Goal: Task Accomplishment & Management: Manage account settings

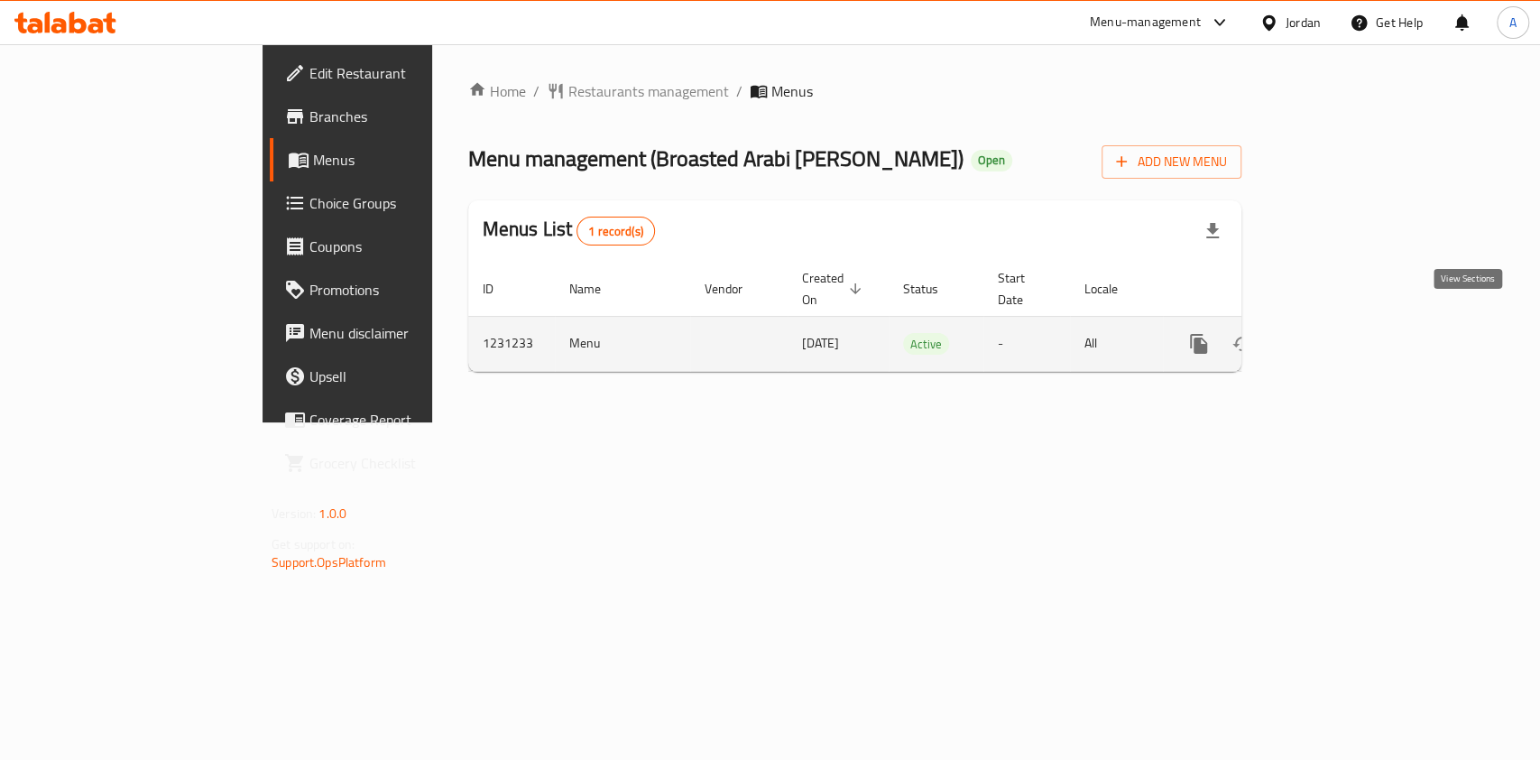
click at [1340, 333] on icon "enhanced table" at bounding box center [1329, 344] width 22 height 22
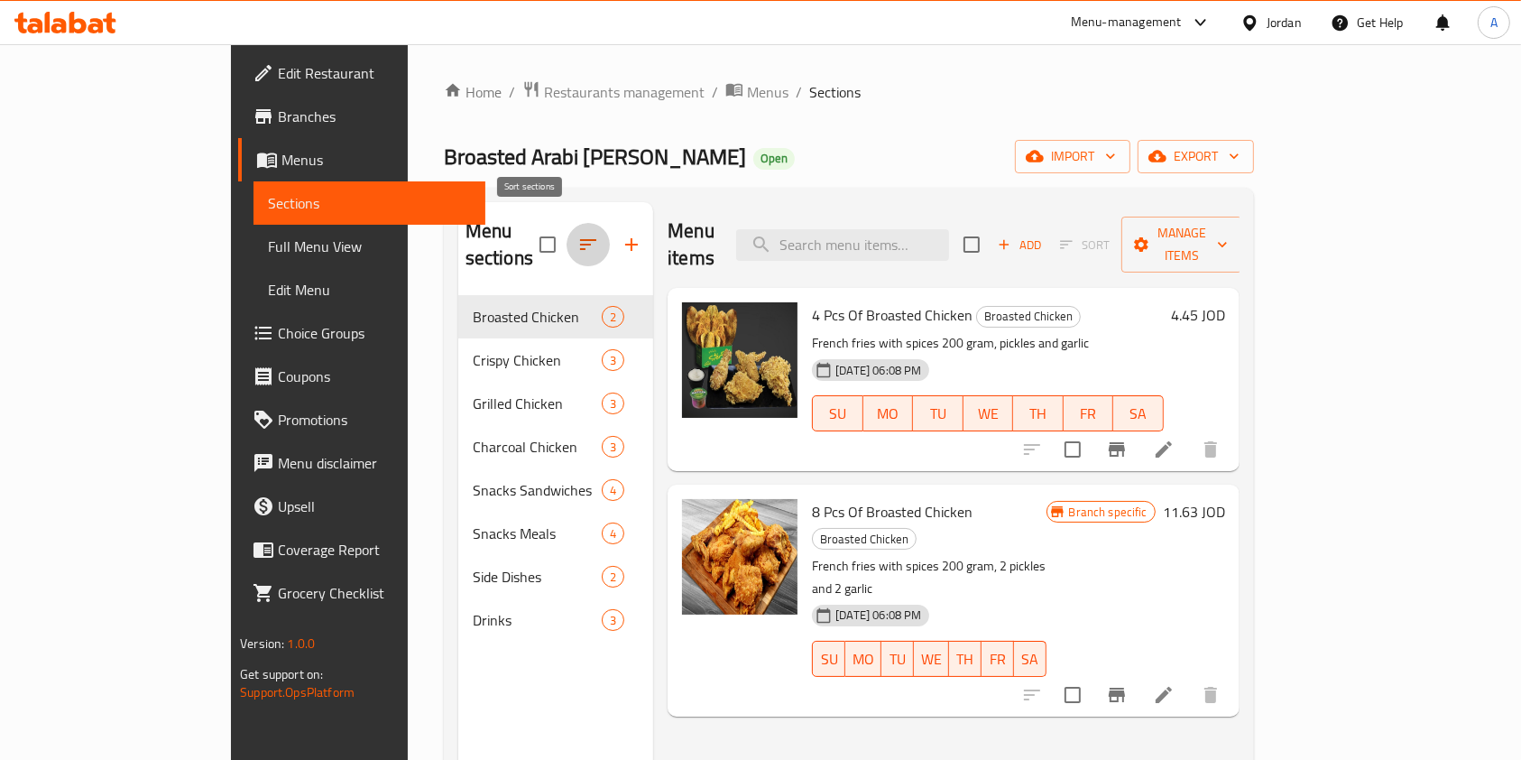
click at [577, 235] on icon "button" at bounding box center [588, 245] width 22 height 22
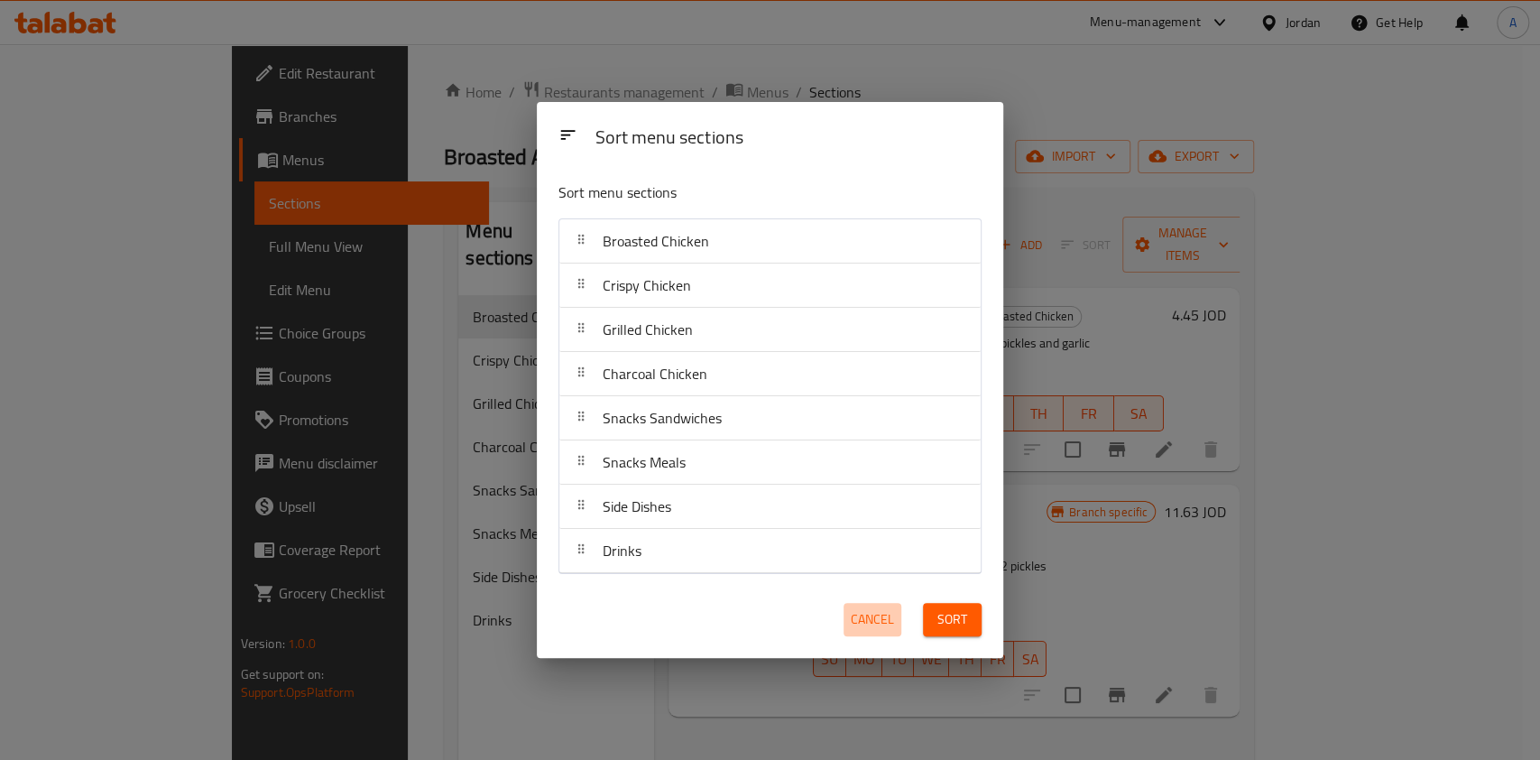
click at [869, 622] on span "Cancel" at bounding box center [872, 619] width 43 height 23
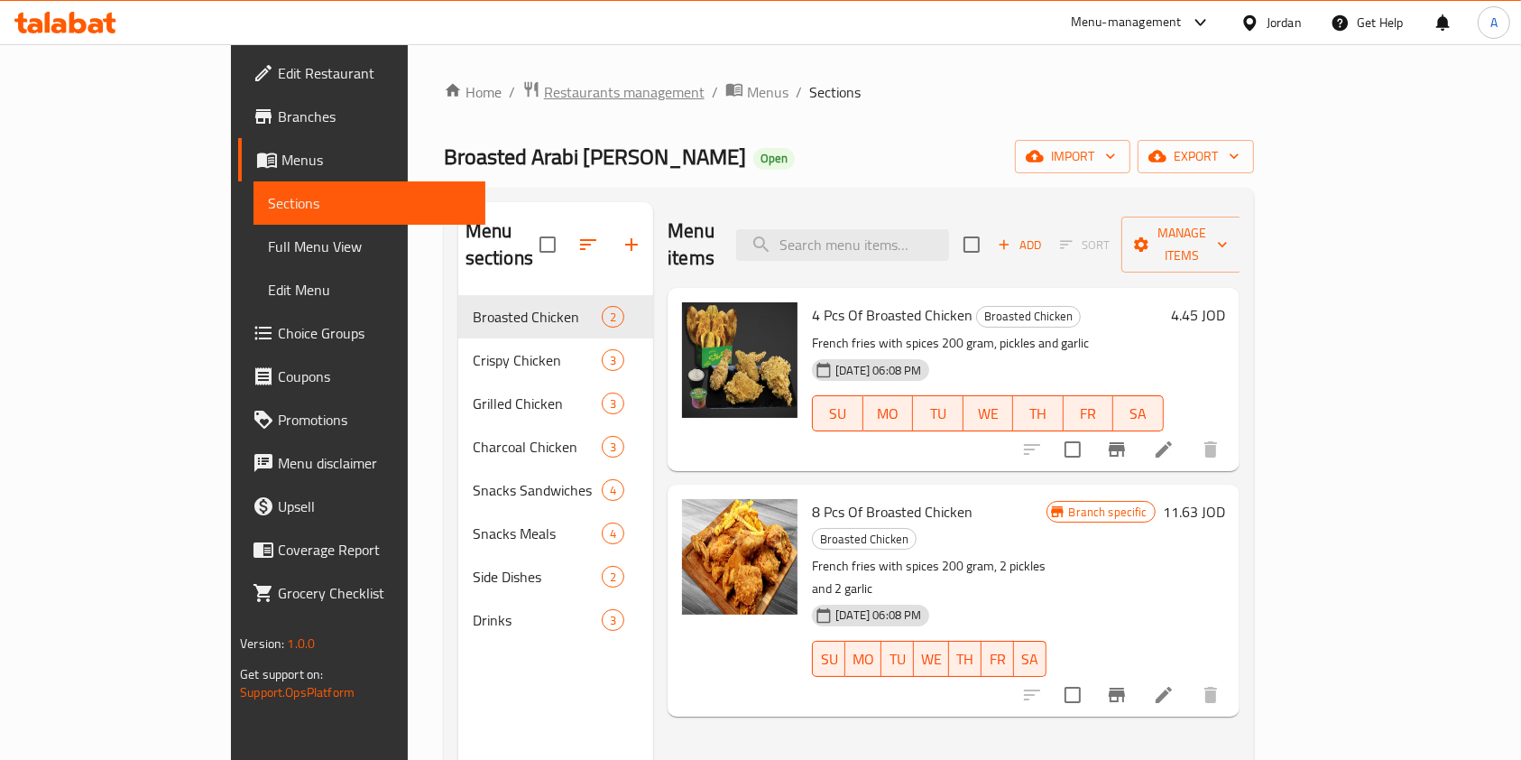
click at [544, 97] on span "Restaurants management" at bounding box center [624, 92] width 161 height 22
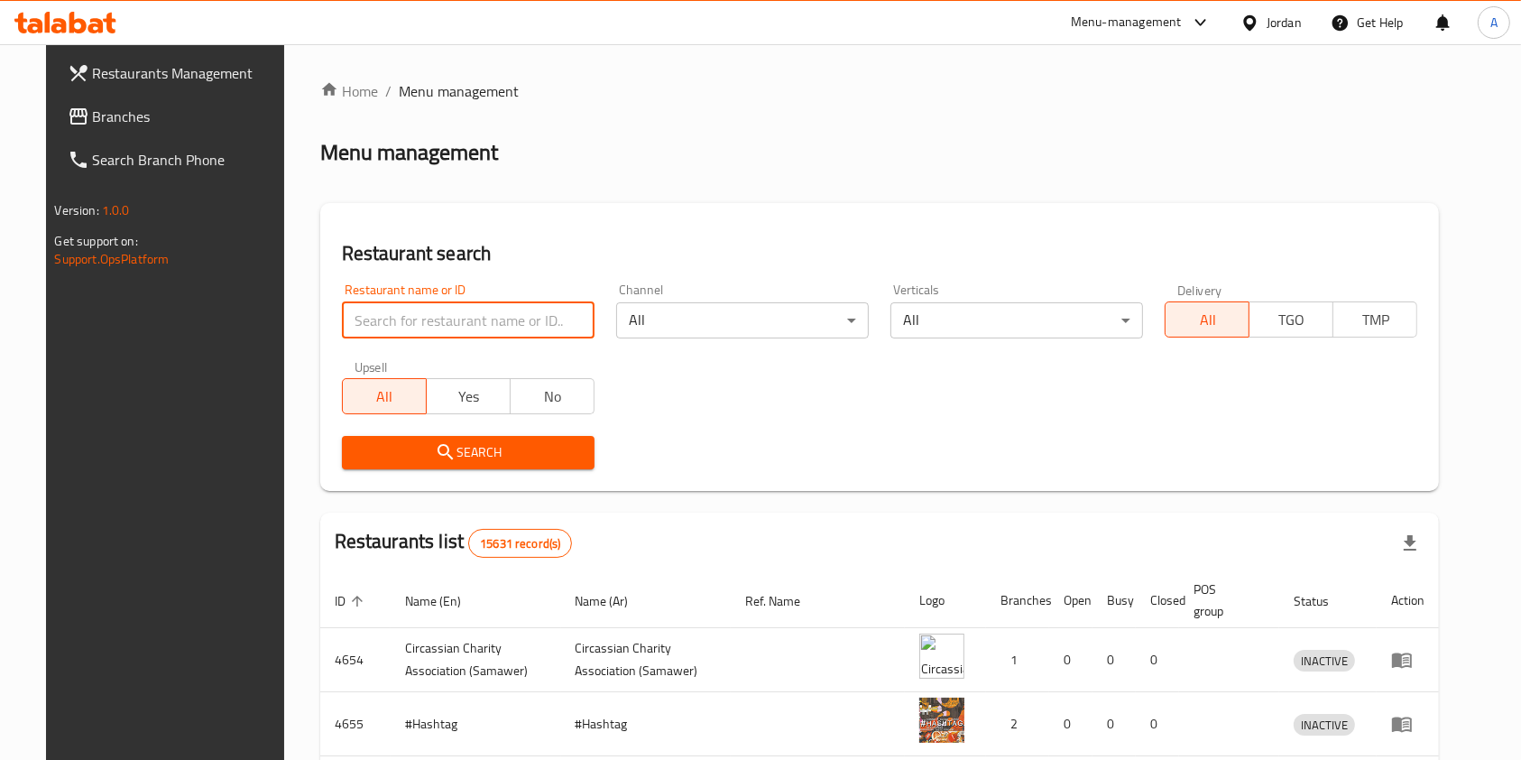
click at [449, 331] on input "search" at bounding box center [468, 320] width 253 height 36
type input "عربي افرنجي"
click button "Search" at bounding box center [468, 452] width 253 height 33
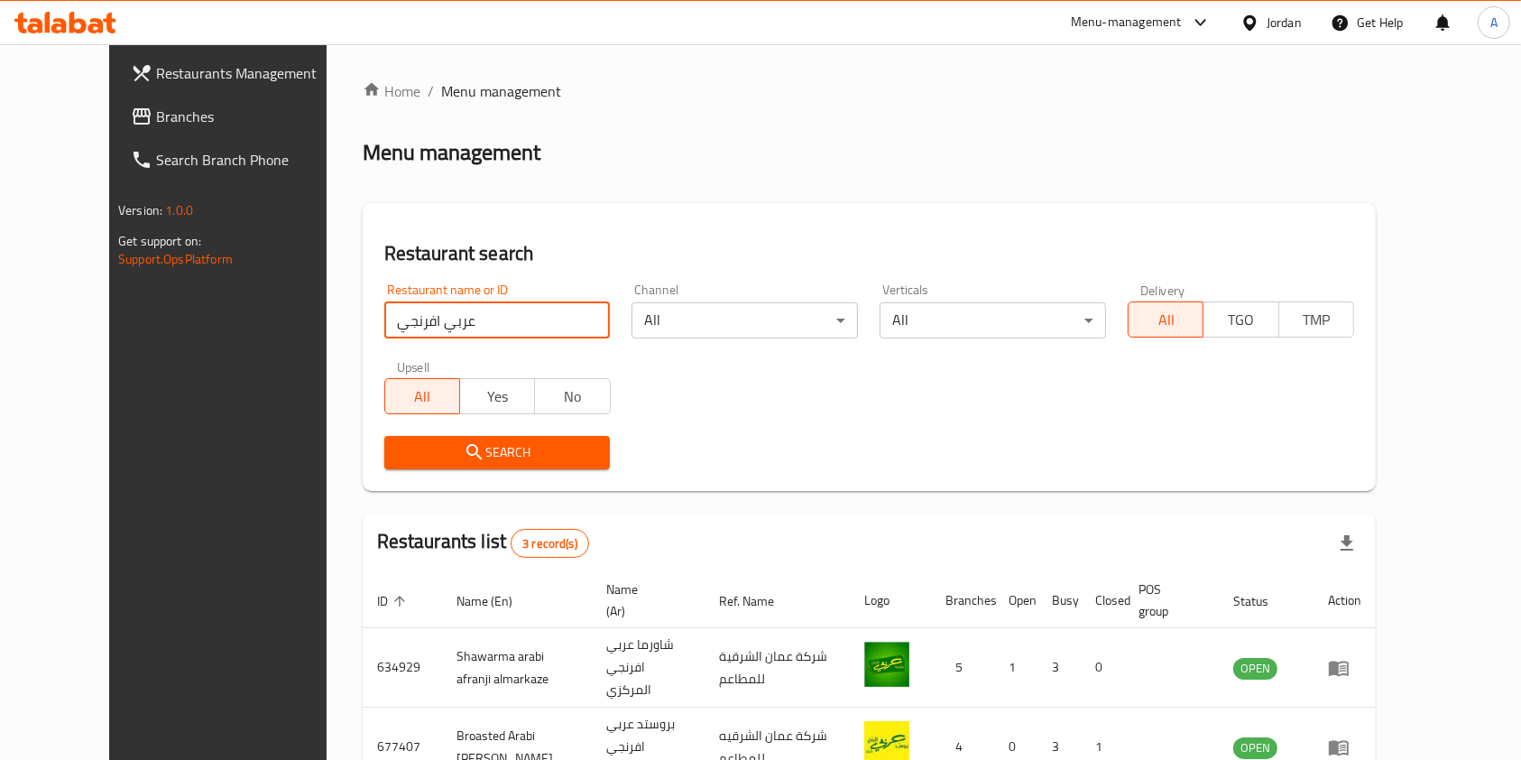
scroll to position [156, 0]
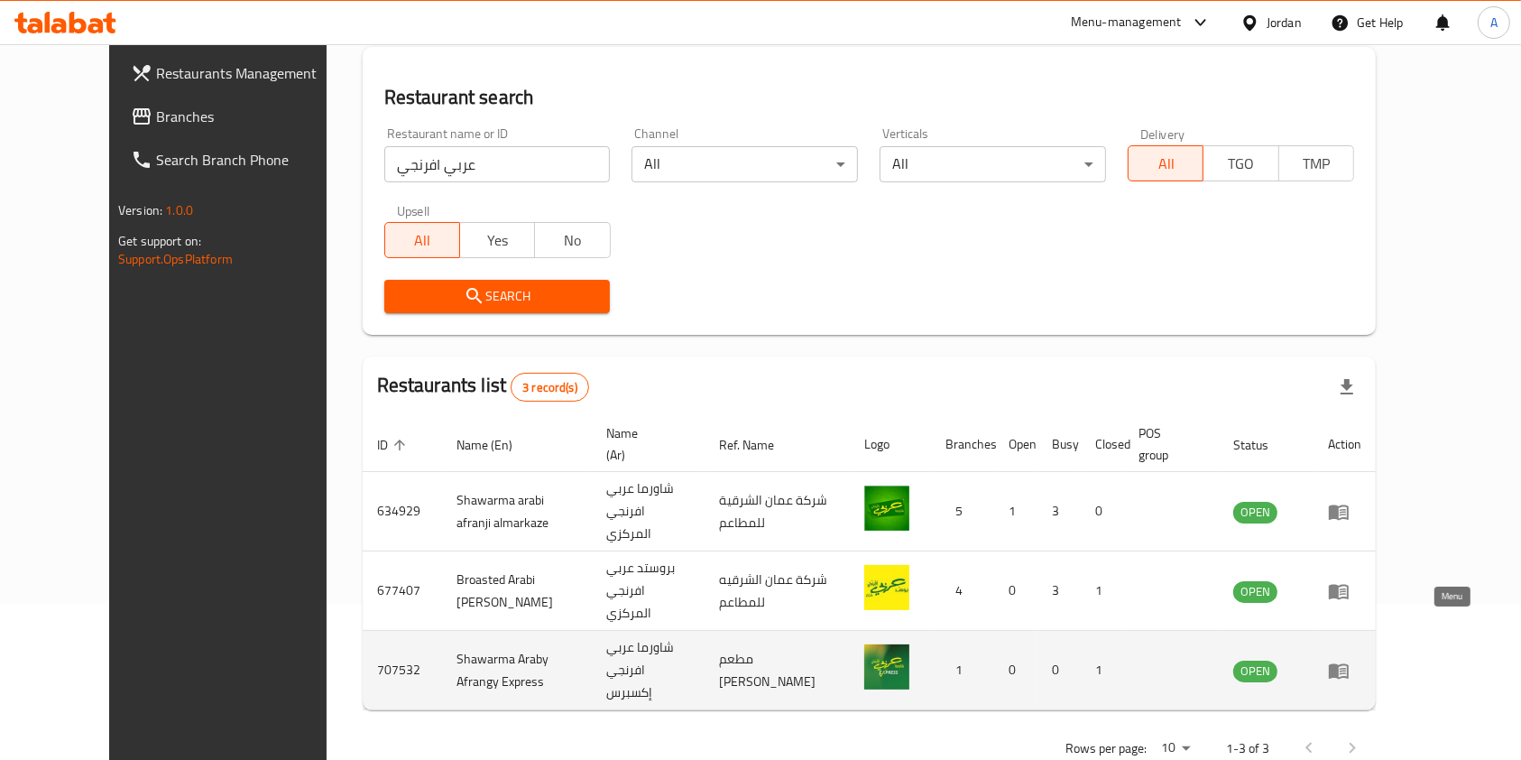
click at [1350, 660] on icon "enhanced table" at bounding box center [1339, 671] width 22 height 22
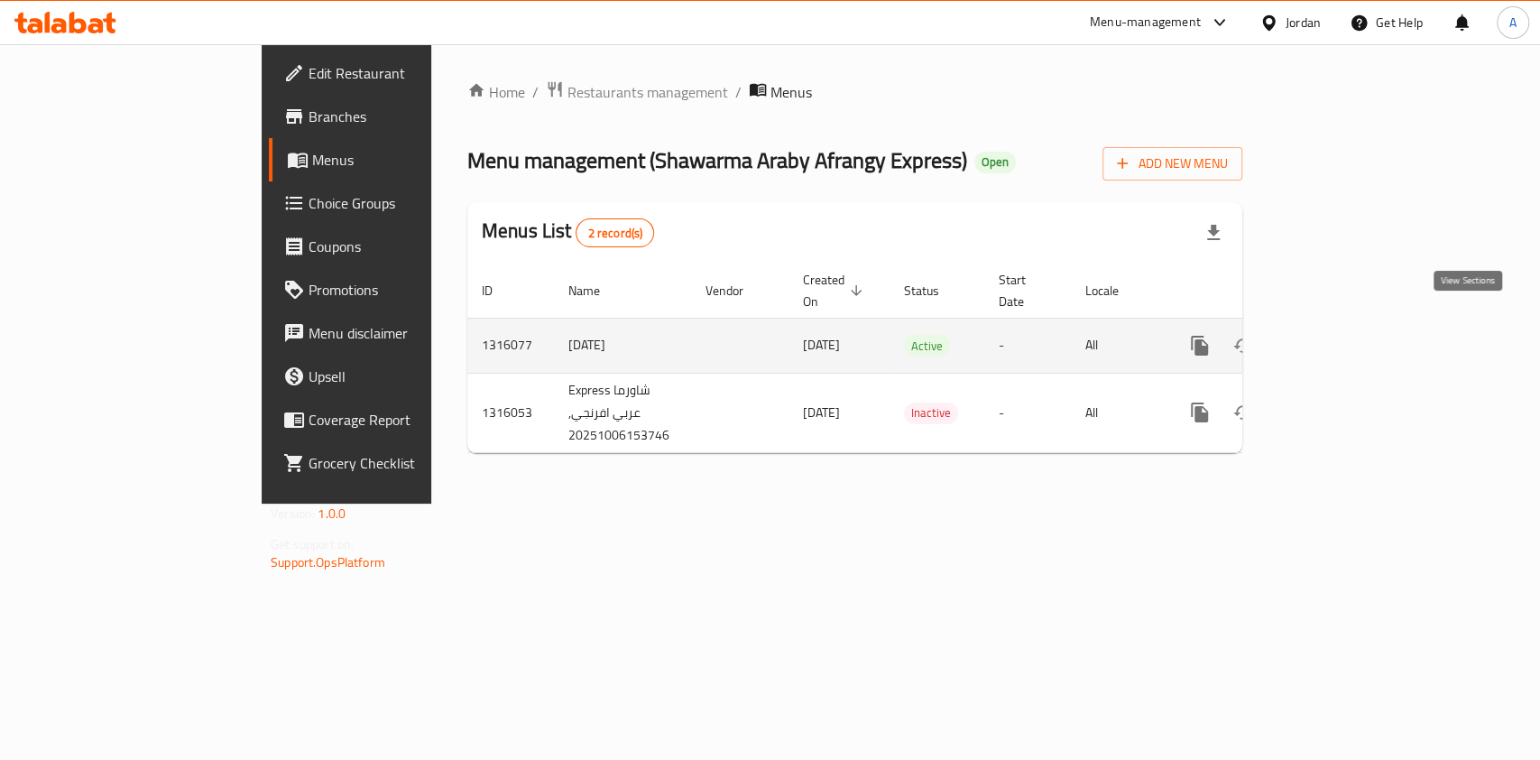
click at [1352, 341] on link "enhanced table" at bounding box center [1329, 345] width 43 height 43
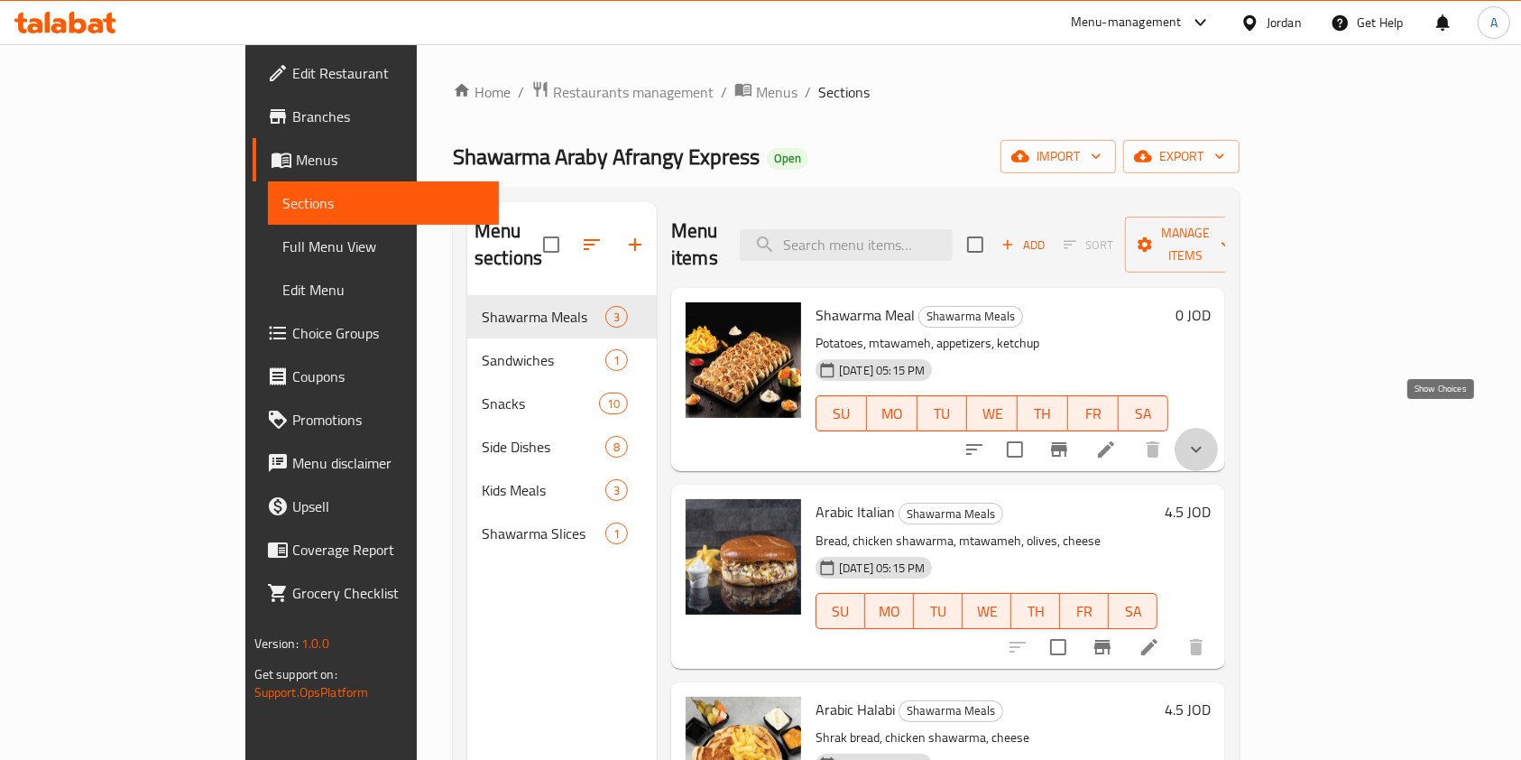
click at [1202, 447] on icon "show more" at bounding box center [1196, 450] width 11 height 6
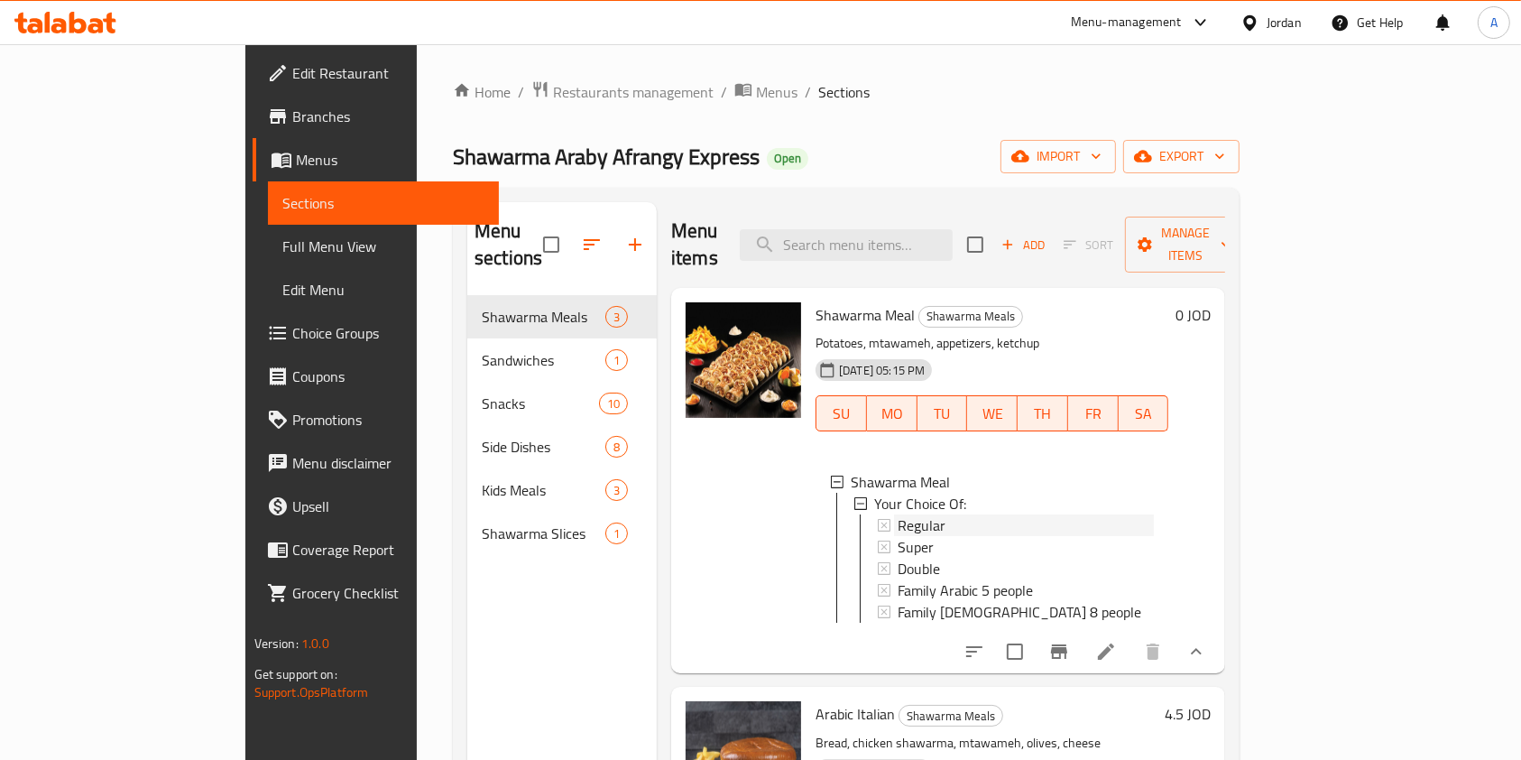
click at [1023, 514] on div "Regular" at bounding box center [1026, 525] width 256 height 22
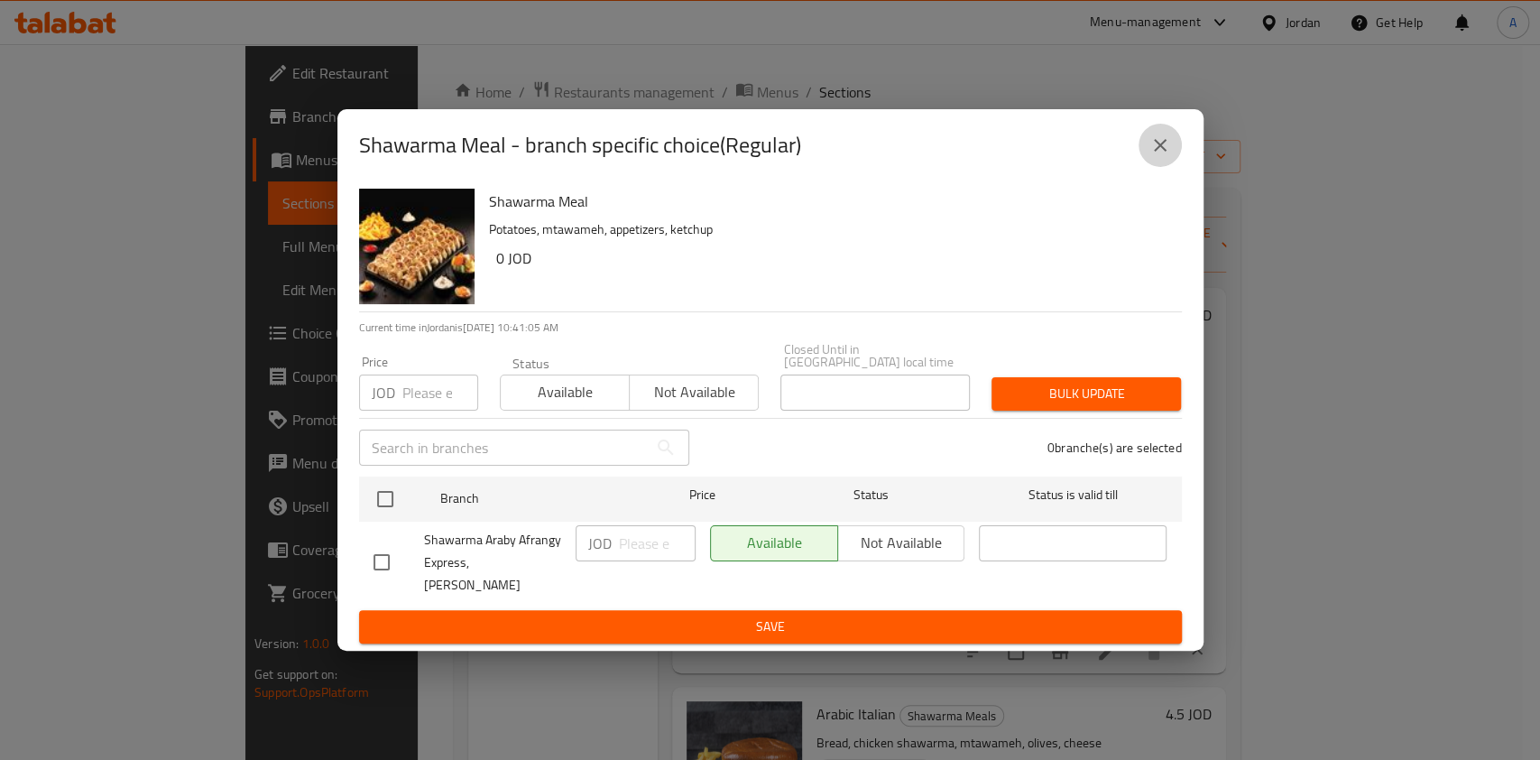
click at [1154, 156] on icon "close" at bounding box center [1161, 145] width 22 height 22
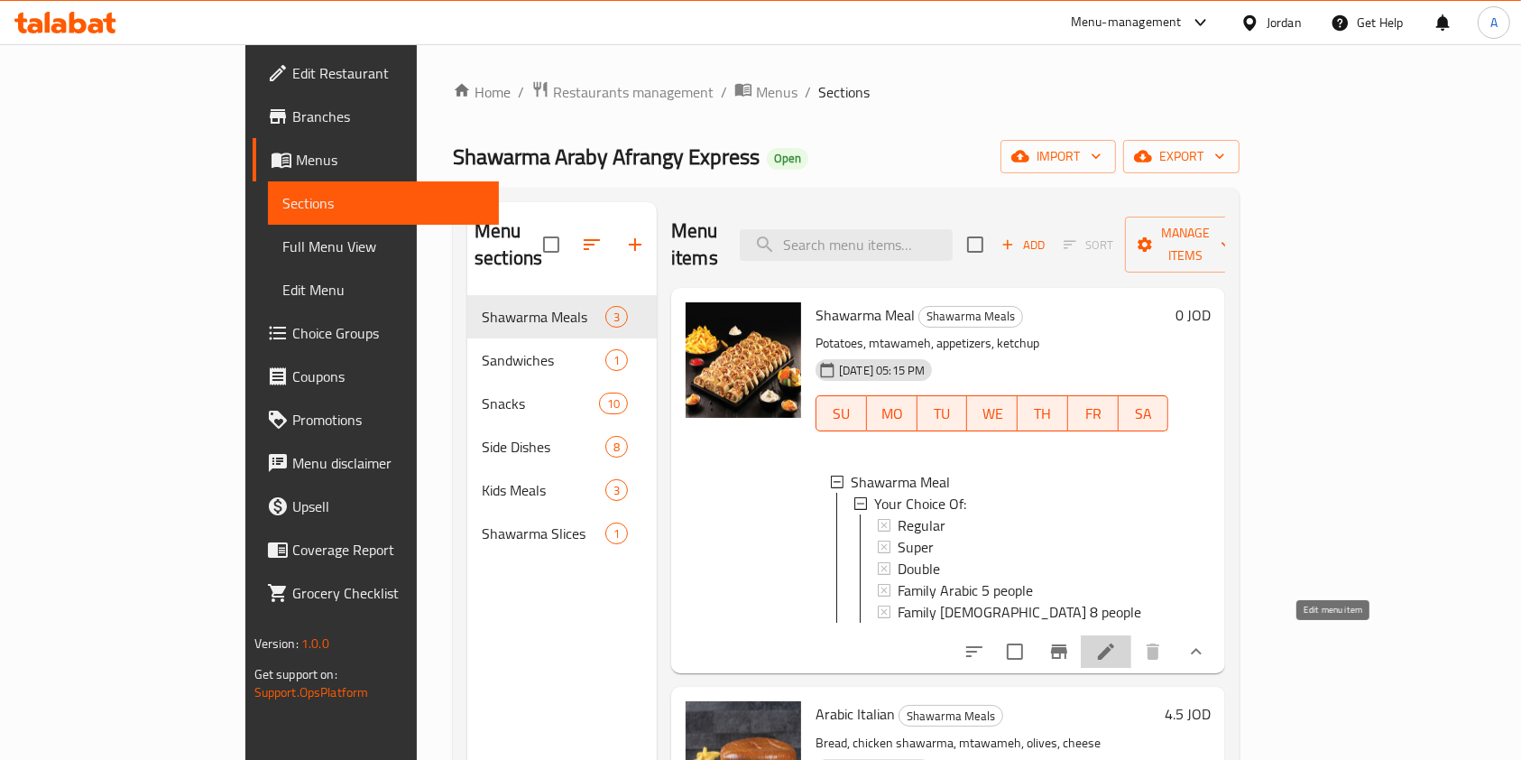
click at [1117, 650] on icon at bounding box center [1106, 652] width 22 height 22
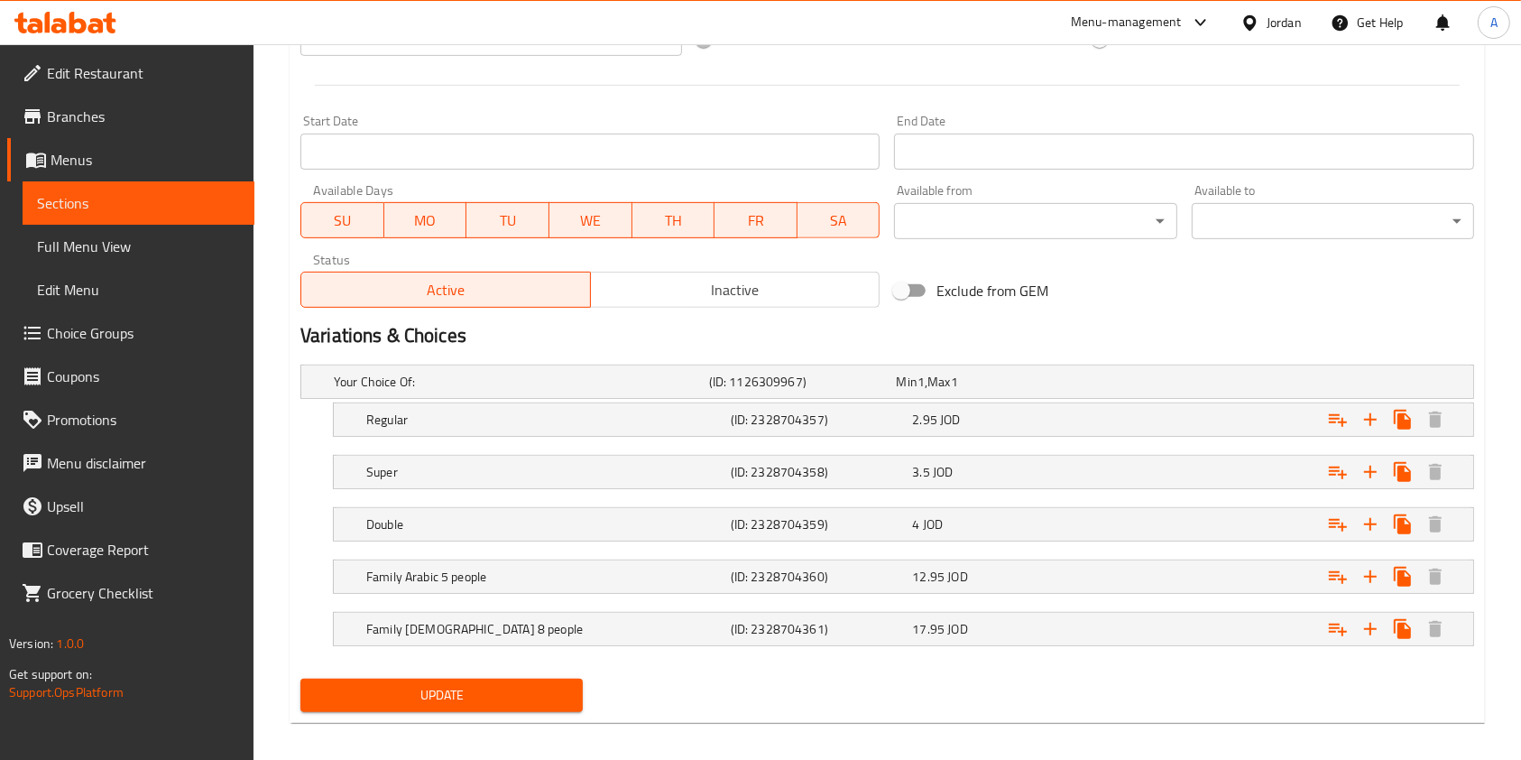
scroll to position [737, 0]
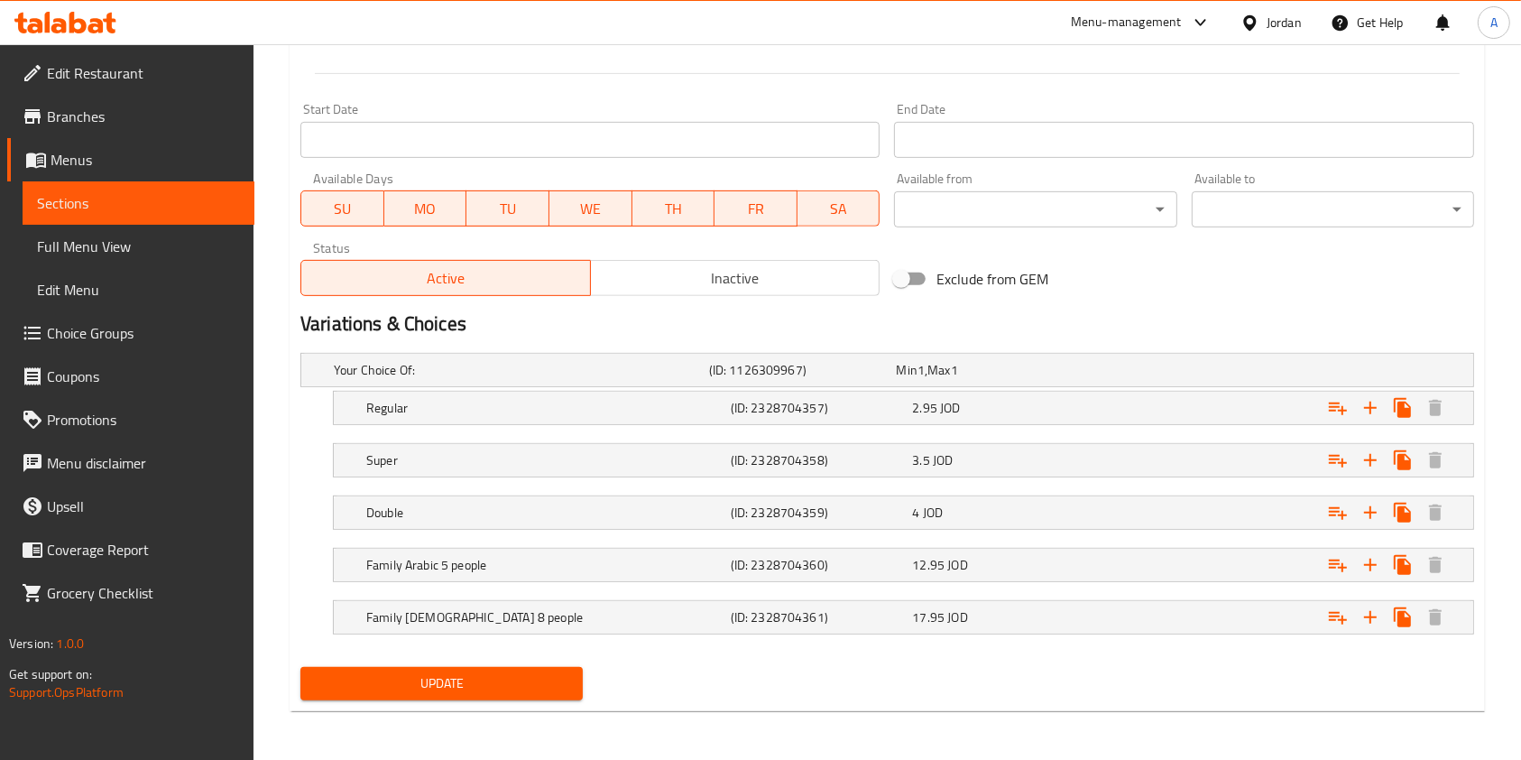
click at [1133, 313] on h2 "Variations & Choices" at bounding box center [887, 323] width 1174 height 27
click at [970, 399] on div "2.95 JOD" at bounding box center [999, 408] width 175 height 18
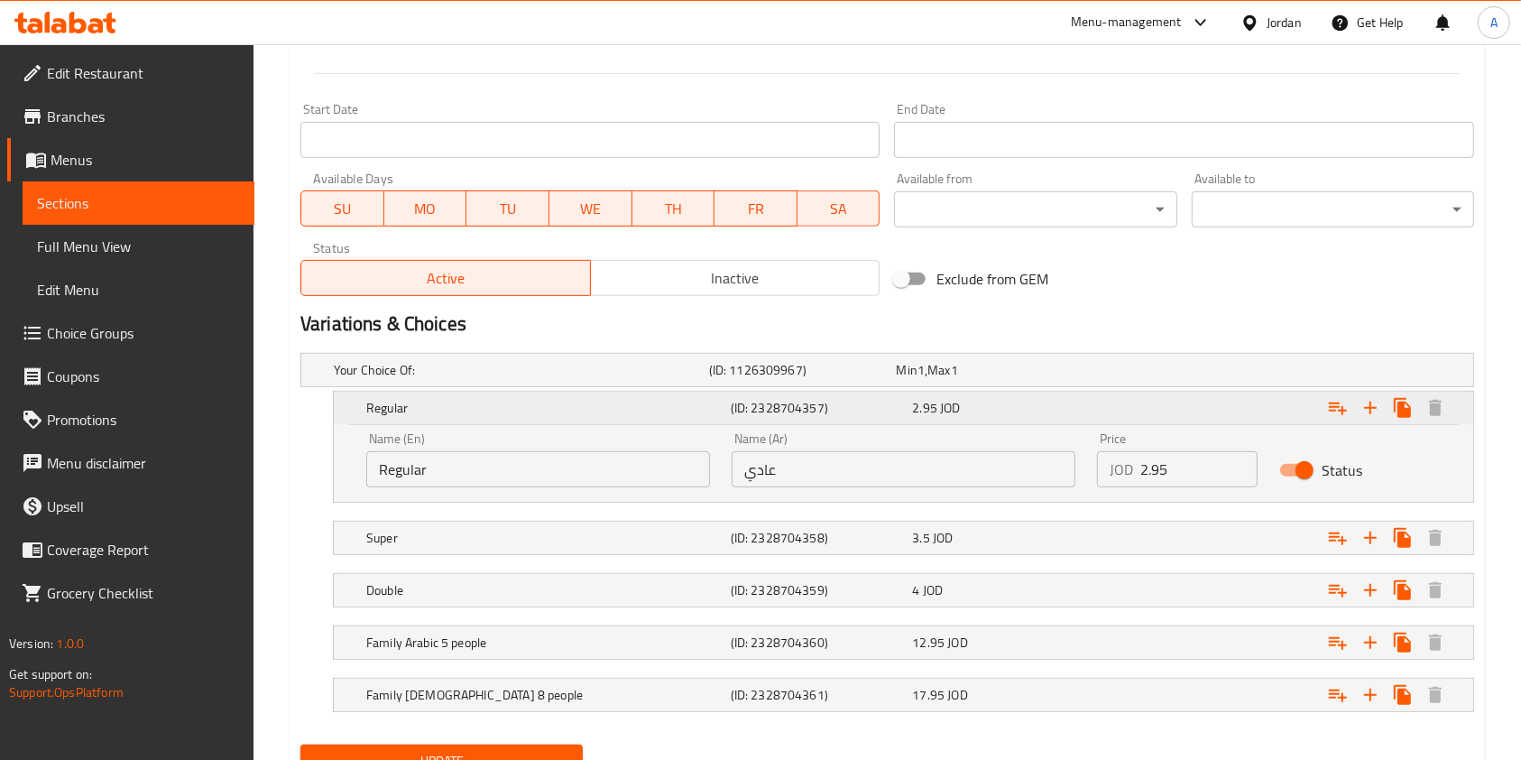
click at [956, 413] on span "JOD" at bounding box center [950, 407] width 20 height 23
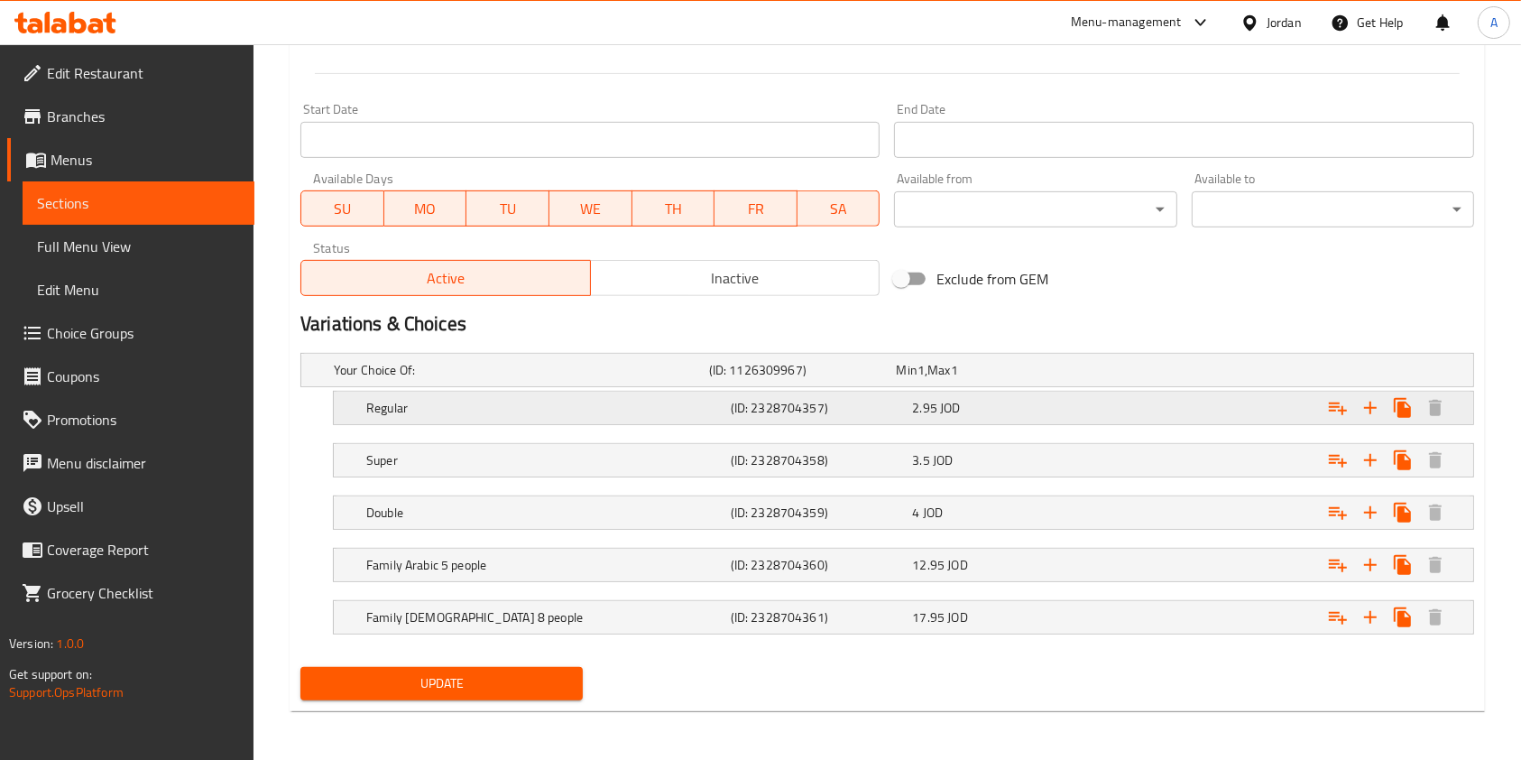
click at [957, 408] on span "JOD" at bounding box center [950, 407] width 20 height 23
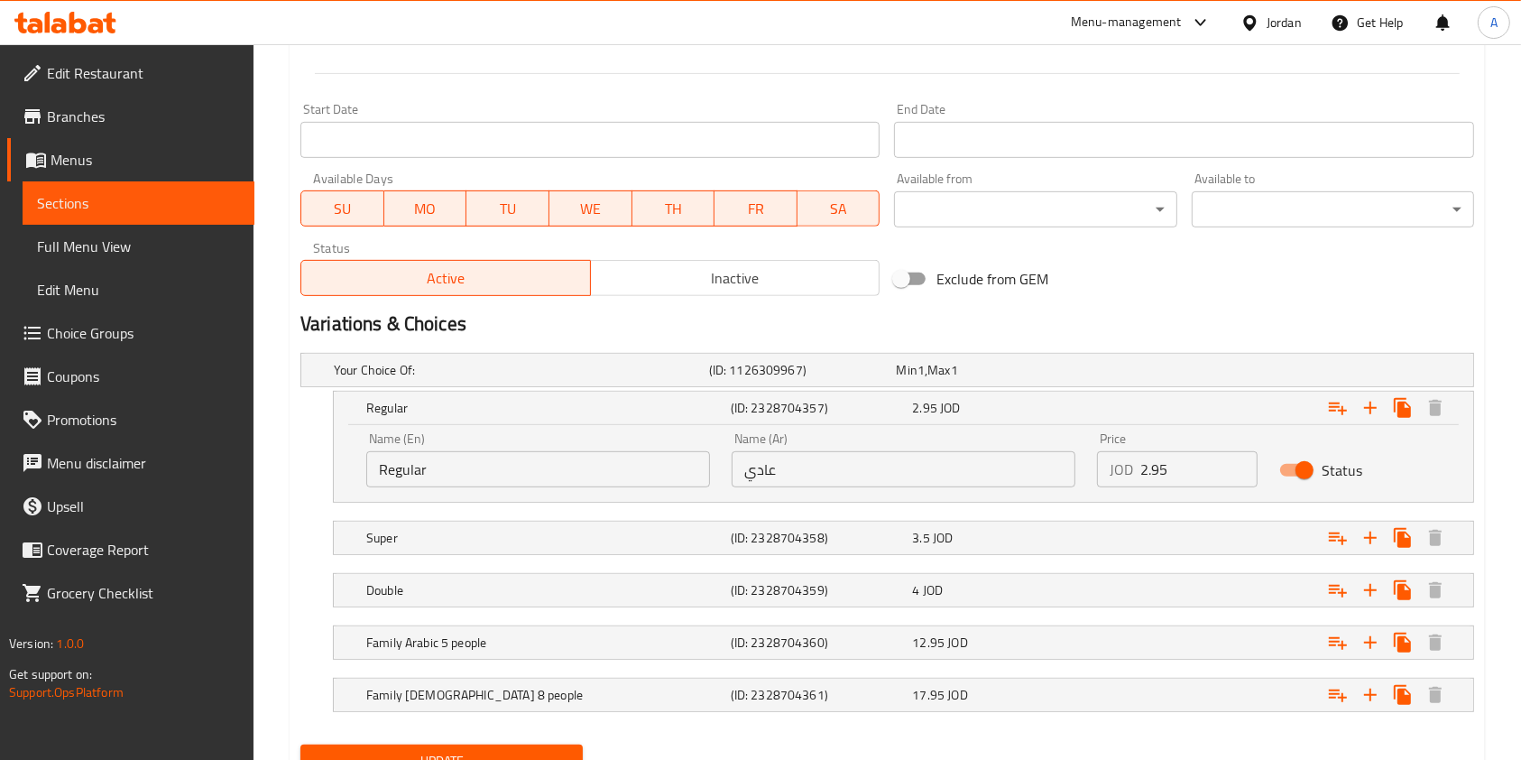
click at [1179, 473] on input "2.95" at bounding box center [1199, 469] width 117 height 36
click at [1184, 473] on input "2" at bounding box center [1199, 469] width 117 height 36
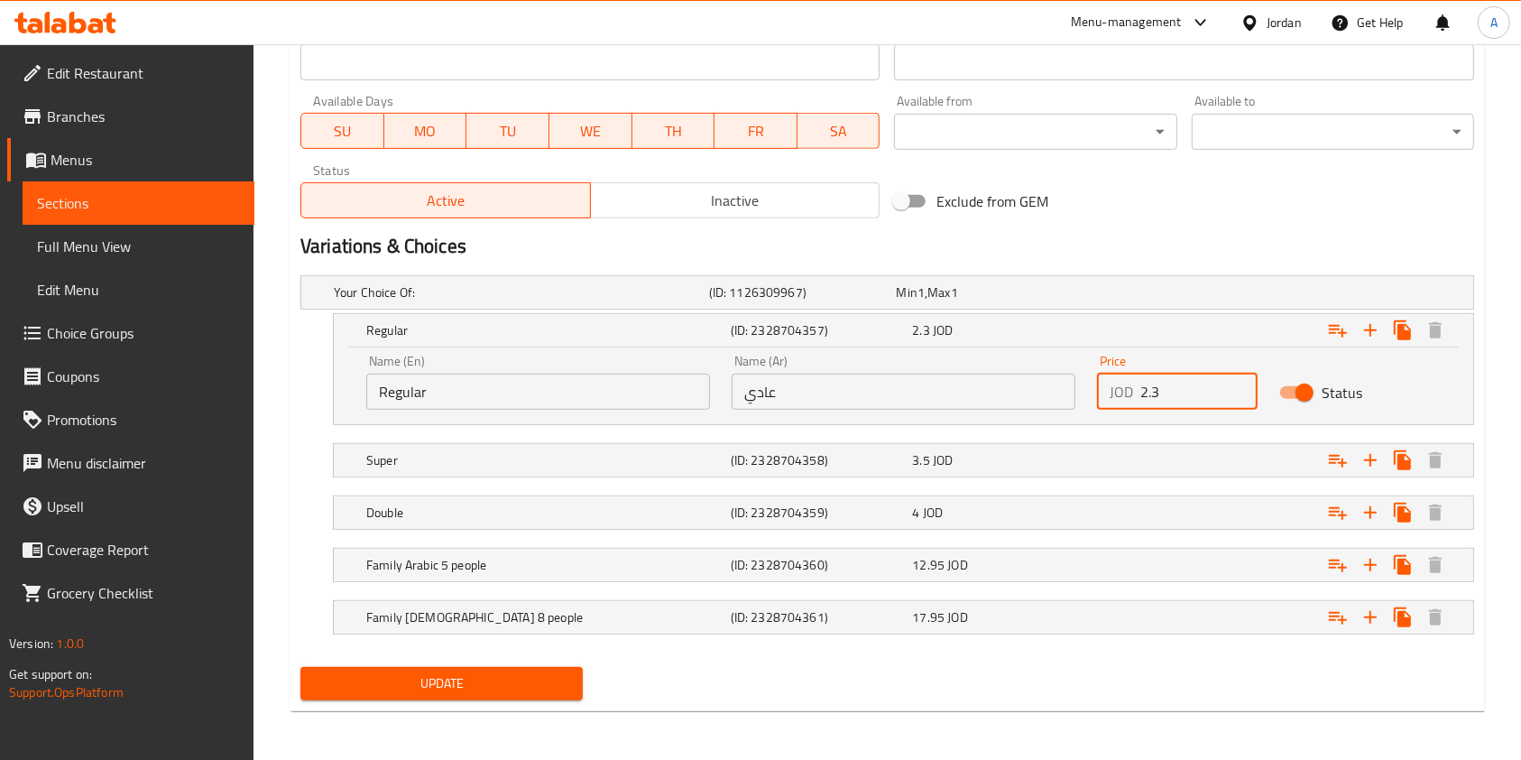
click at [1168, 396] on input "2.3" at bounding box center [1199, 392] width 117 height 36
type input "2"
type input "3.3"
click at [1042, 445] on div "Super (ID: 2328704358) 3.5 JOD" at bounding box center [909, 460] width 1093 height 40
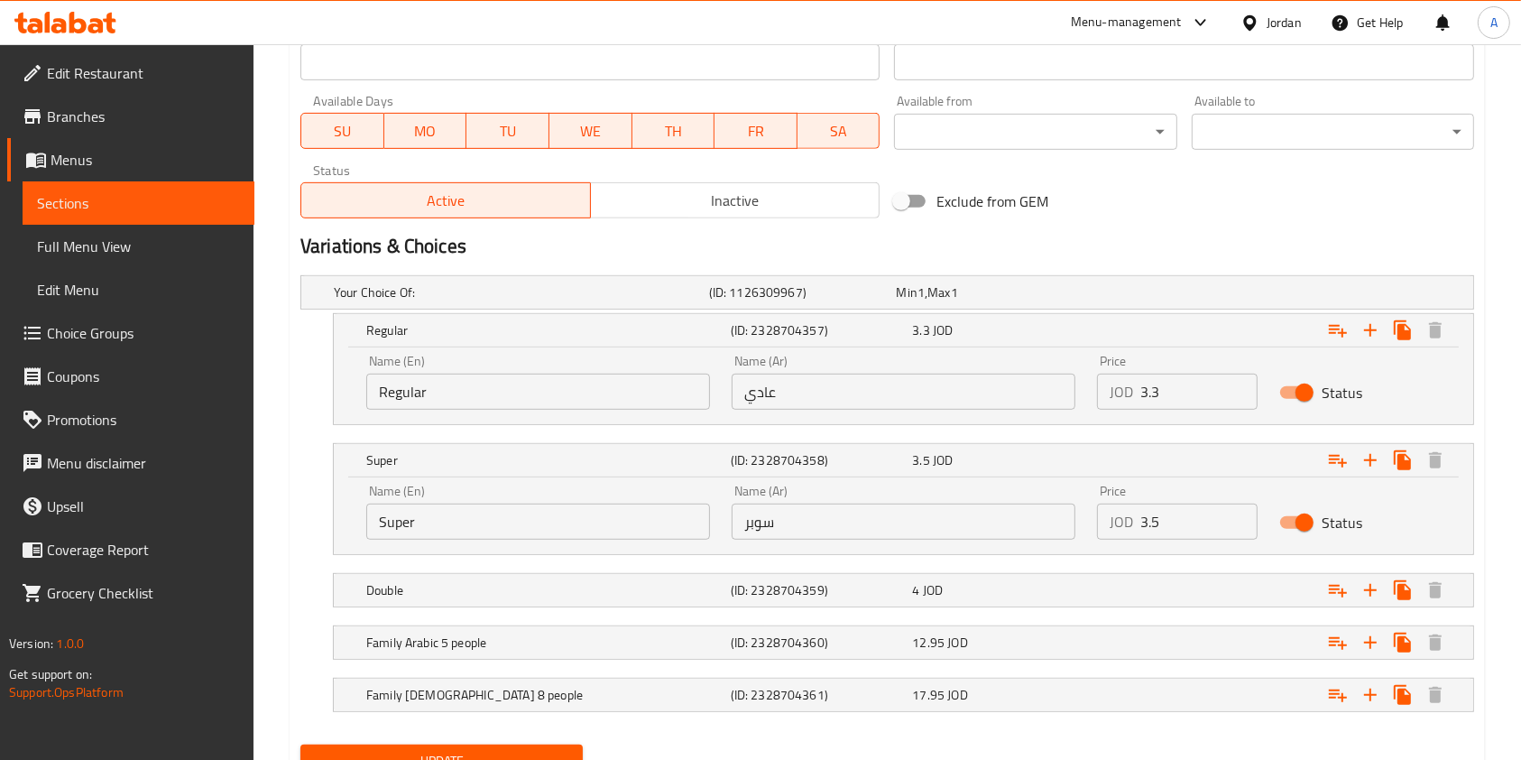
click at [1193, 528] on input "3.5" at bounding box center [1199, 521] width 117 height 36
type input "3"
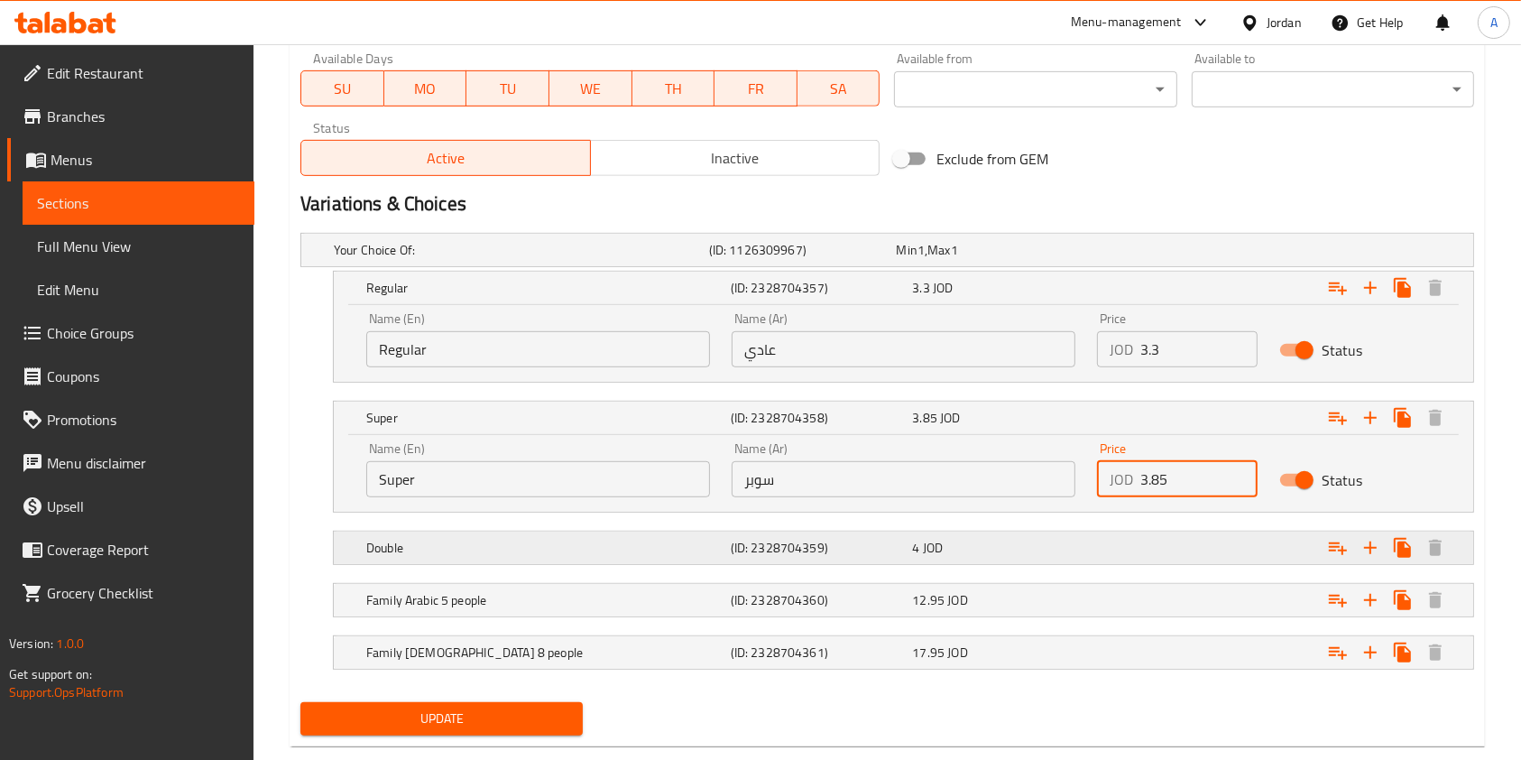
type input "3.85"
click at [1059, 563] on div "Double (ID: 2328704359) 4 JOD" at bounding box center [909, 548] width 1093 height 40
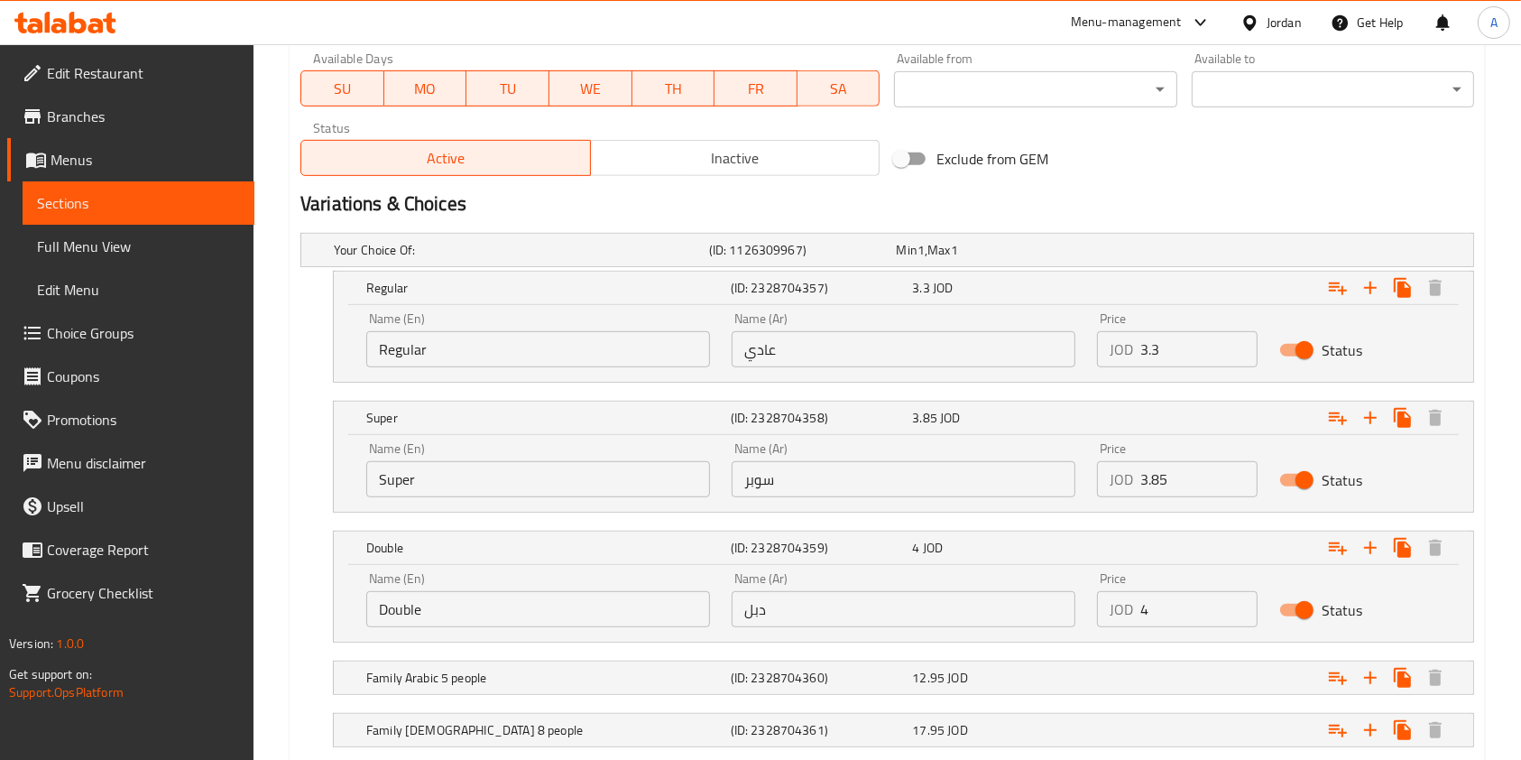
click at [1163, 619] on input "4" at bounding box center [1199, 609] width 117 height 36
type input "4.4"
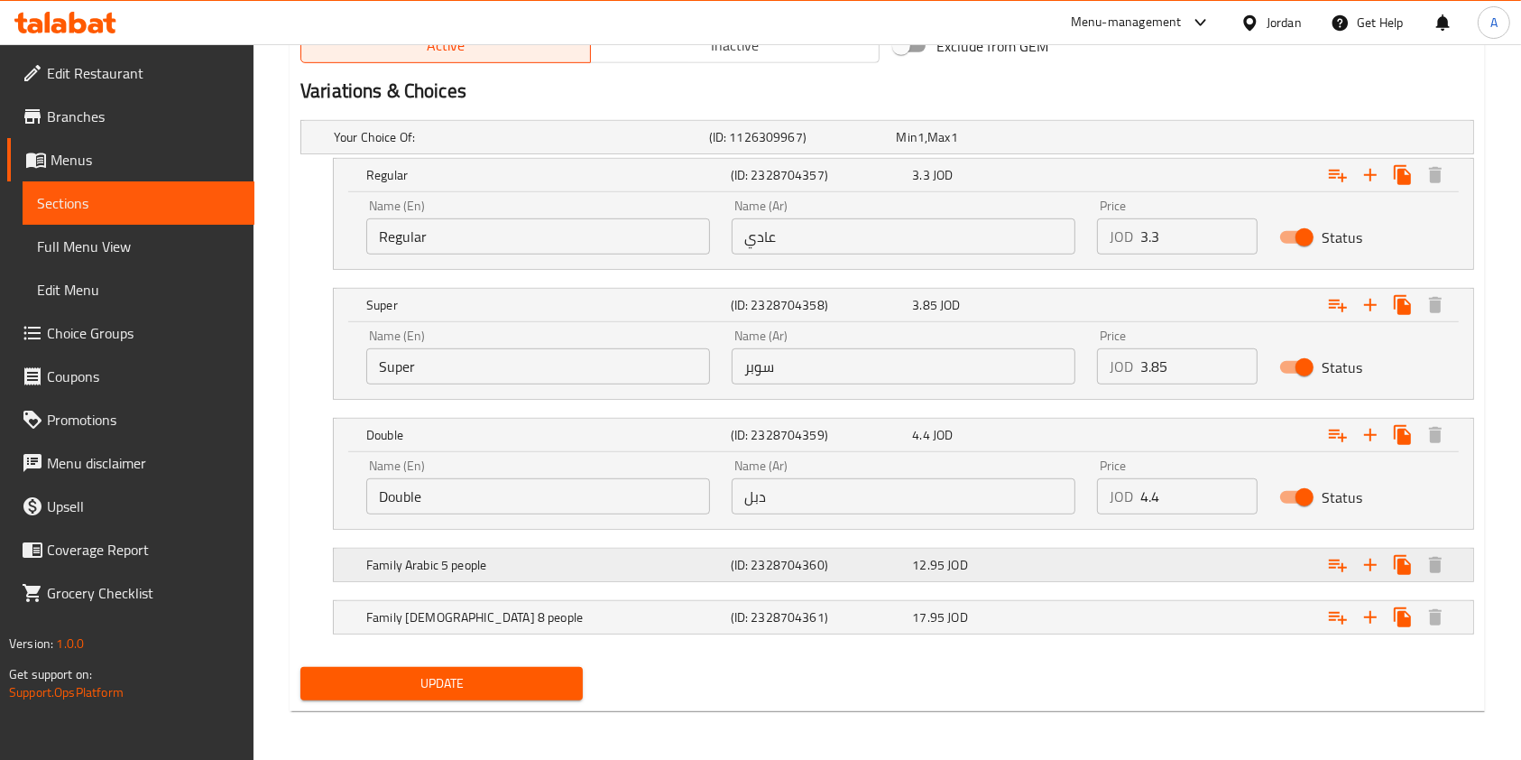
click at [1126, 556] on div "Expand" at bounding box center [1273, 565] width 365 height 40
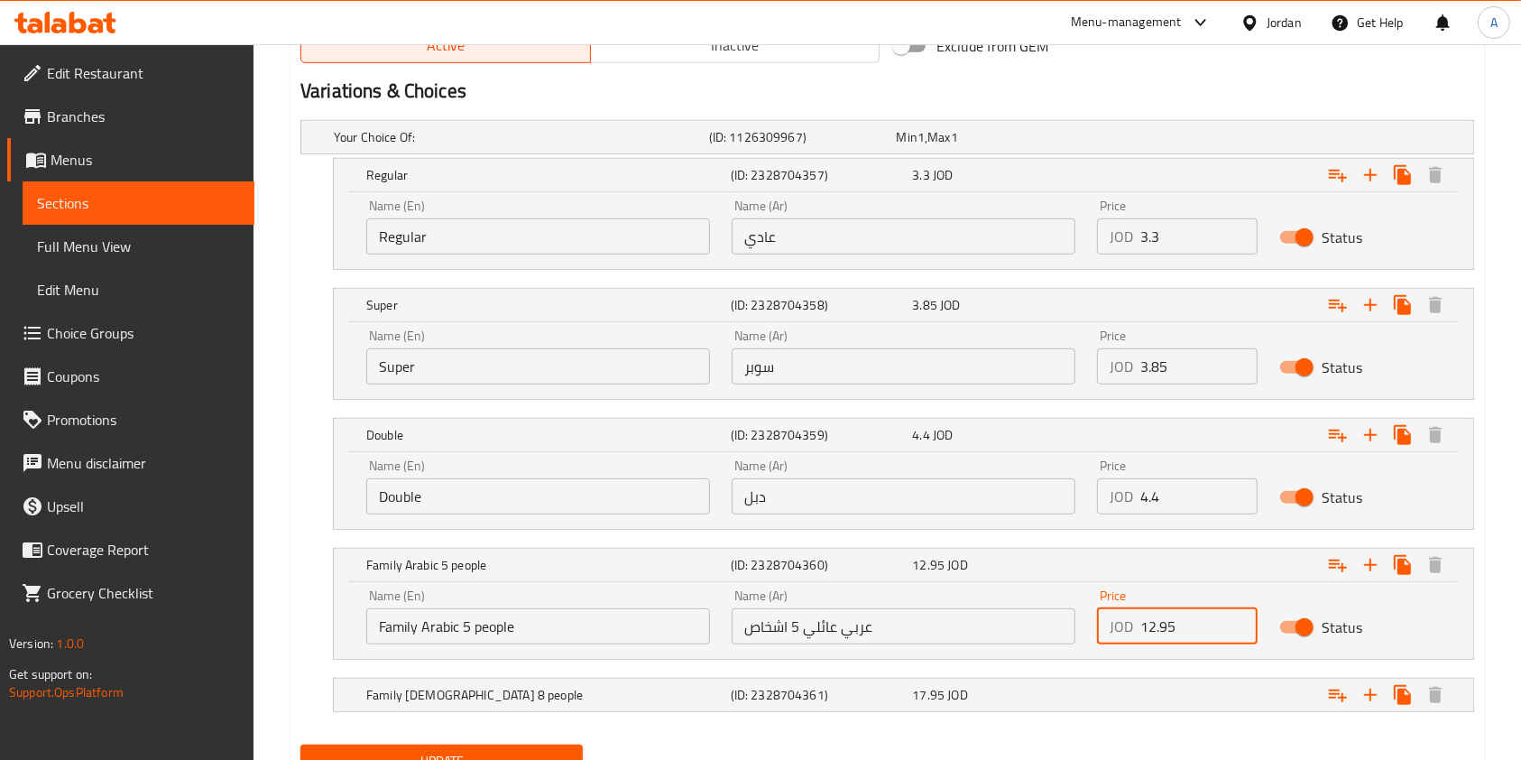
click at [1186, 624] on input "12.95" at bounding box center [1199, 626] width 117 height 36
type input "1"
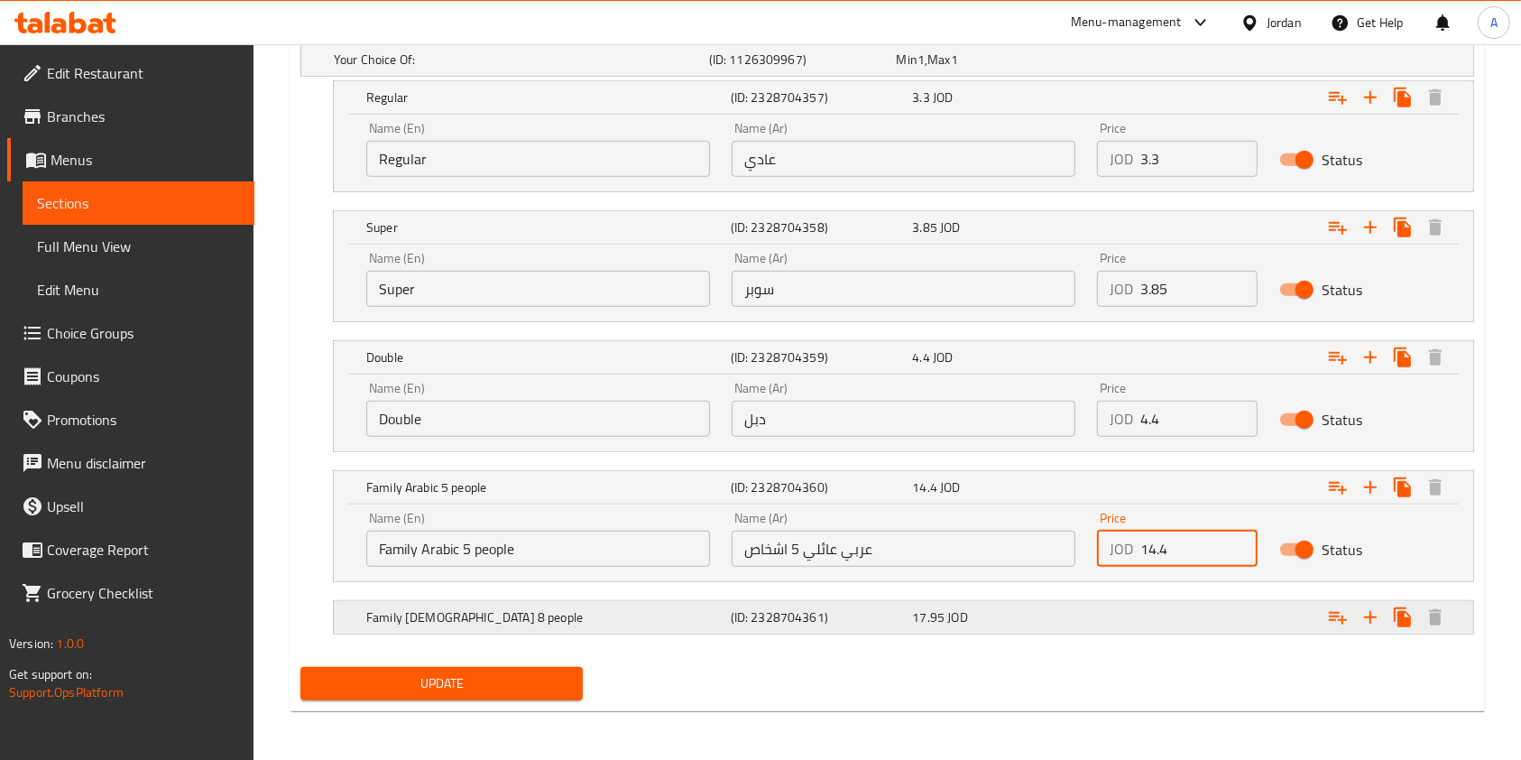
type input "14.4"
click at [1135, 613] on div "Expand" at bounding box center [1273, 617] width 365 height 40
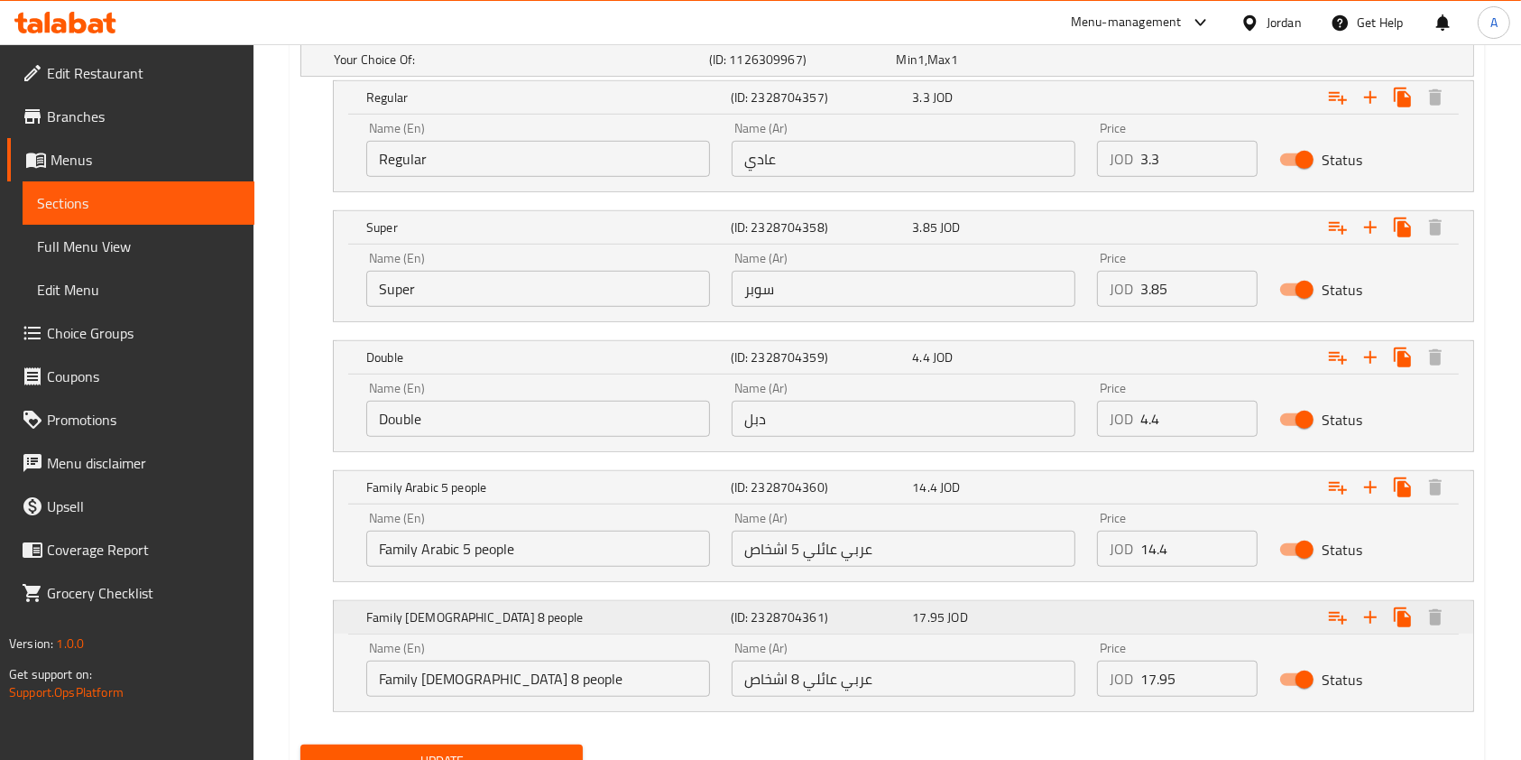
scroll to position [1125, 0]
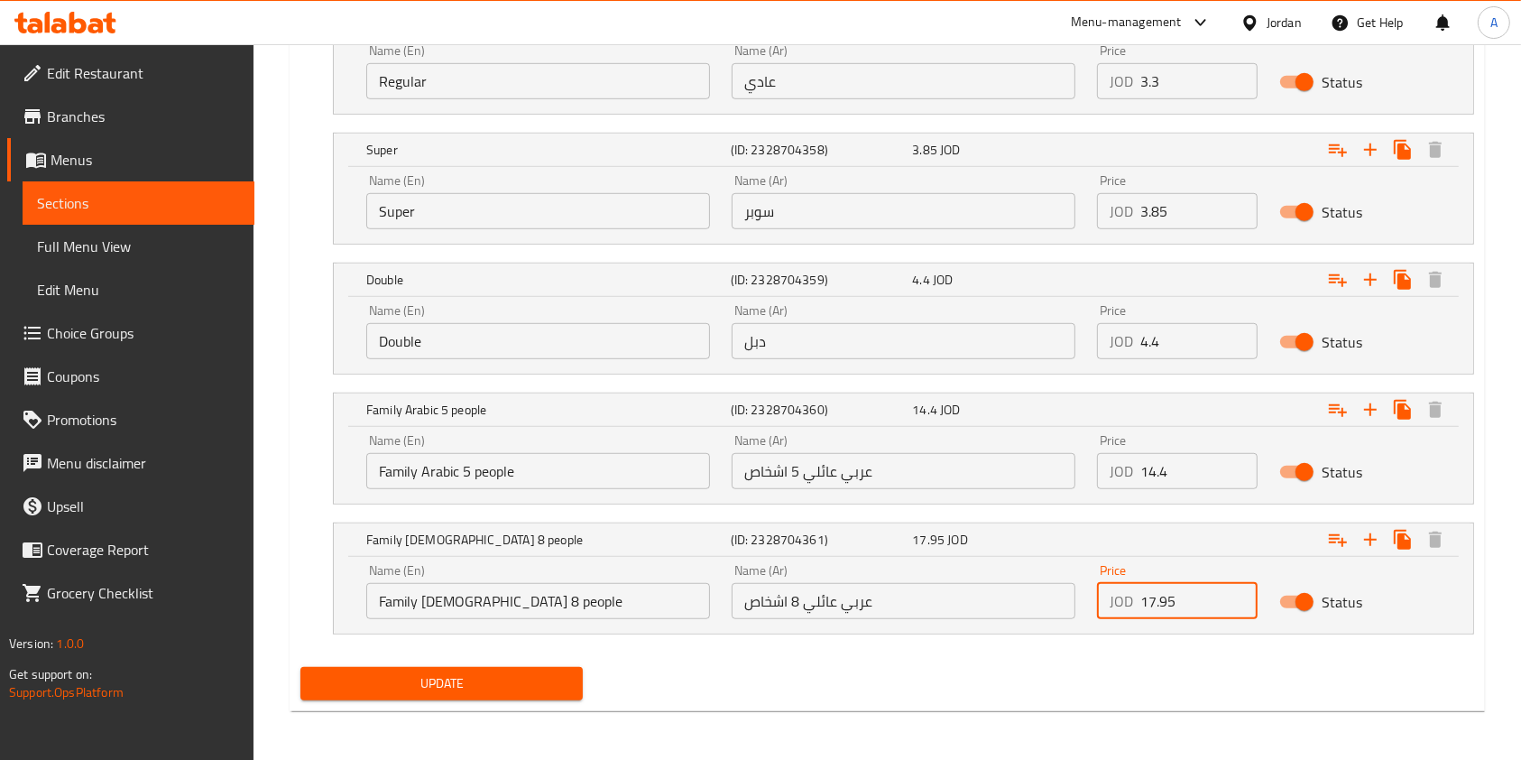
click at [1181, 609] on input "17.95" at bounding box center [1199, 601] width 117 height 36
type input "19.5"
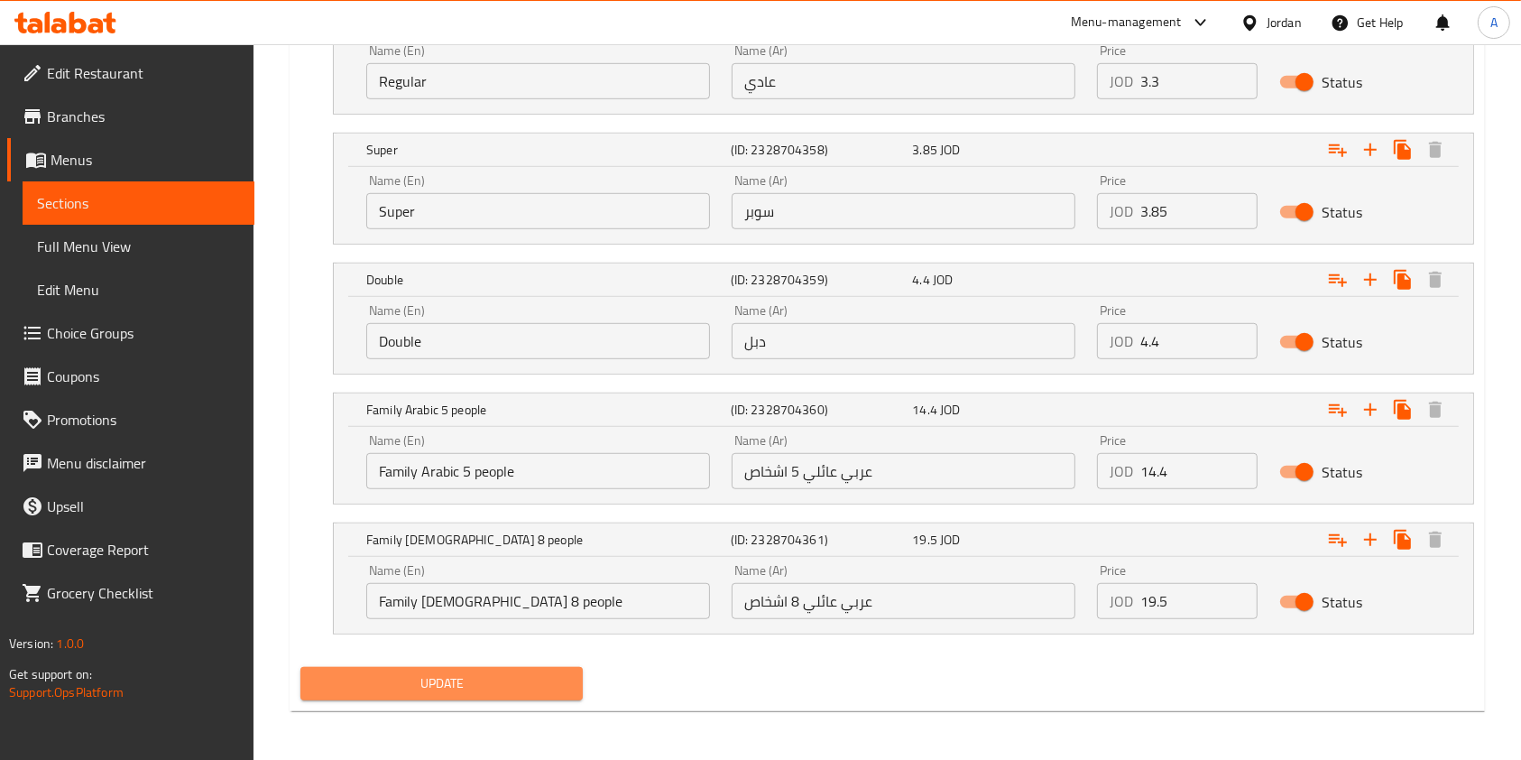
click at [459, 679] on span "Update" at bounding box center [442, 683] width 254 height 23
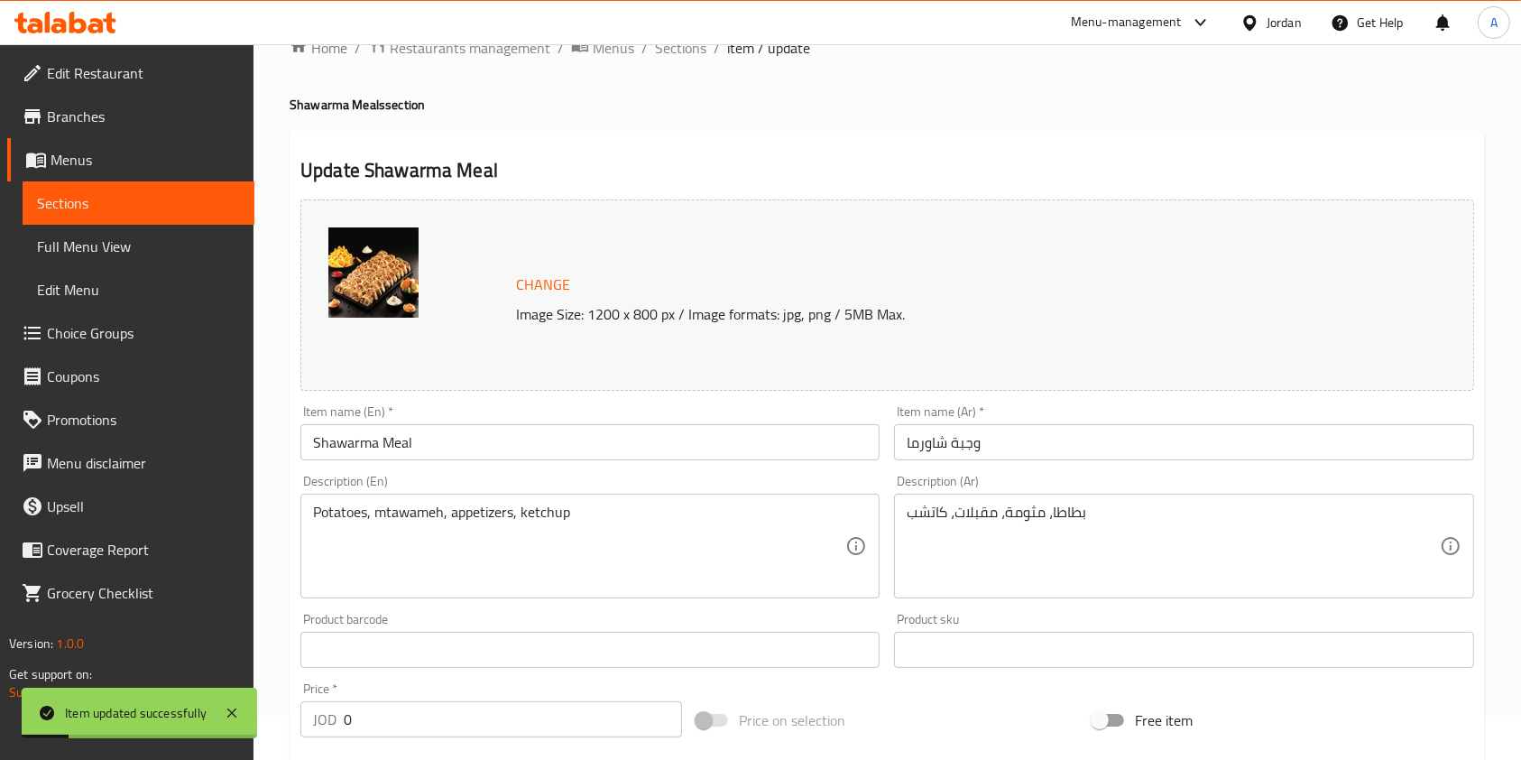
scroll to position [0, 0]
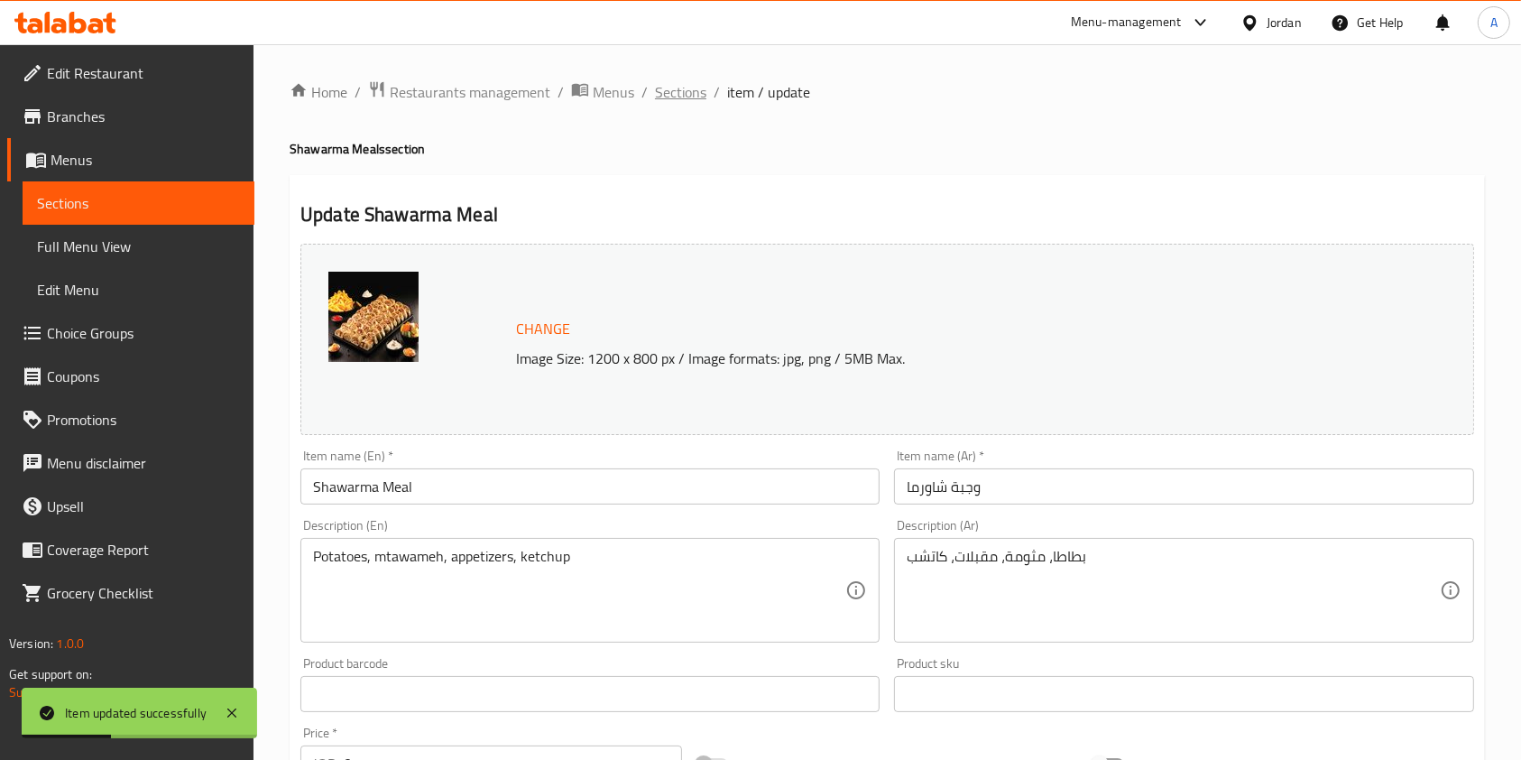
click at [677, 96] on span "Sections" at bounding box center [680, 92] width 51 height 22
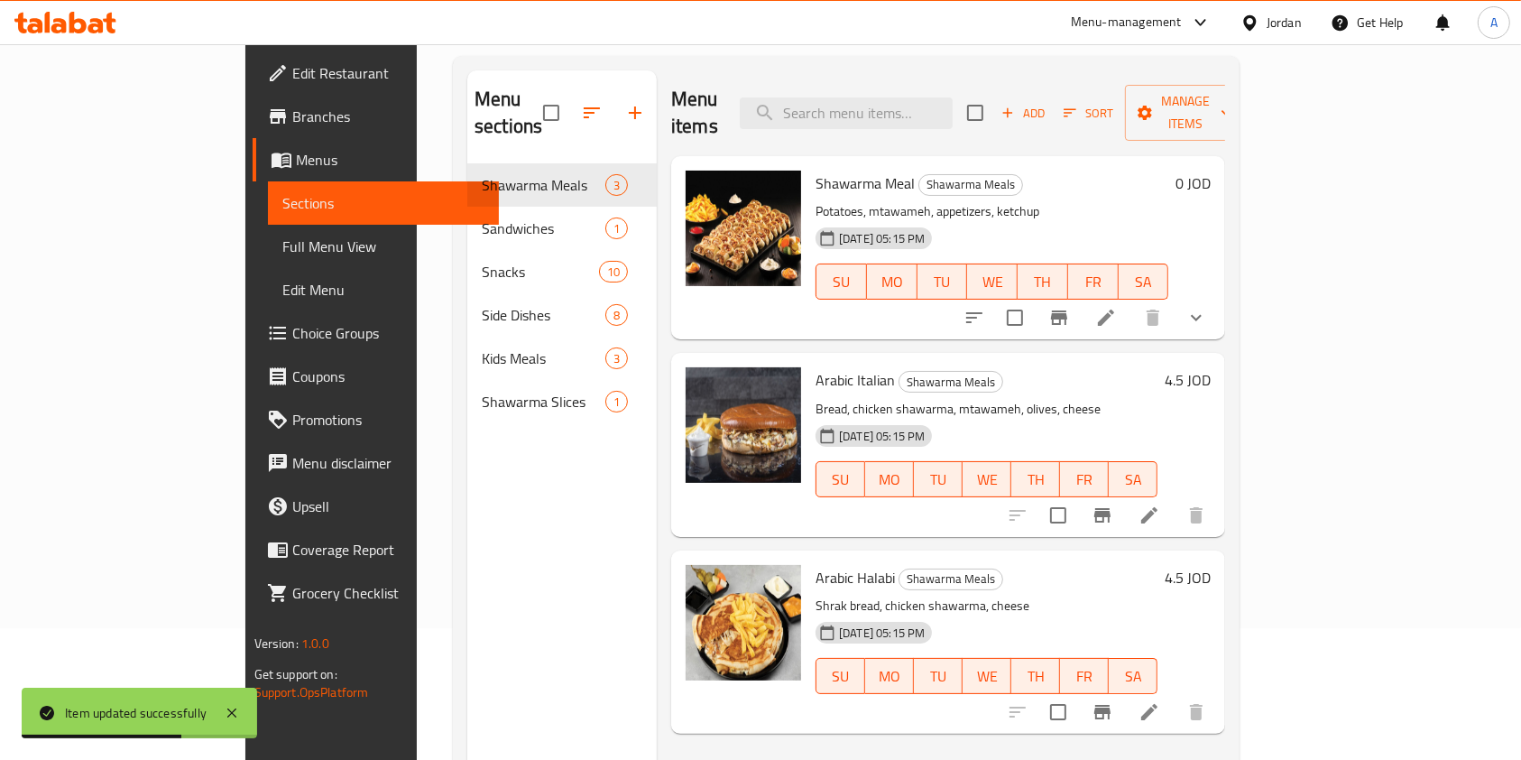
scroll to position [149, 0]
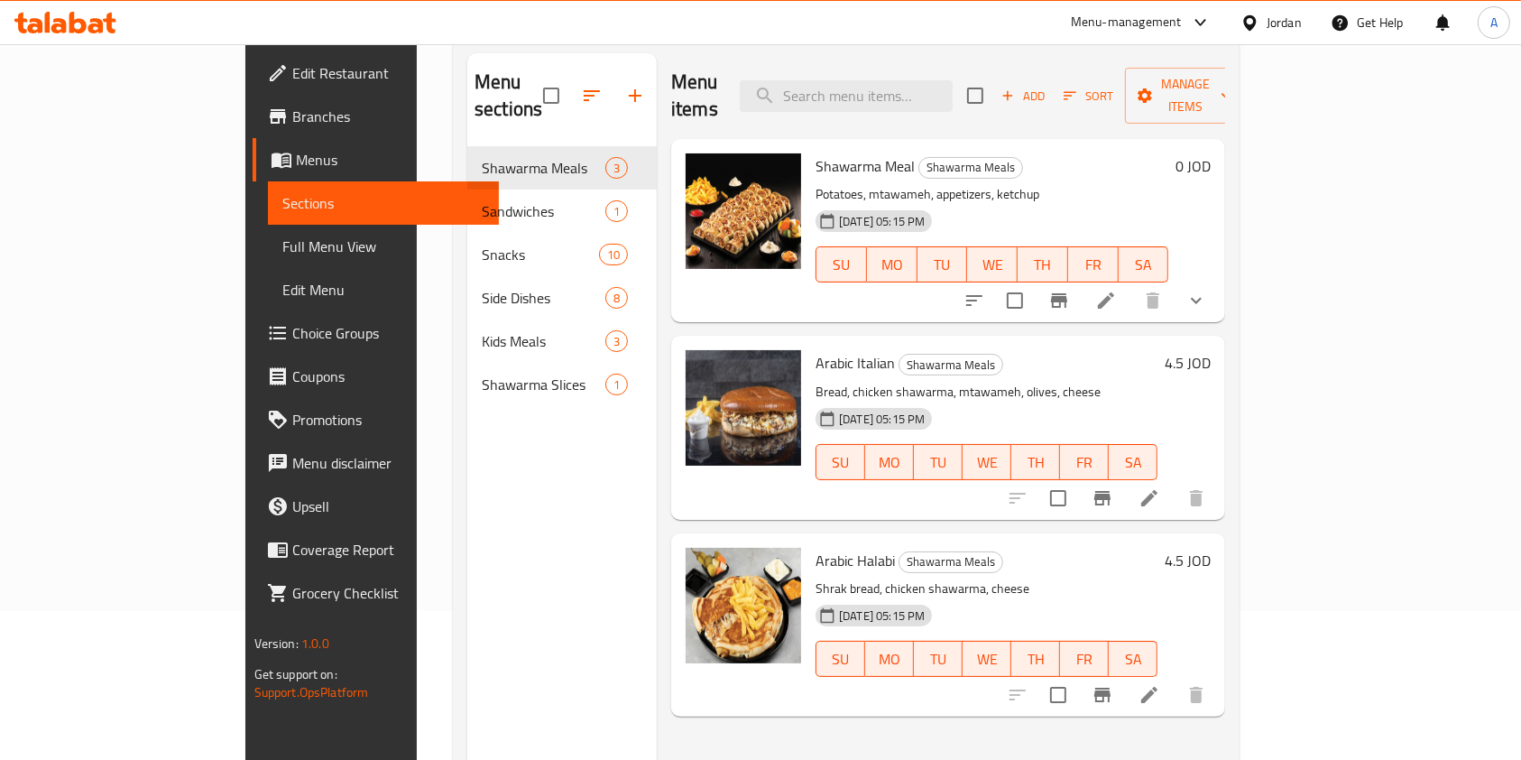
click at [1211, 350] on h6 "4.5 JOD" at bounding box center [1188, 362] width 46 height 25
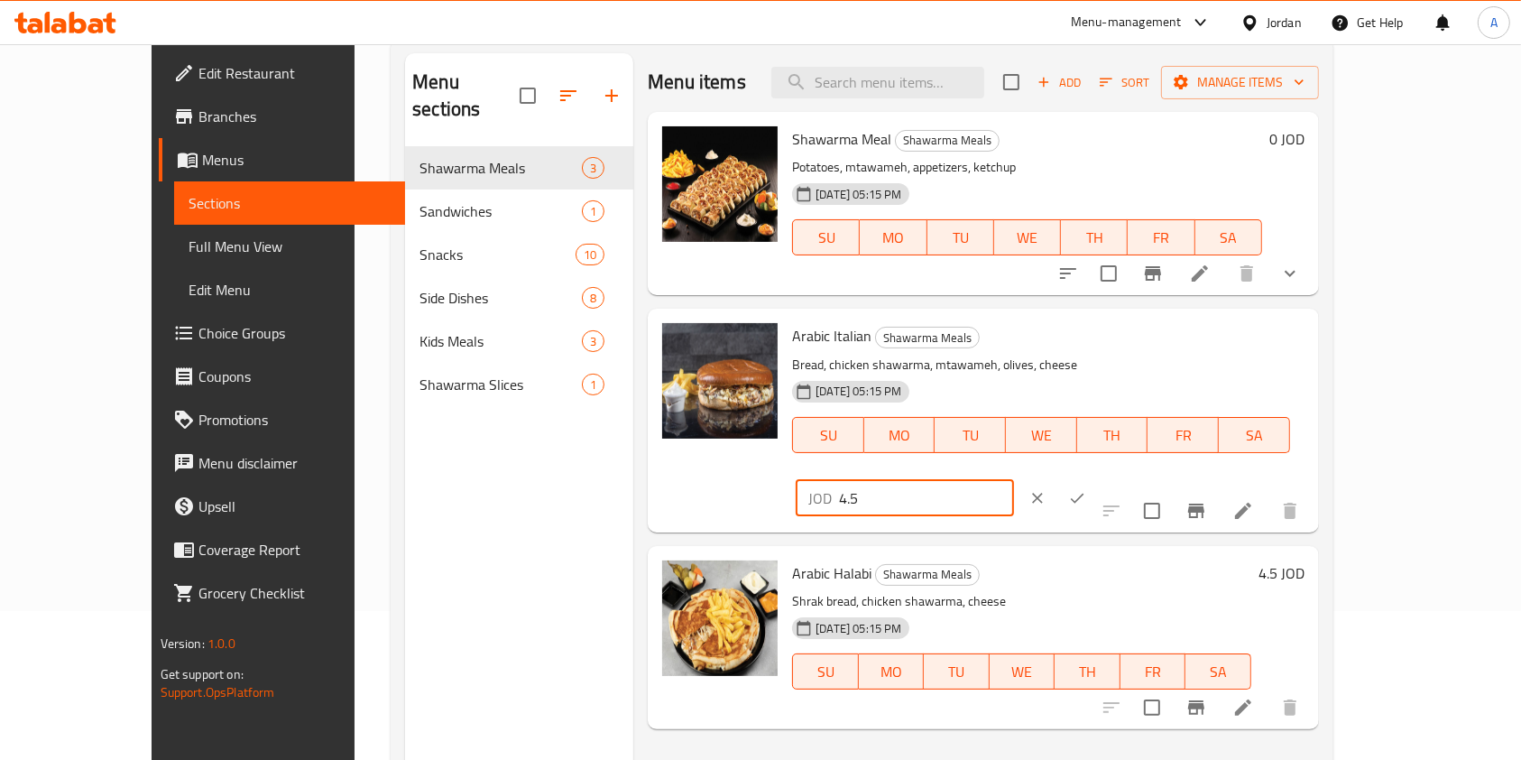
click at [1014, 480] on input "4.5" at bounding box center [926, 498] width 175 height 36
type input "4.95"
click at [1086, 489] on icon "ok" at bounding box center [1077, 498] width 18 height 18
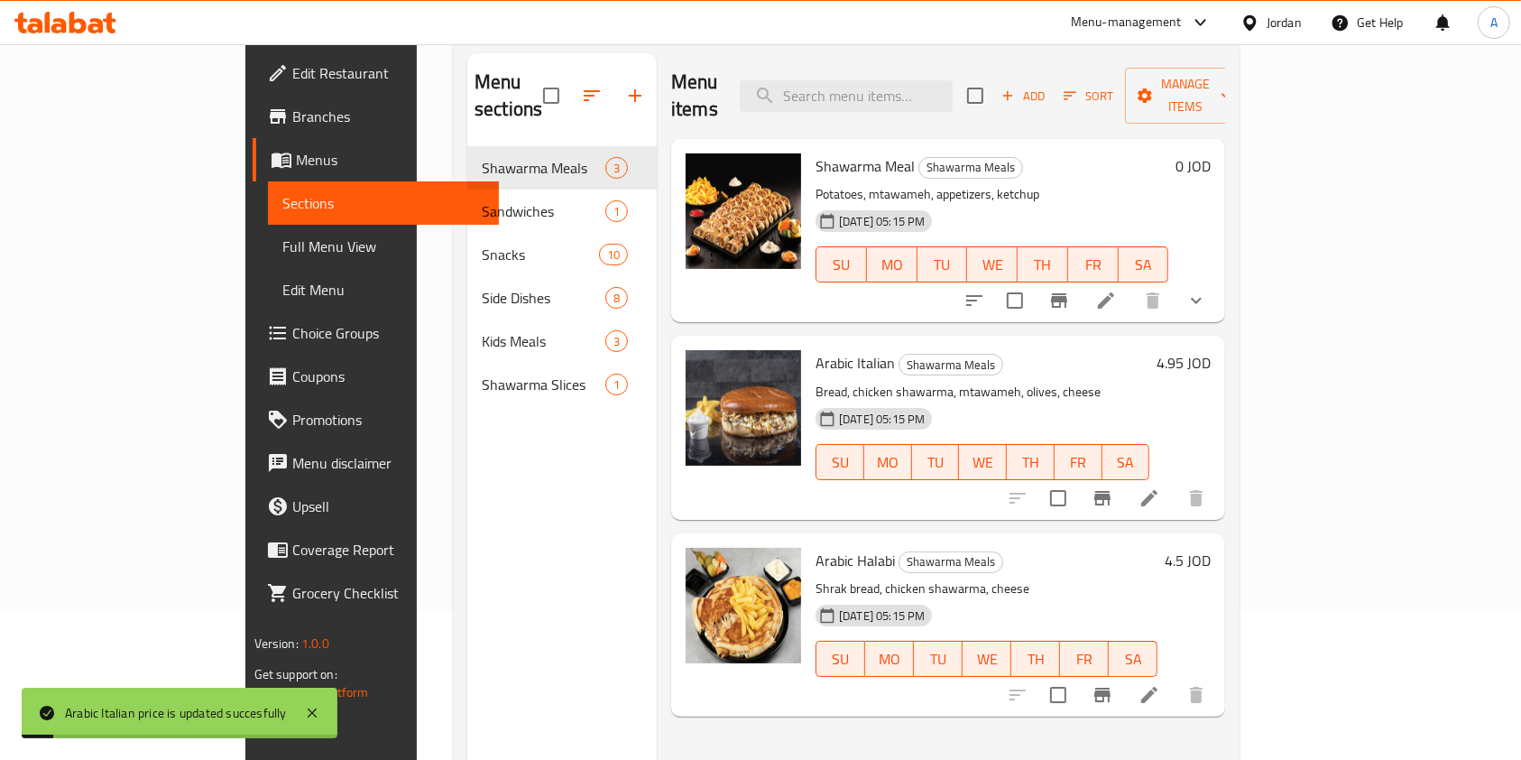
scroll to position [253, 0]
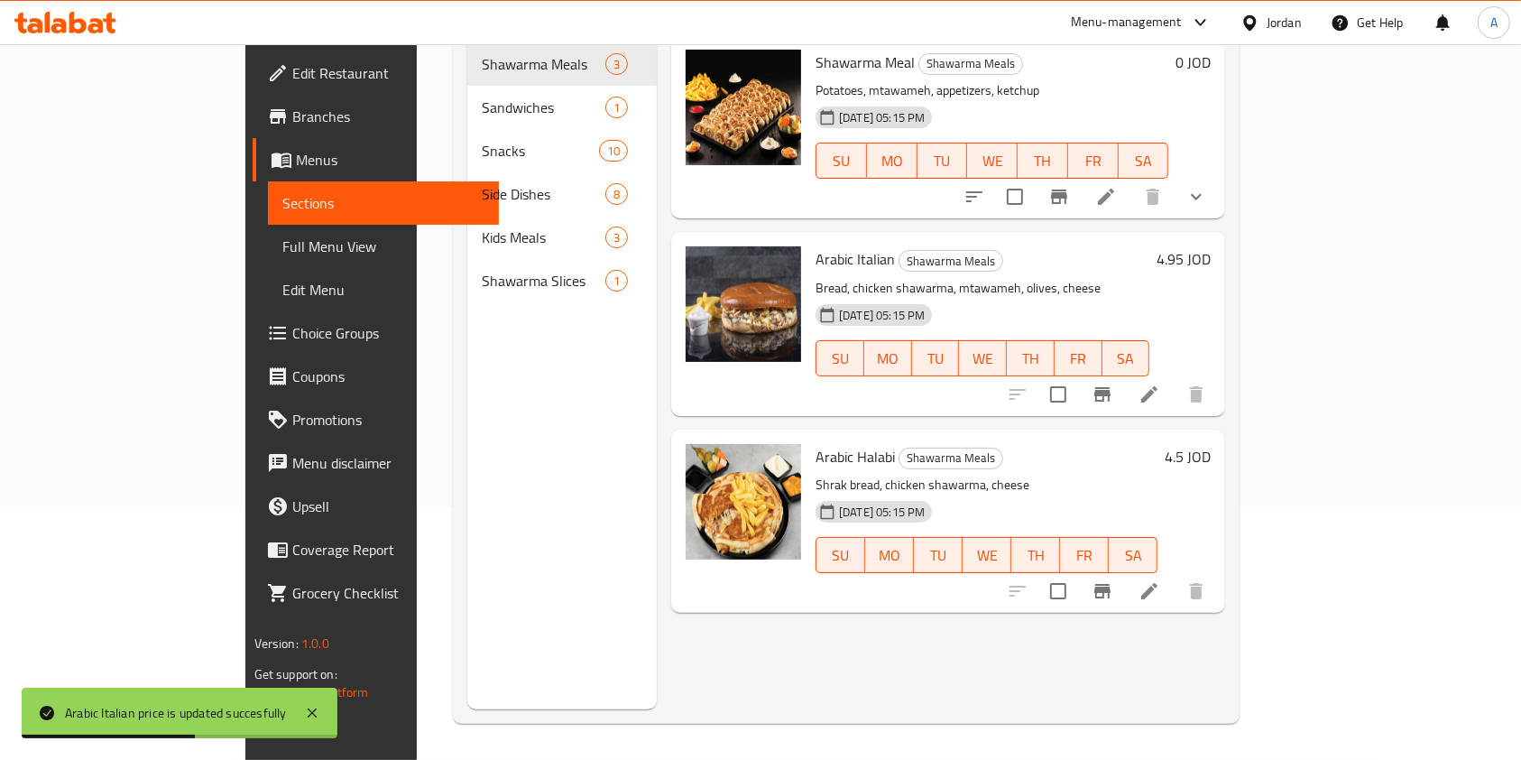
click at [1211, 444] on h6 "4.5 JOD" at bounding box center [1188, 456] width 46 height 25
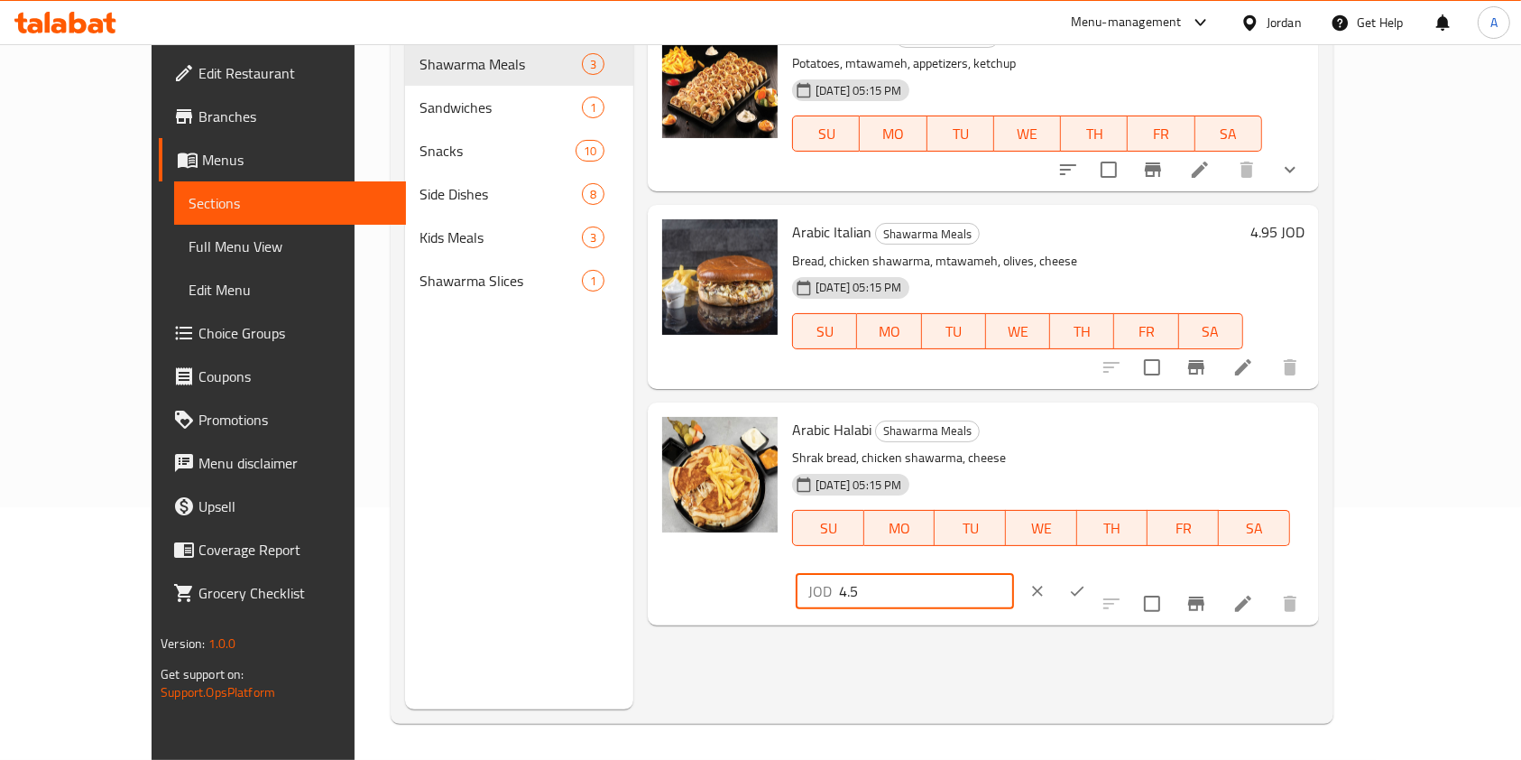
click at [1014, 573] on input "4.5" at bounding box center [926, 591] width 175 height 36
type input "4.95"
click at [1097, 571] on button "ok" at bounding box center [1078, 591] width 40 height 40
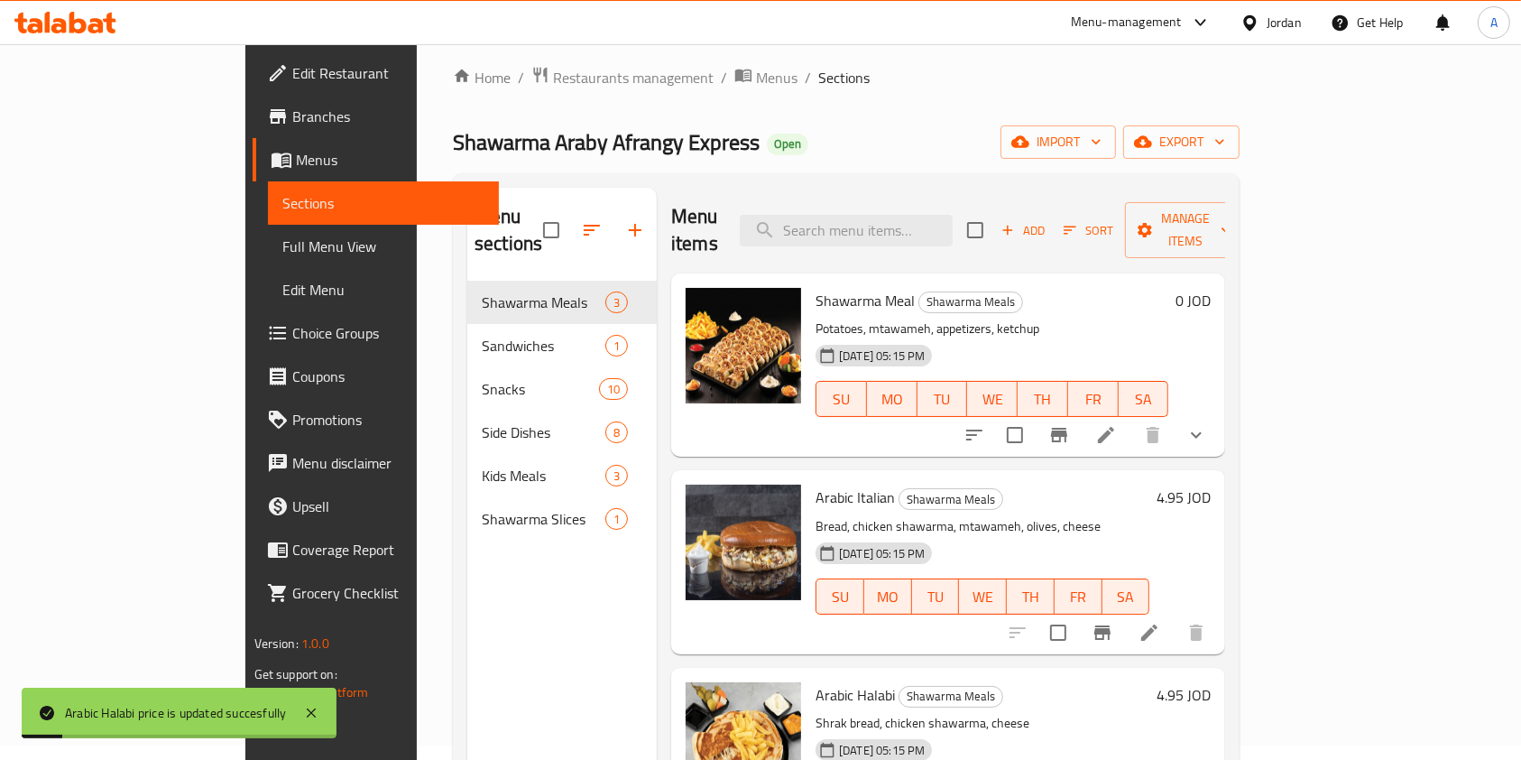
scroll to position [0, 0]
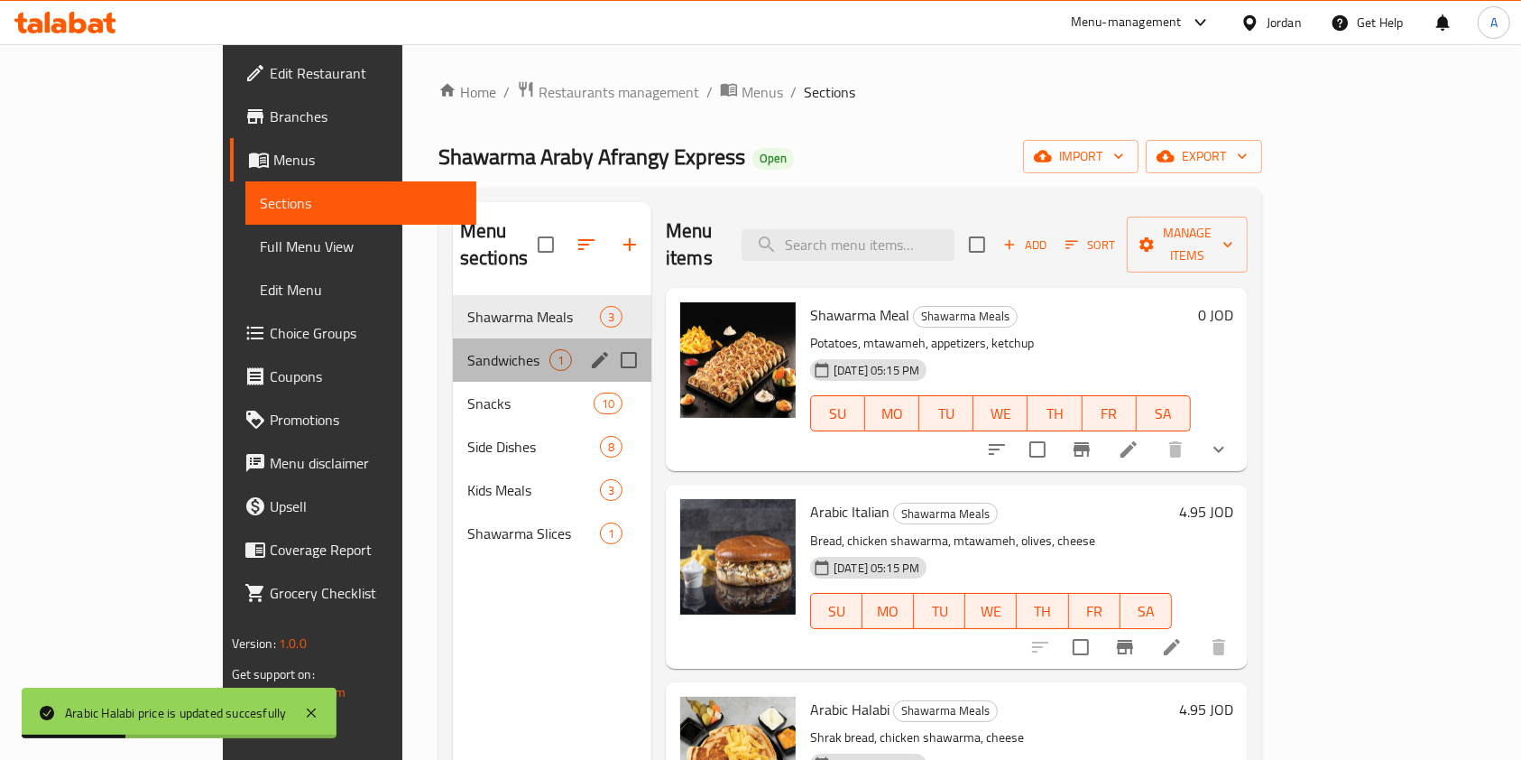
click at [453, 352] on div "Sandwiches 1" at bounding box center [552, 359] width 199 height 43
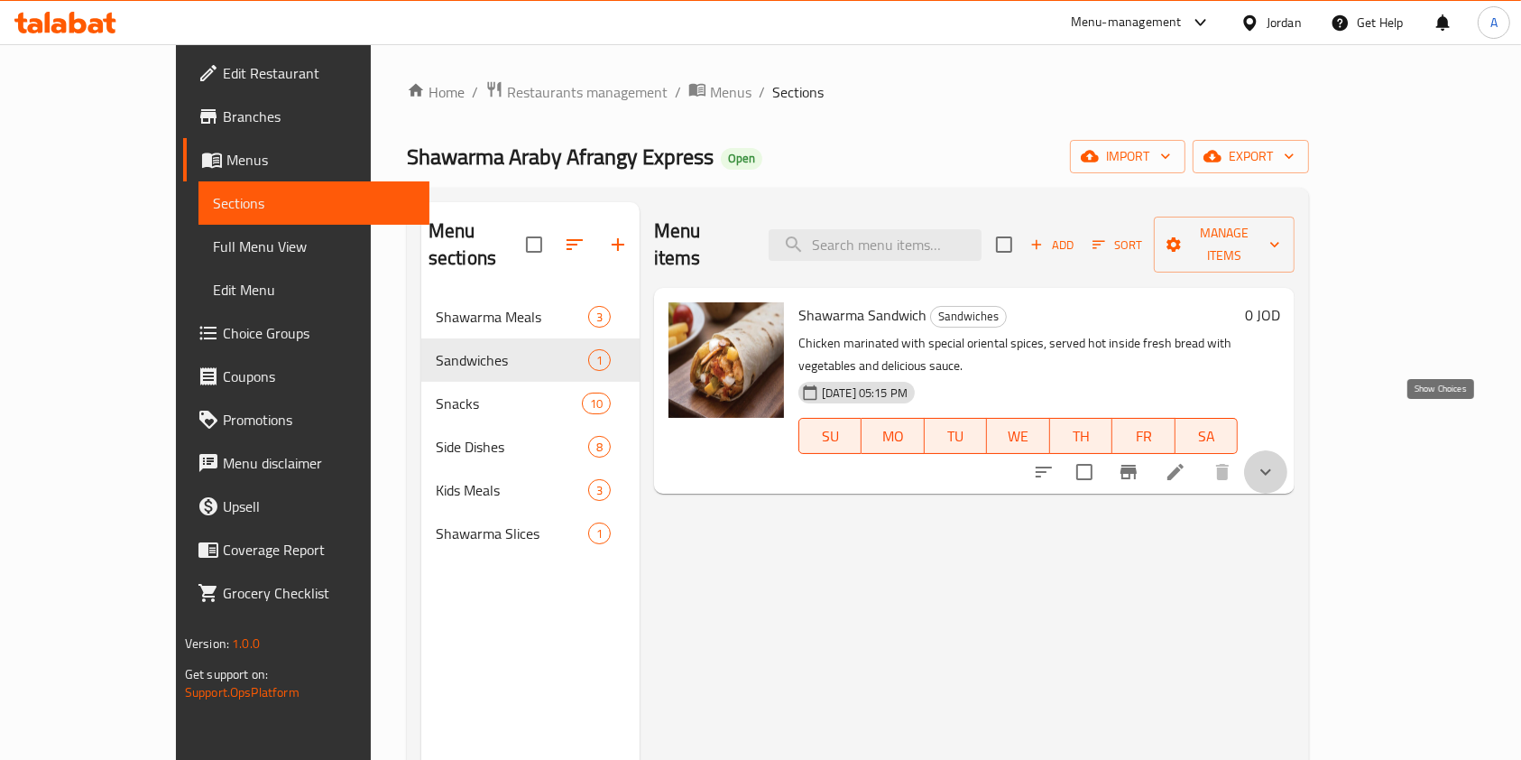
click at [1277, 461] on icon "show more" at bounding box center [1266, 472] width 22 height 22
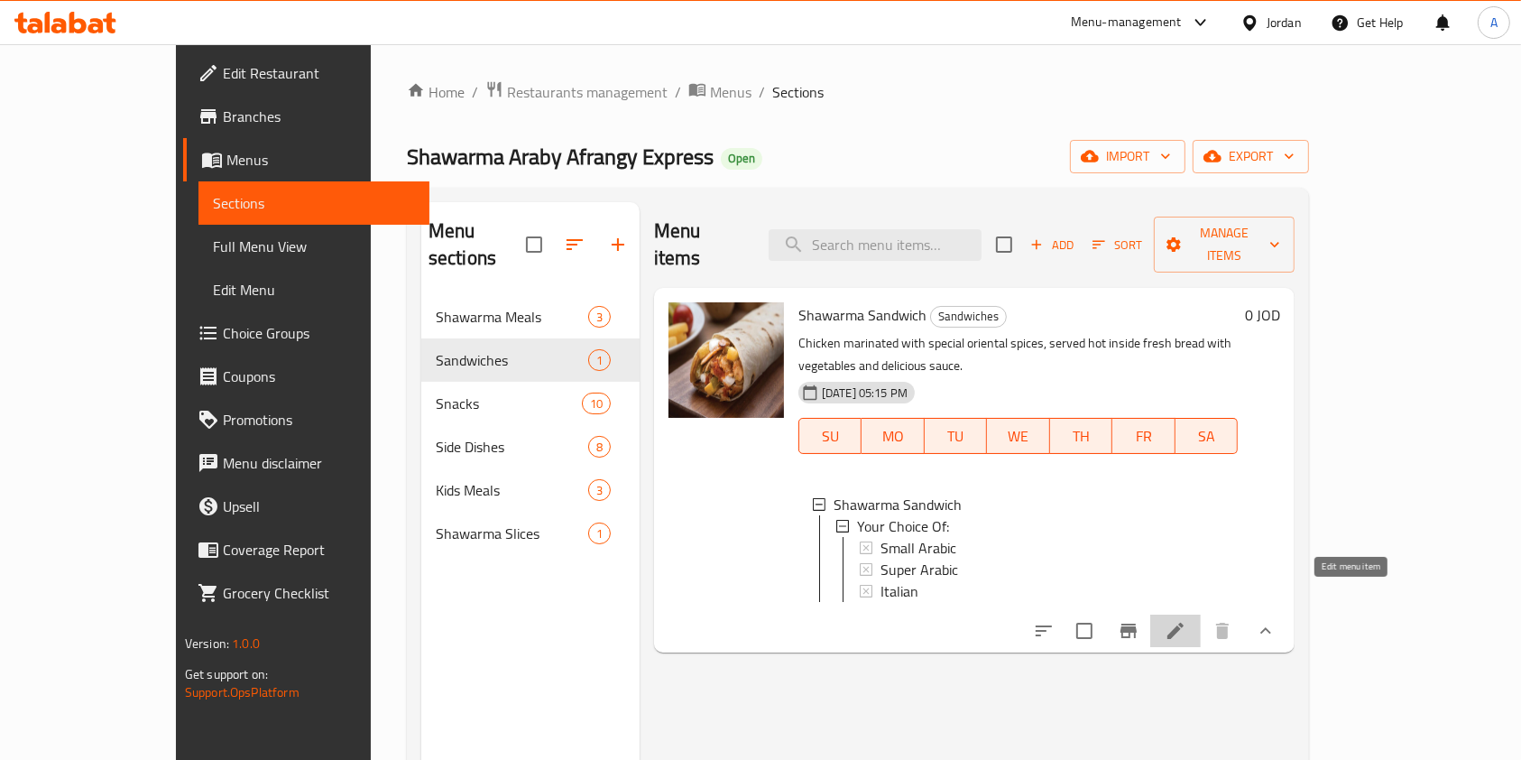
click at [1187, 620] on icon at bounding box center [1176, 631] width 22 height 22
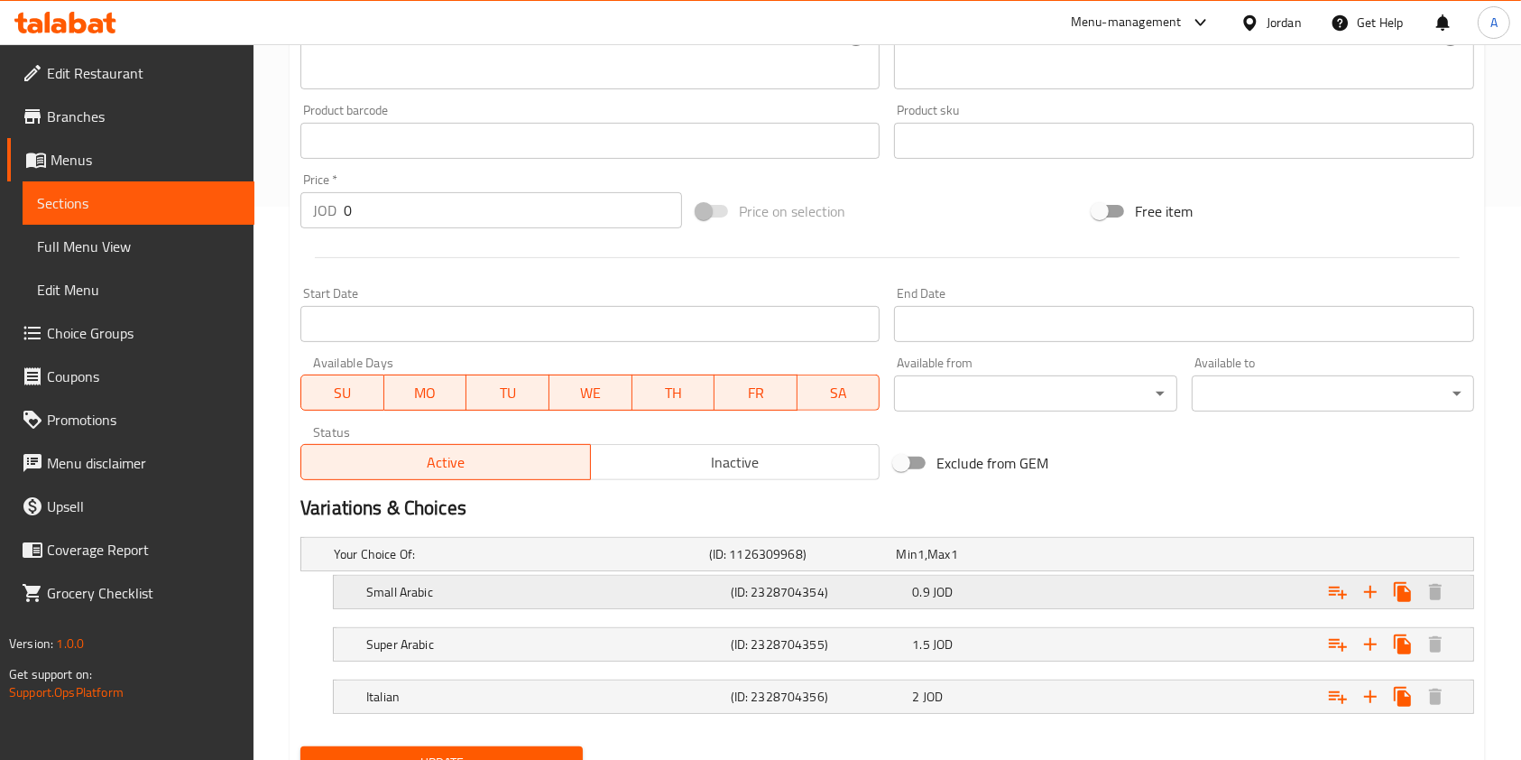
scroll to position [567, 0]
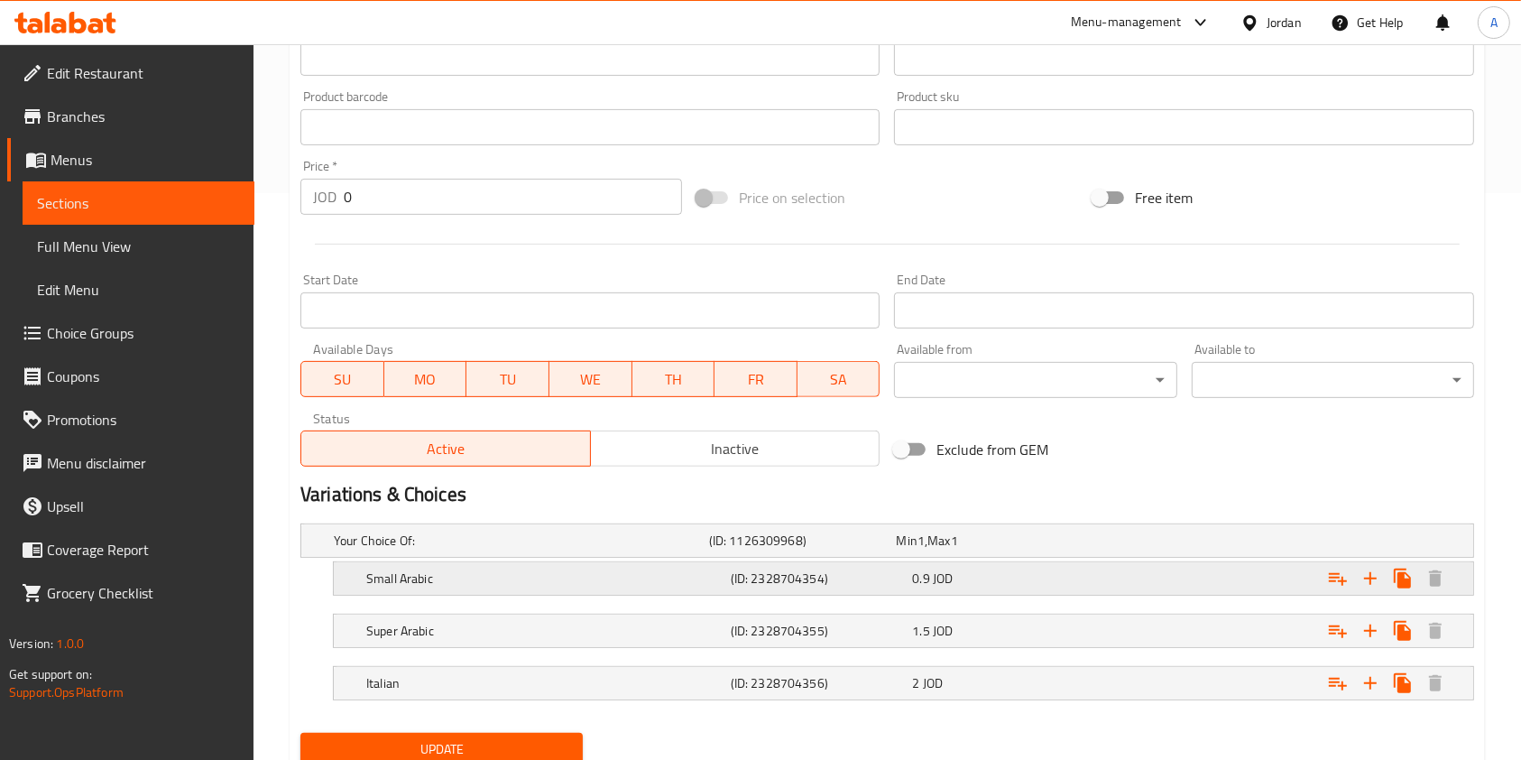
click at [946, 588] on span "JOD" at bounding box center [943, 578] width 20 height 23
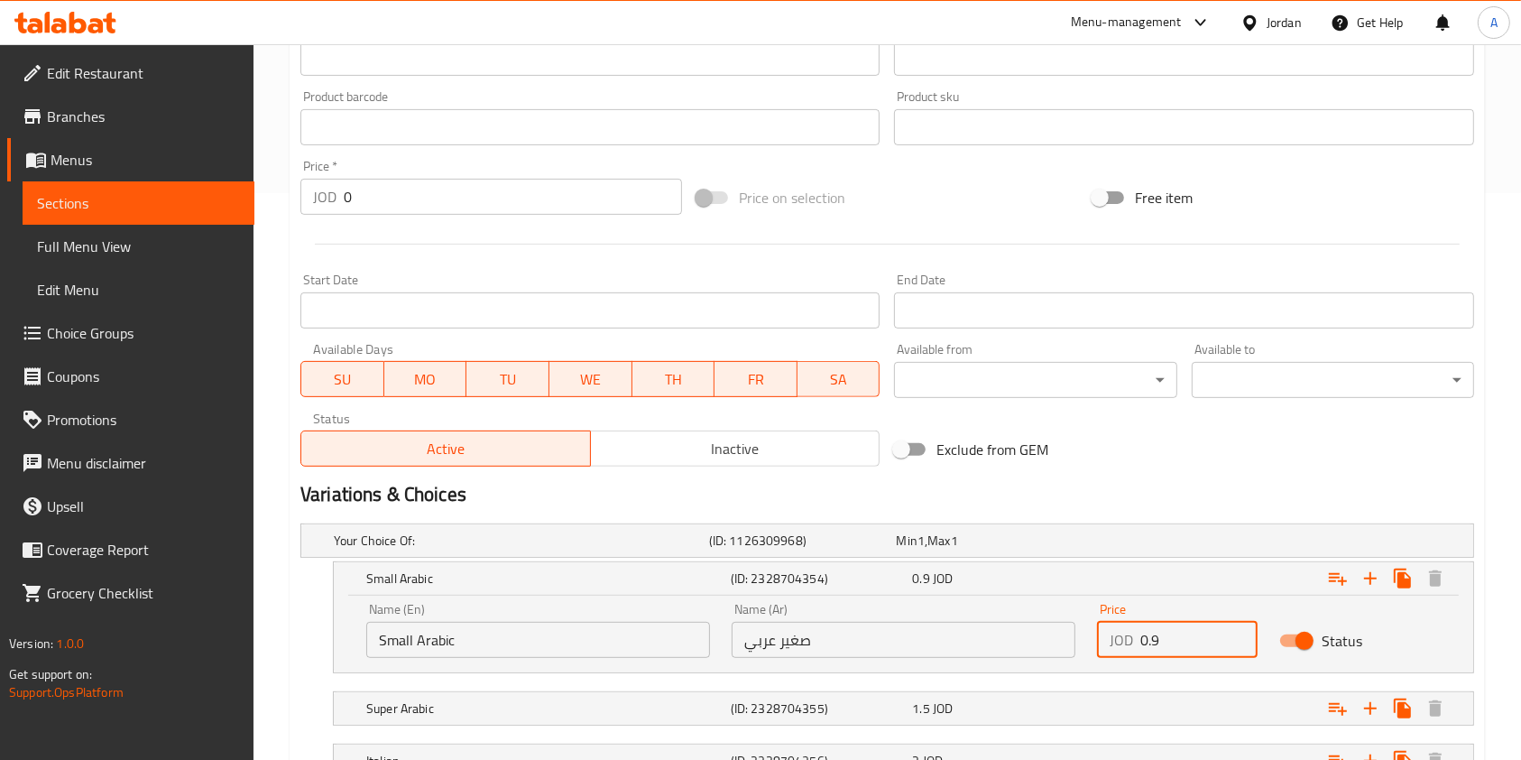
click at [1169, 639] on input "0.9" at bounding box center [1199, 640] width 117 height 36
type input "0"
type input "1"
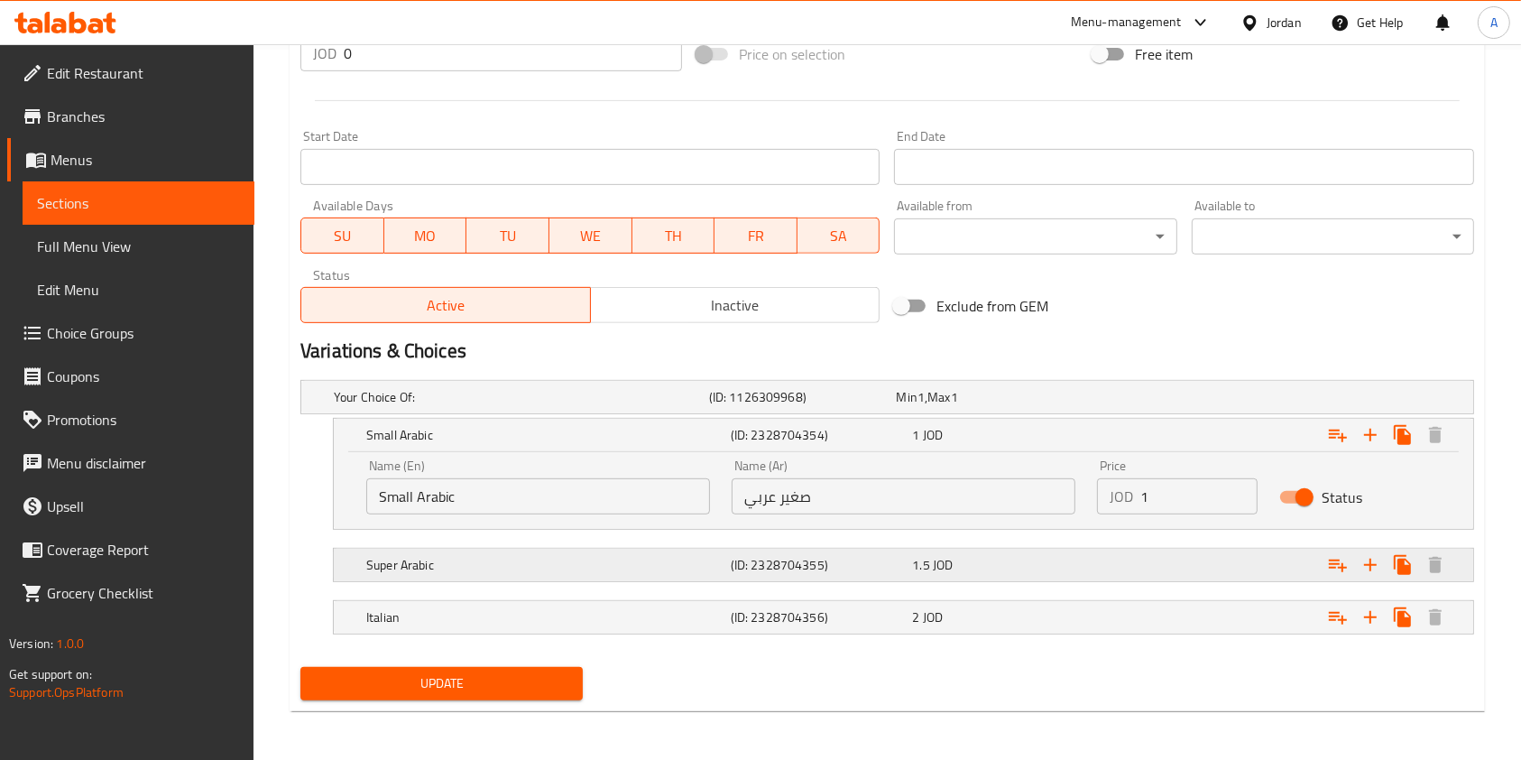
click at [1070, 562] on div "1.5 JOD" at bounding box center [999, 565] width 175 height 18
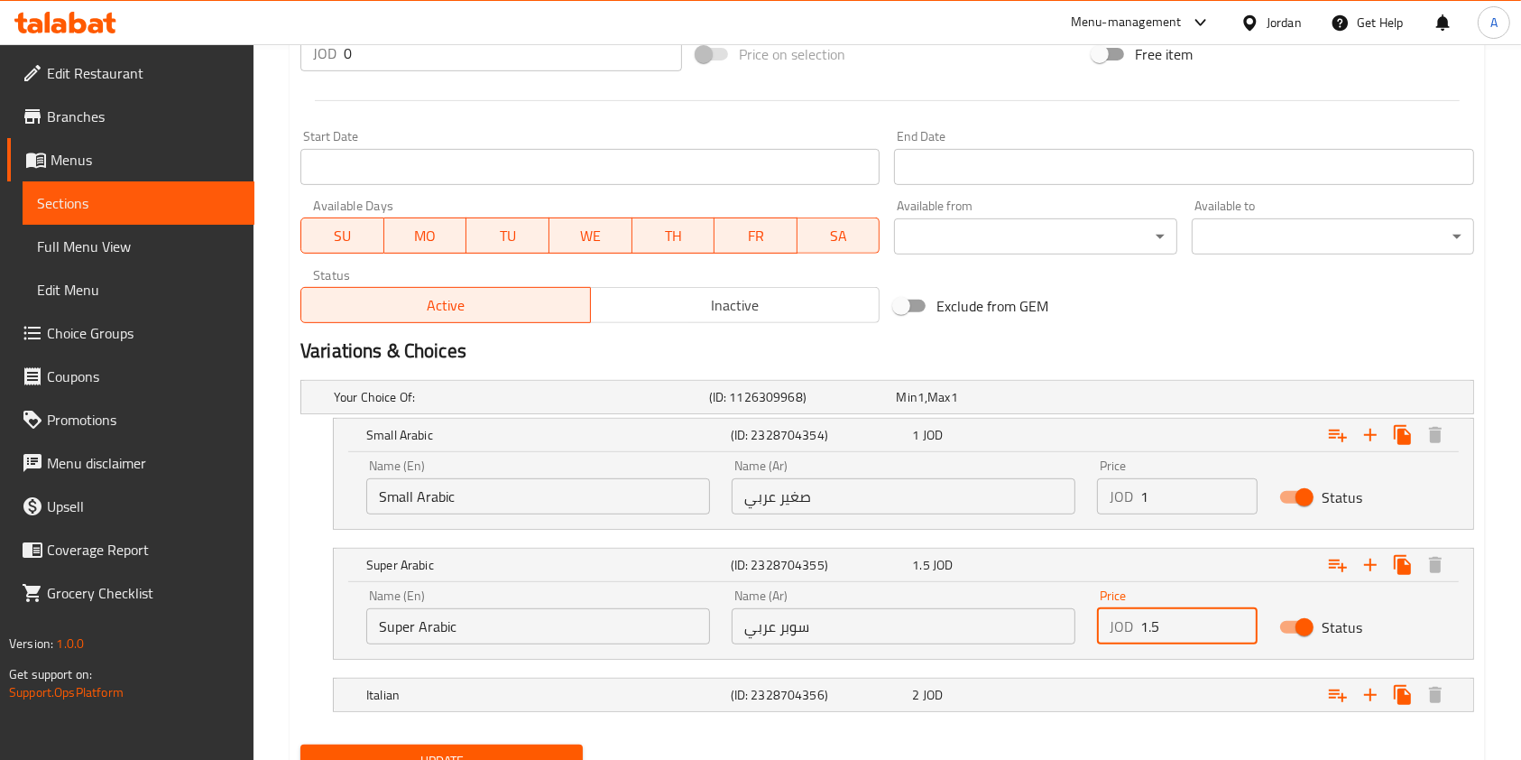
click at [1181, 621] on input "1.5" at bounding box center [1199, 626] width 117 height 36
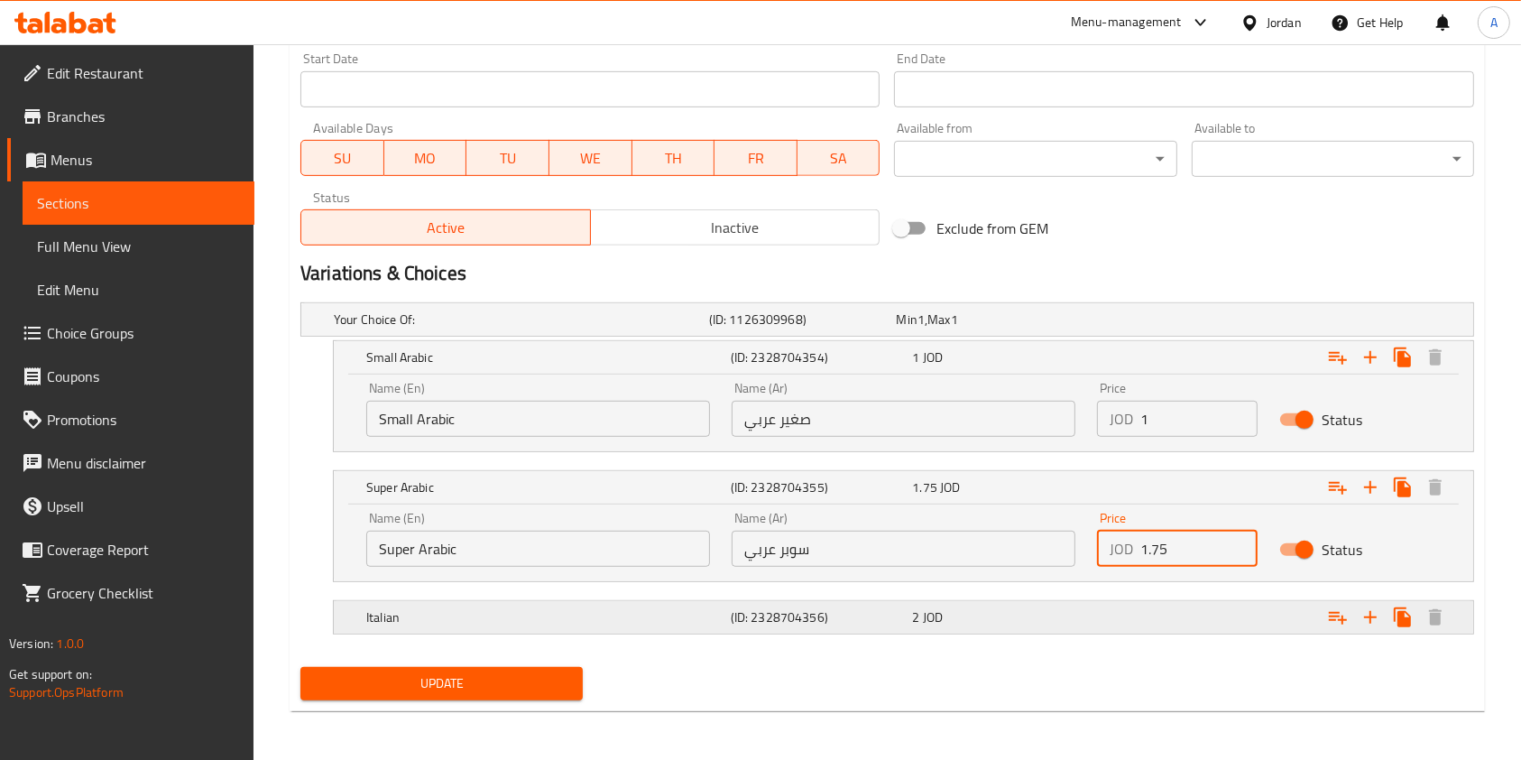
type input "1.75"
click at [1127, 617] on div "Expand" at bounding box center [1273, 617] width 365 height 40
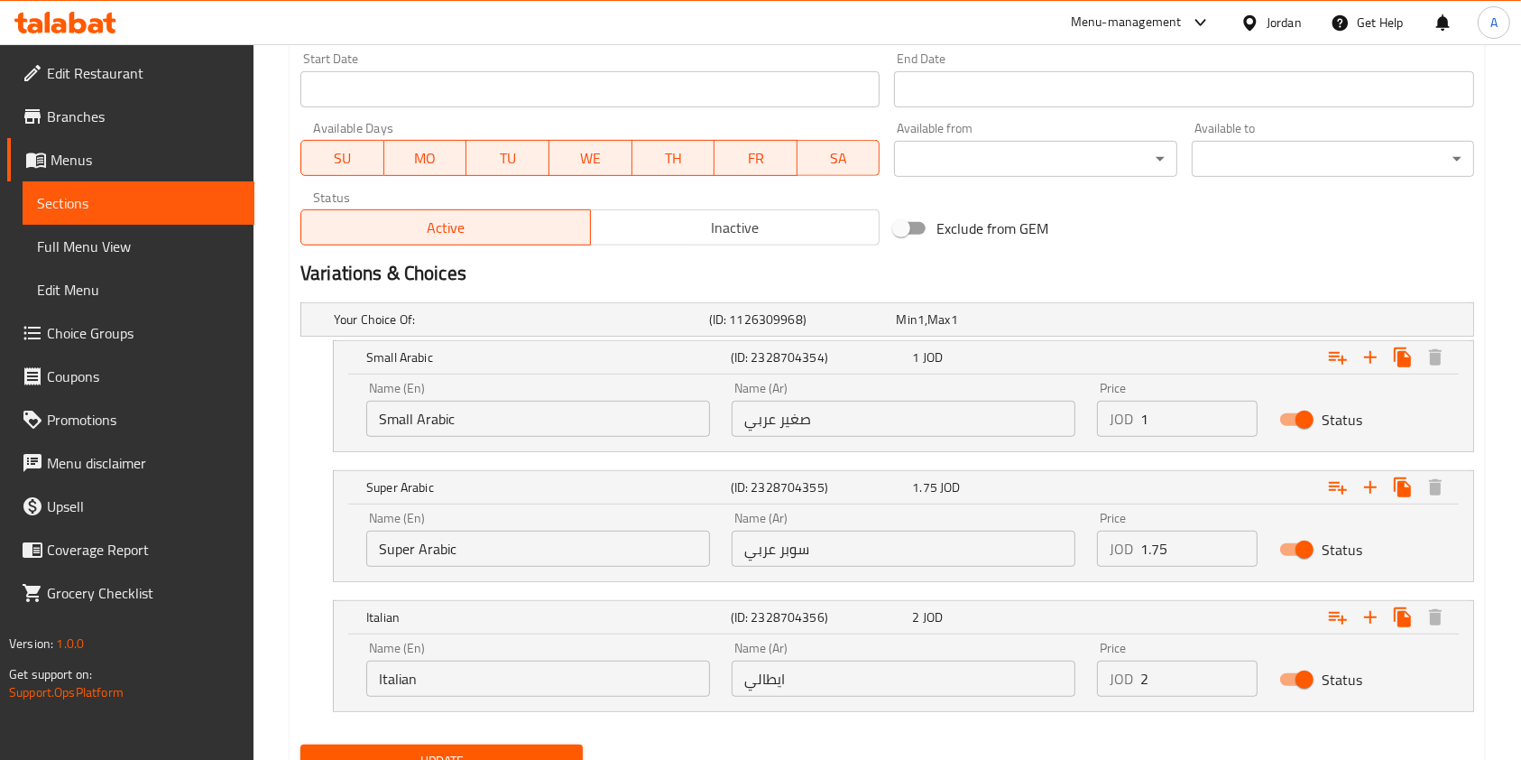
click at [1162, 681] on input "2" at bounding box center [1199, 679] width 117 height 36
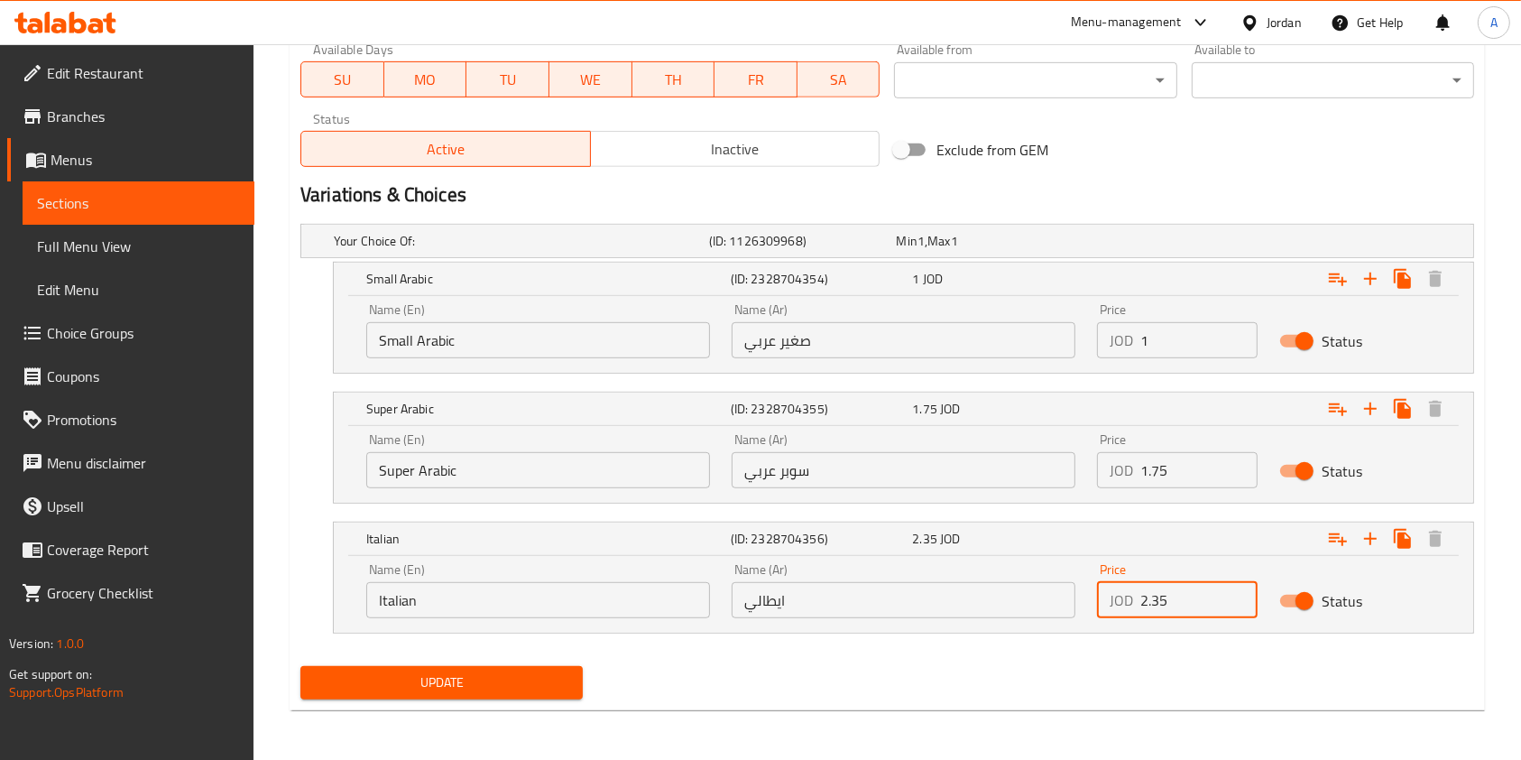
type input "2.35"
click at [486, 668] on button "Update" at bounding box center [441, 682] width 282 height 33
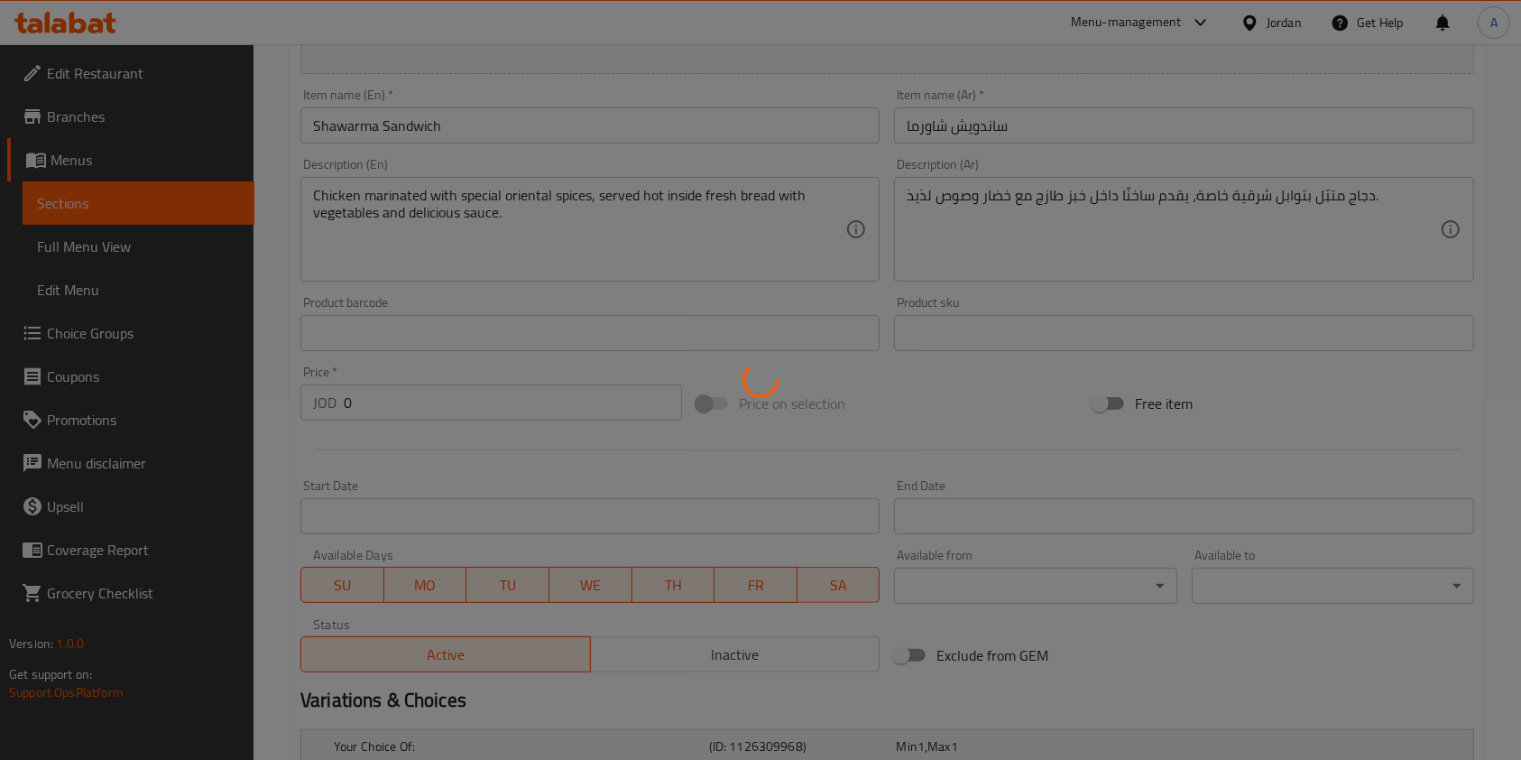
scroll to position [0, 0]
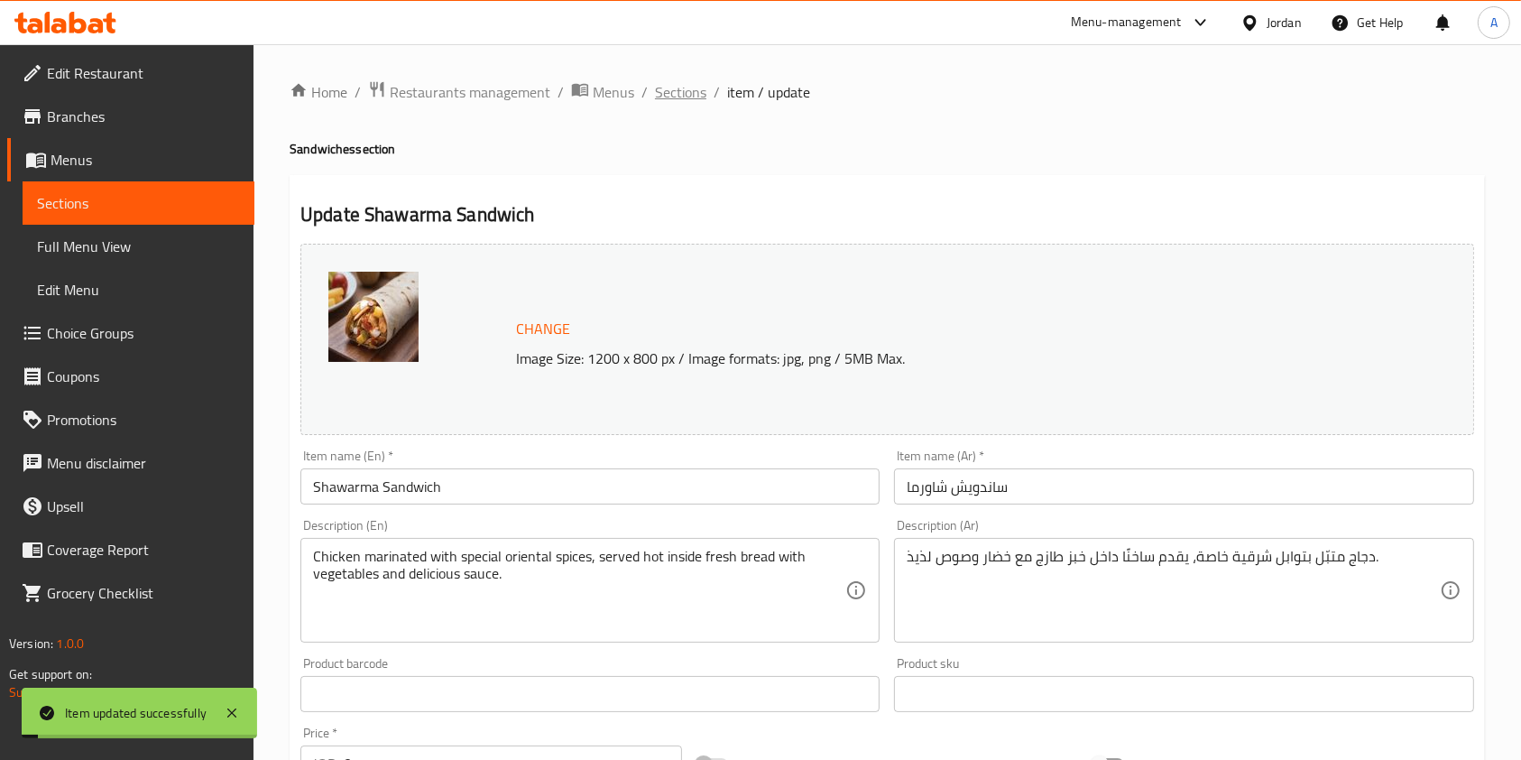
click at [700, 88] on span "Sections" at bounding box center [680, 92] width 51 height 22
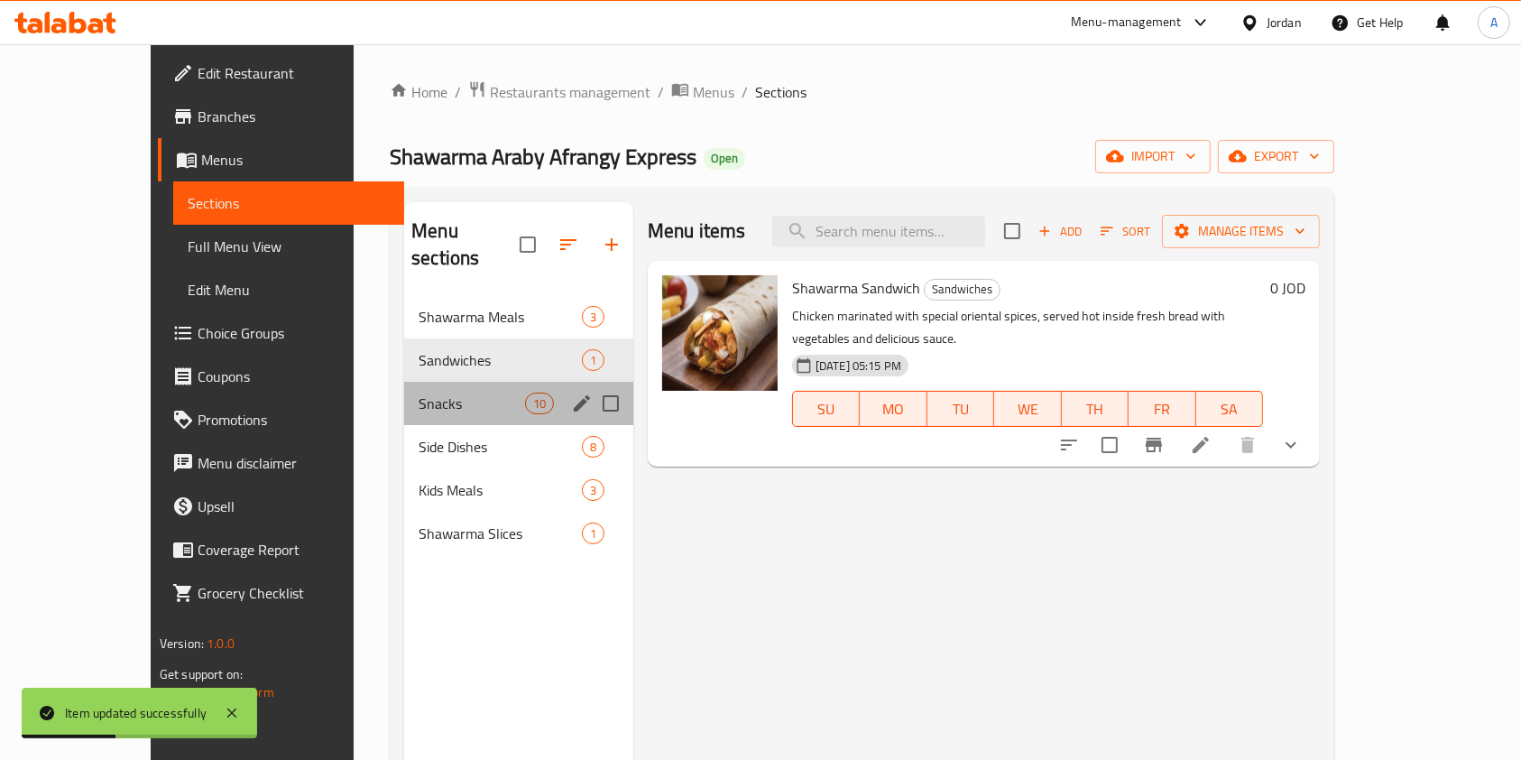
click at [431, 382] on div "Snacks 10" at bounding box center [518, 403] width 229 height 43
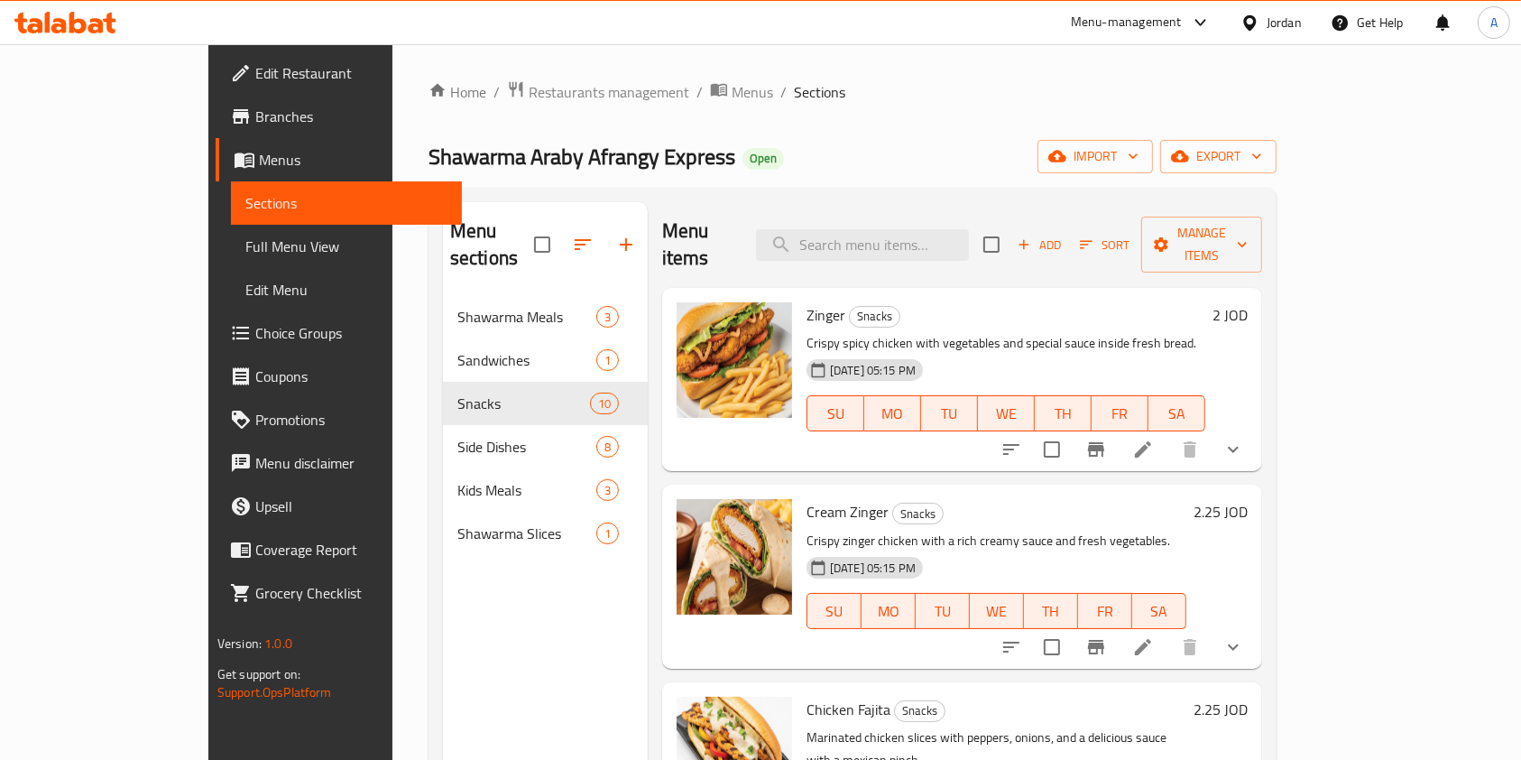
click at [1248, 302] on h6 "2 JOD" at bounding box center [1230, 314] width 35 height 25
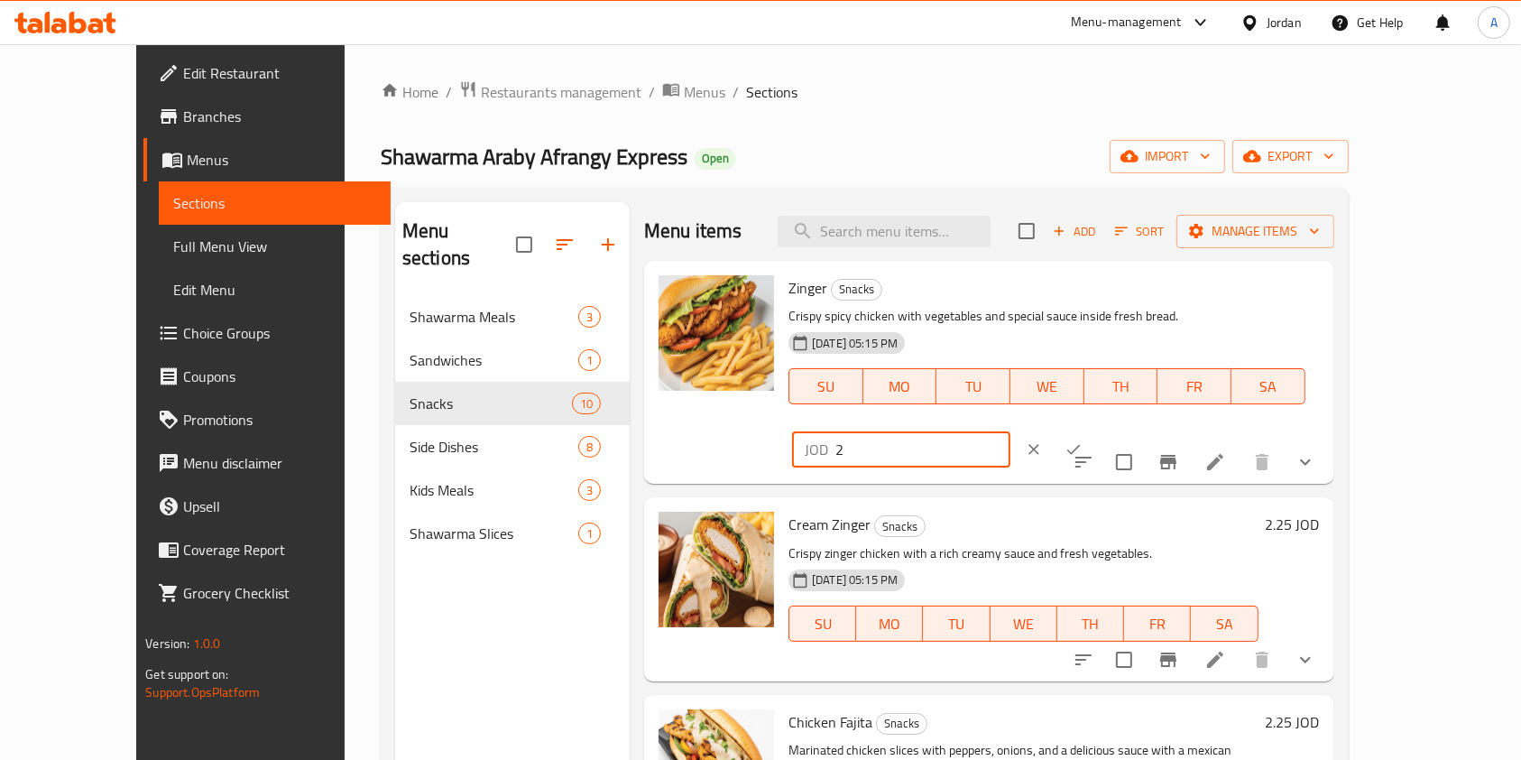
click at [1011, 431] on input "2" at bounding box center [923, 449] width 175 height 36
type input "2.25"
click at [1083, 440] on icon "ok" at bounding box center [1074, 449] width 18 height 18
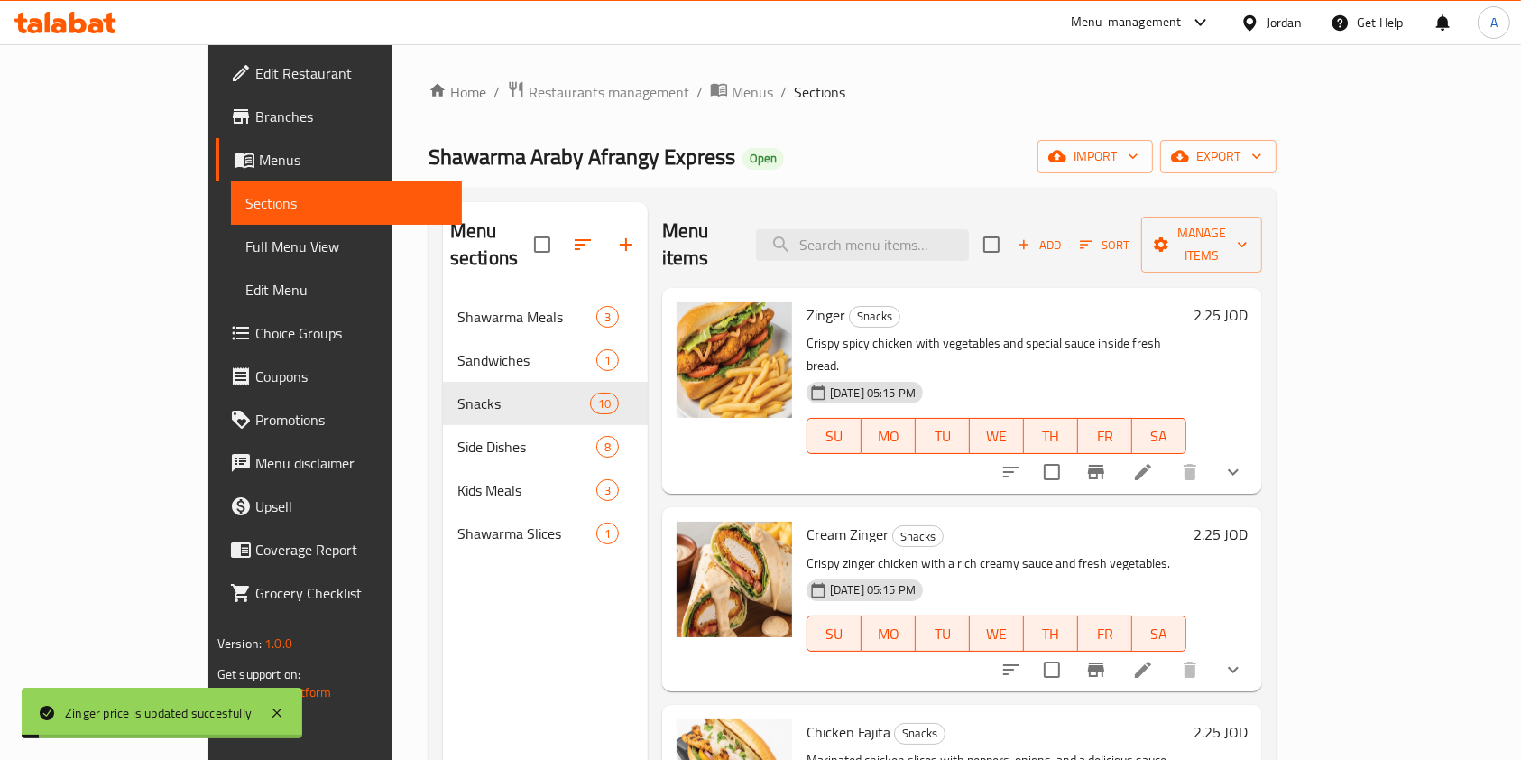
scroll to position [77, 0]
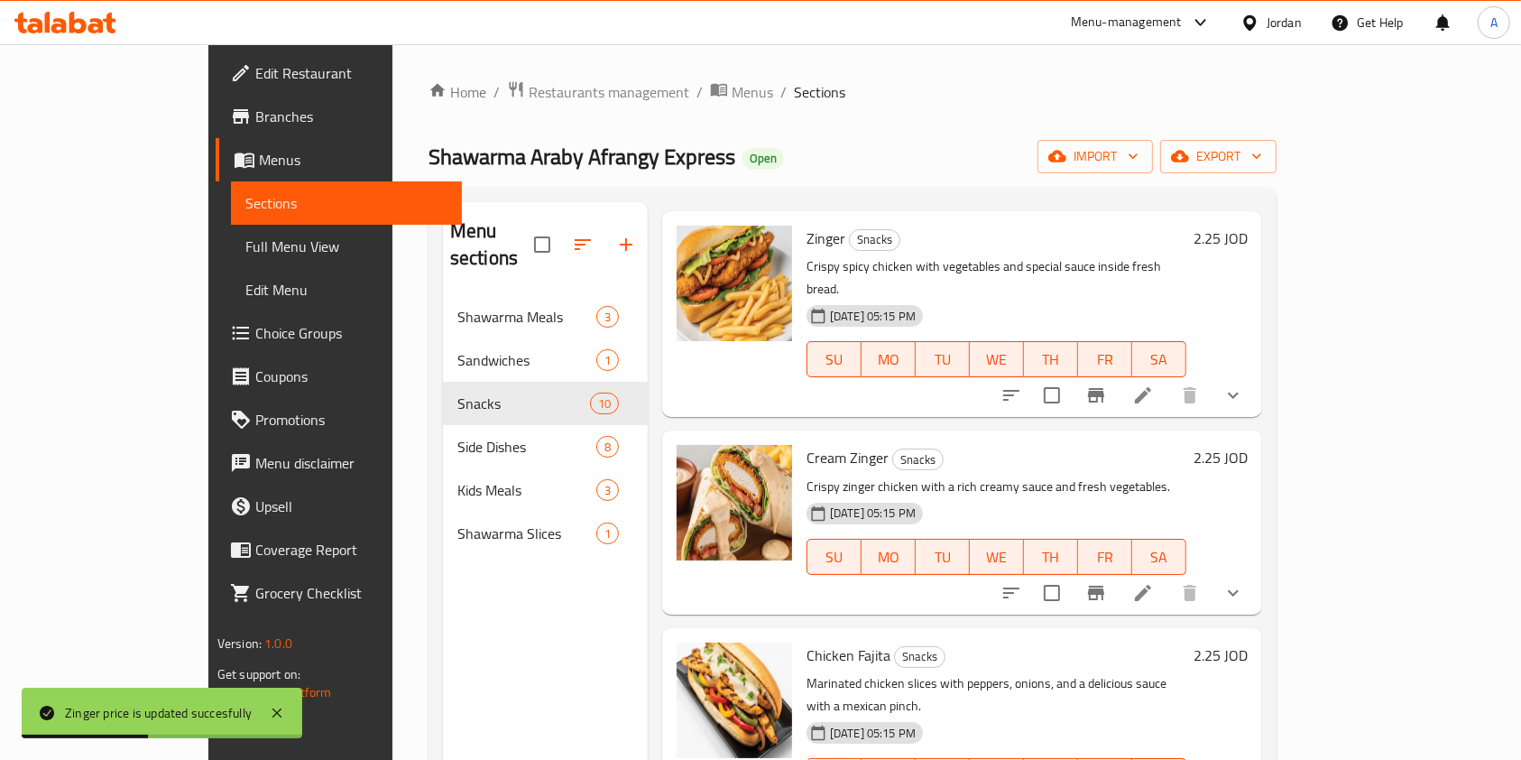
click at [1248, 445] on h6 "2.25 JOD" at bounding box center [1221, 457] width 54 height 25
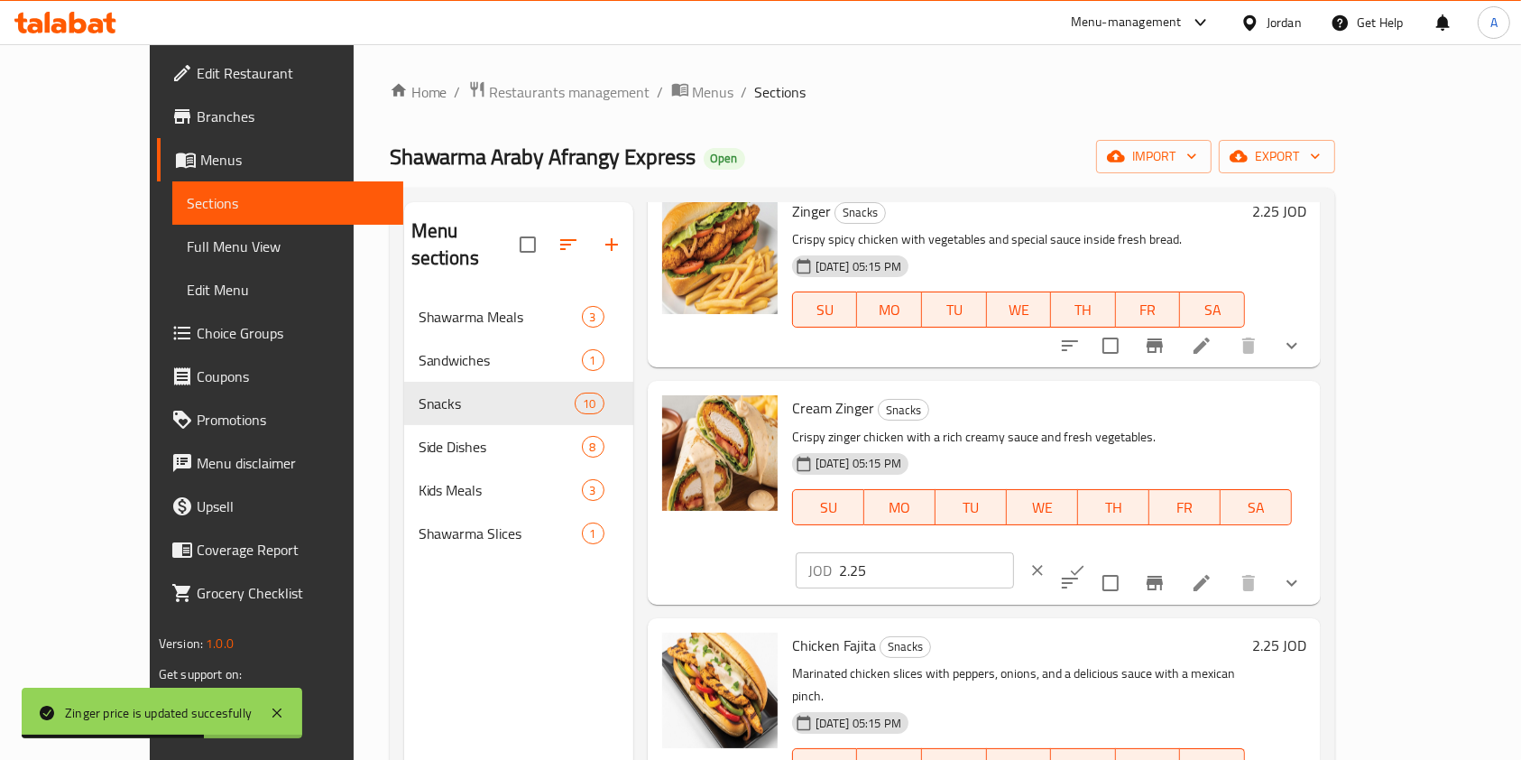
click at [1014, 552] on input "2.25" at bounding box center [926, 570] width 175 height 36
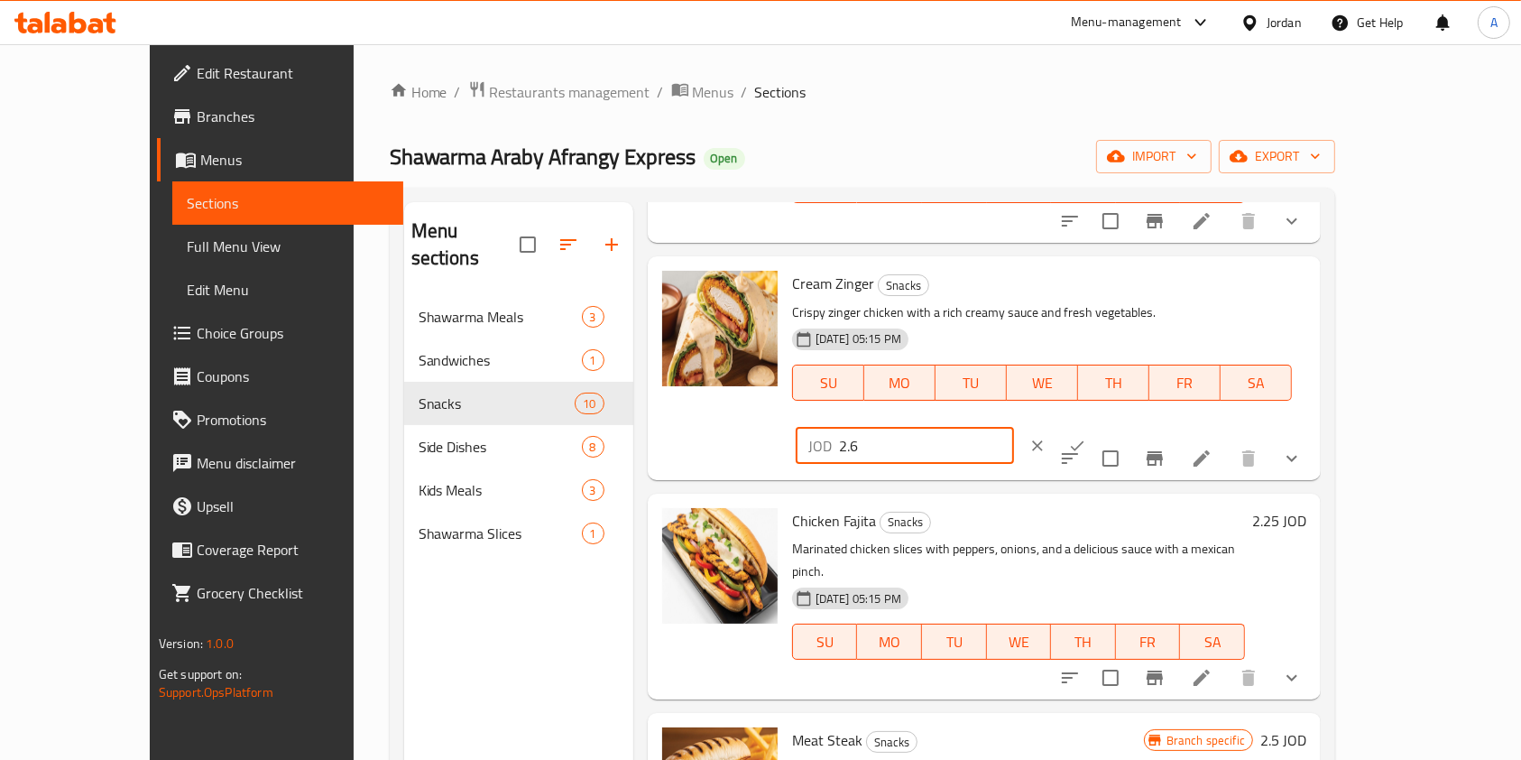
scroll to position [196, 0]
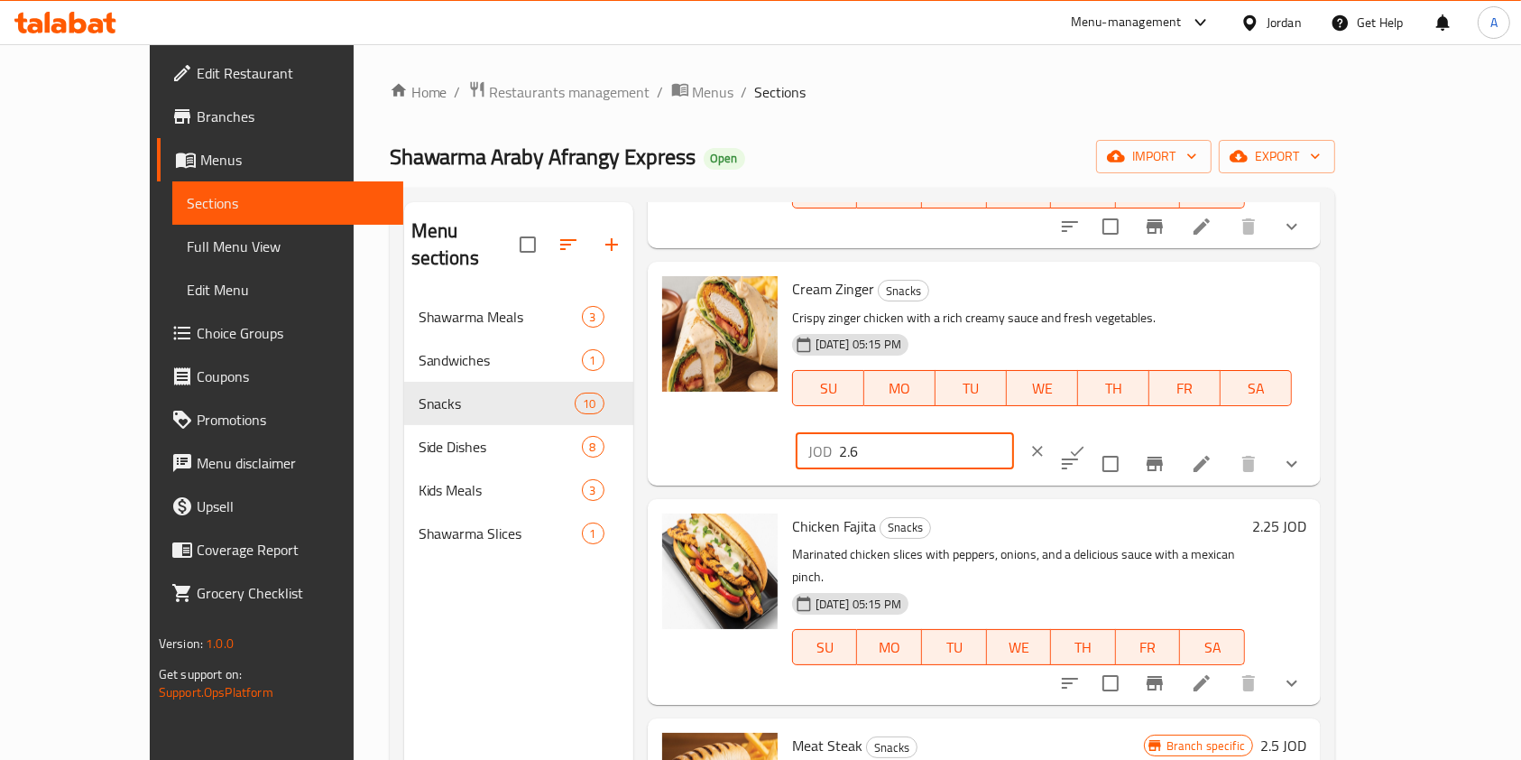
type input "2.6"
click at [1085, 446] on icon "ok" at bounding box center [1078, 451] width 14 height 10
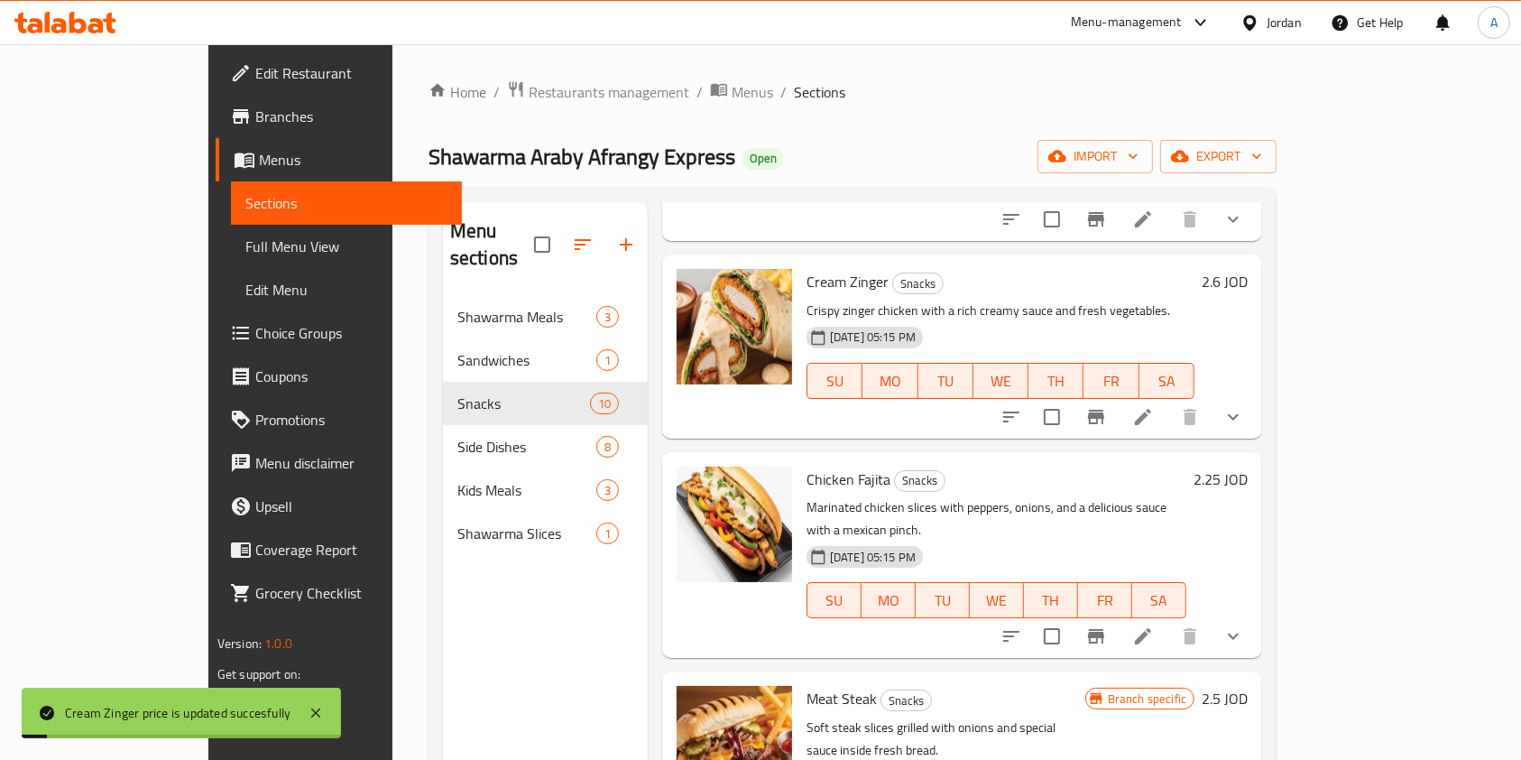
scroll to position [254, 0]
click at [1248, 465] on h6 "2.25 JOD" at bounding box center [1221, 477] width 54 height 25
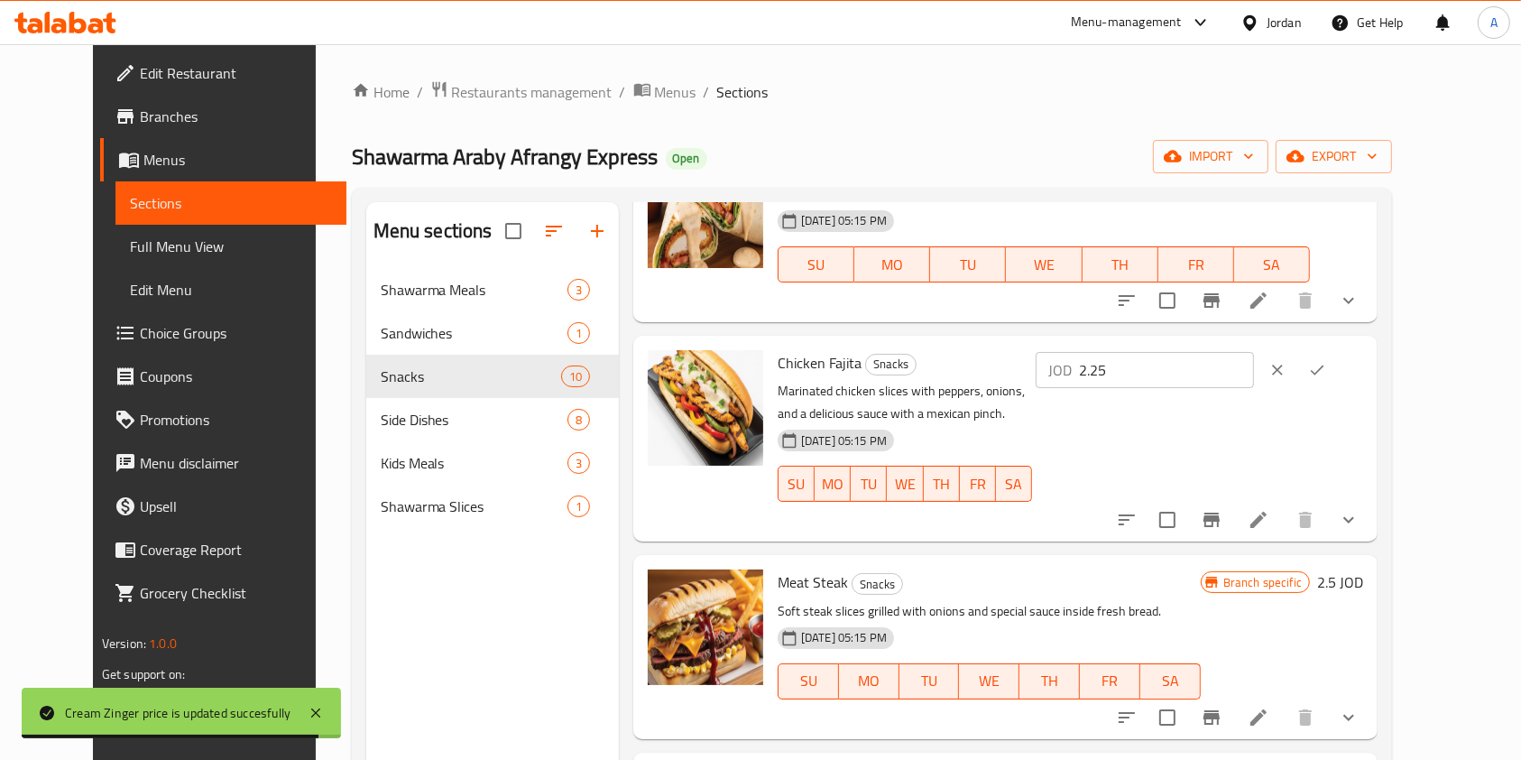
scroll to position [329, 0]
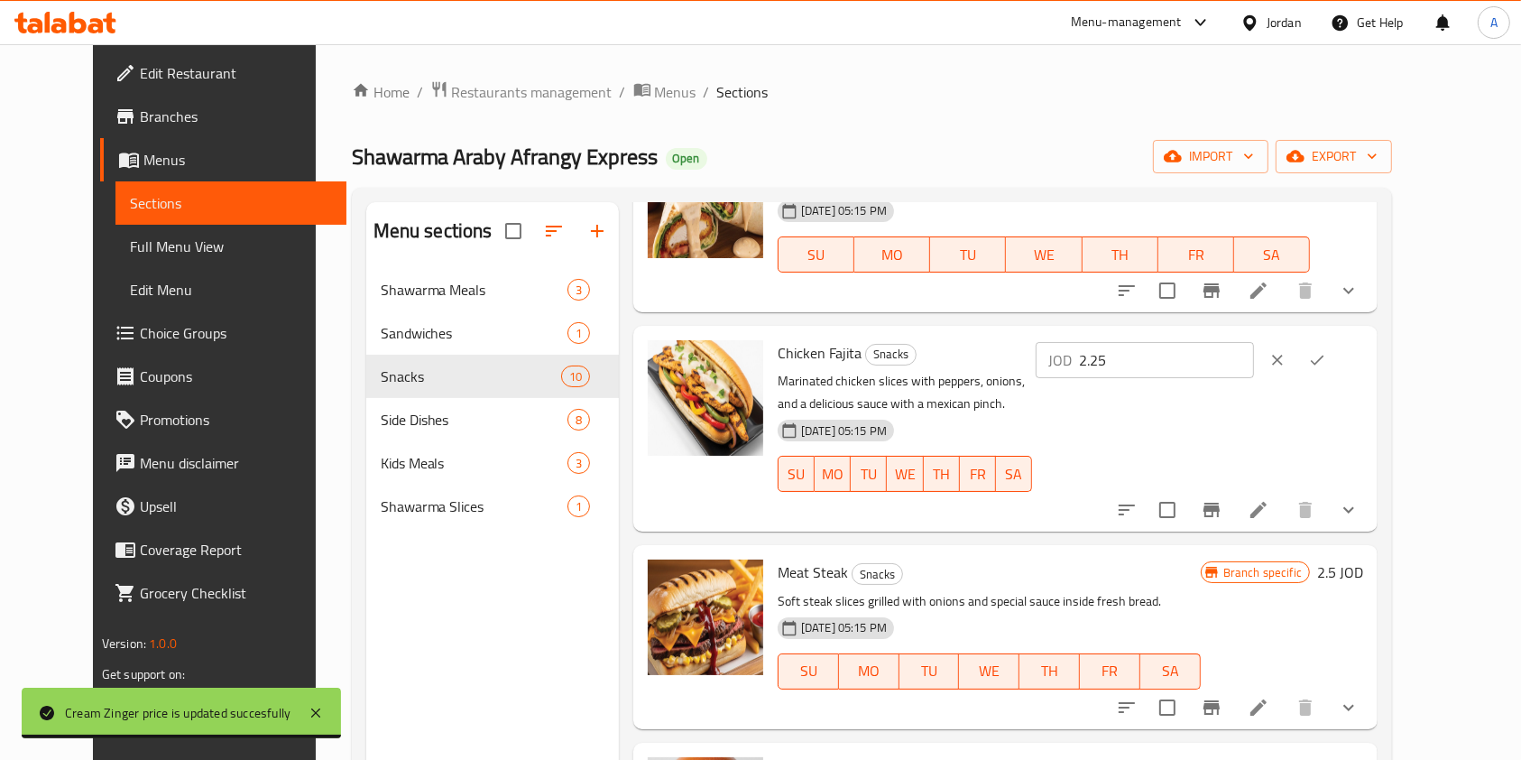
click at [1246, 355] on input "2.25" at bounding box center [1166, 360] width 175 height 36
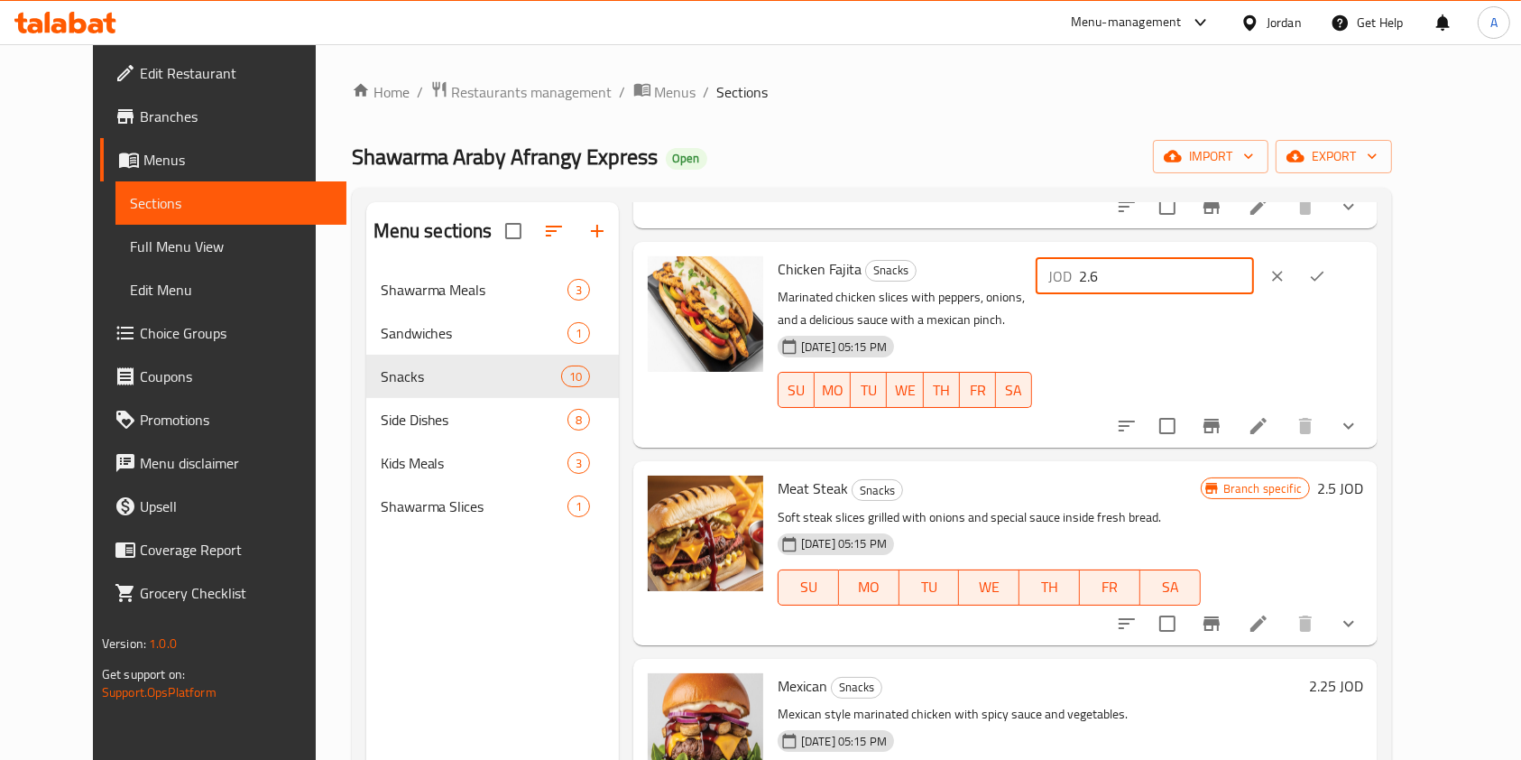
scroll to position [423, 0]
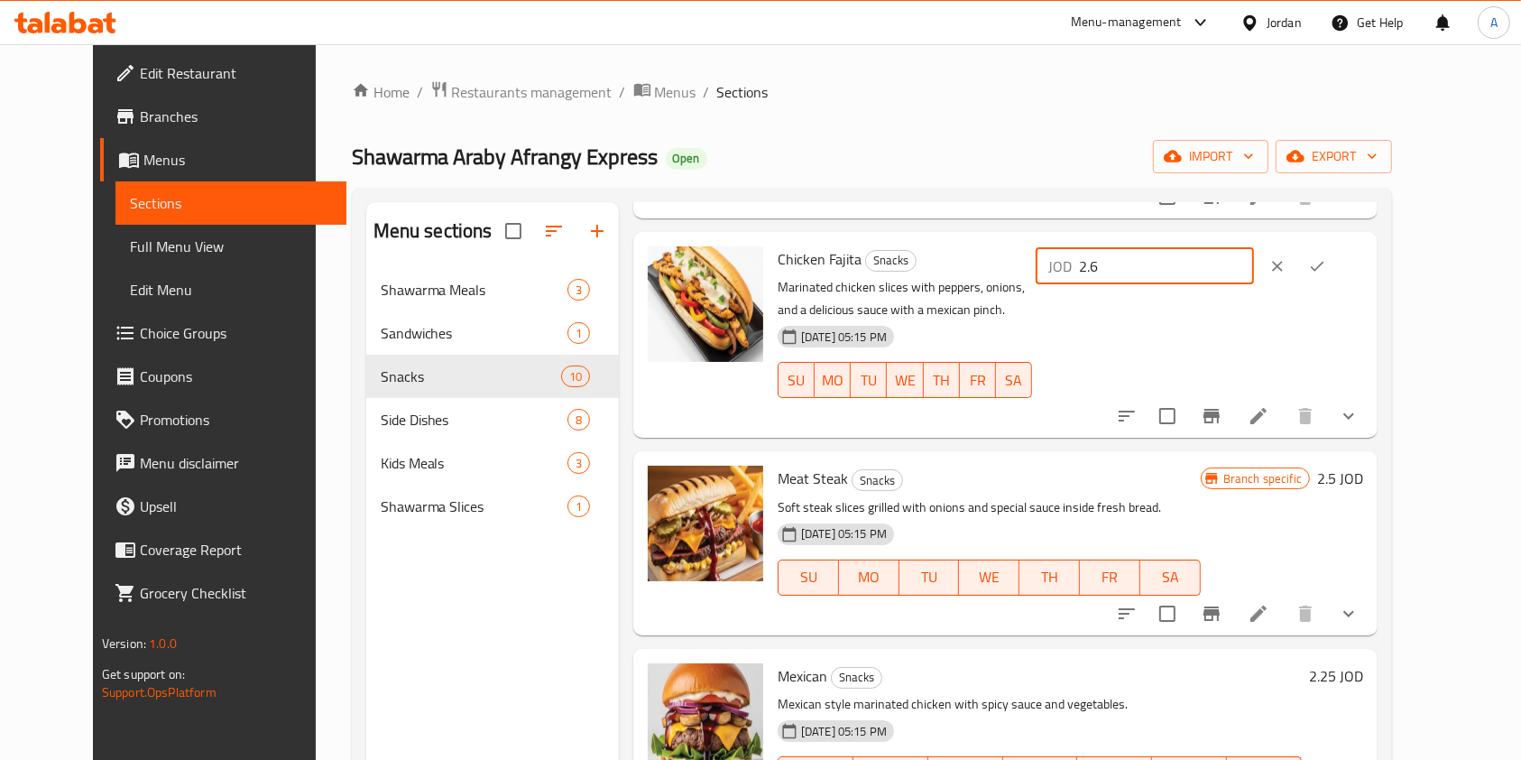
type input "2.6"
click at [1363, 476] on h6 "2.5 JOD" at bounding box center [1340, 478] width 46 height 25
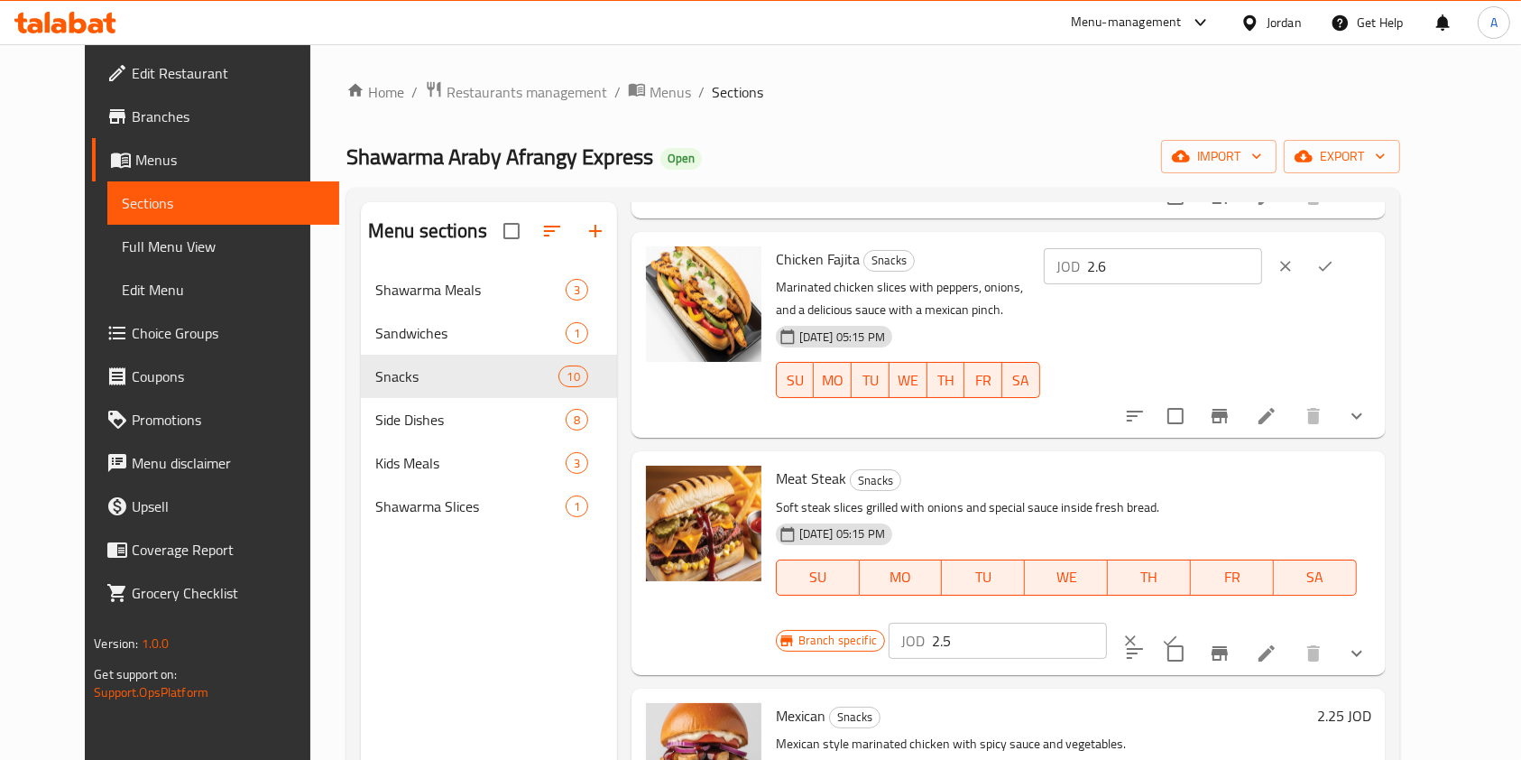
click at [1107, 623] on input "2.5" at bounding box center [1019, 641] width 175 height 36
click at [1216, 621] on div "Branch specific JOD 2.5 ​" at bounding box center [996, 641] width 440 height 40
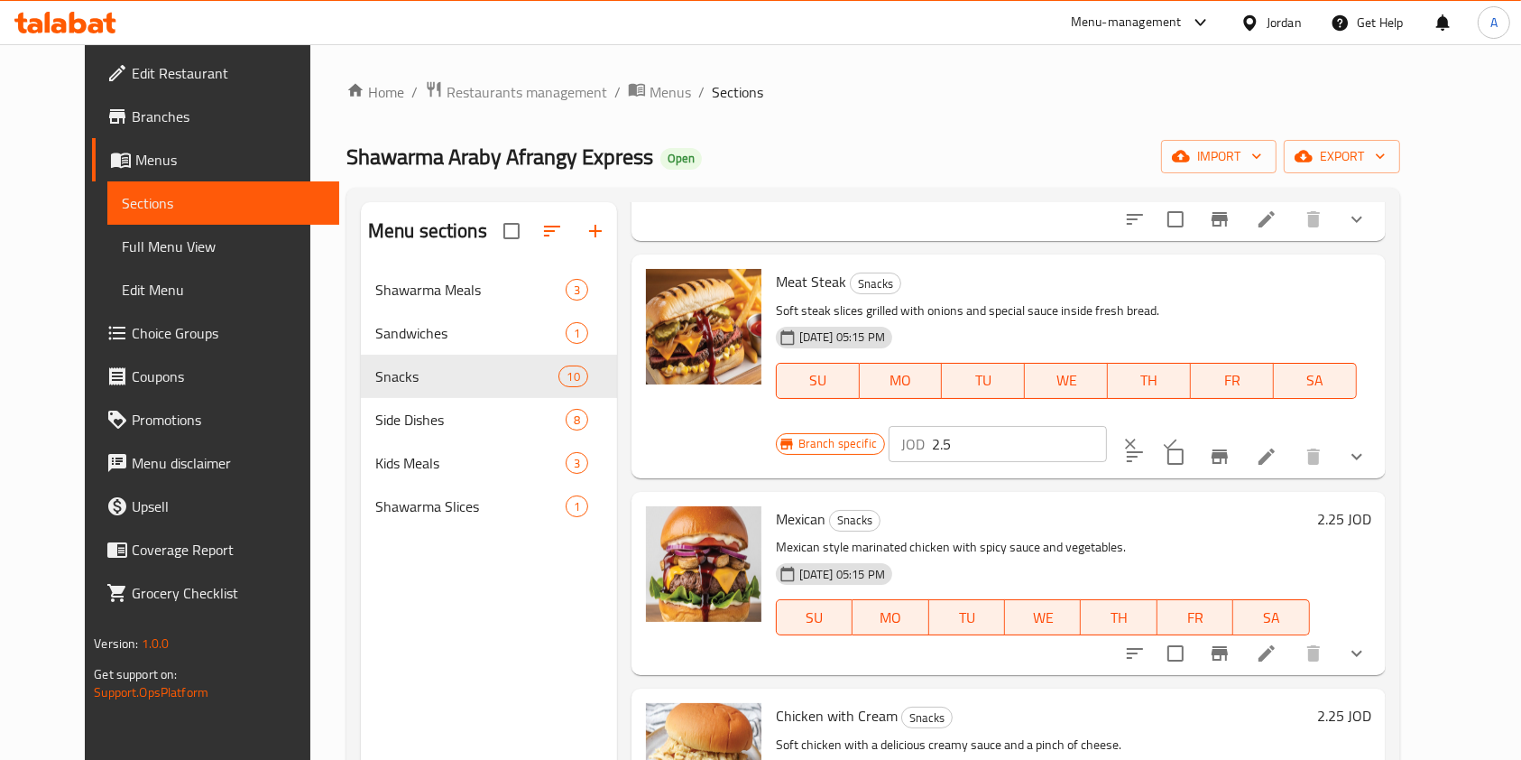
scroll to position [621, 0]
click at [1372, 505] on h6 "2.25 JOD" at bounding box center [1344, 517] width 54 height 25
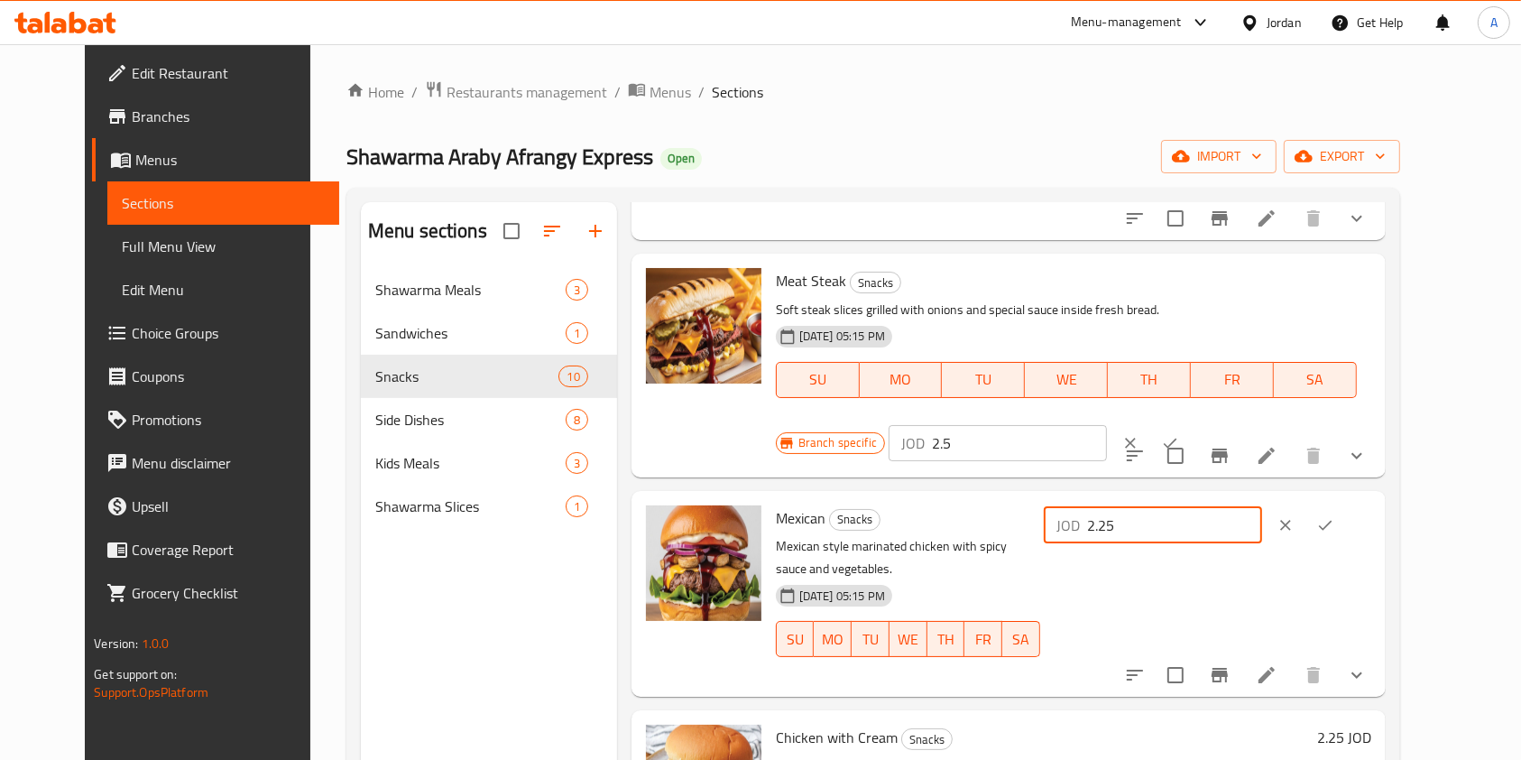
click at [1262, 507] on input "2.25" at bounding box center [1174, 525] width 175 height 36
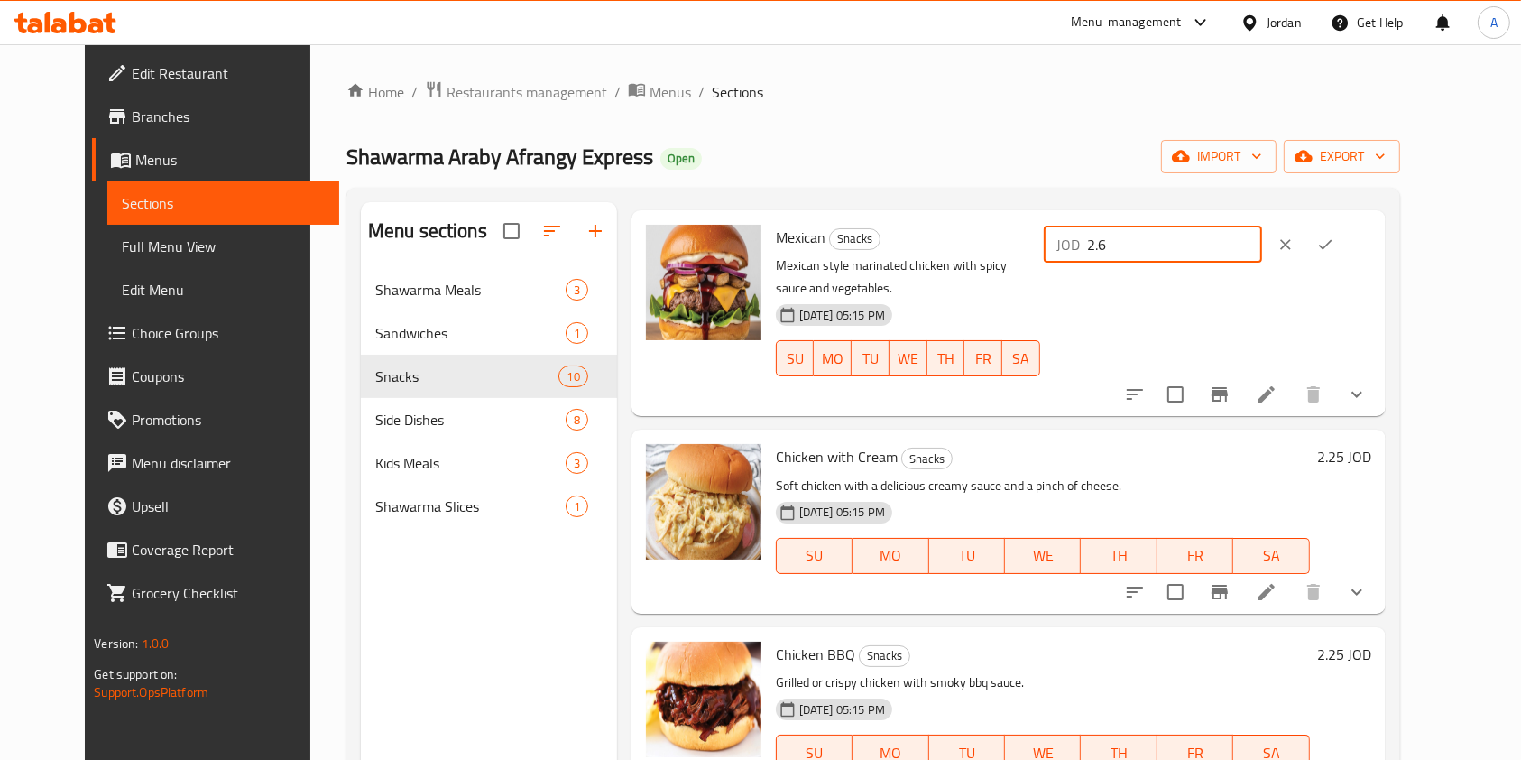
scroll to position [902, 0]
type input "2.6"
click at [1372, 443] on h6 "2.25 JOD" at bounding box center [1344, 455] width 54 height 25
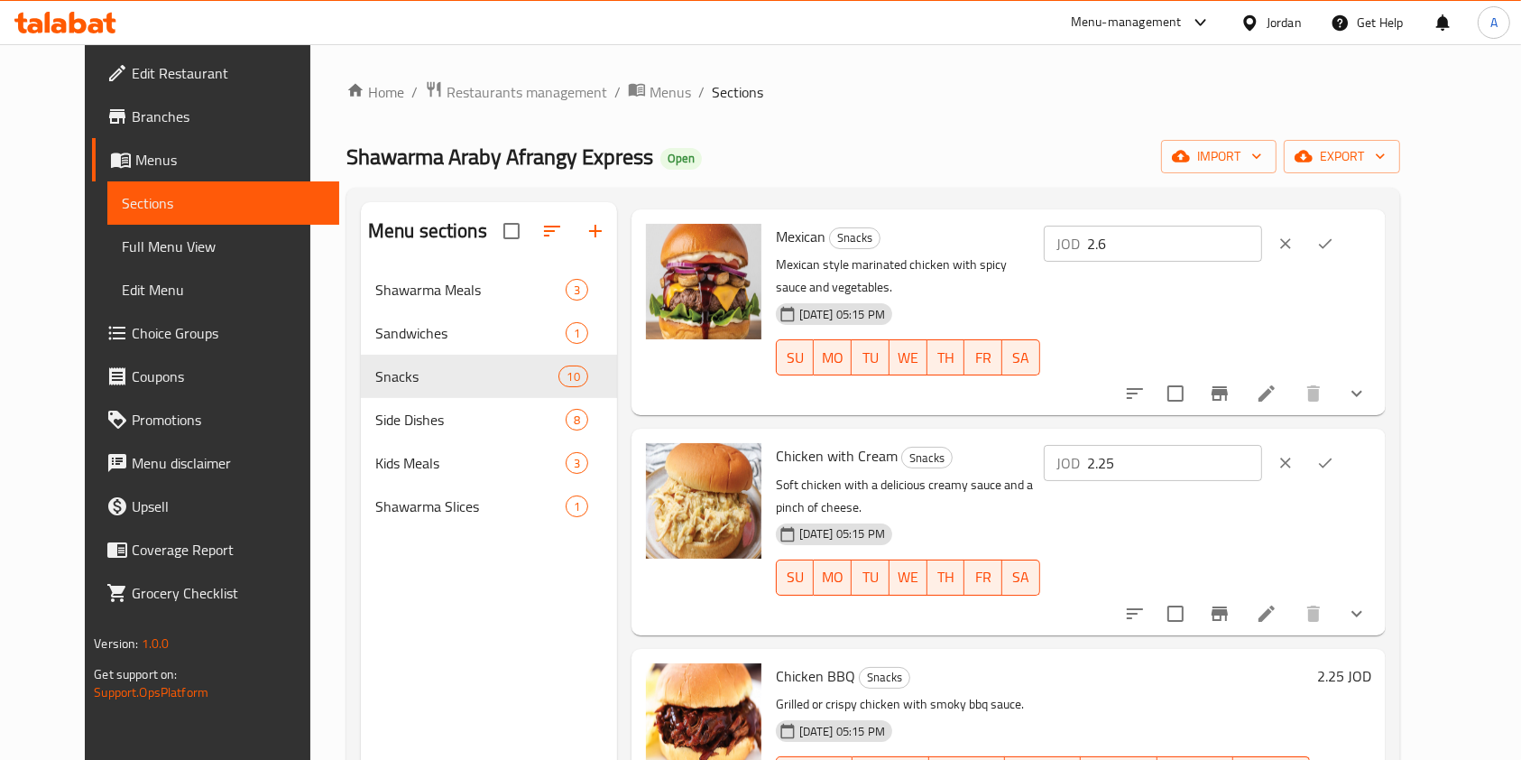
click at [1262, 445] on input "2.25" at bounding box center [1174, 463] width 175 height 36
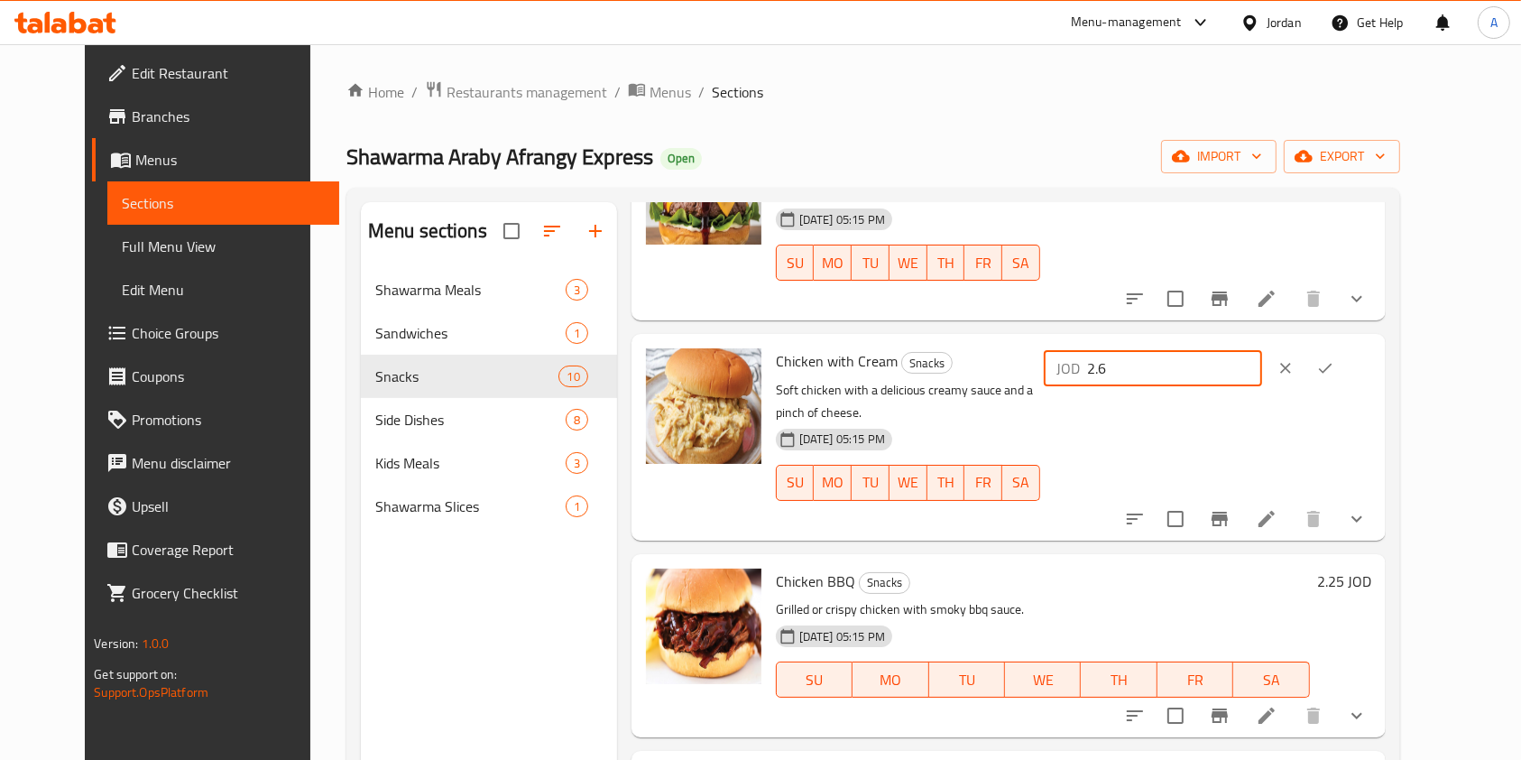
scroll to position [998, 0]
type input "2.6"
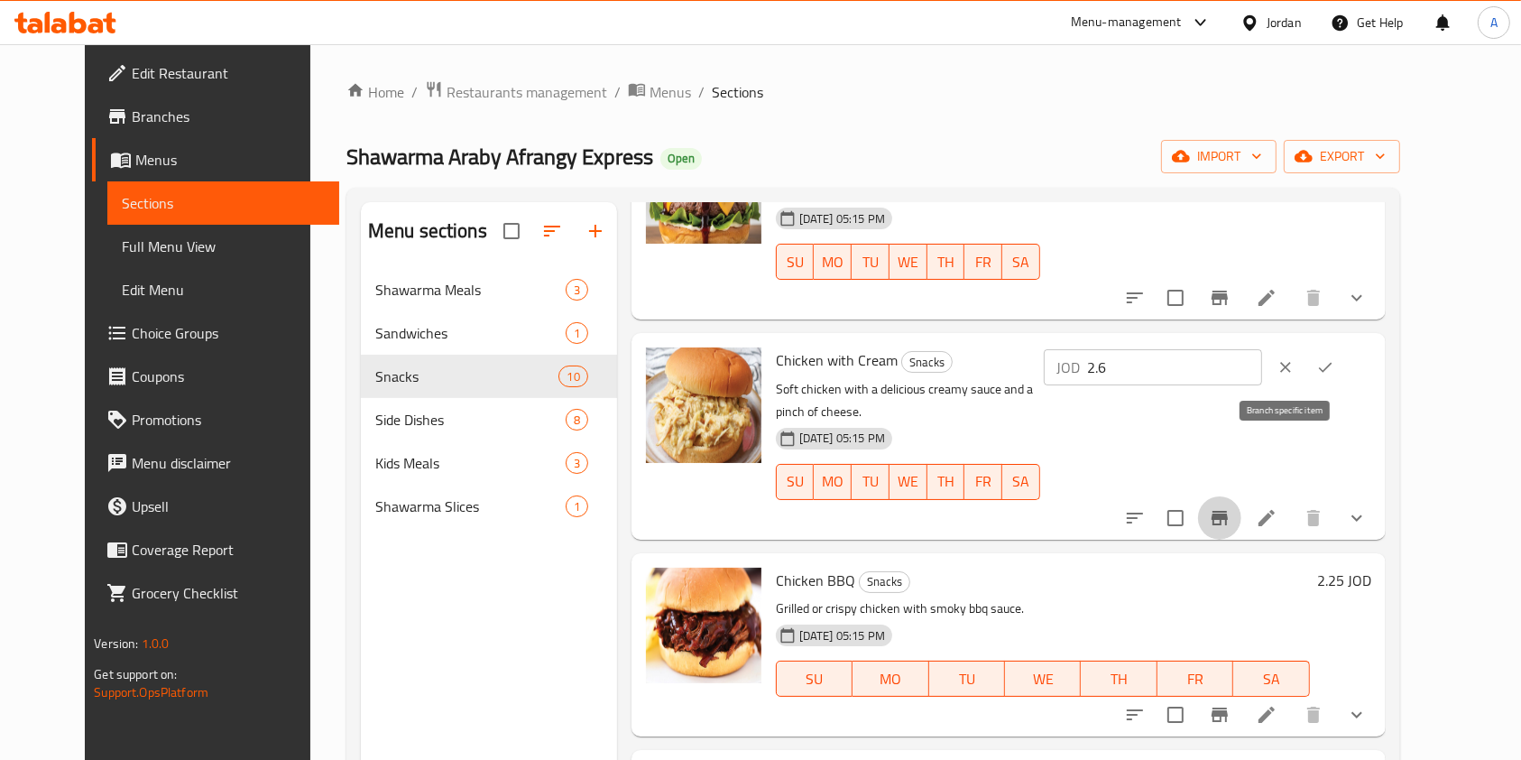
click at [1242, 496] on button "Branch-specific-item" at bounding box center [1219, 517] width 43 height 43
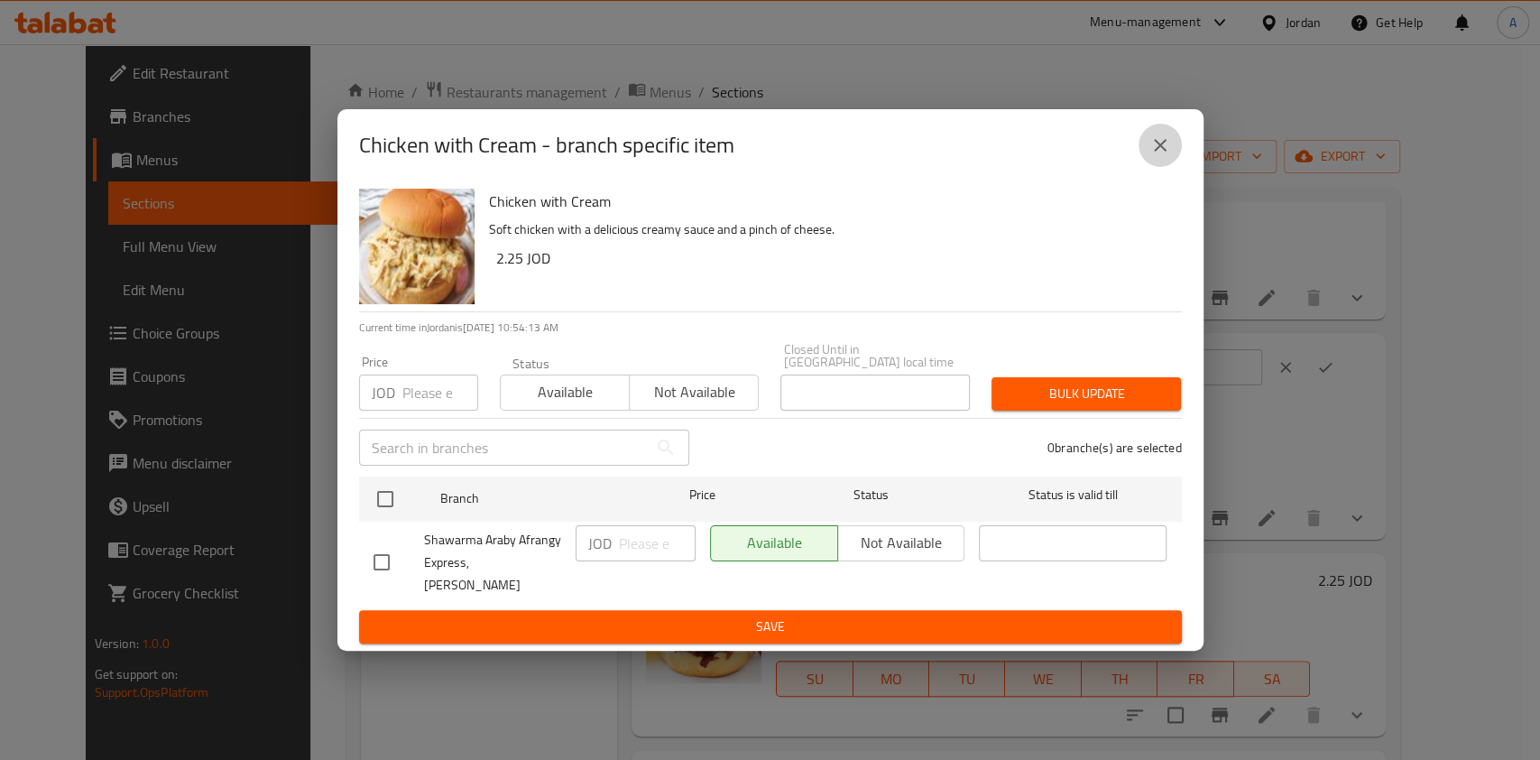
click at [1162, 152] on icon "close" at bounding box center [1160, 145] width 13 height 13
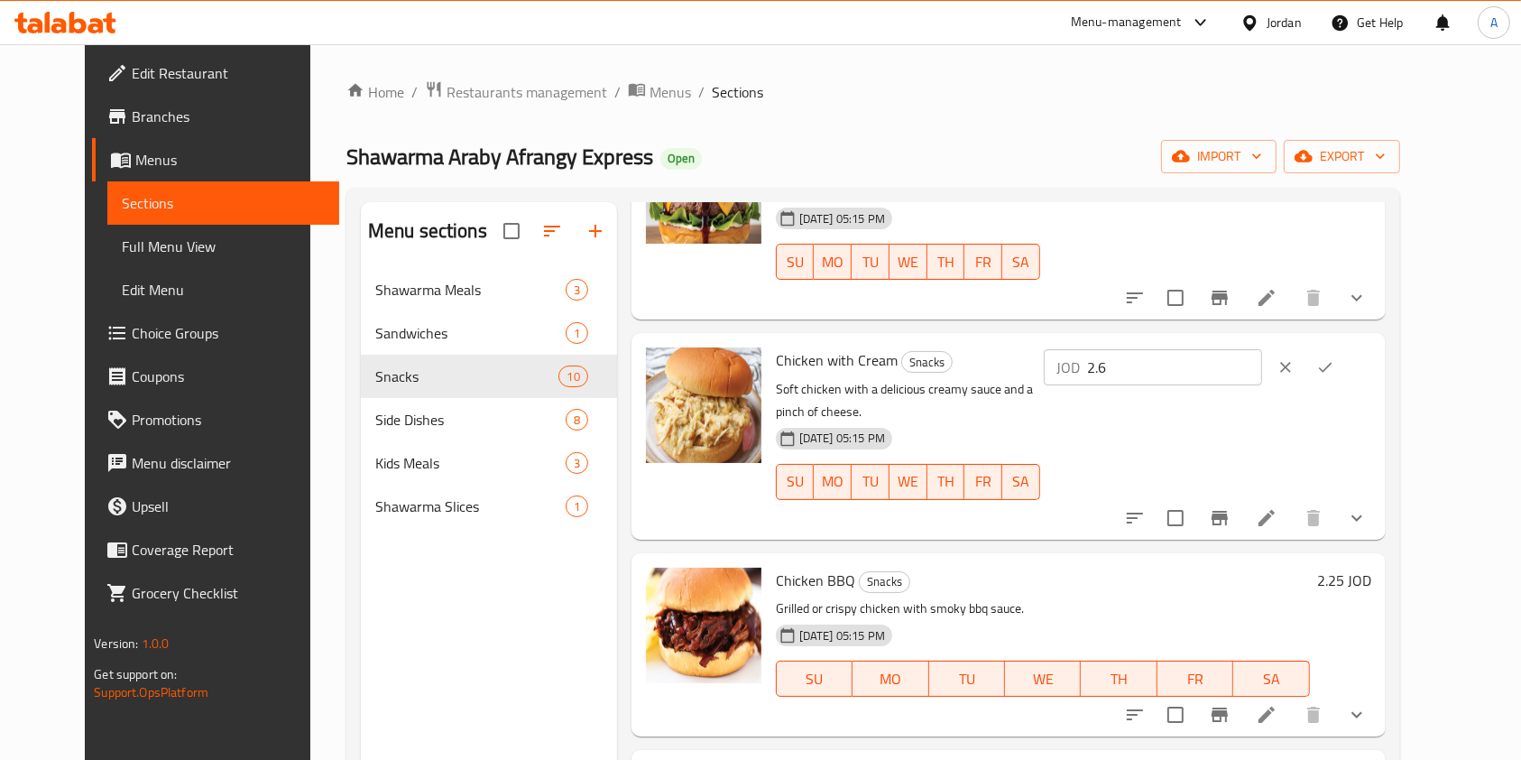
scroll to position [1138, 0]
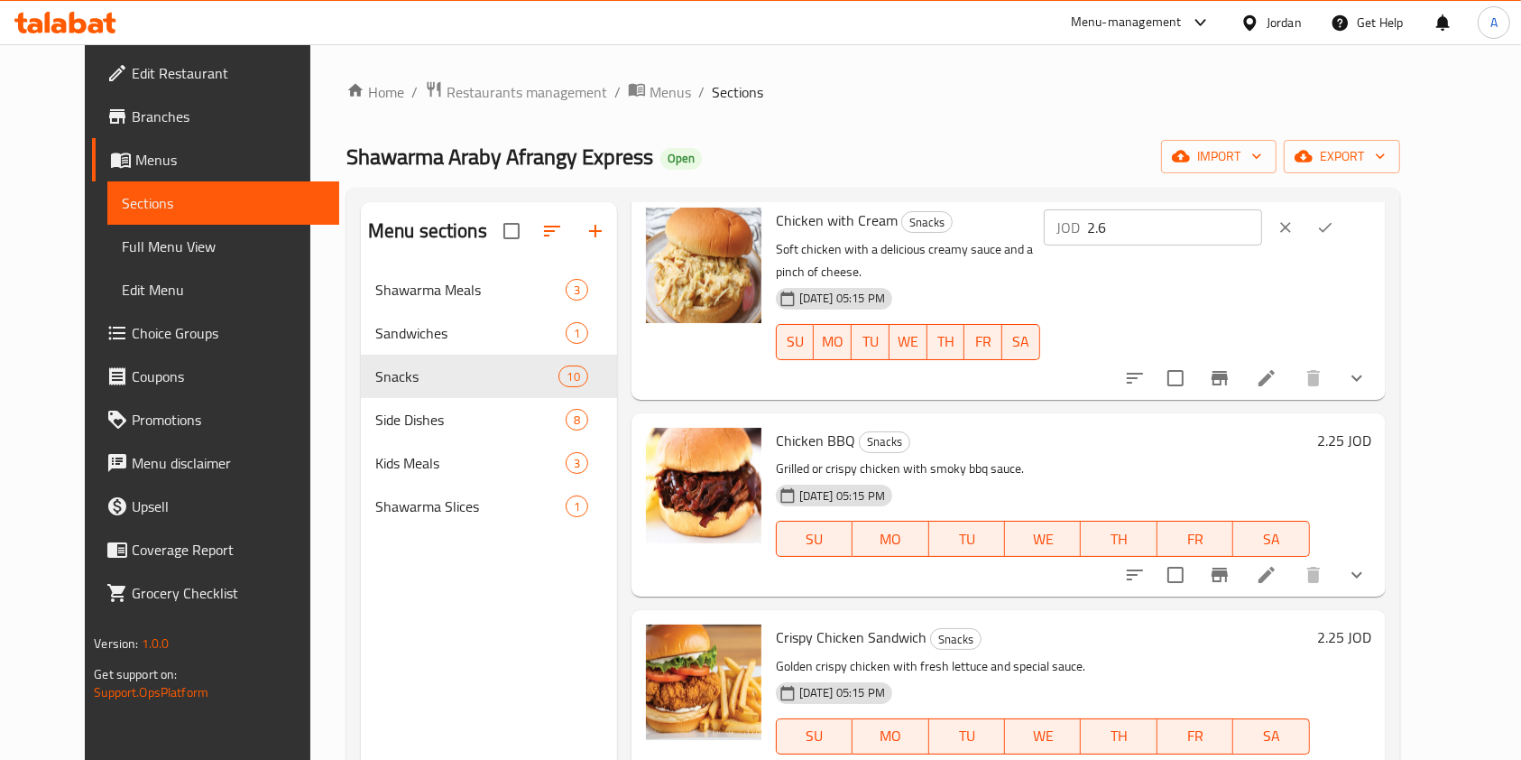
click at [1372, 428] on h6 "2.25 JOD" at bounding box center [1344, 440] width 54 height 25
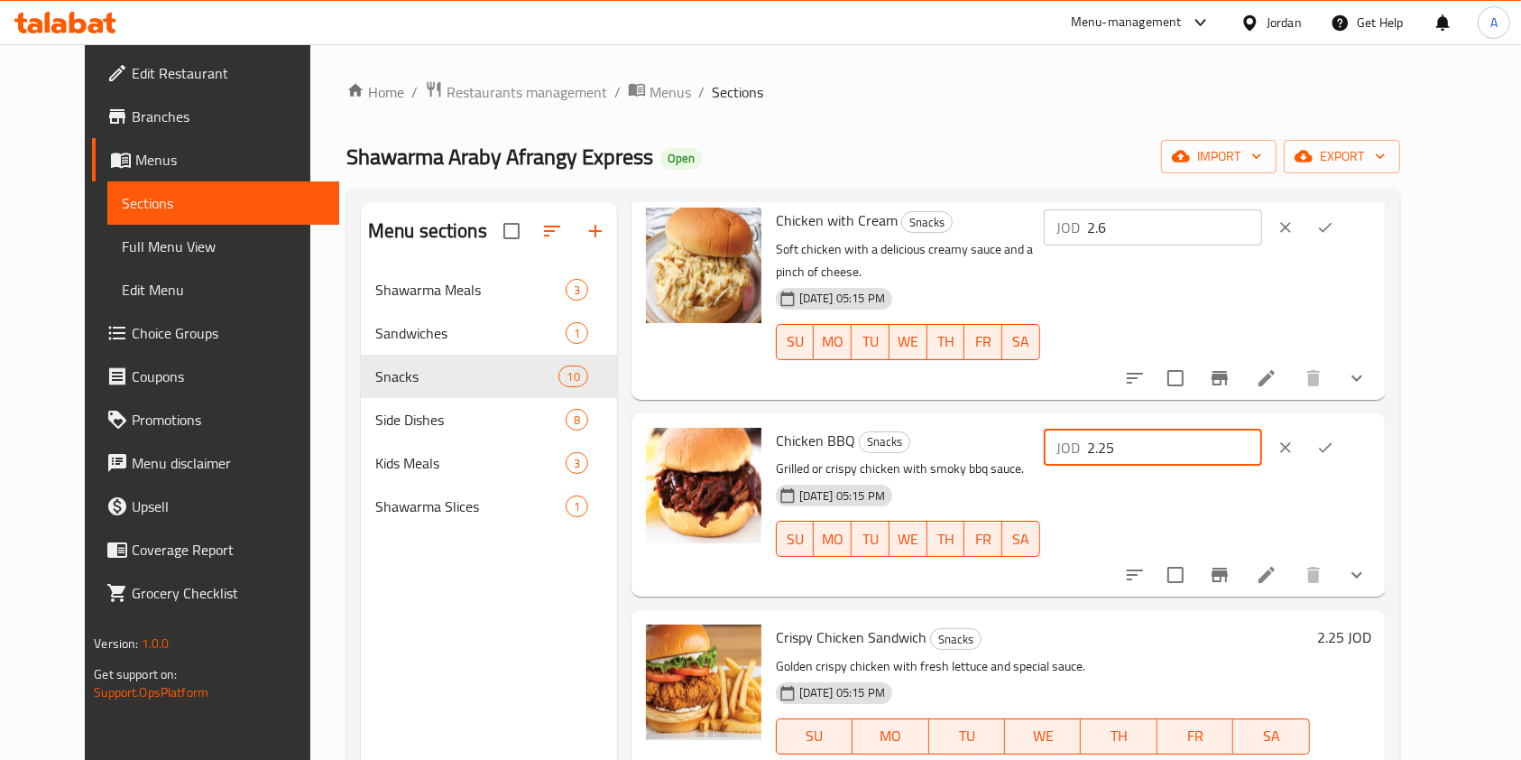
click at [1262, 430] on input "2.25" at bounding box center [1174, 448] width 175 height 36
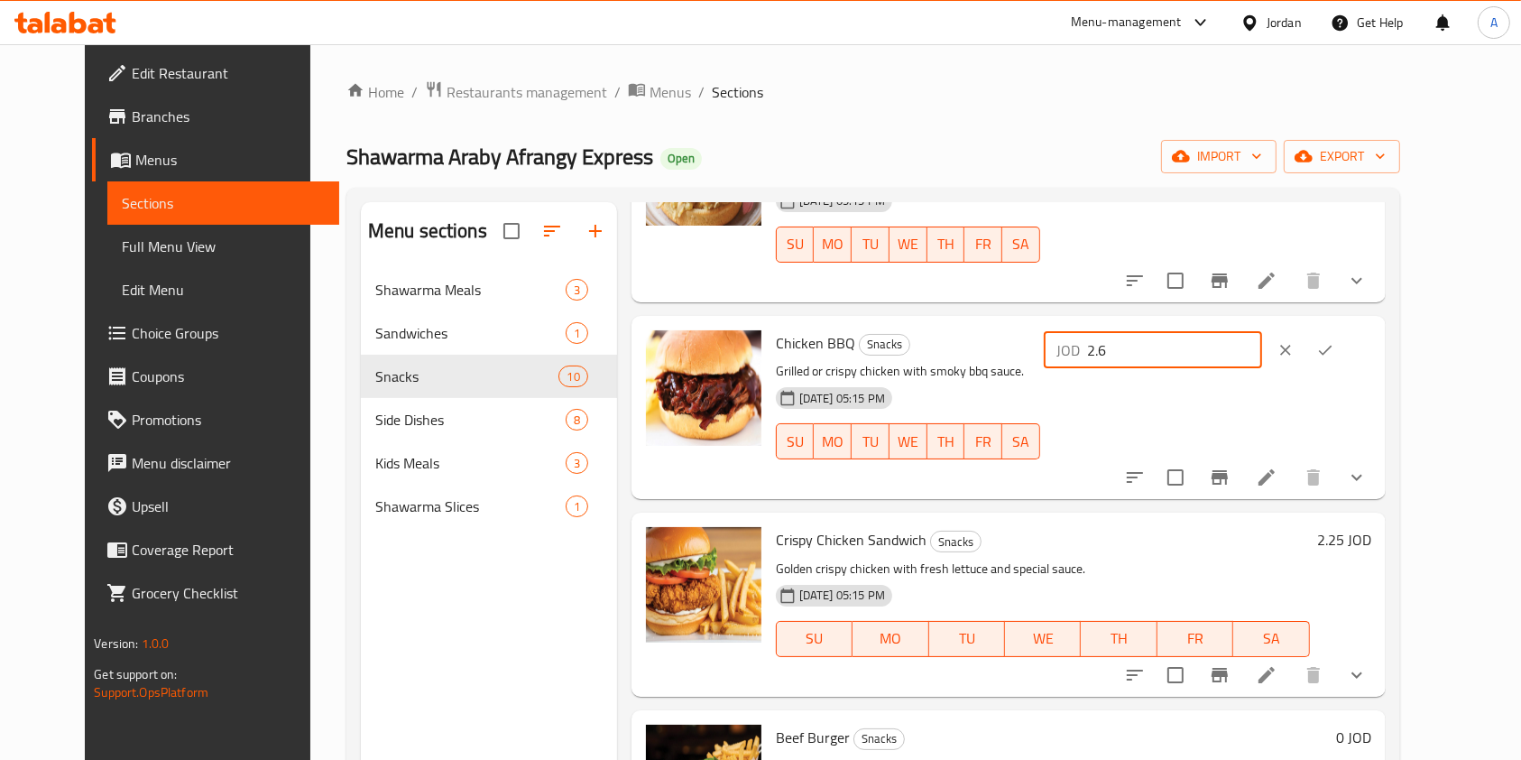
scroll to position [1301, 0]
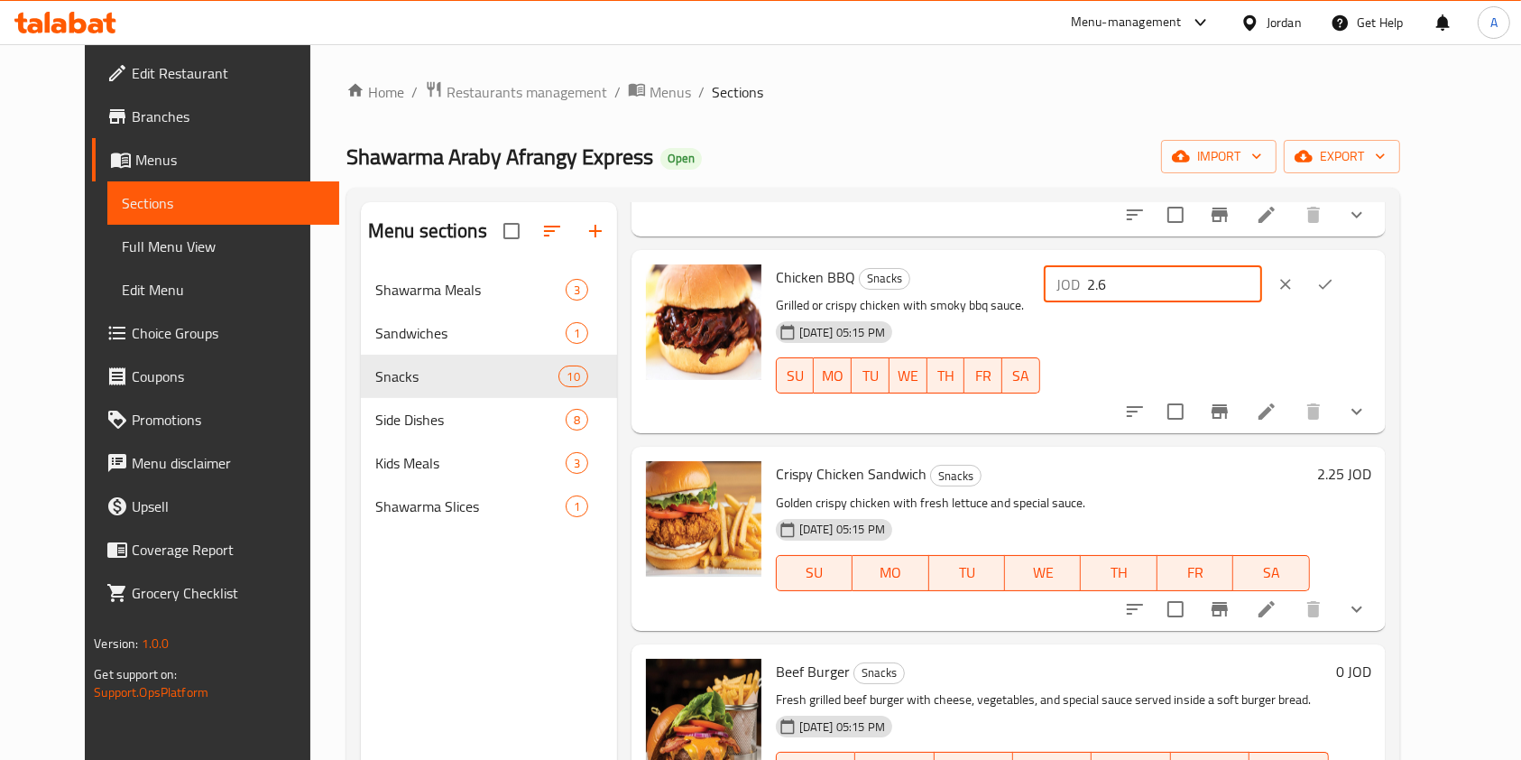
type input "2.6"
click at [1372, 461] on h6 "2.25 JOD" at bounding box center [1344, 473] width 54 height 25
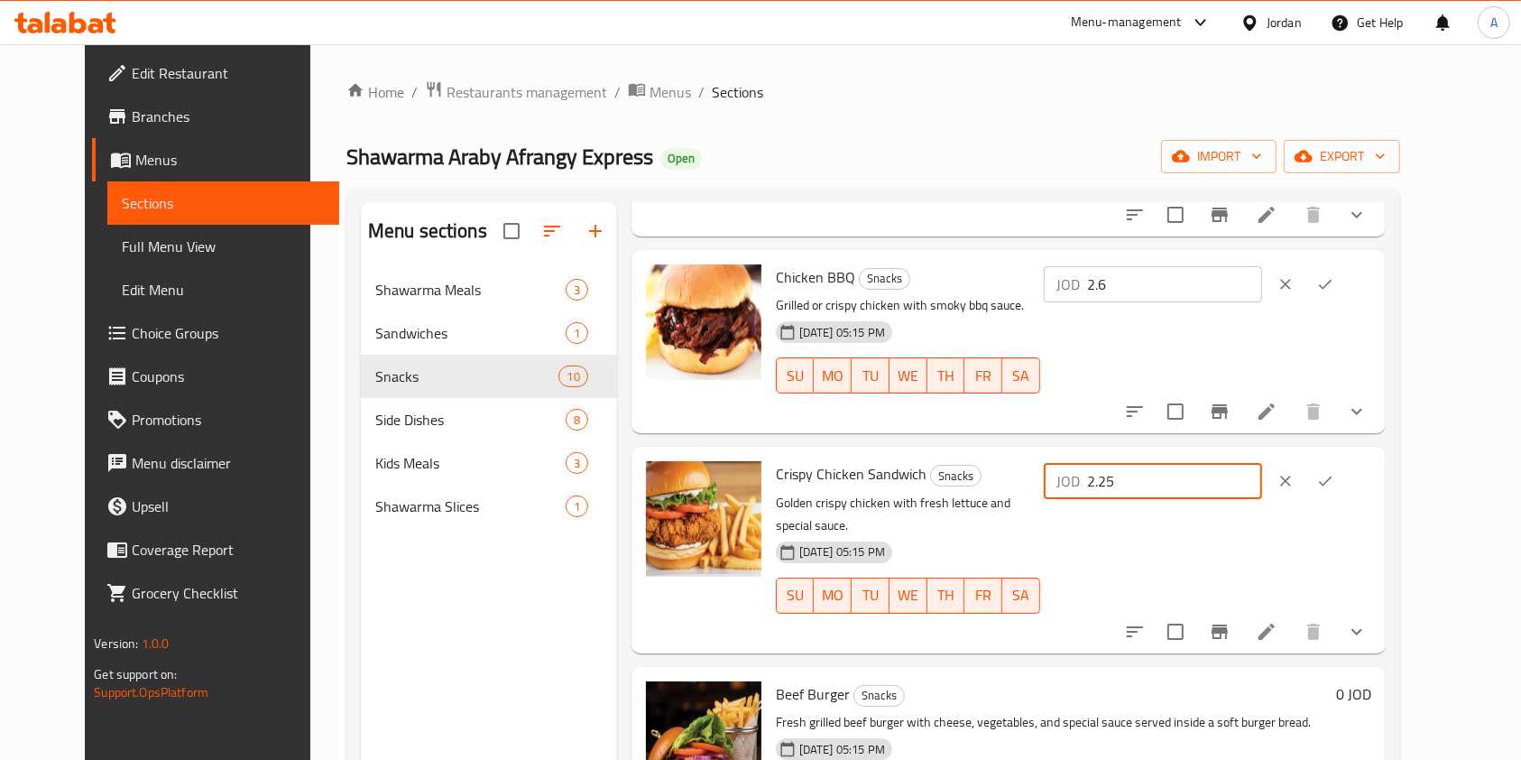
click at [1262, 463] on input "2.25" at bounding box center [1174, 481] width 175 height 36
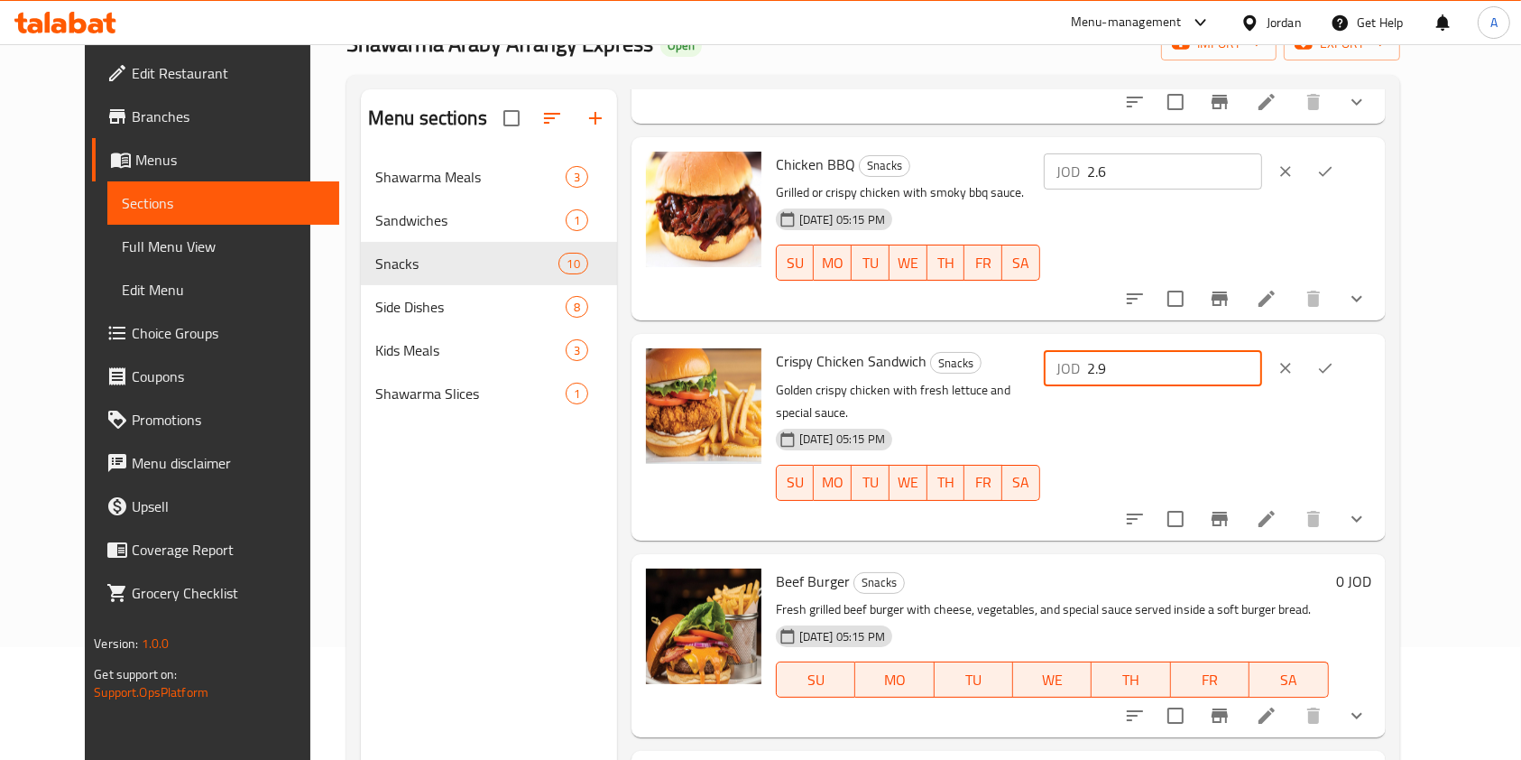
scroll to position [253, 0]
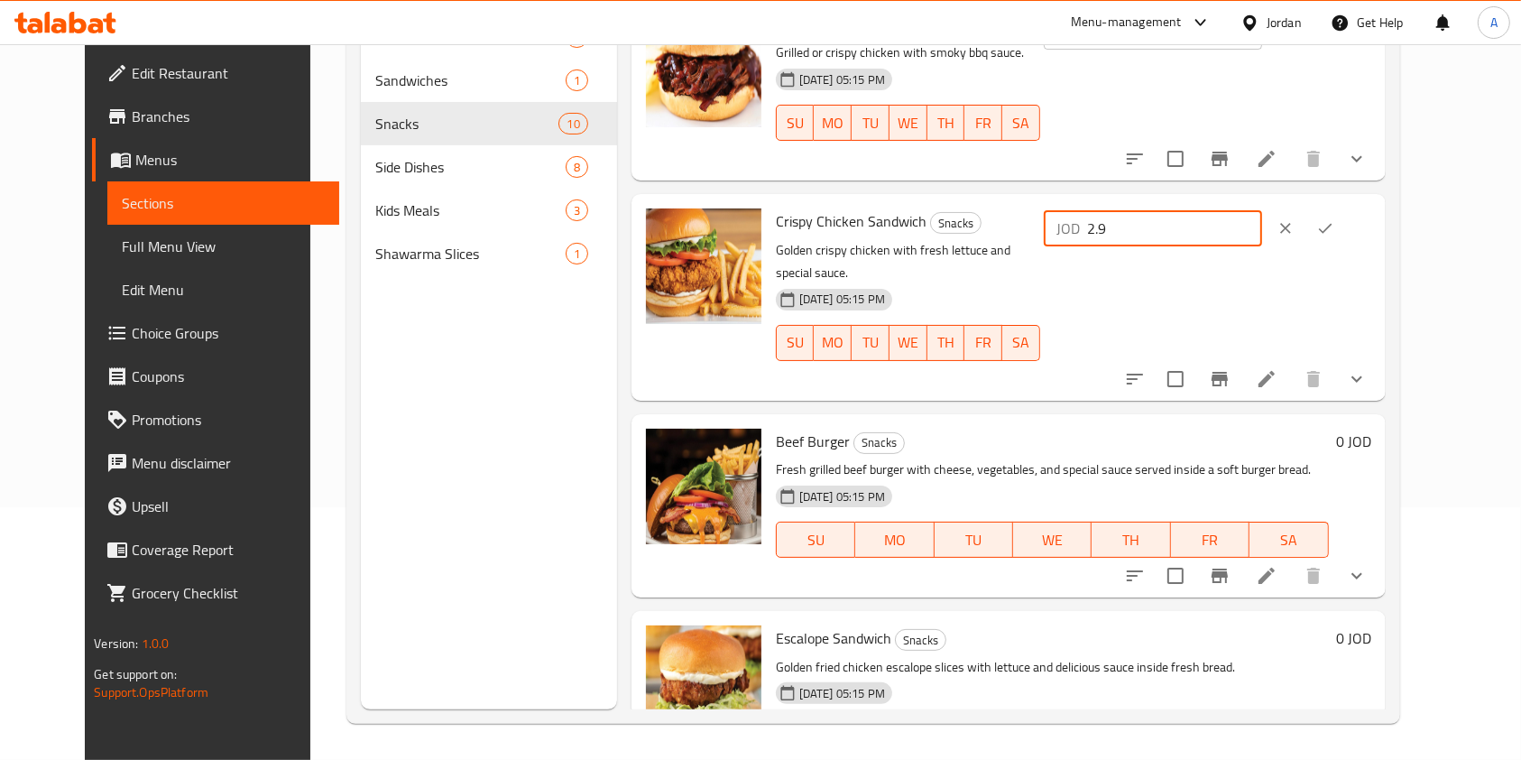
type input "2.9"
click at [1292, 559] on li at bounding box center [1267, 575] width 51 height 32
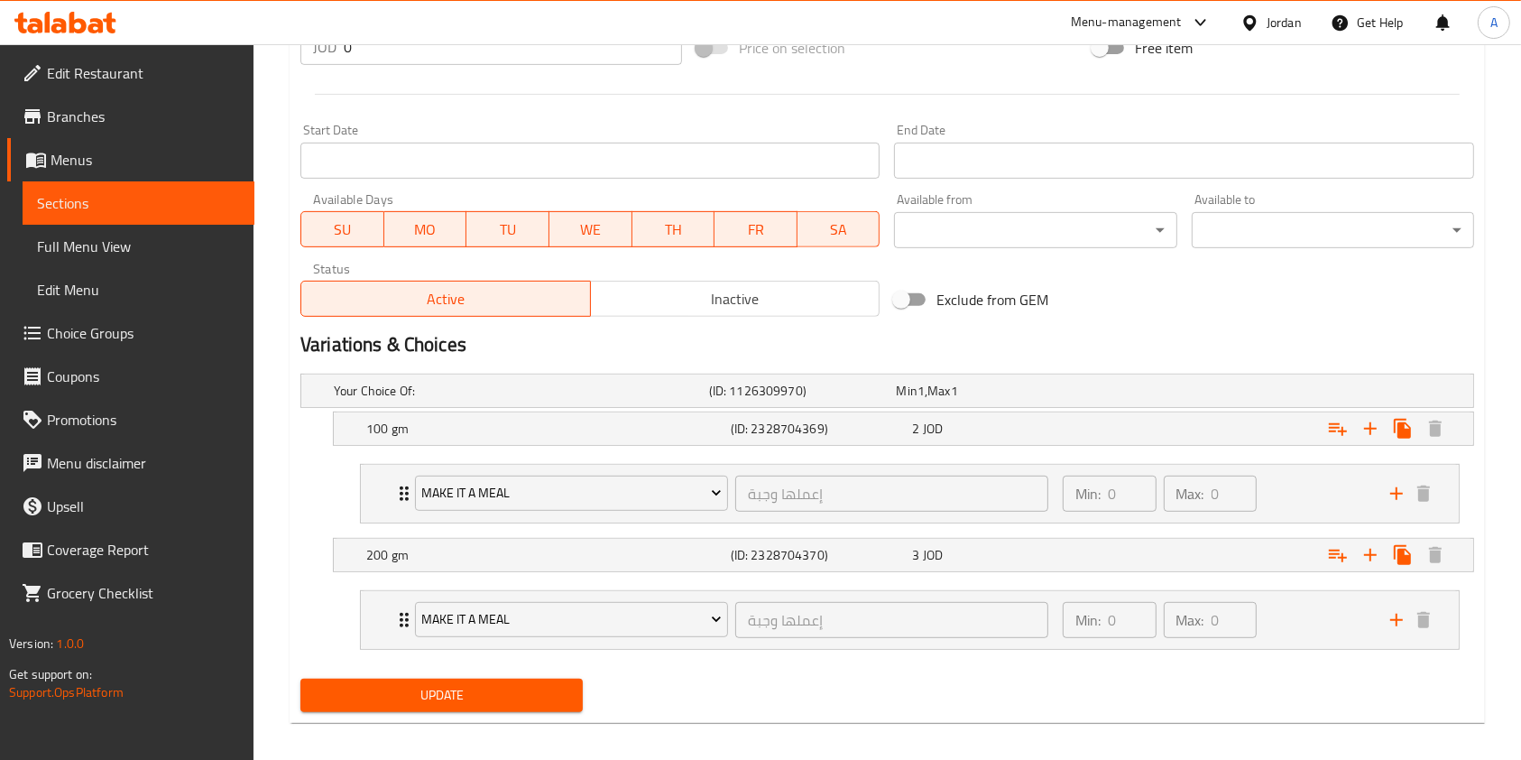
scroll to position [729, 0]
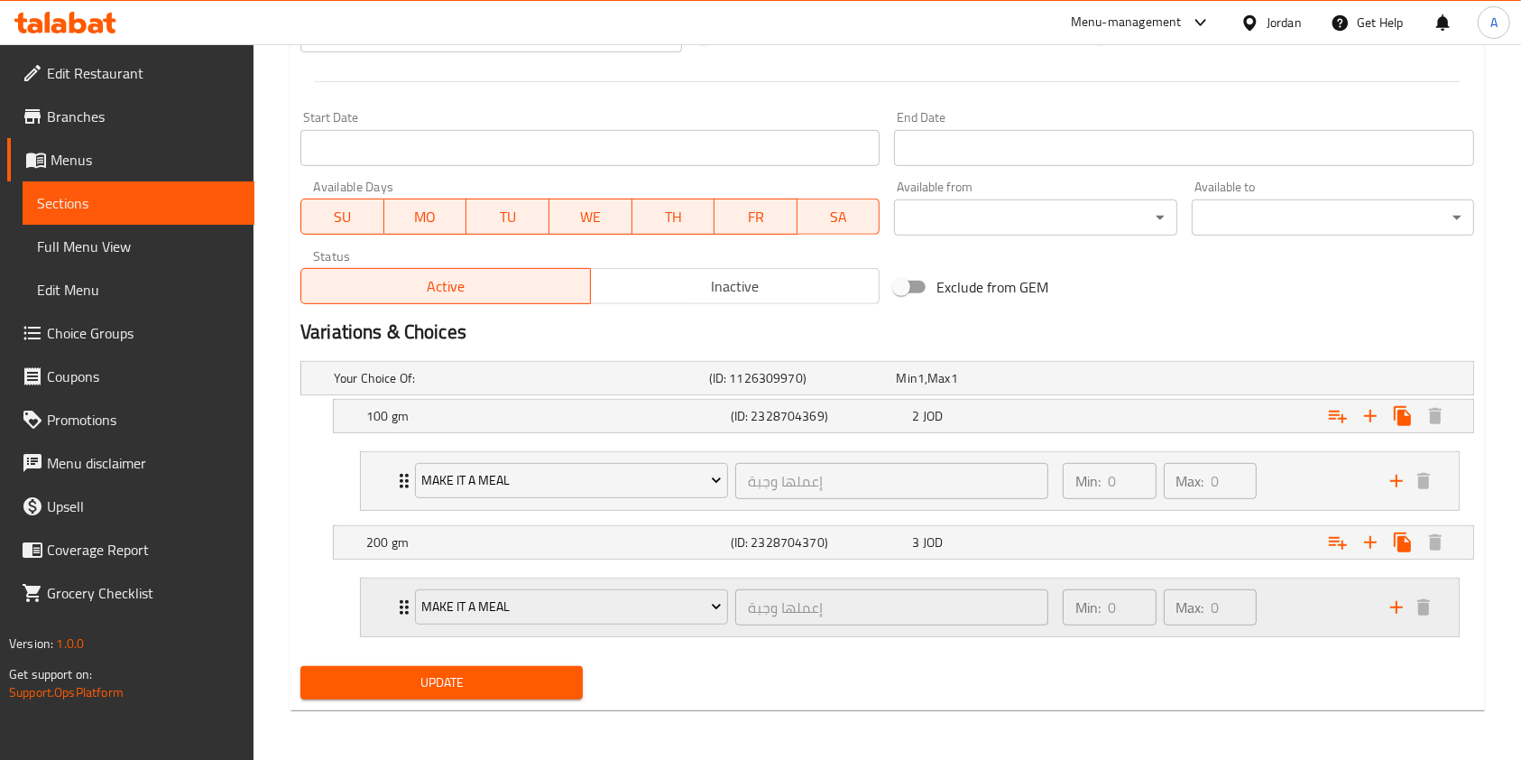
click at [1309, 609] on div "Min: 0 ​ Max: 0 ​" at bounding box center [1216, 607] width 328 height 58
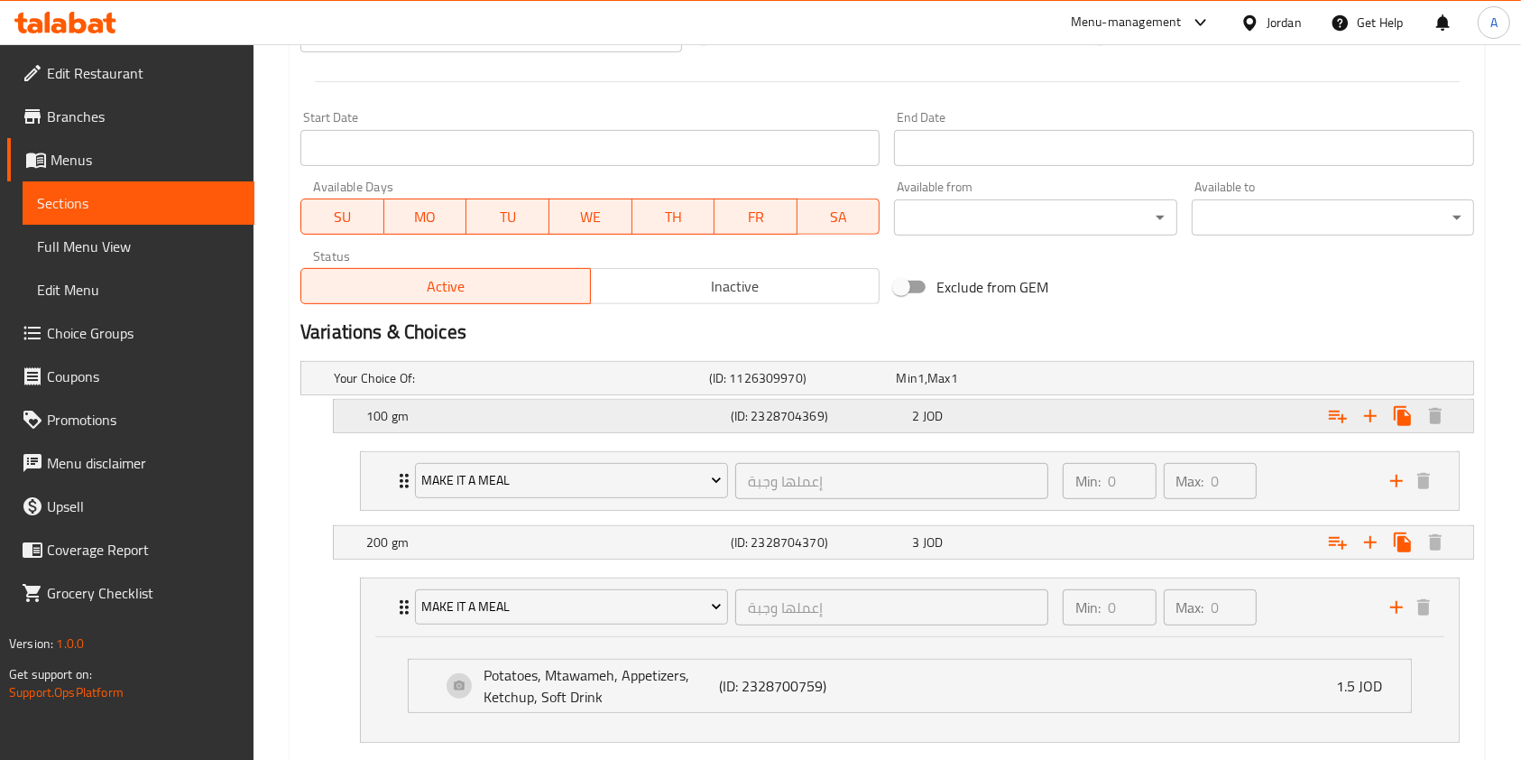
click at [1067, 419] on div "2 JOD" at bounding box center [999, 416] width 175 height 18
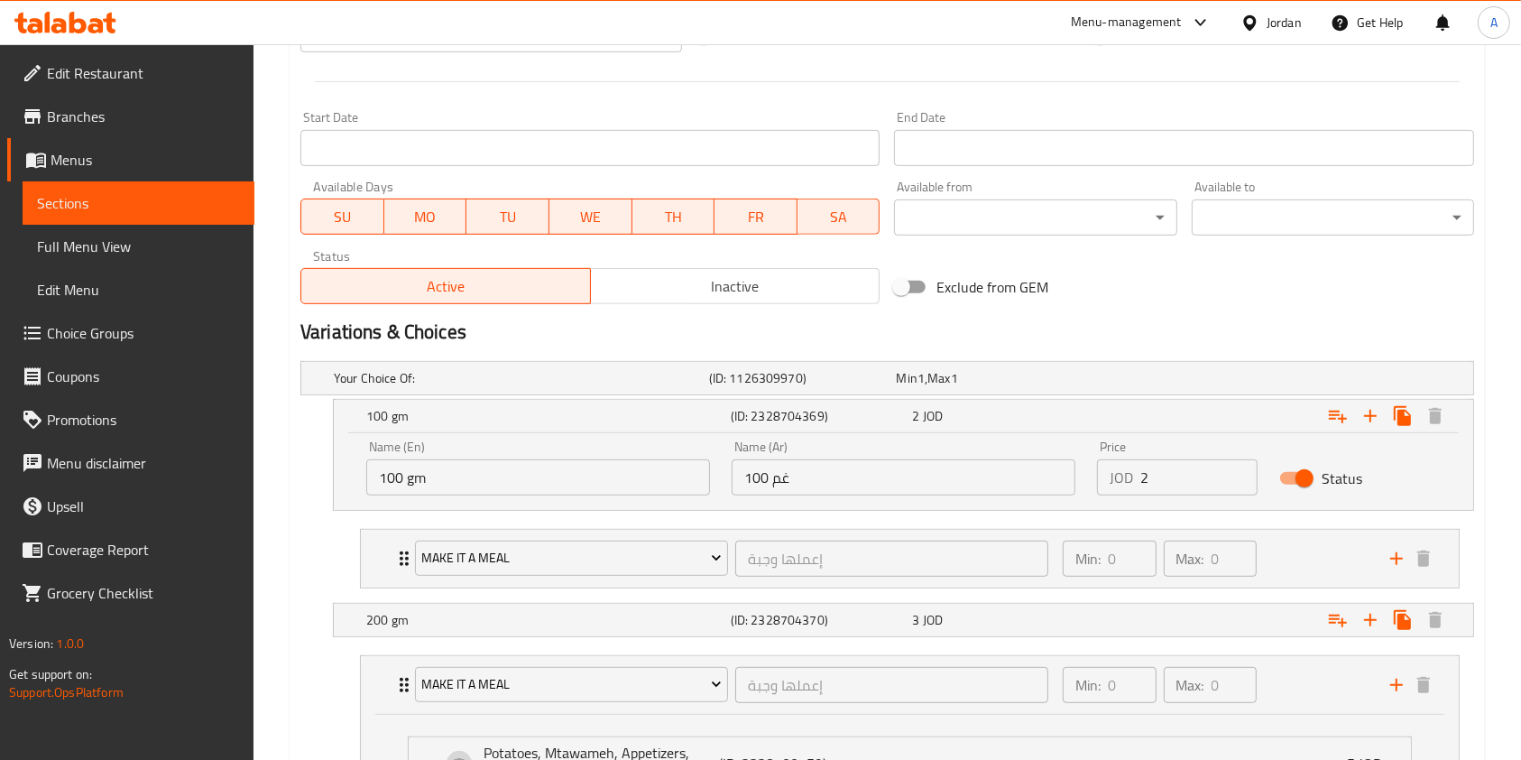
scroll to position [701, 0]
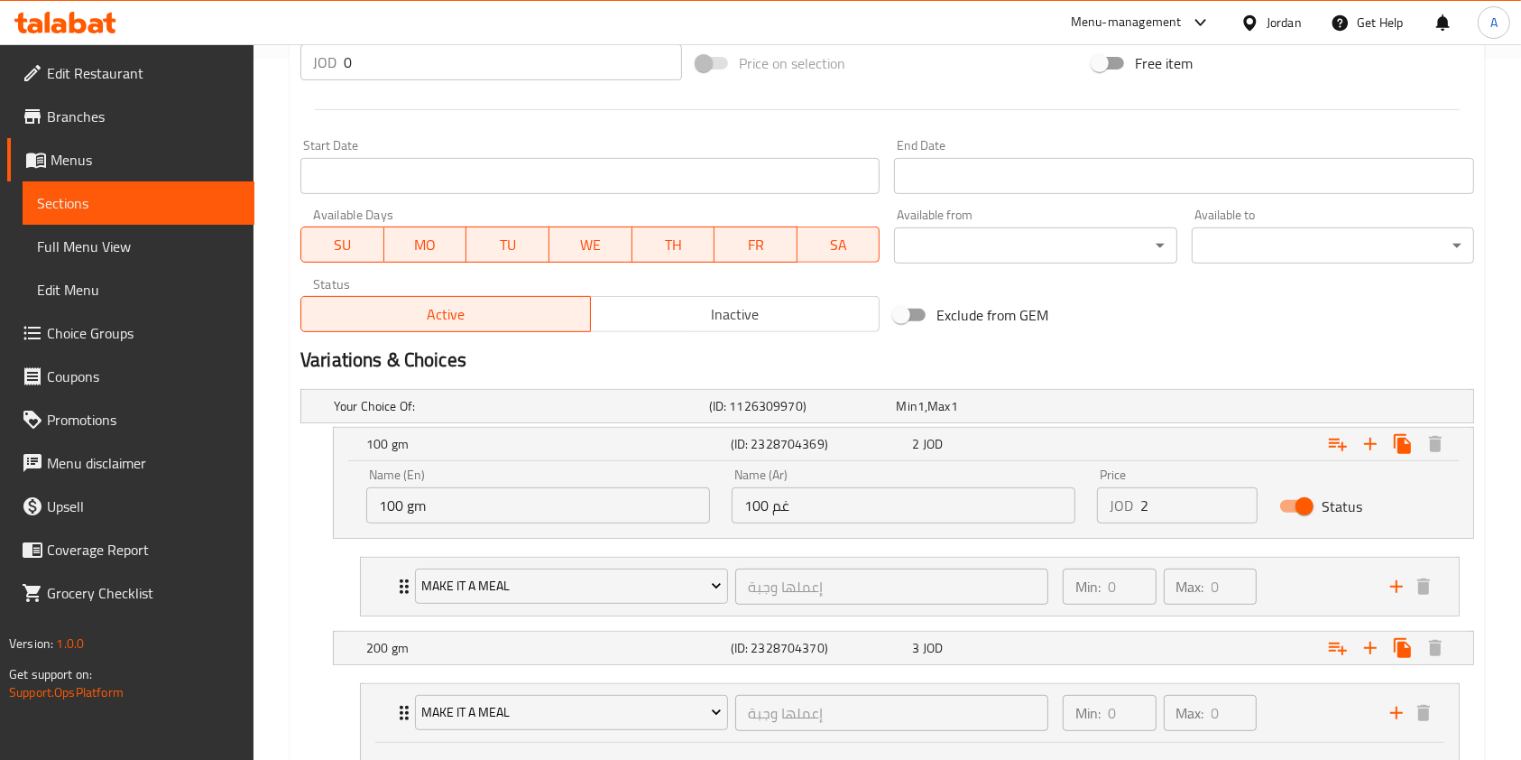
click at [1162, 509] on input "2" at bounding box center [1199, 505] width 117 height 36
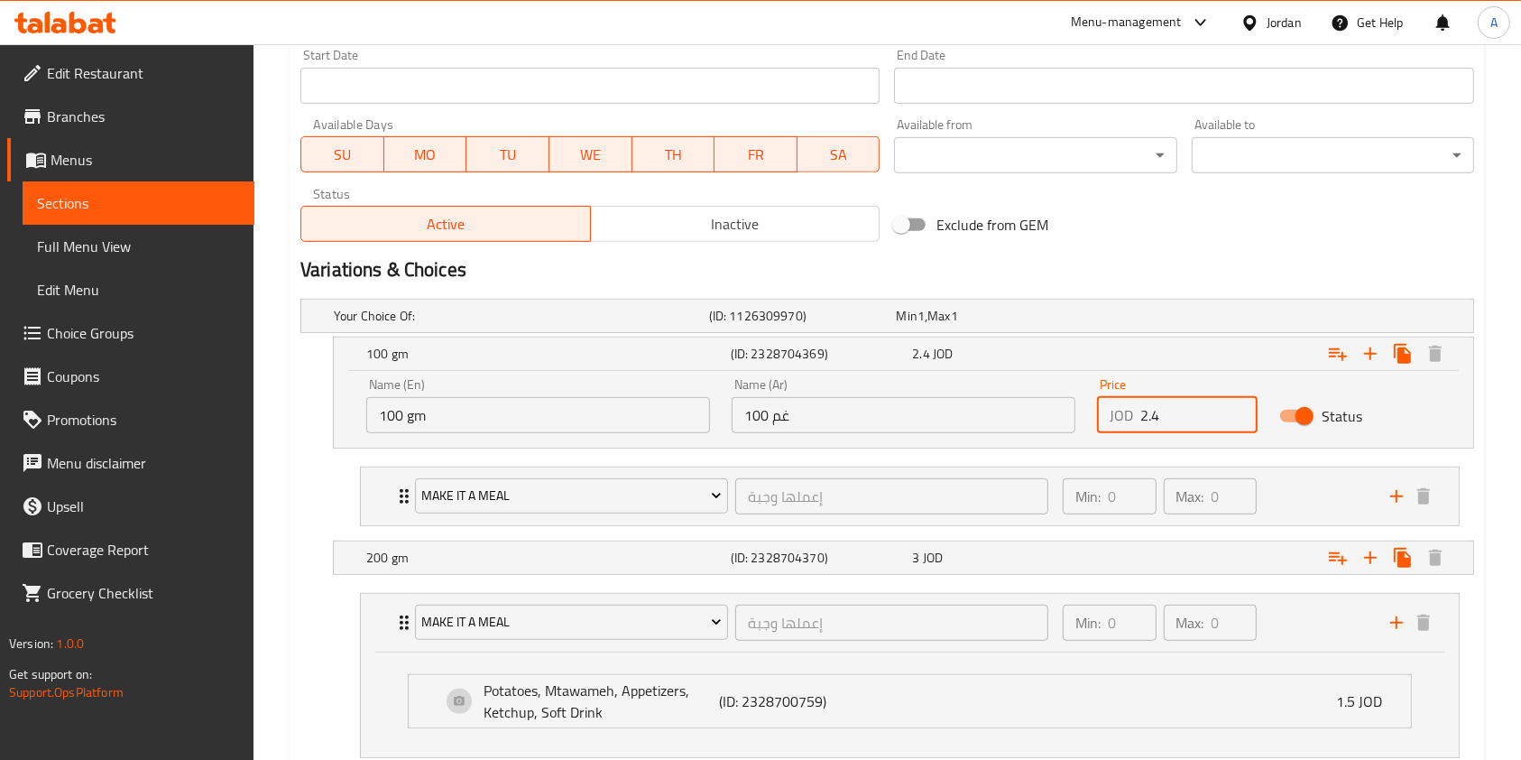
scroll to position [911, 0]
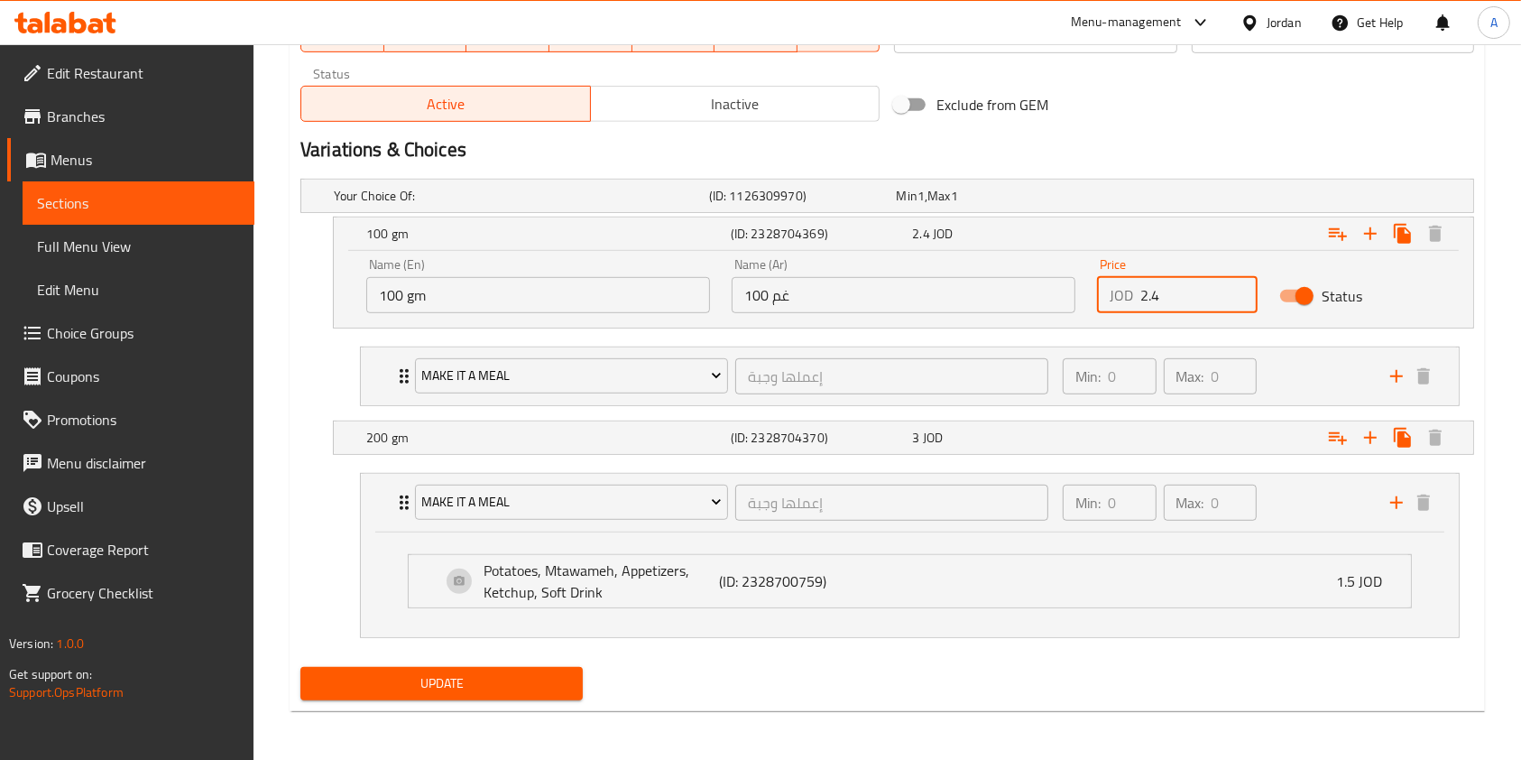
type input "2.4"
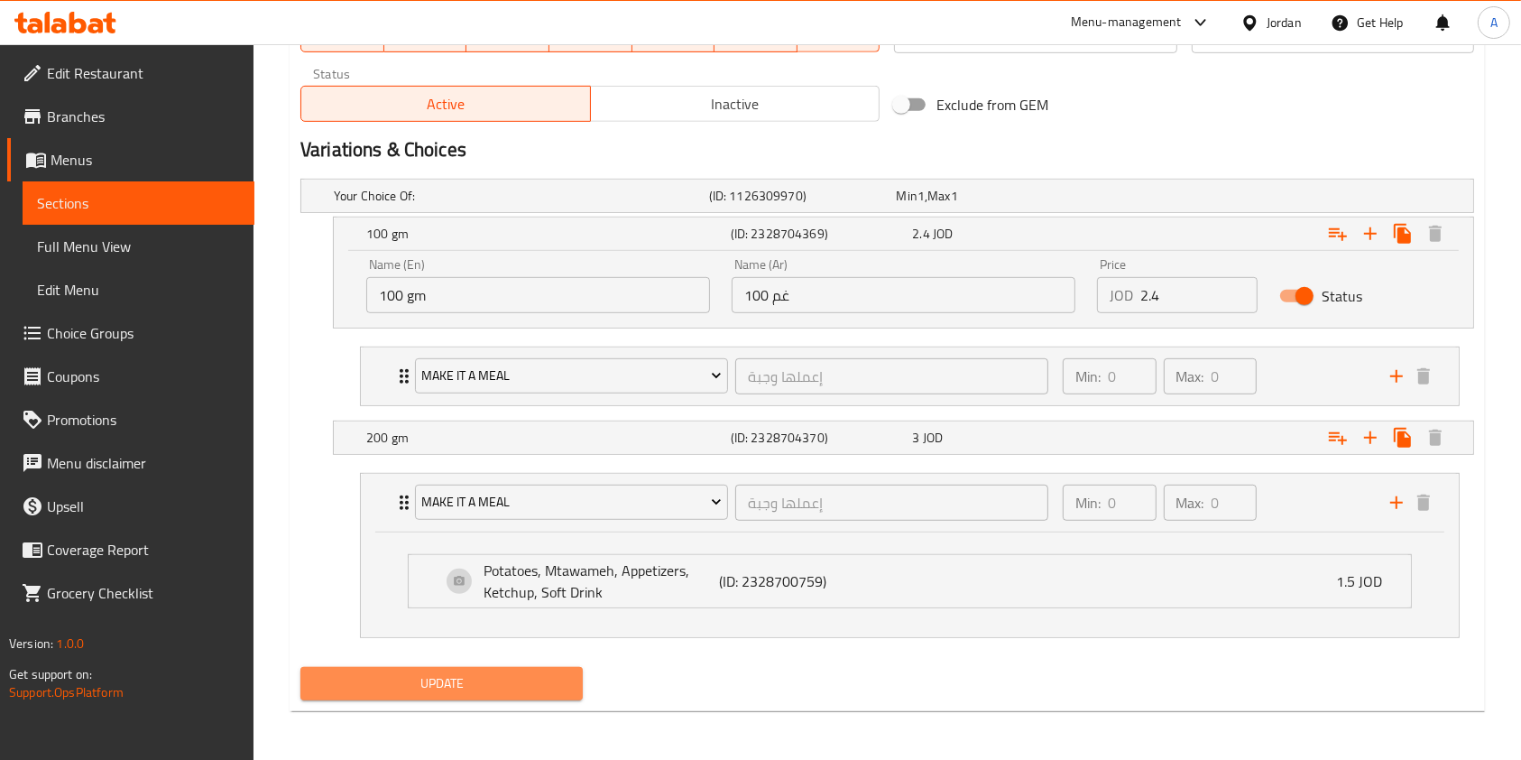
click at [480, 672] on span "Update" at bounding box center [442, 683] width 254 height 23
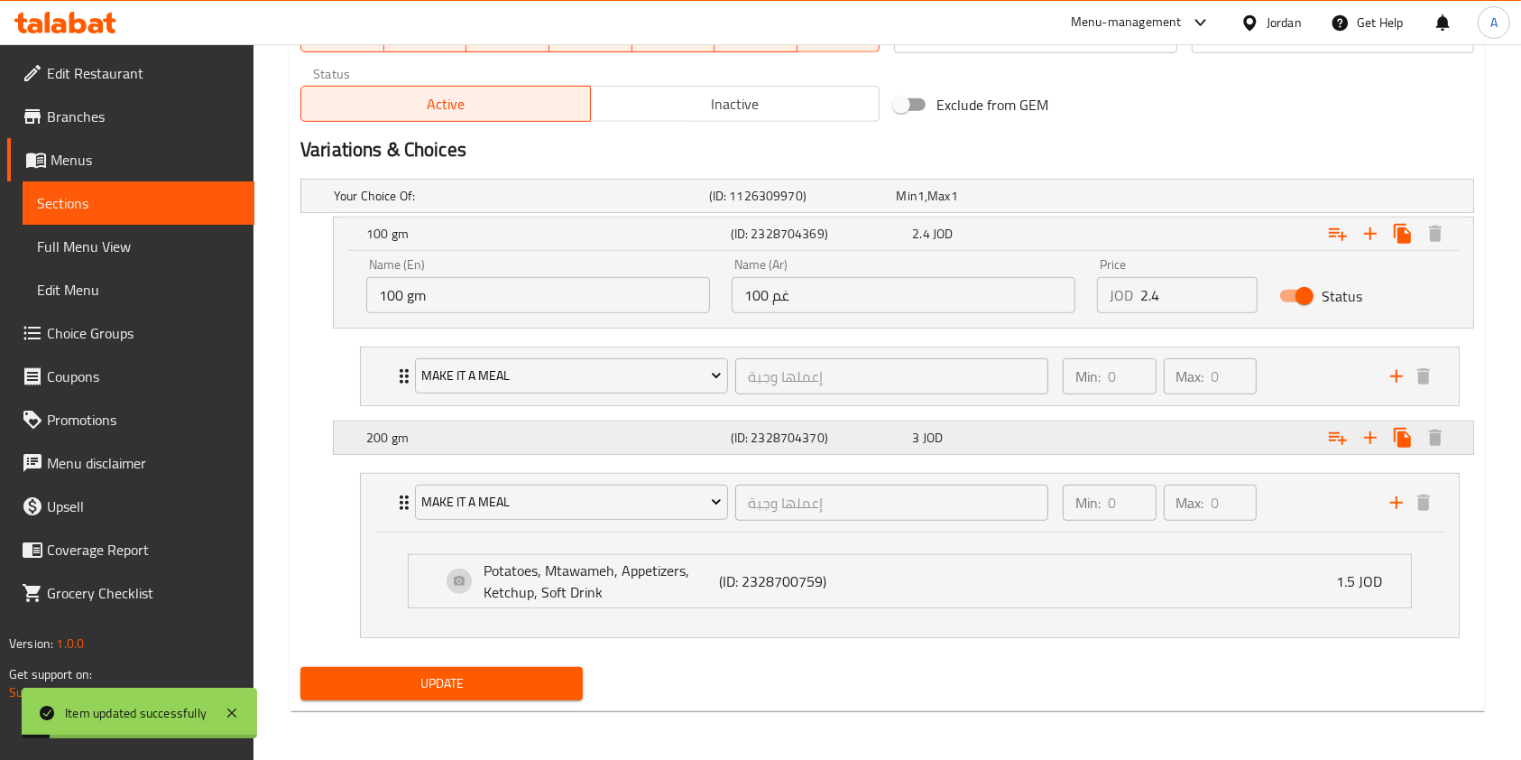
click at [678, 440] on h5 "200 gm" at bounding box center [544, 438] width 357 height 18
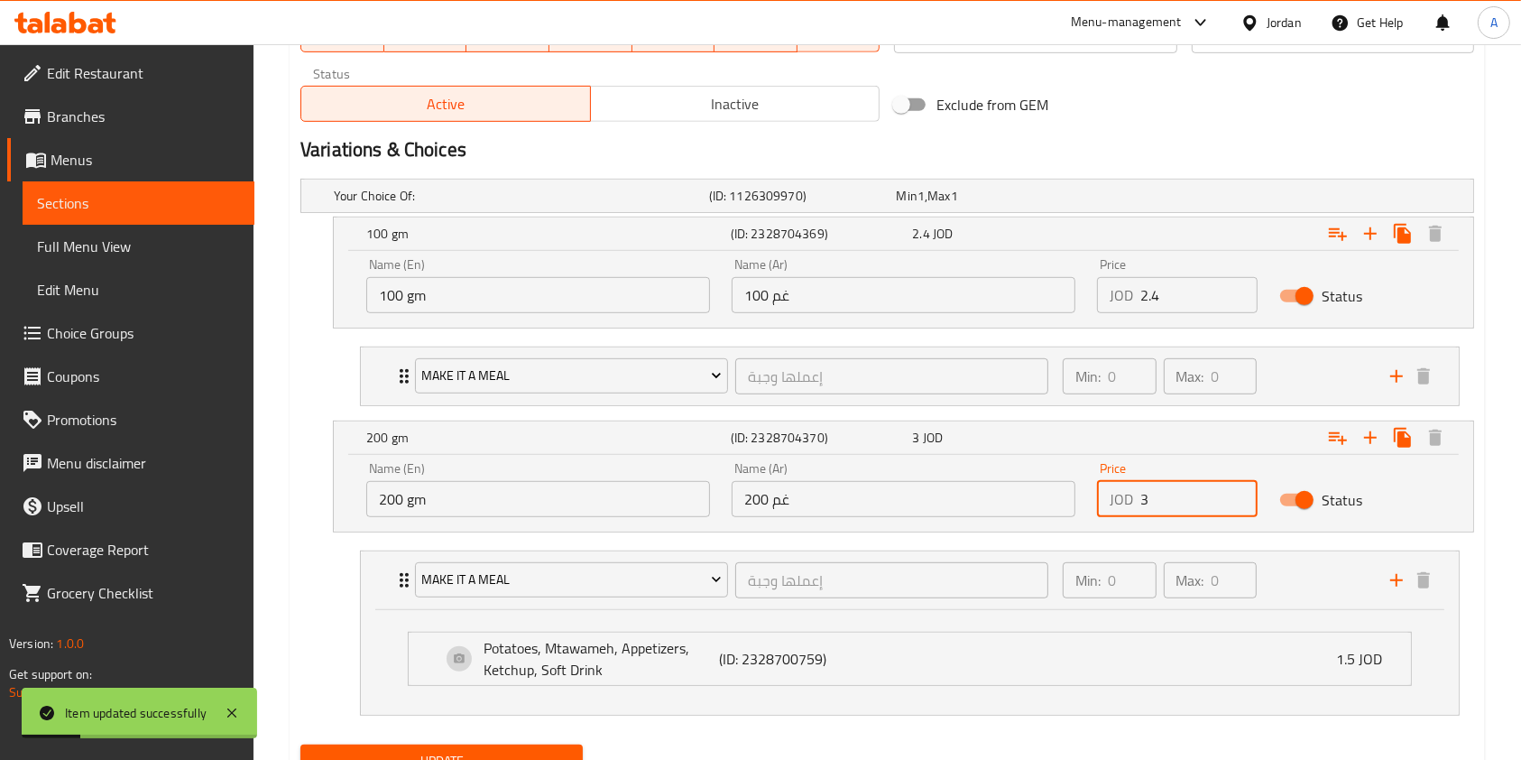
click at [1177, 494] on input "3" at bounding box center [1199, 499] width 117 height 36
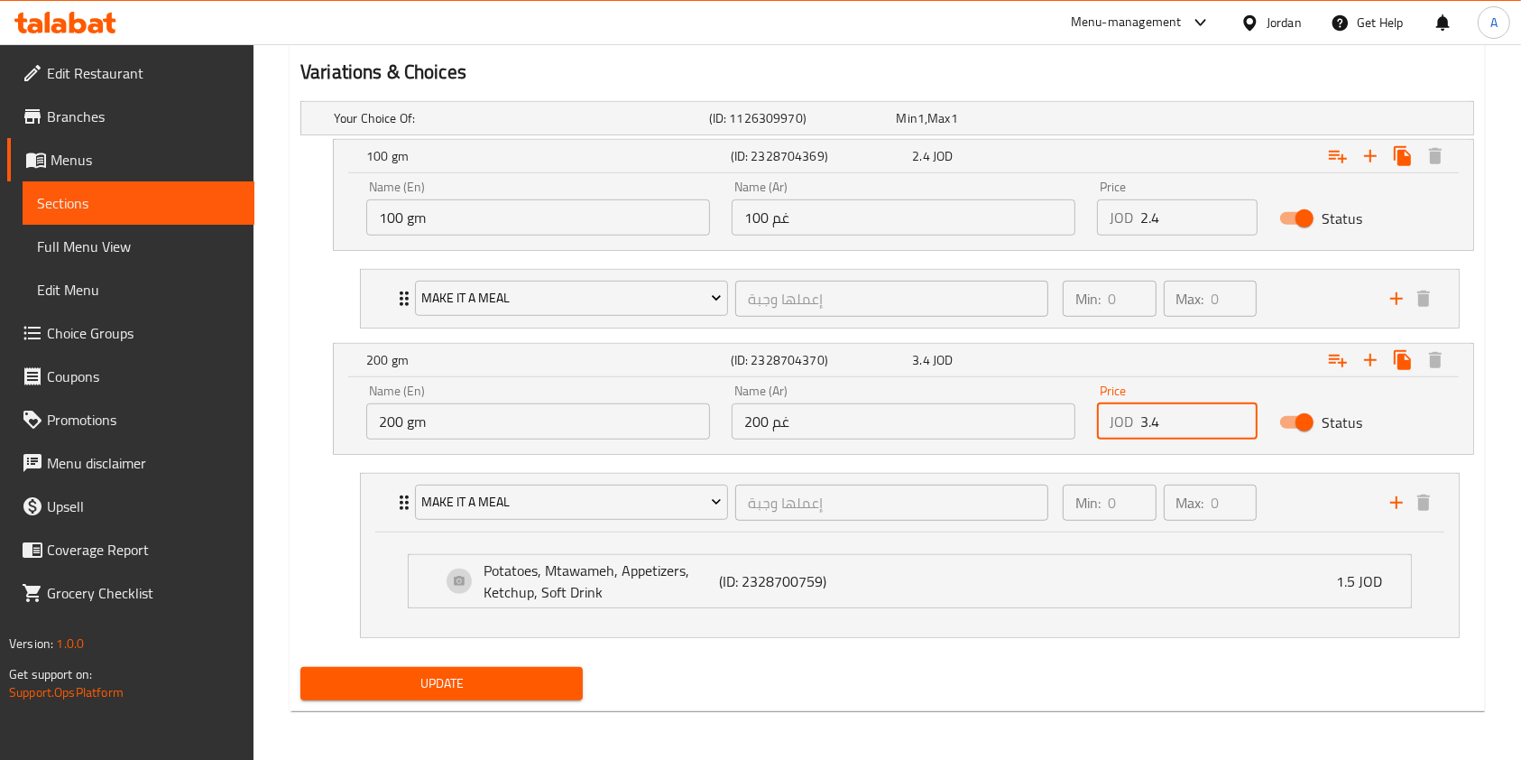
type input "3.4"
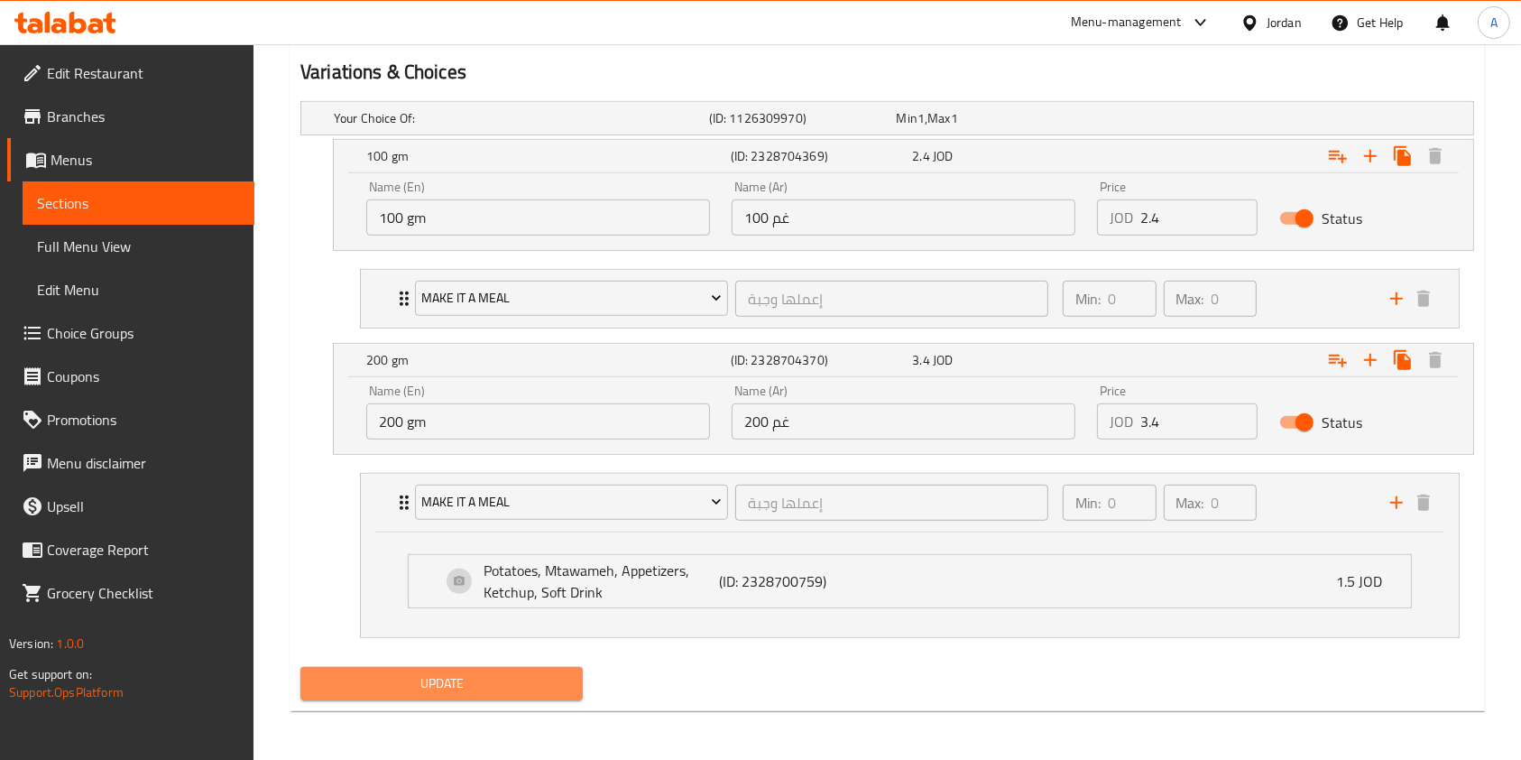
click at [486, 679] on span "Update" at bounding box center [442, 683] width 254 height 23
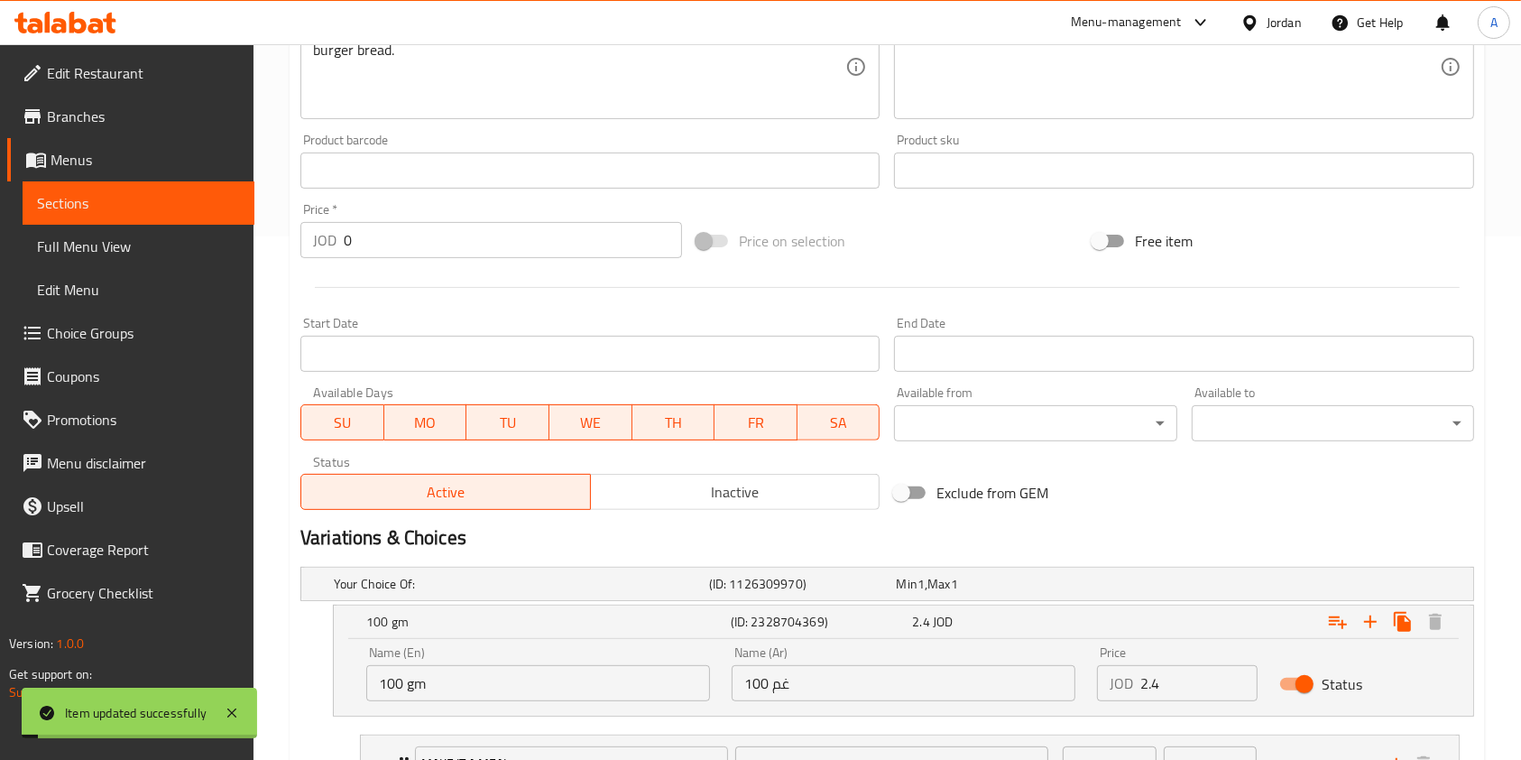
scroll to position [0, 0]
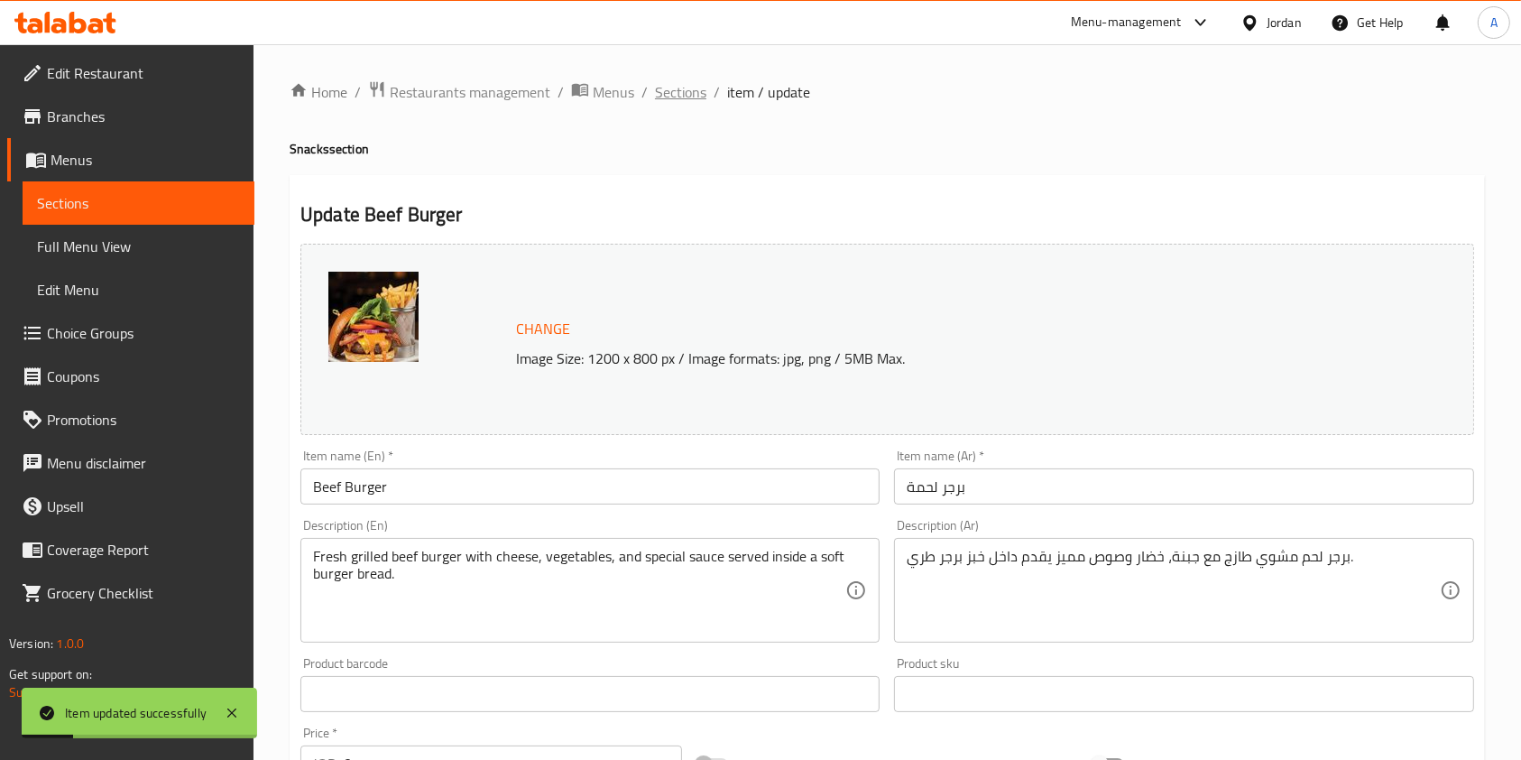
click at [682, 82] on span "Sections" at bounding box center [680, 92] width 51 height 22
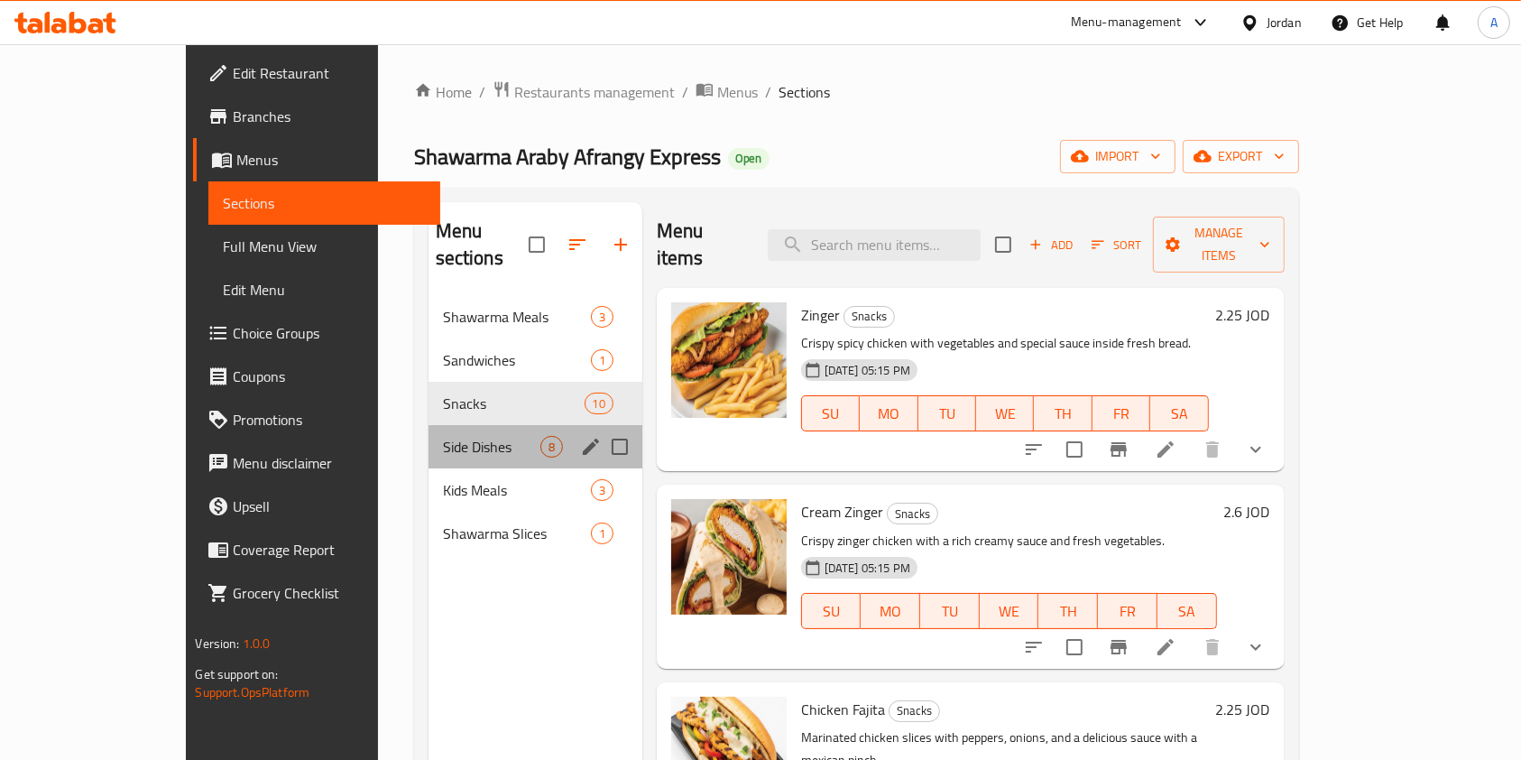
click at [429, 431] on div "Side Dishes 8" at bounding box center [536, 446] width 214 height 43
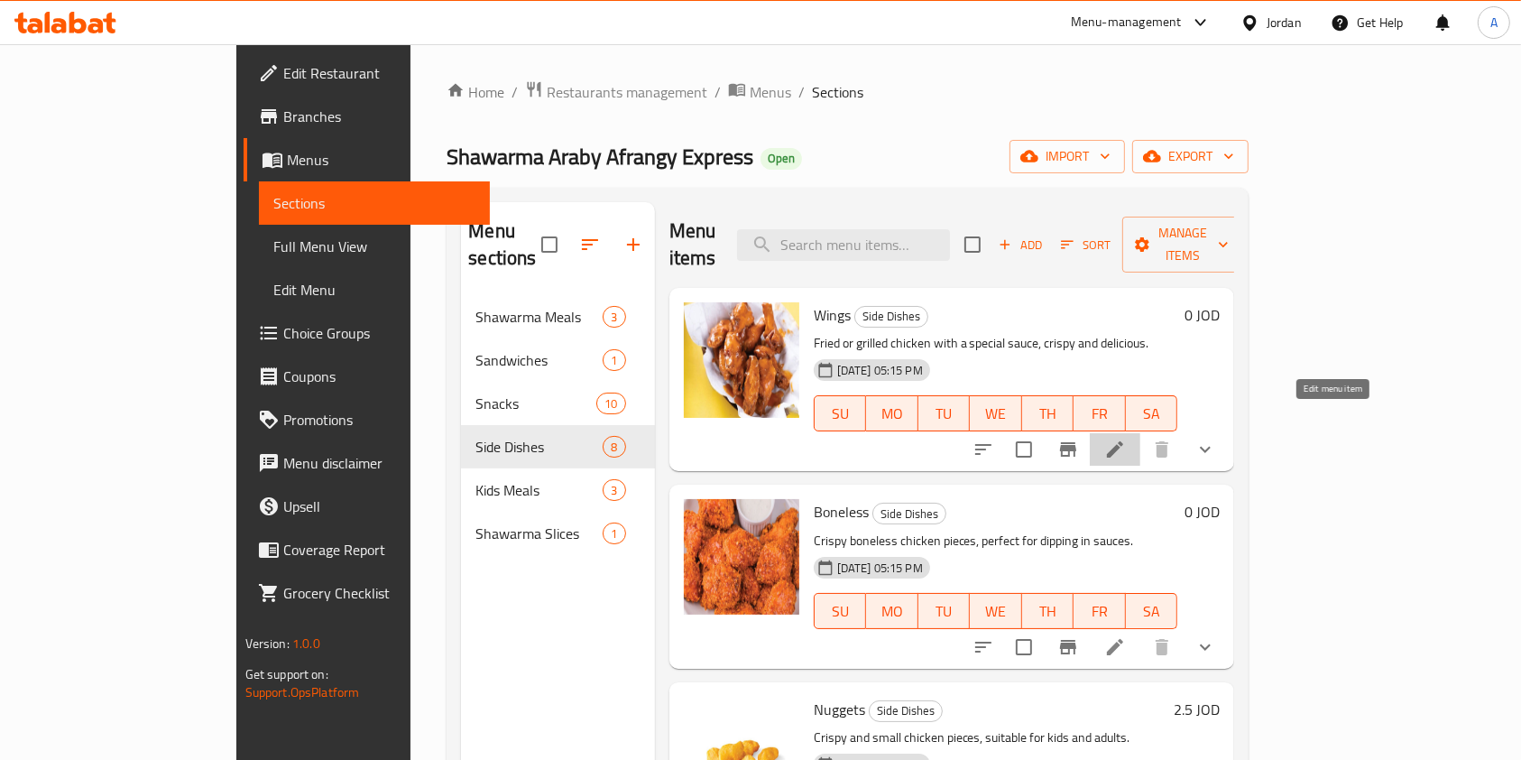
click at [1126, 439] on icon at bounding box center [1115, 450] width 22 height 22
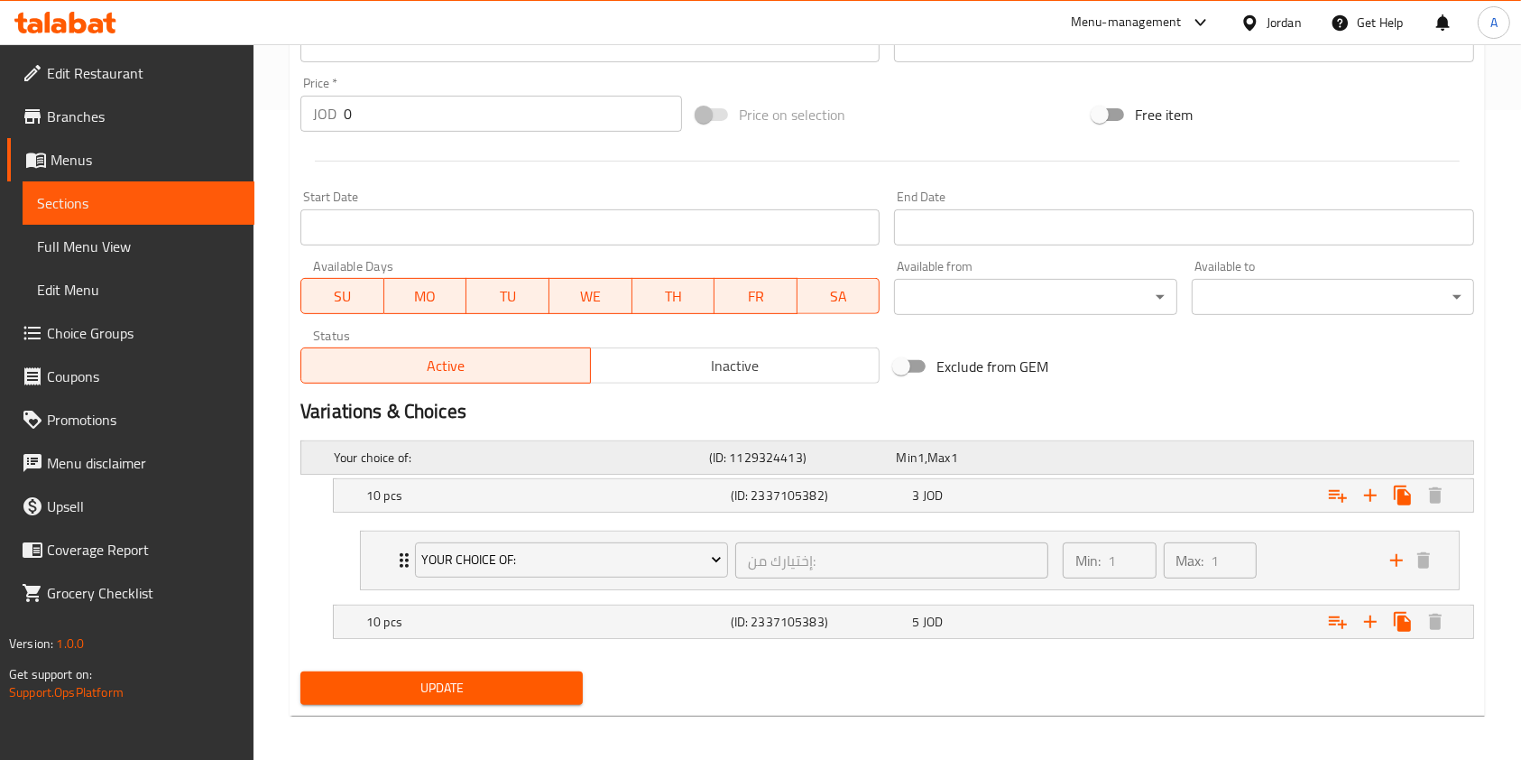
scroll to position [655, 0]
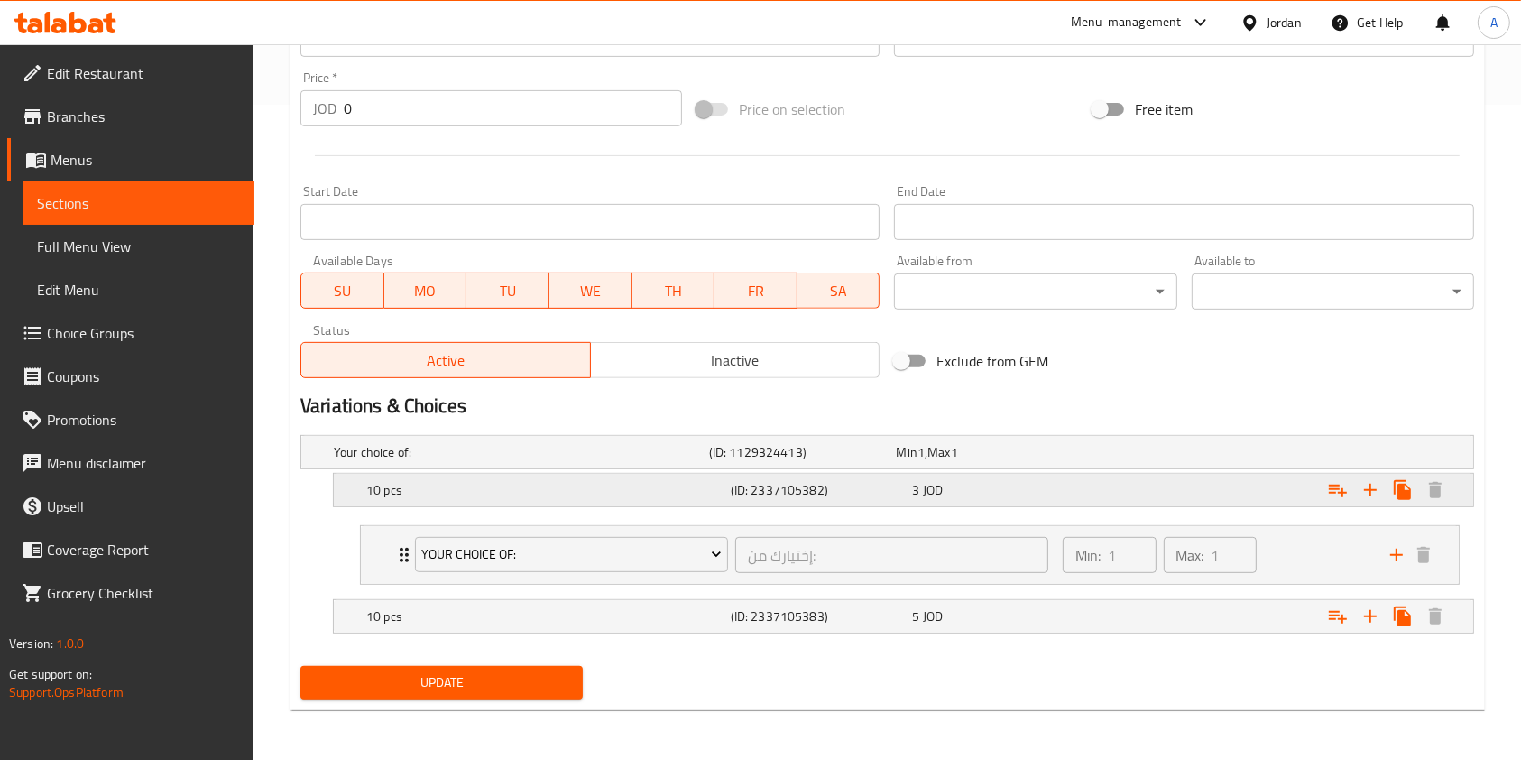
click at [959, 499] on div "3 JOD" at bounding box center [1000, 489] width 182 height 25
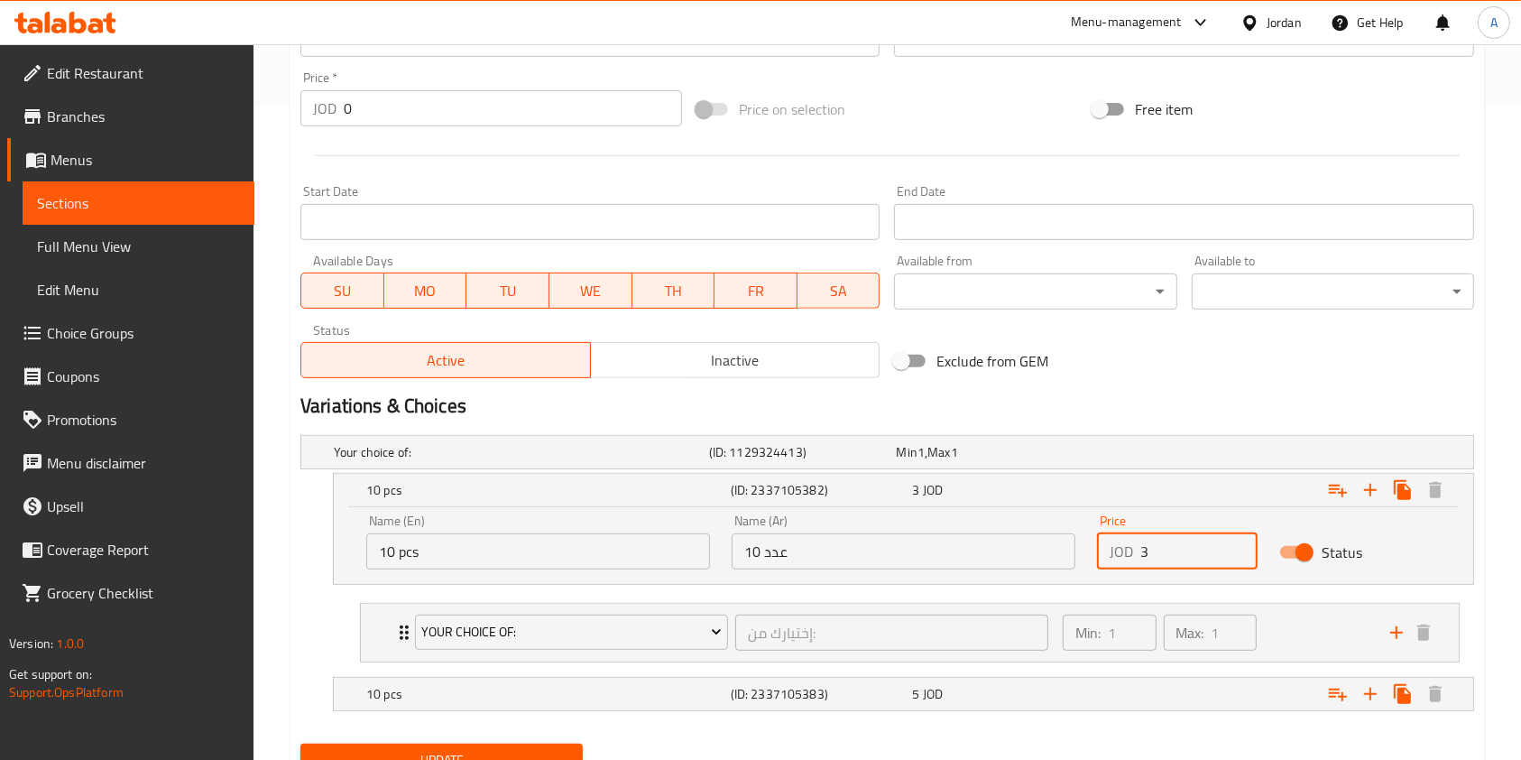
click at [1163, 557] on input "3" at bounding box center [1199, 551] width 117 height 36
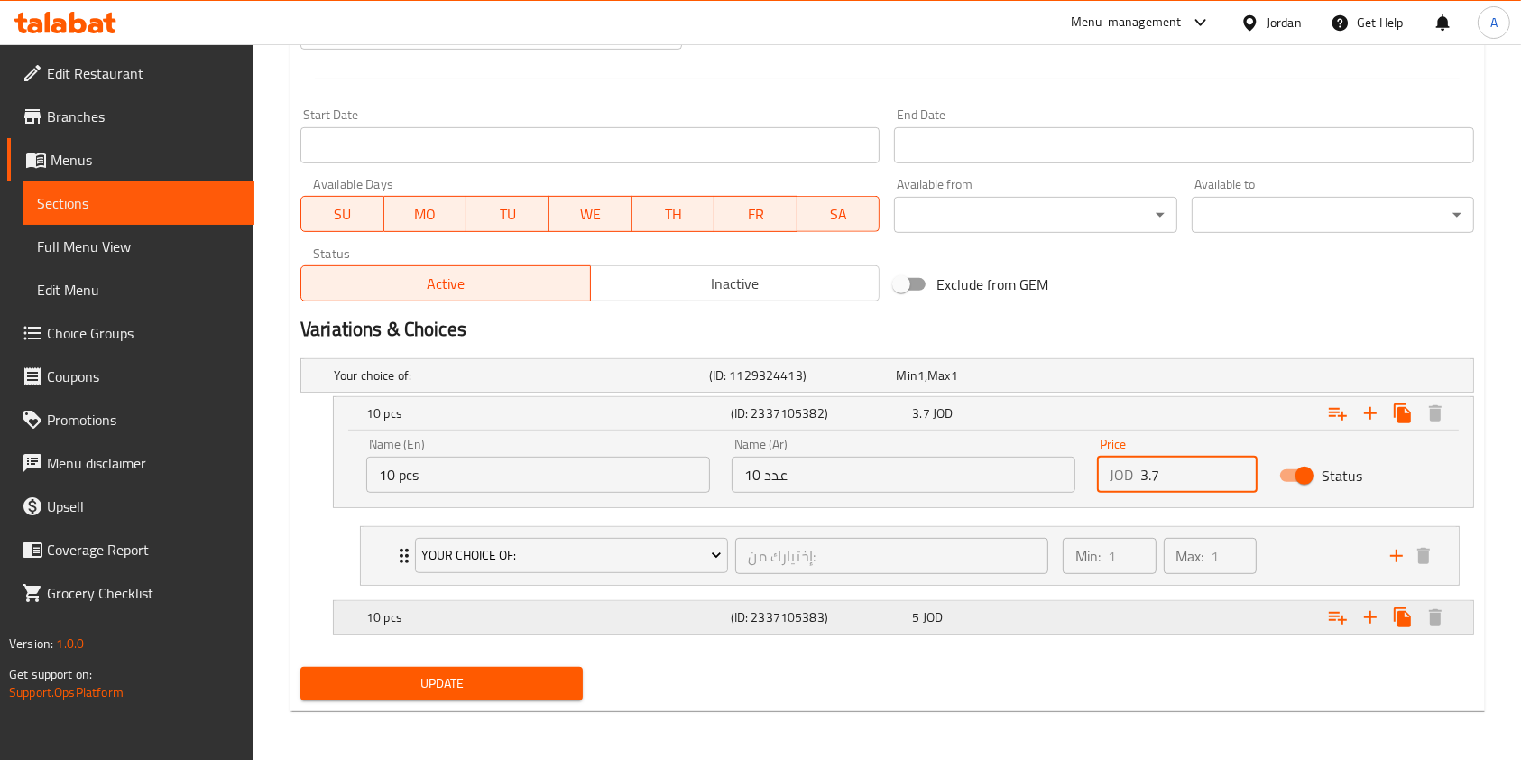
type input "3.7"
click at [1025, 616] on div "5 JOD" at bounding box center [999, 617] width 175 height 18
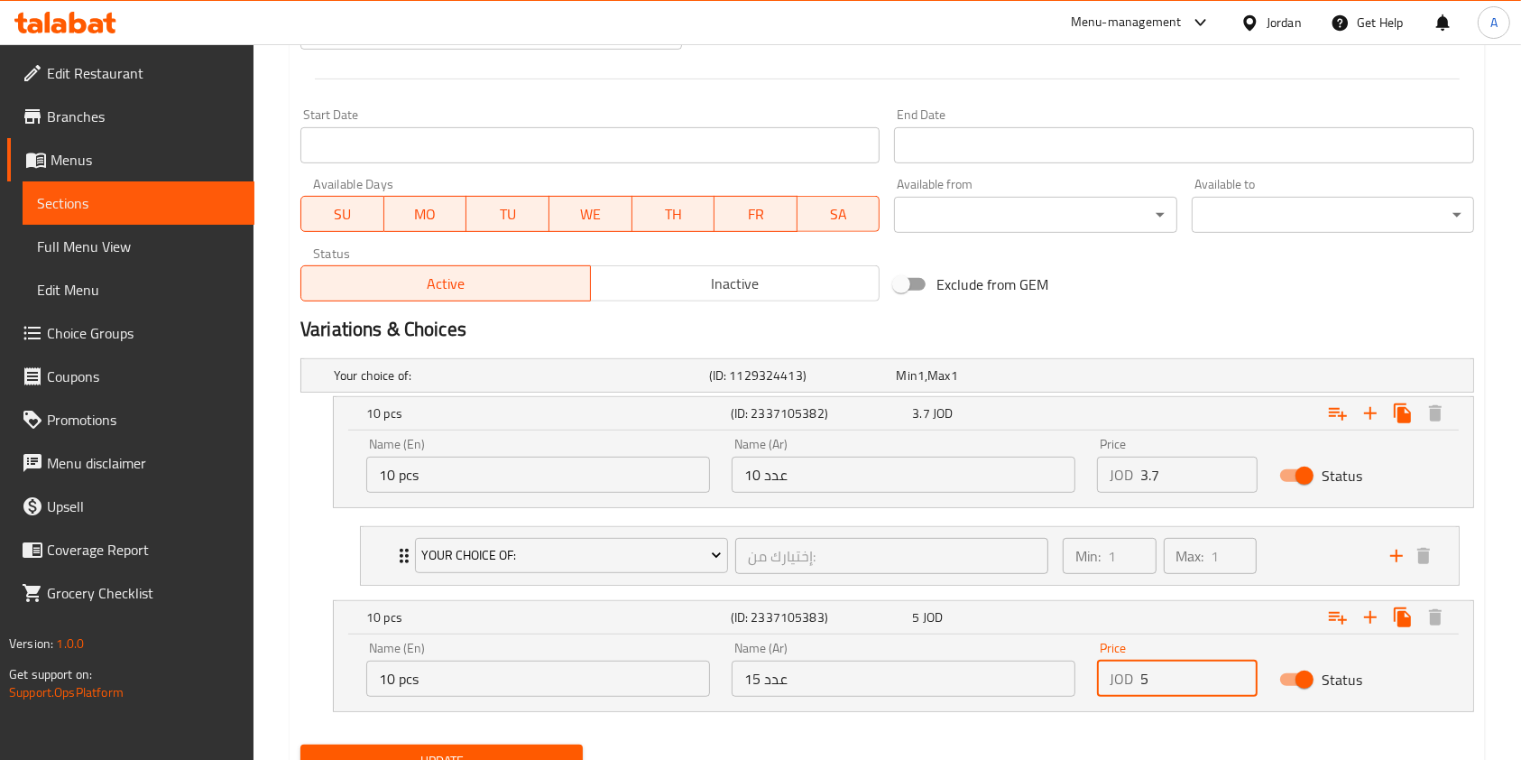
click at [1176, 684] on input "5" at bounding box center [1199, 679] width 117 height 36
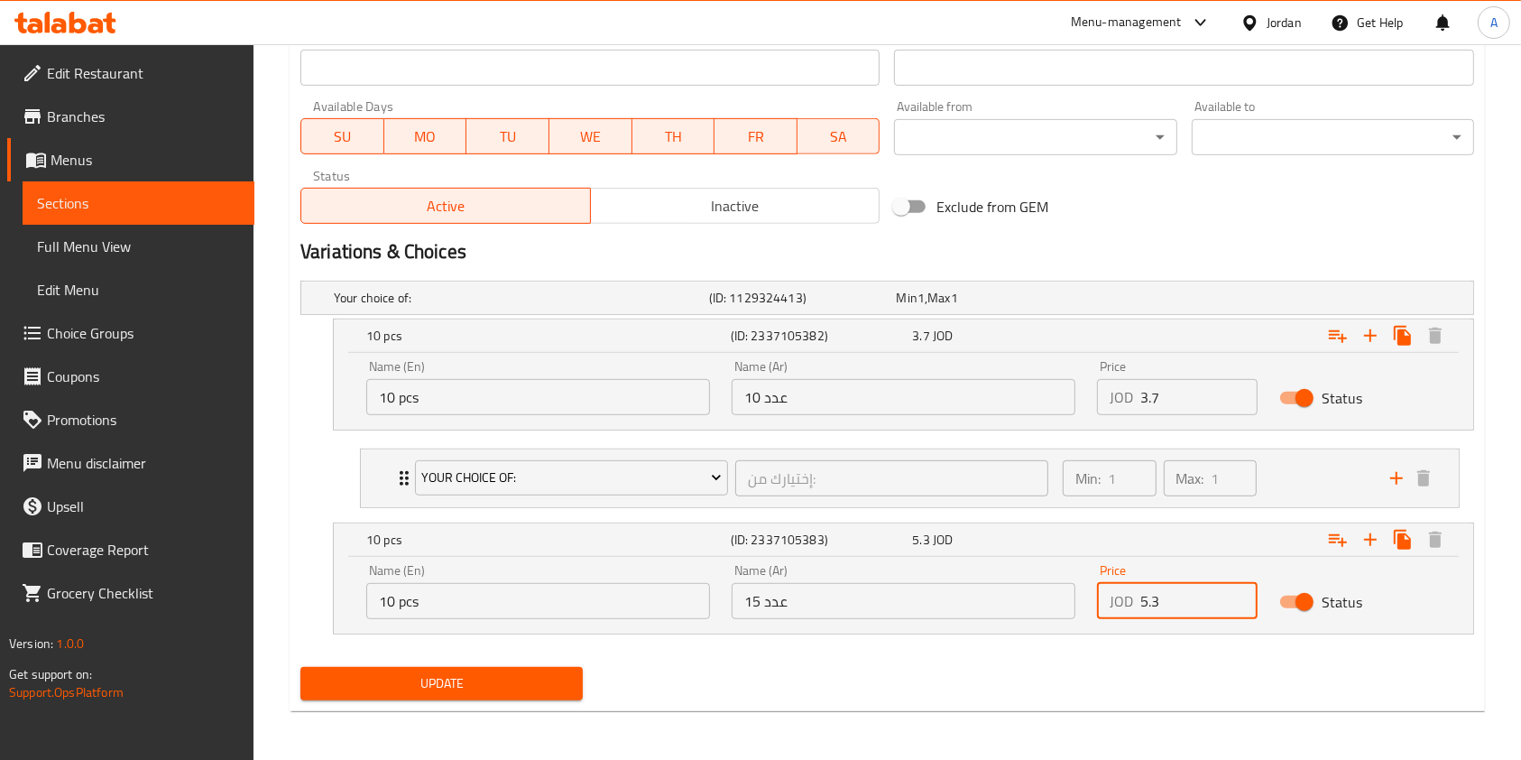
type input "5.3"
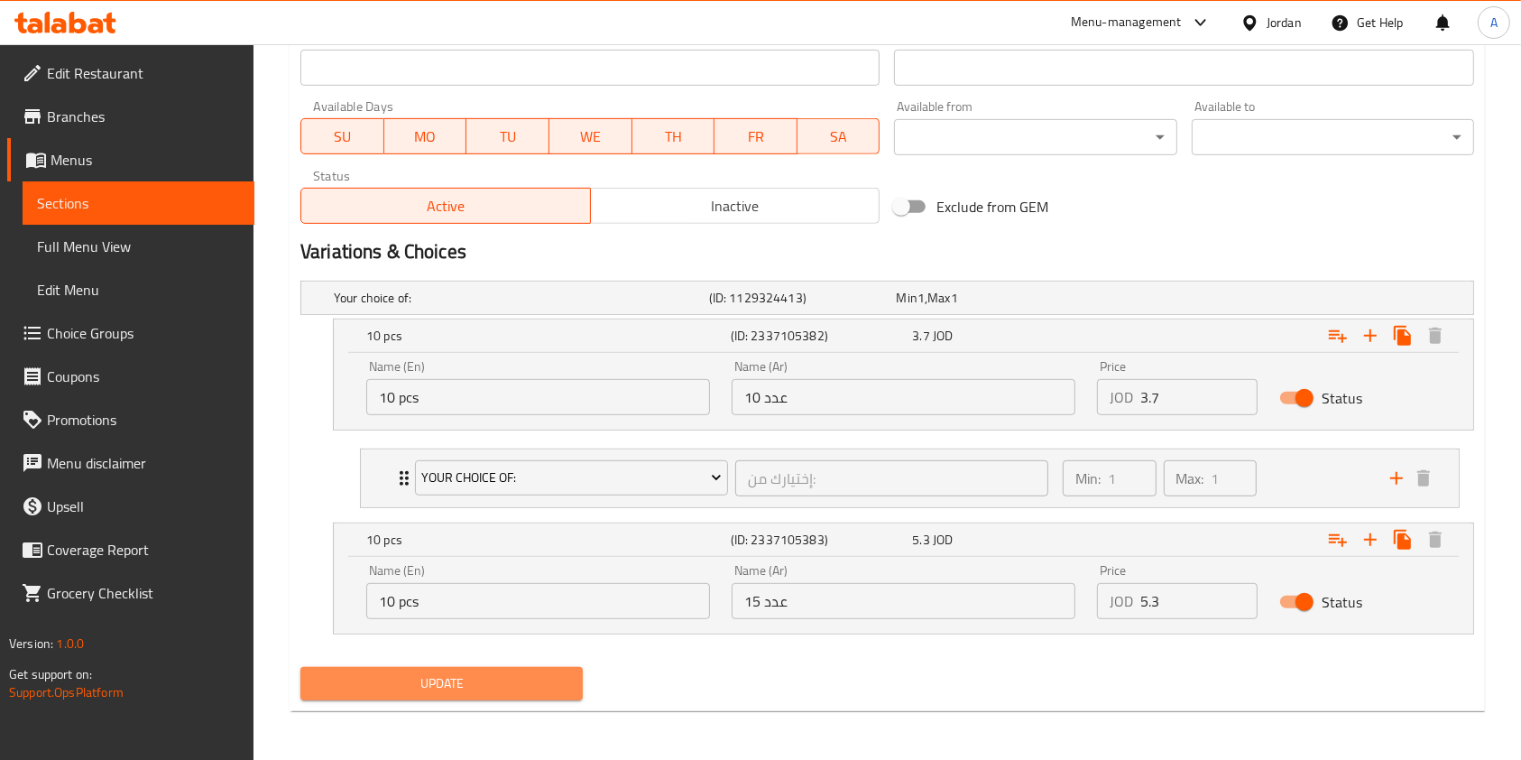
click at [513, 675] on span "Update" at bounding box center [442, 683] width 254 height 23
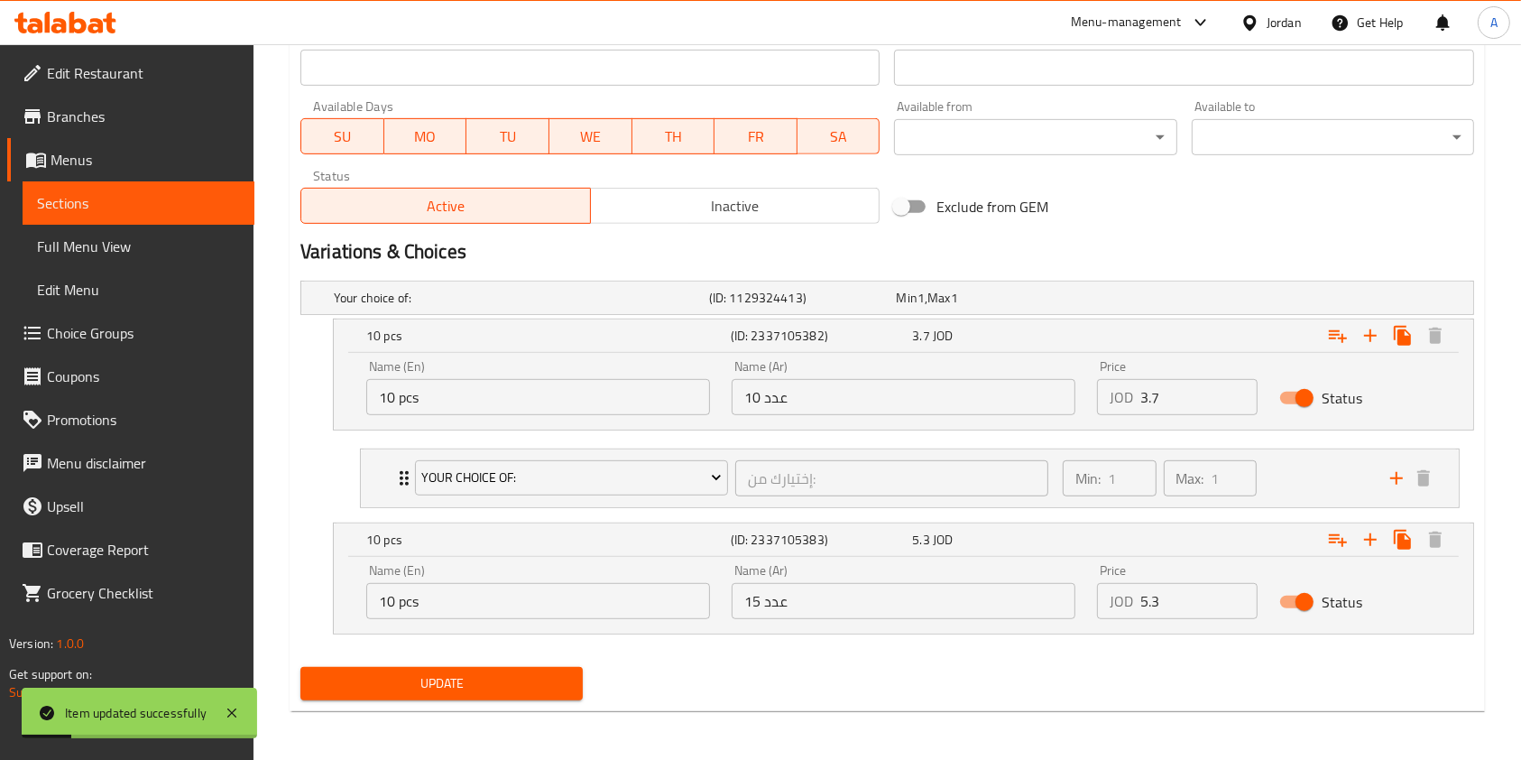
scroll to position [0, 0]
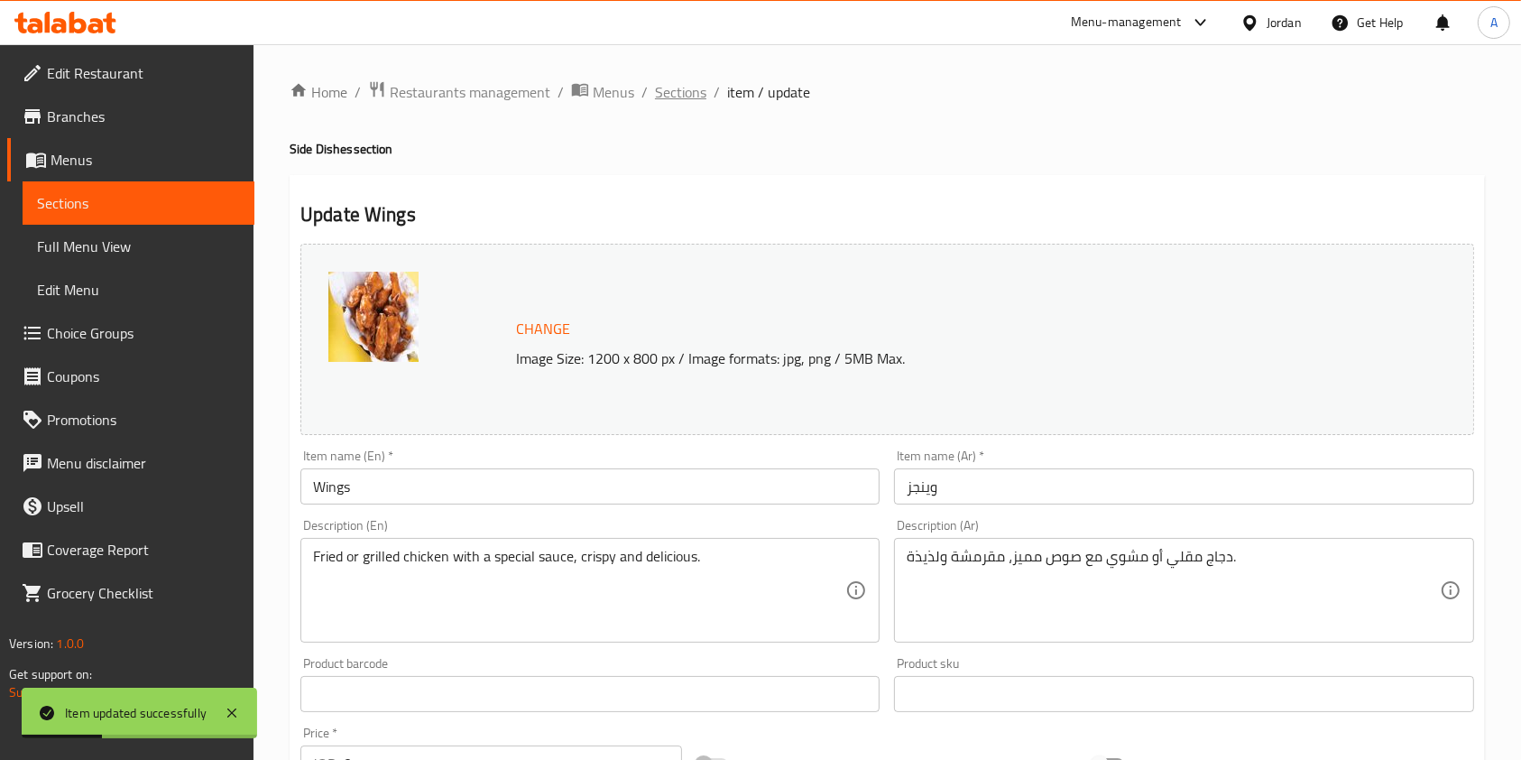
click at [674, 89] on span "Sections" at bounding box center [680, 92] width 51 height 22
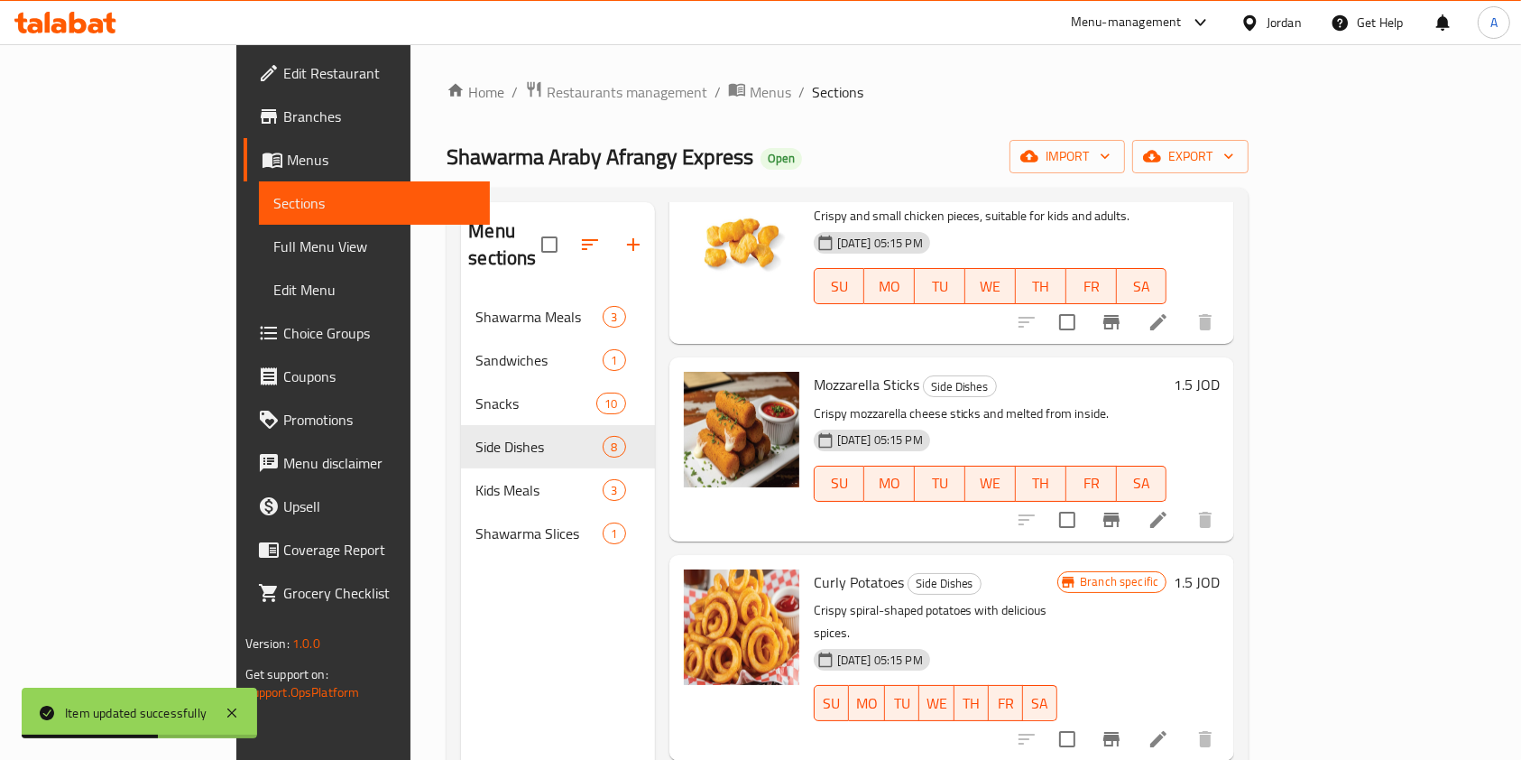
scroll to position [523, 0]
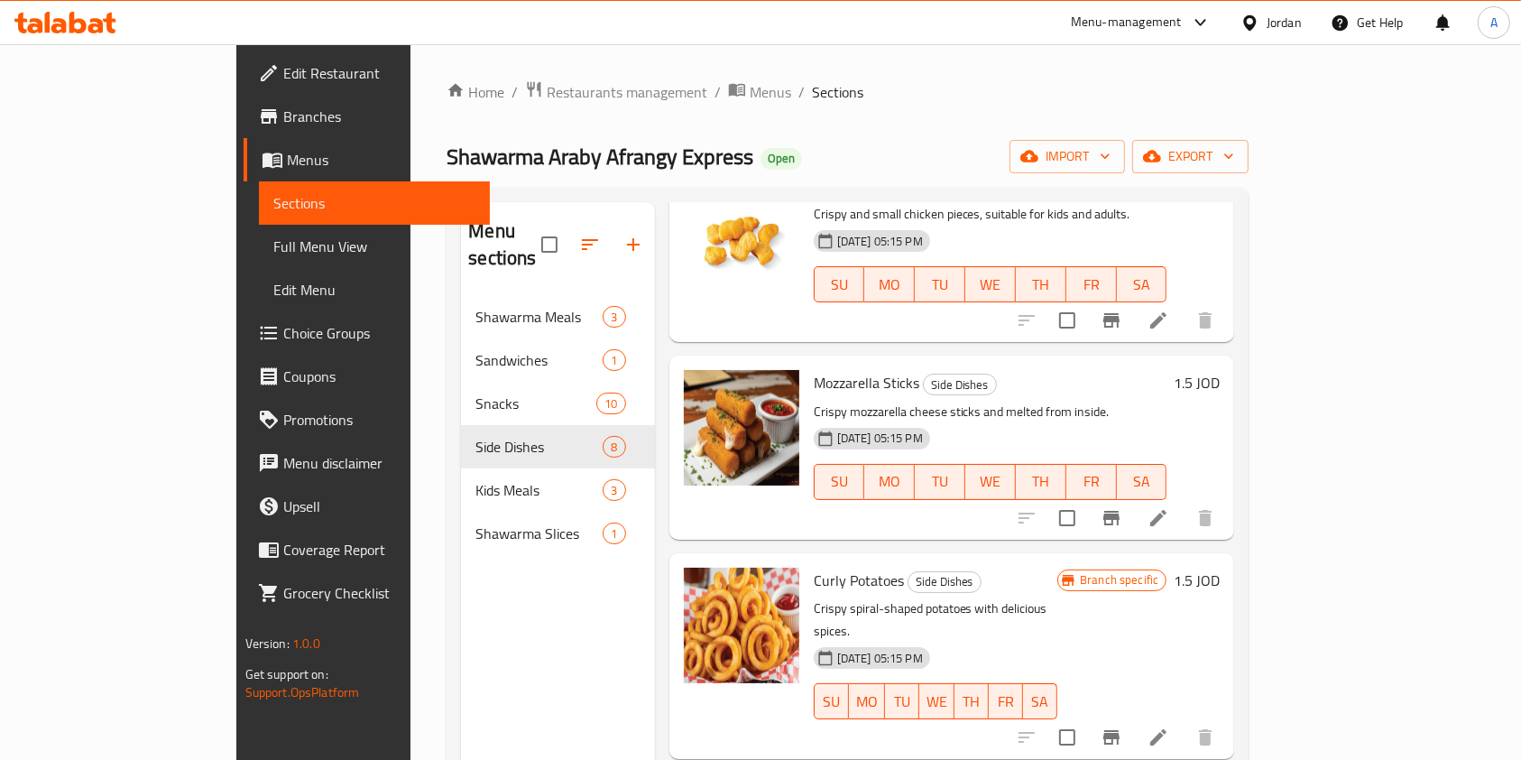
click at [1220, 370] on h6 "1.5 JOD" at bounding box center [1197, 382] width 46 height 25
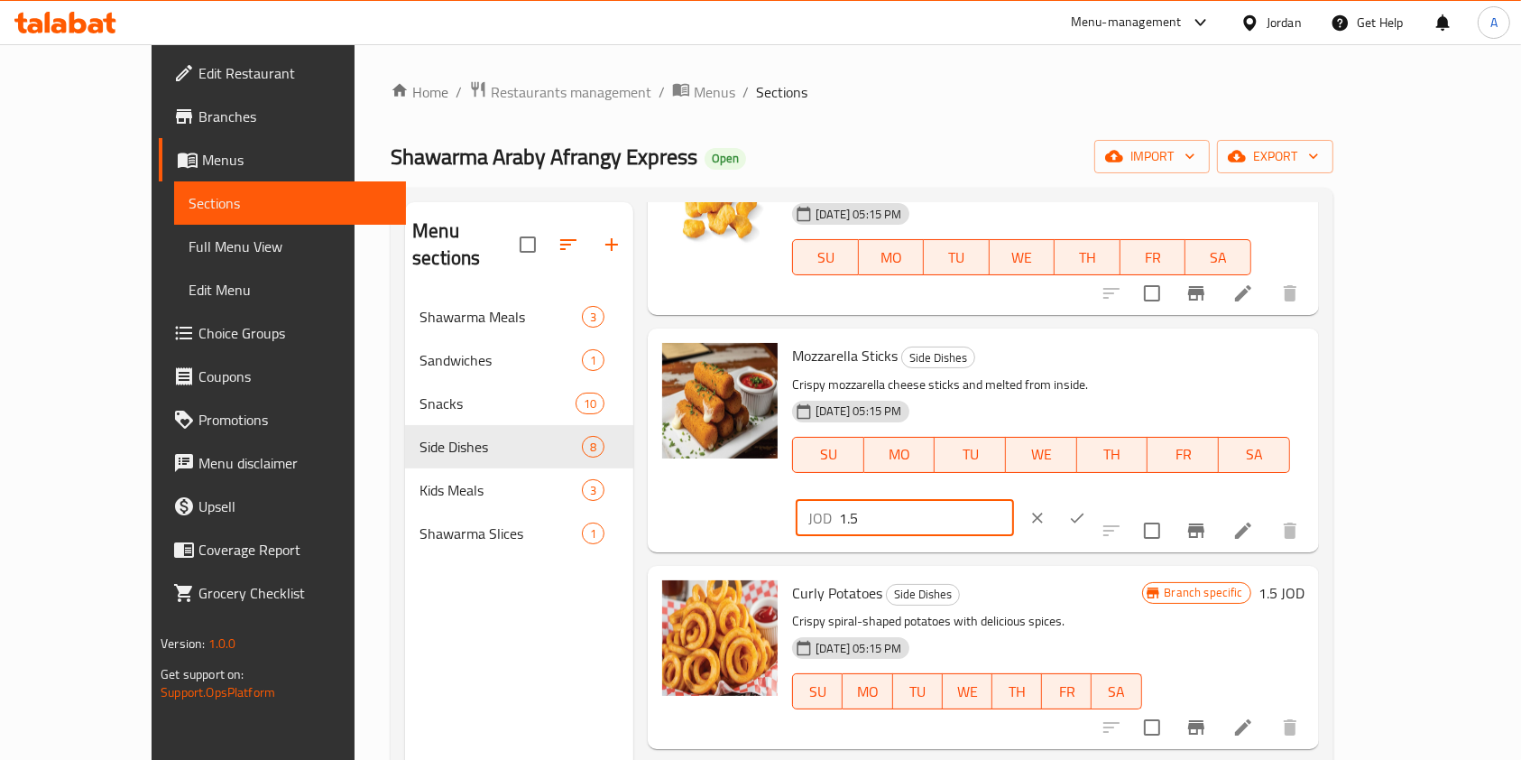
click at [1014, 500] on input "1.5" at bounding box center [926, 518] width 175 height 36
type input "1"
type input "2"
click at [1097, 347] on h6 "Mozzarella Sticks Side Dishes" at bounding box center [1040, 355] width 497 height 25
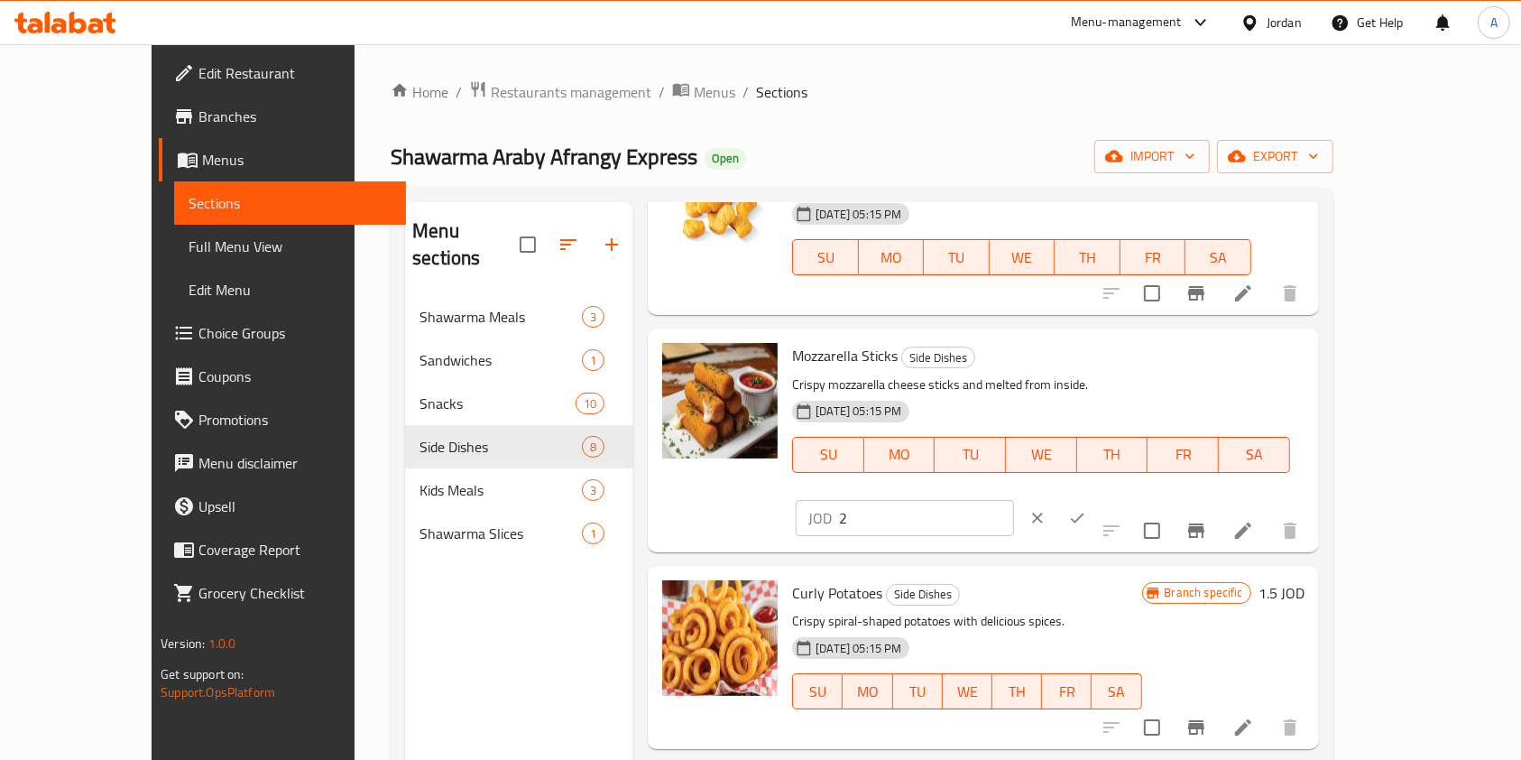
drag, startPoint x: 1402, startPoint y: 361, endPoint x: 1400, endPoint y: 378, distance: 17.2
click at [1086, 509] on icon "ok" at bounding box center [1077, 518] width 18 height 18
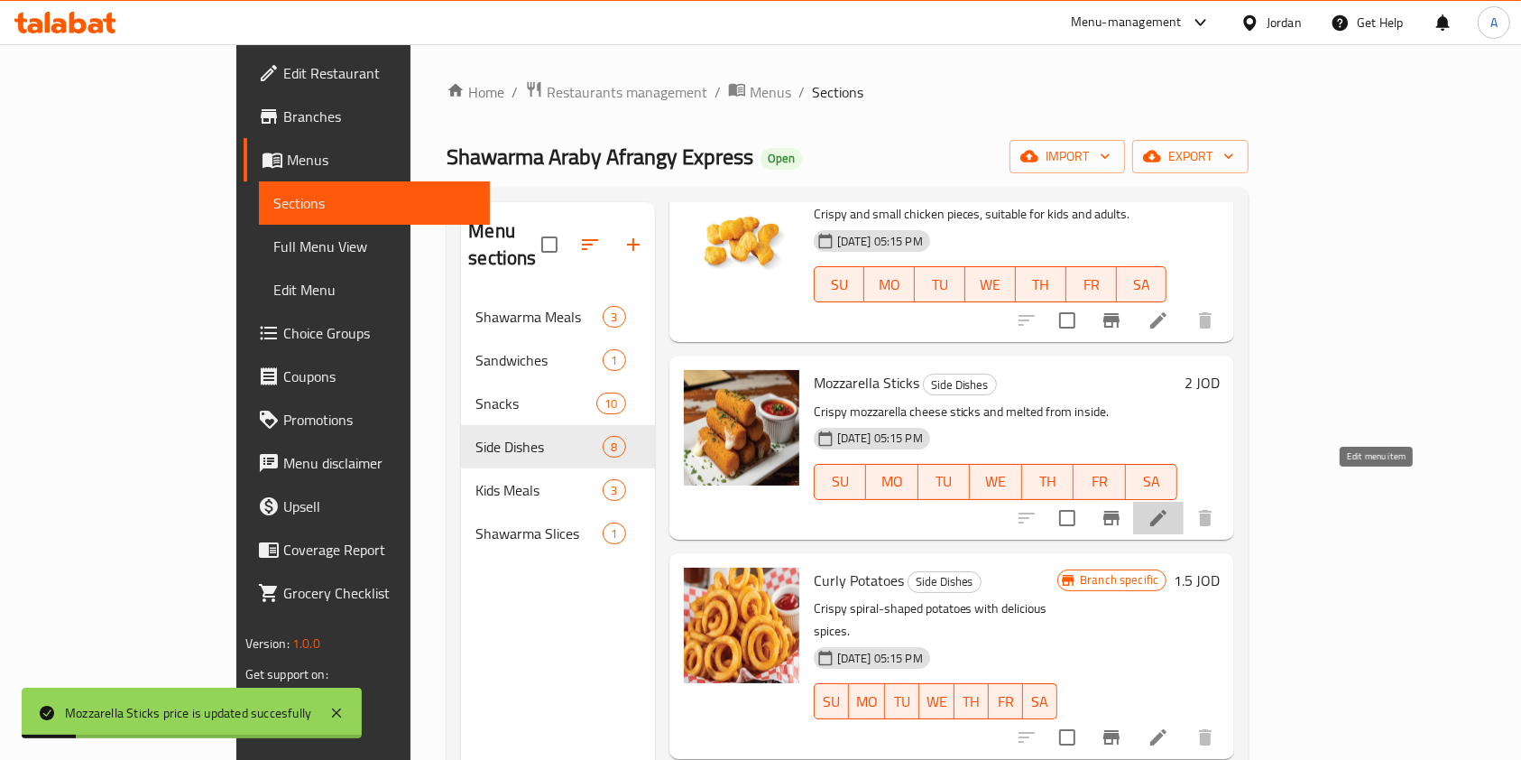
click at [1169, 507] on icon at bounding box center [1159, 518] width 22 height 22
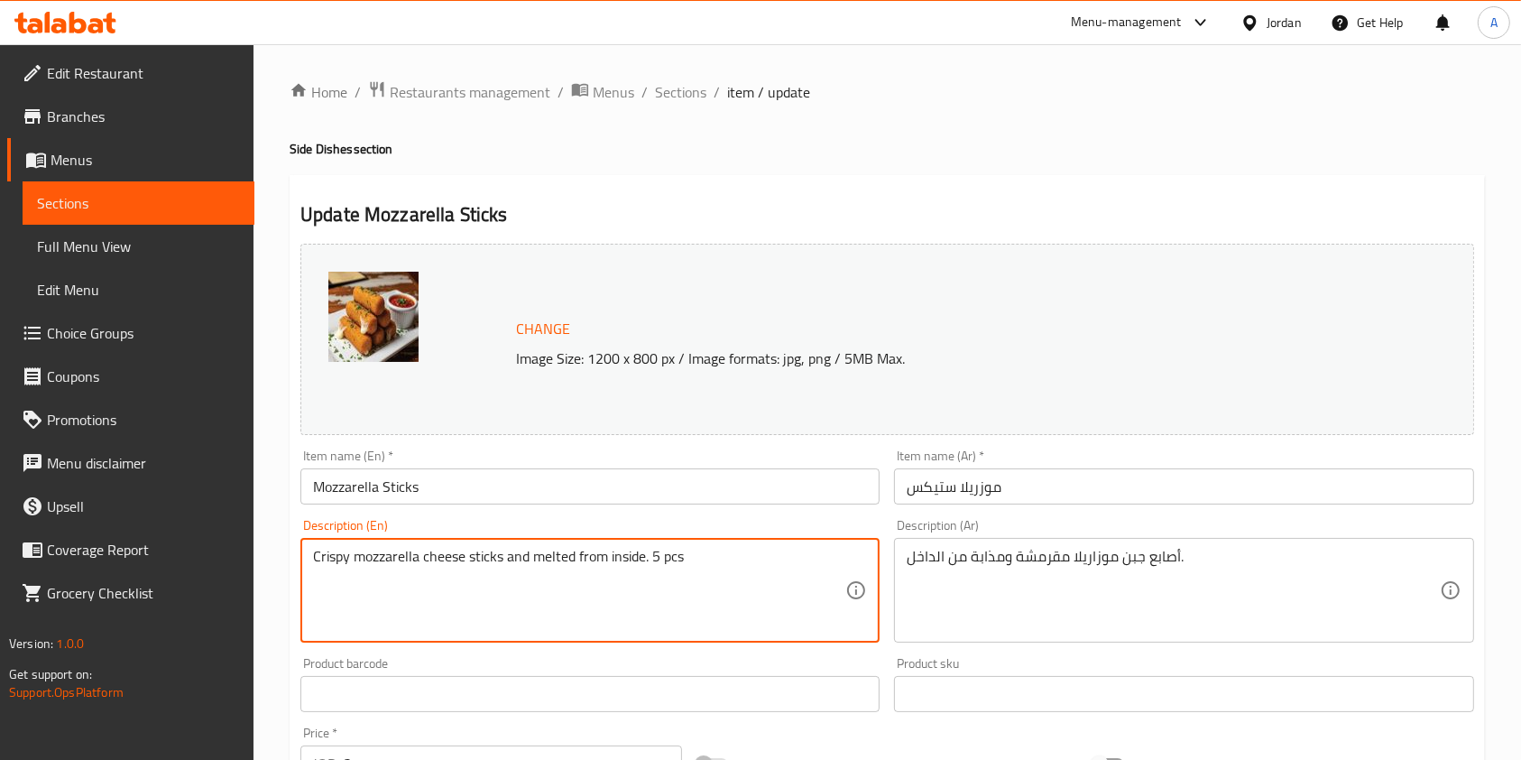
type textarea "Crispy mozzarella cheese sticks and melted from inside. 5 pcs"
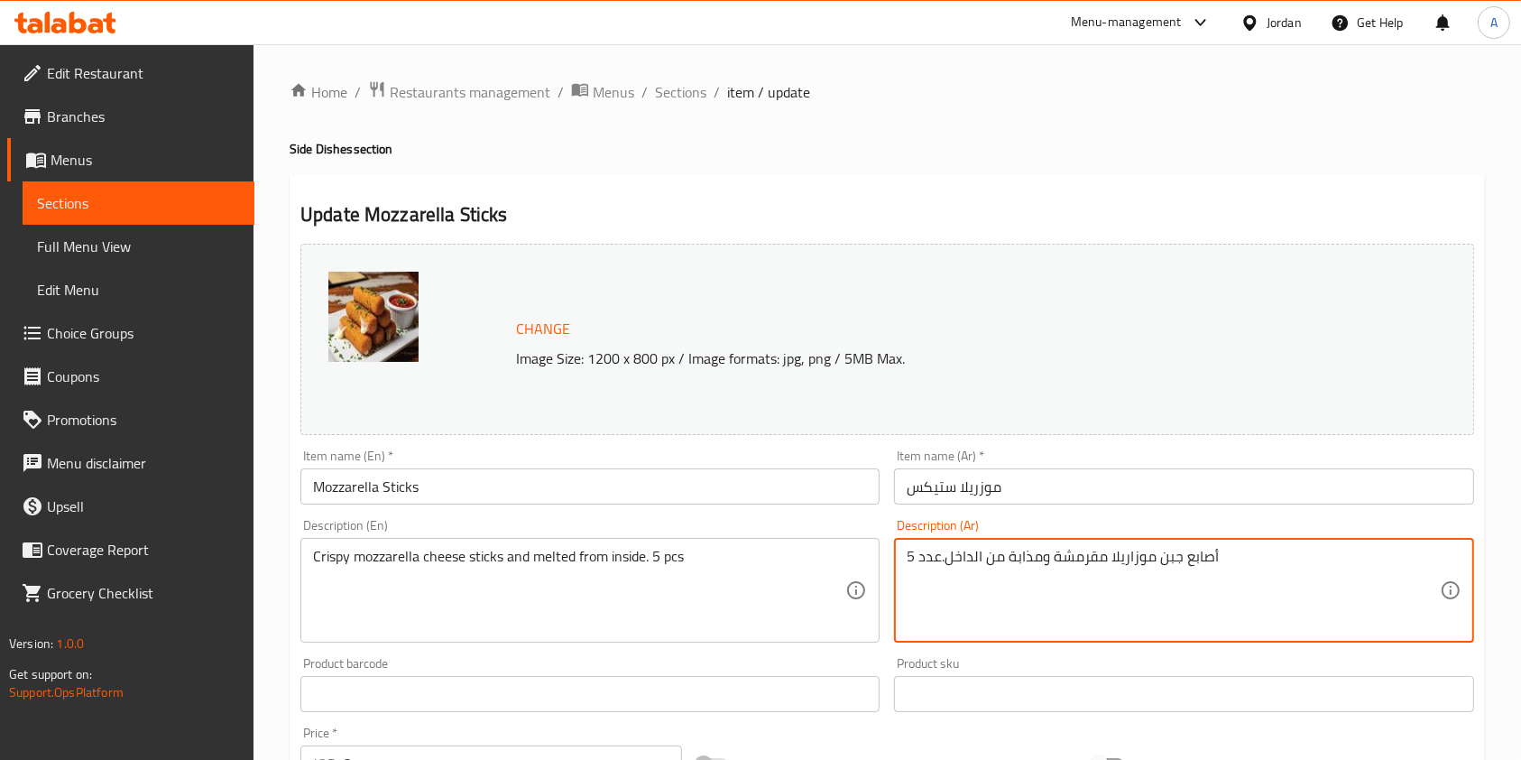
scroll to position [541, 0]
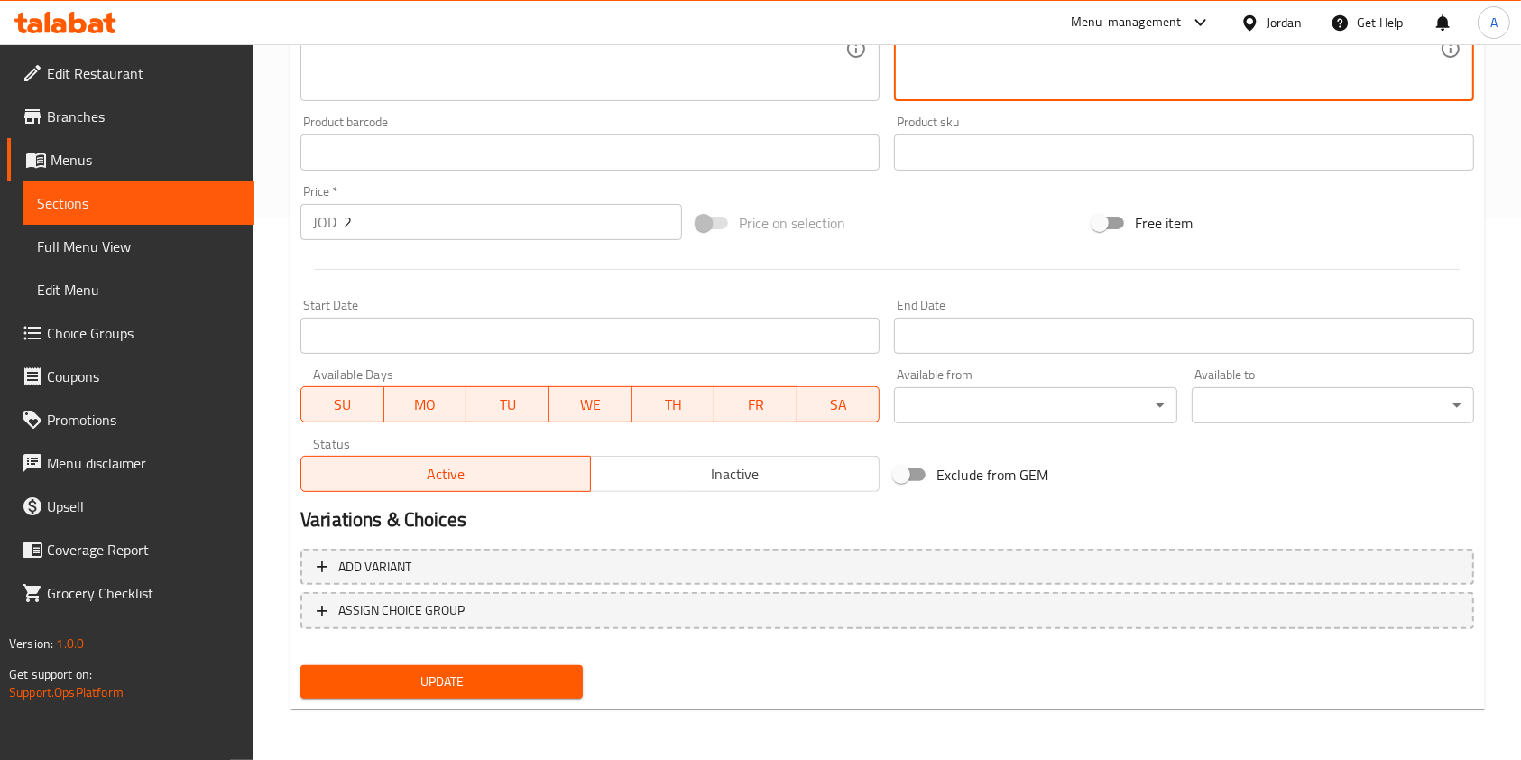
type textarea "أصابع جبن موزاريلا مقرمشة ومذابة من الداخل.عدد 5"
click at [530, 670] on span "Update" at bounding box center [442, 681] width 254 height 23
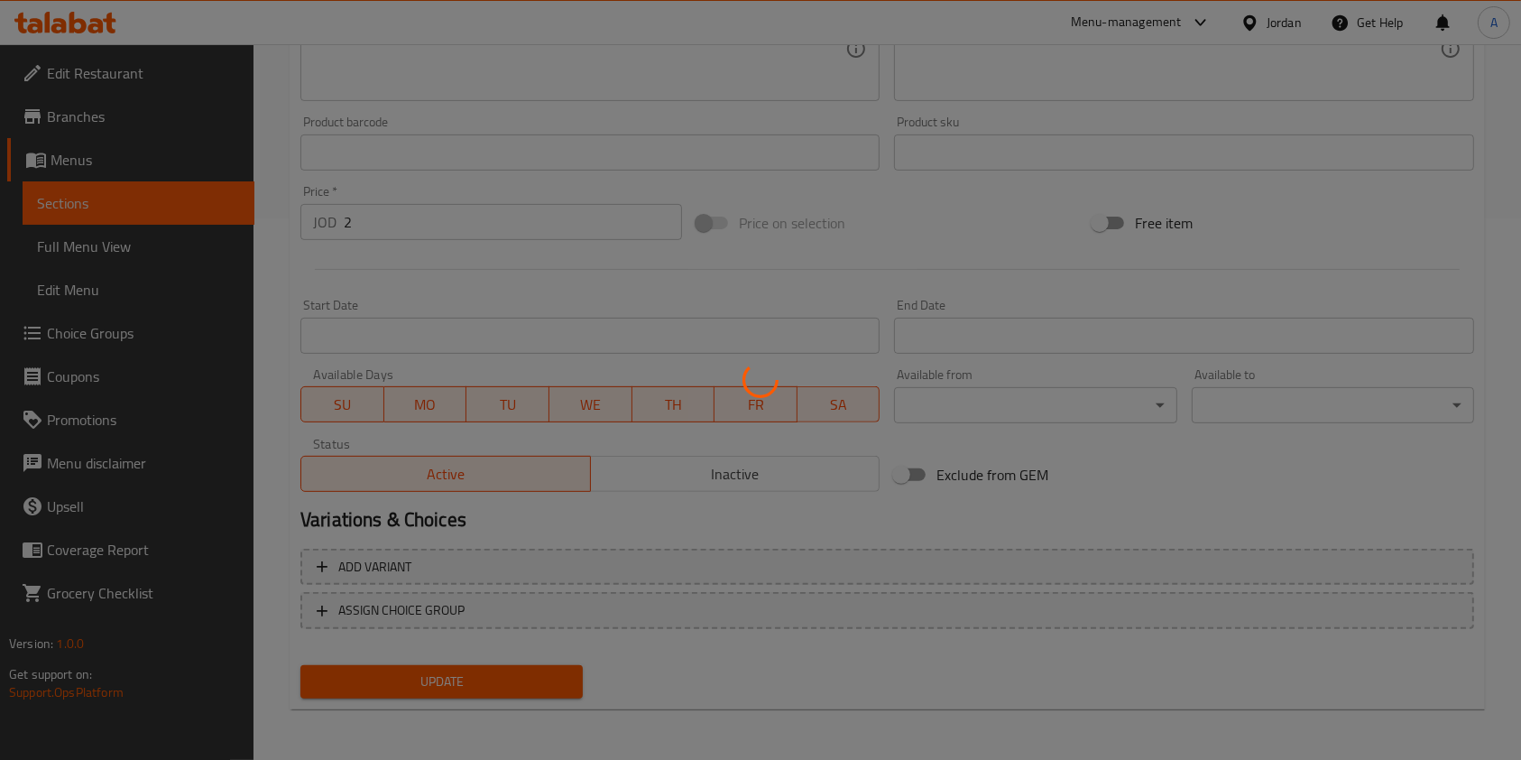
scroll to position [0, 0]
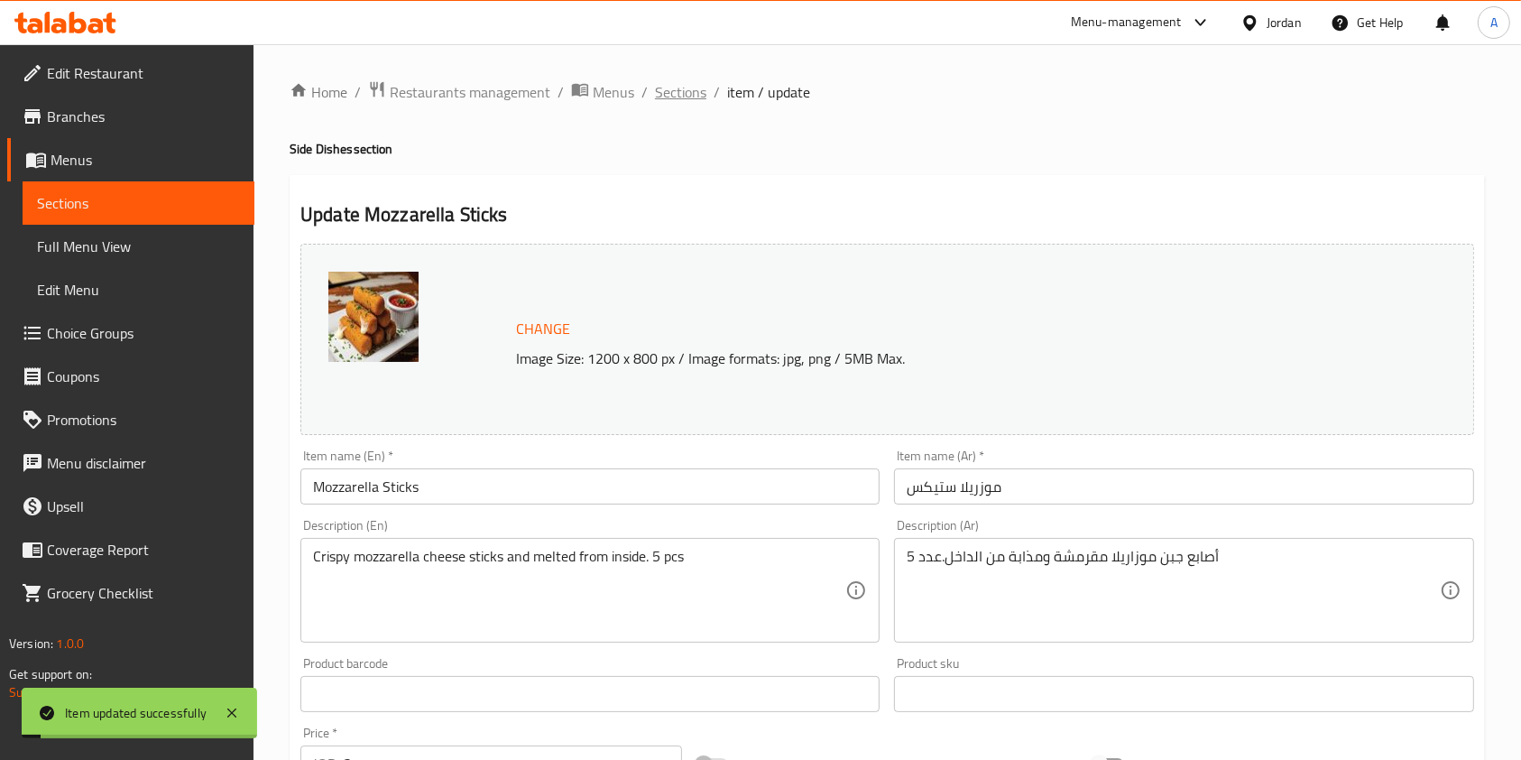
click at [686, 82] on span "Sections" at bounding box center [680, 92] width 51 height 22
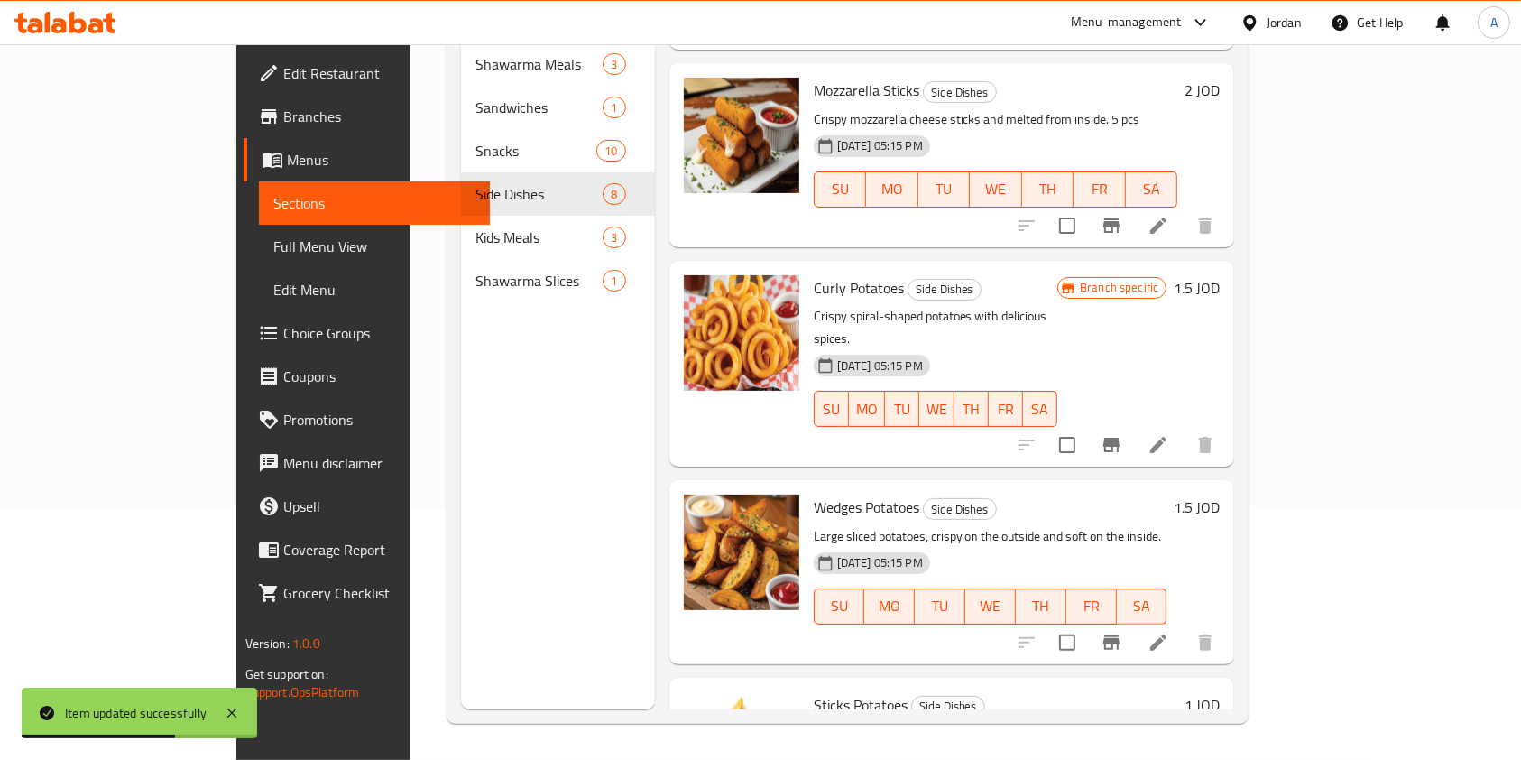
scroll to position [556, 0]
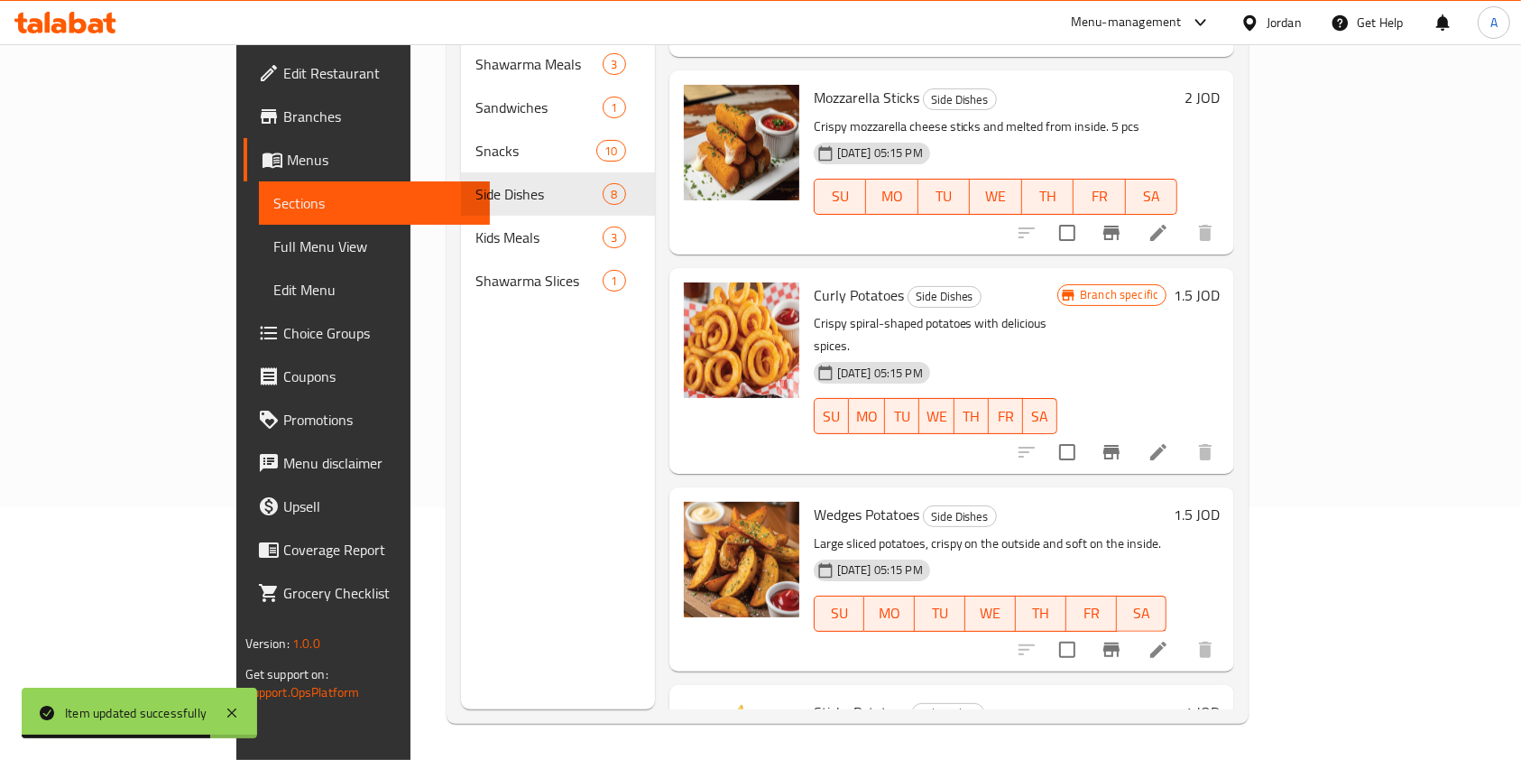
click at [1220, 282] on h6 "1.5 JOD" at bounding box center [1197, 294] width 46 height 25
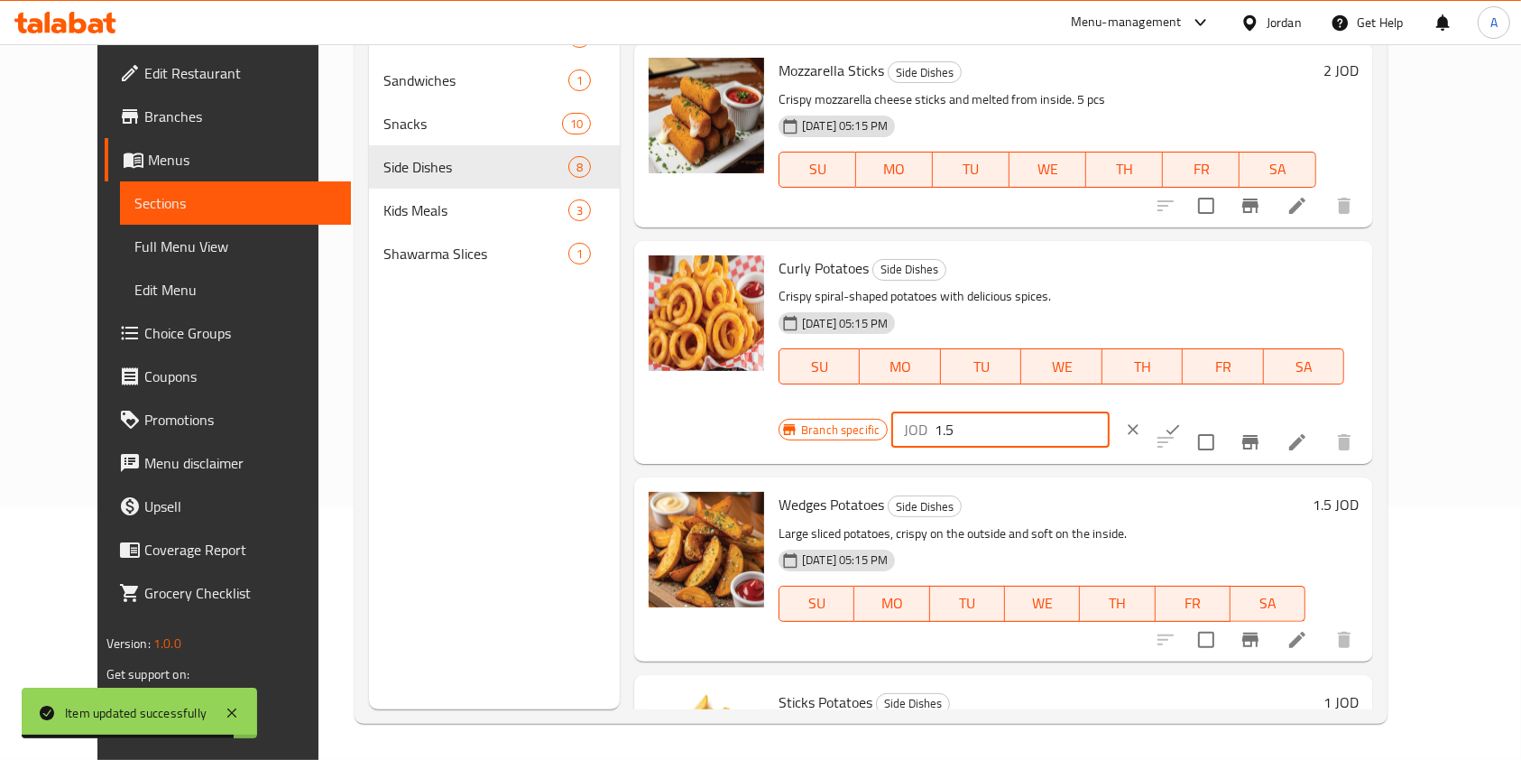
click at [1110, 411] on input "1.5" at bounding box center [1022, 429] width 175 height 36
type input "1.8"
click at [1182, 420] on icon "ok" at bounding box center [1173, 429] width 18 height 18
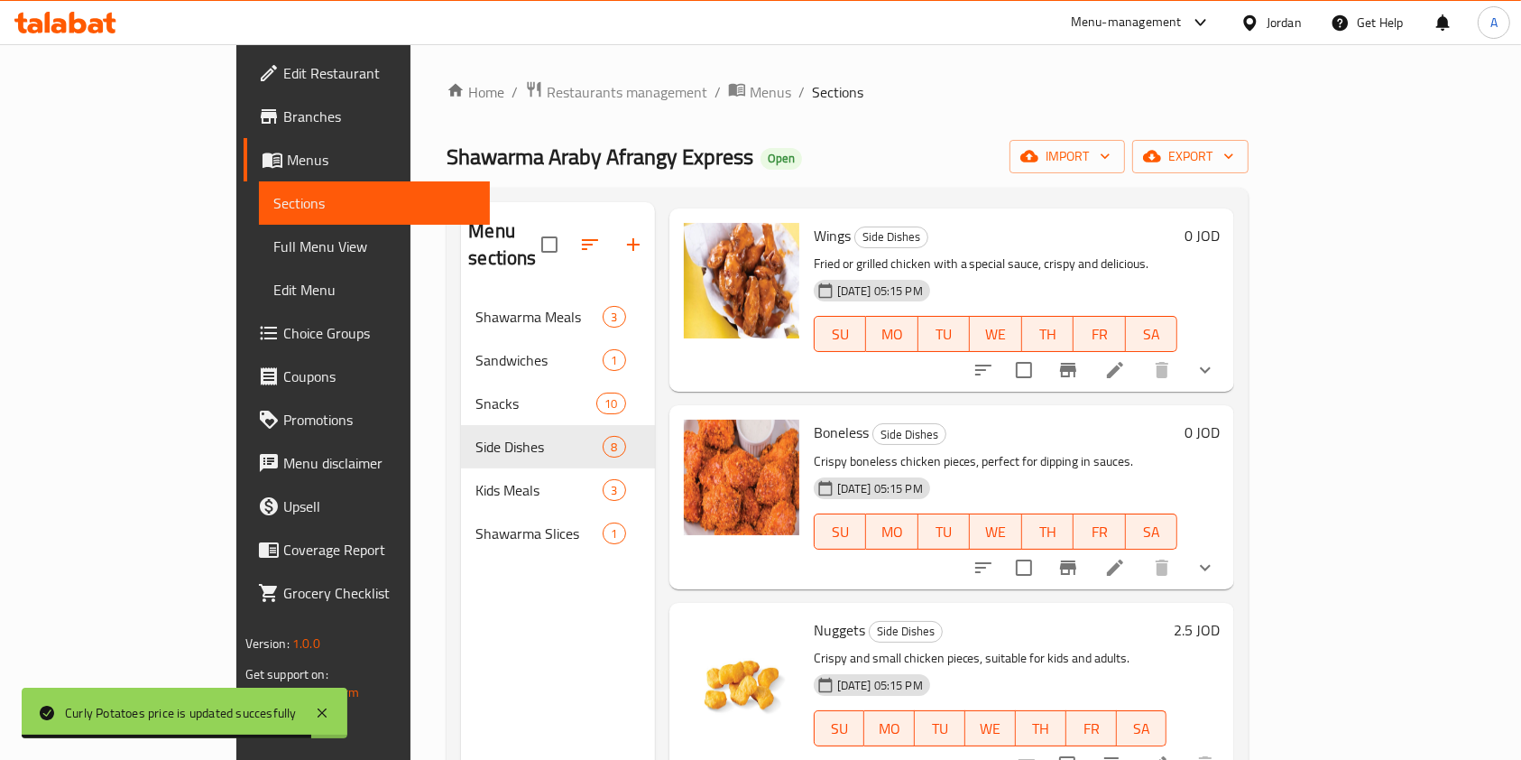
scroll to position [80, 0]
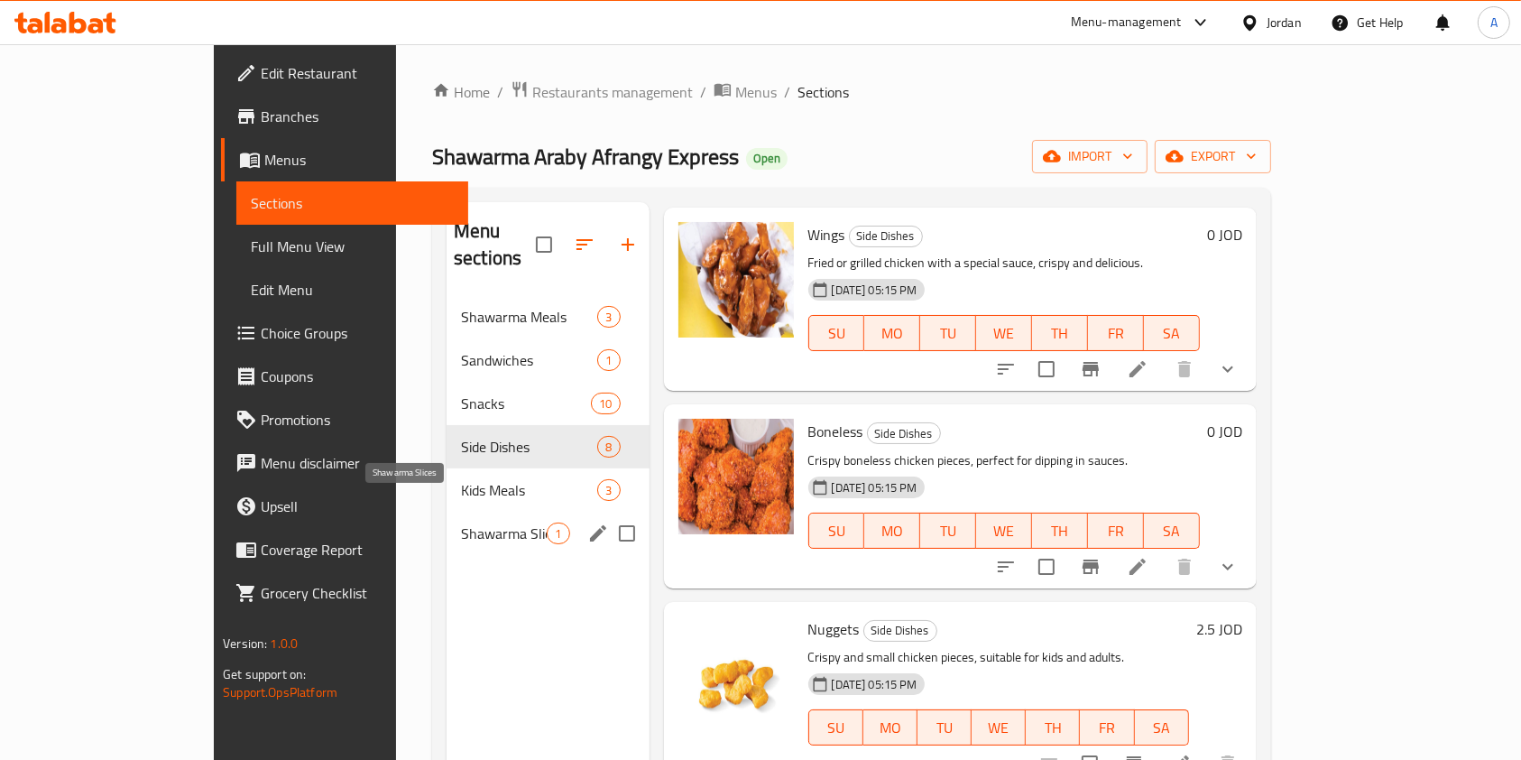
click at [461, 522] on span "Shawarma Slices" at bounding box center [504, 533] width 86 height 22
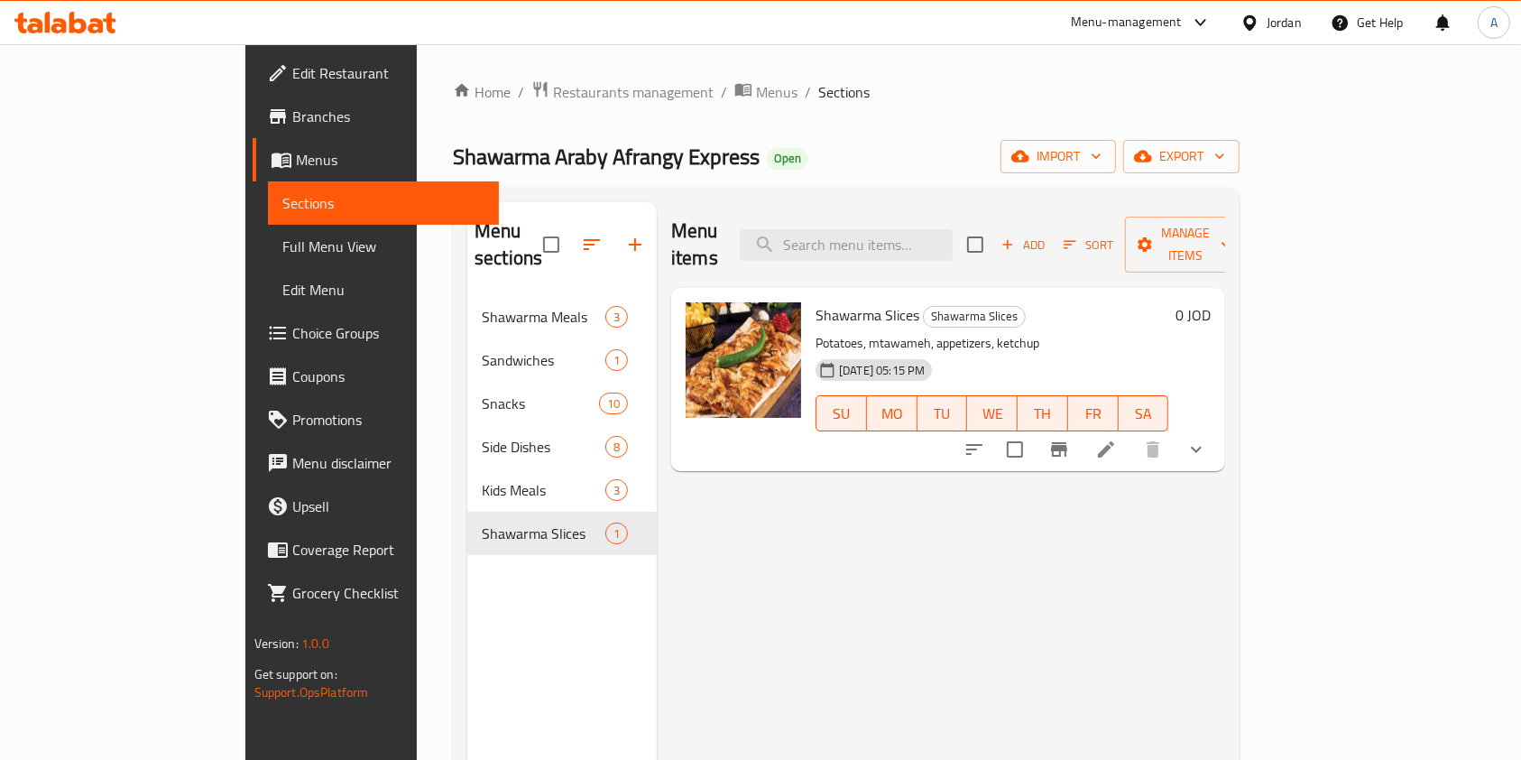
click at [1114, 441] on icon at bounding box center [1106, 449] width 16 height 16
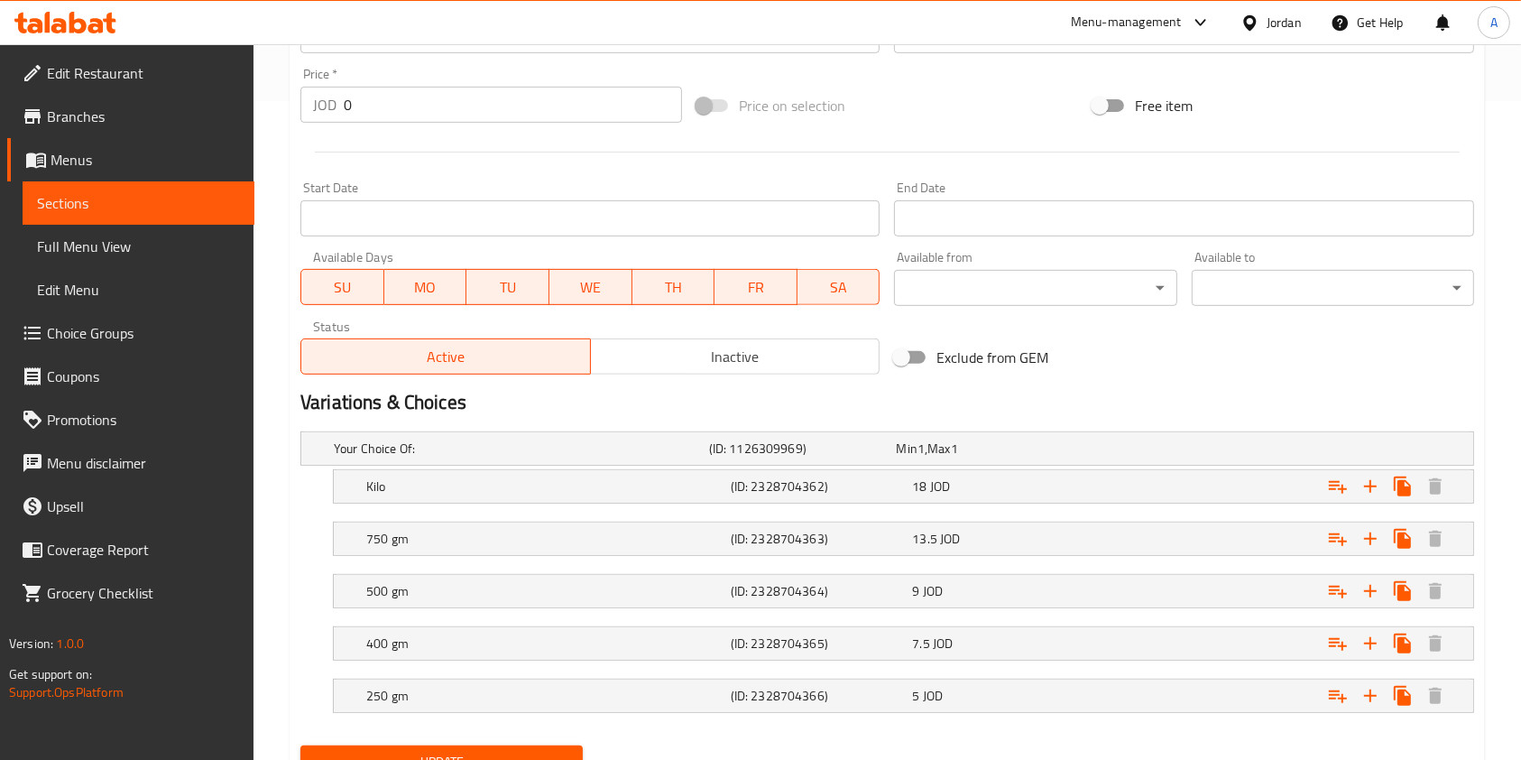
scroll to position [737, 0]
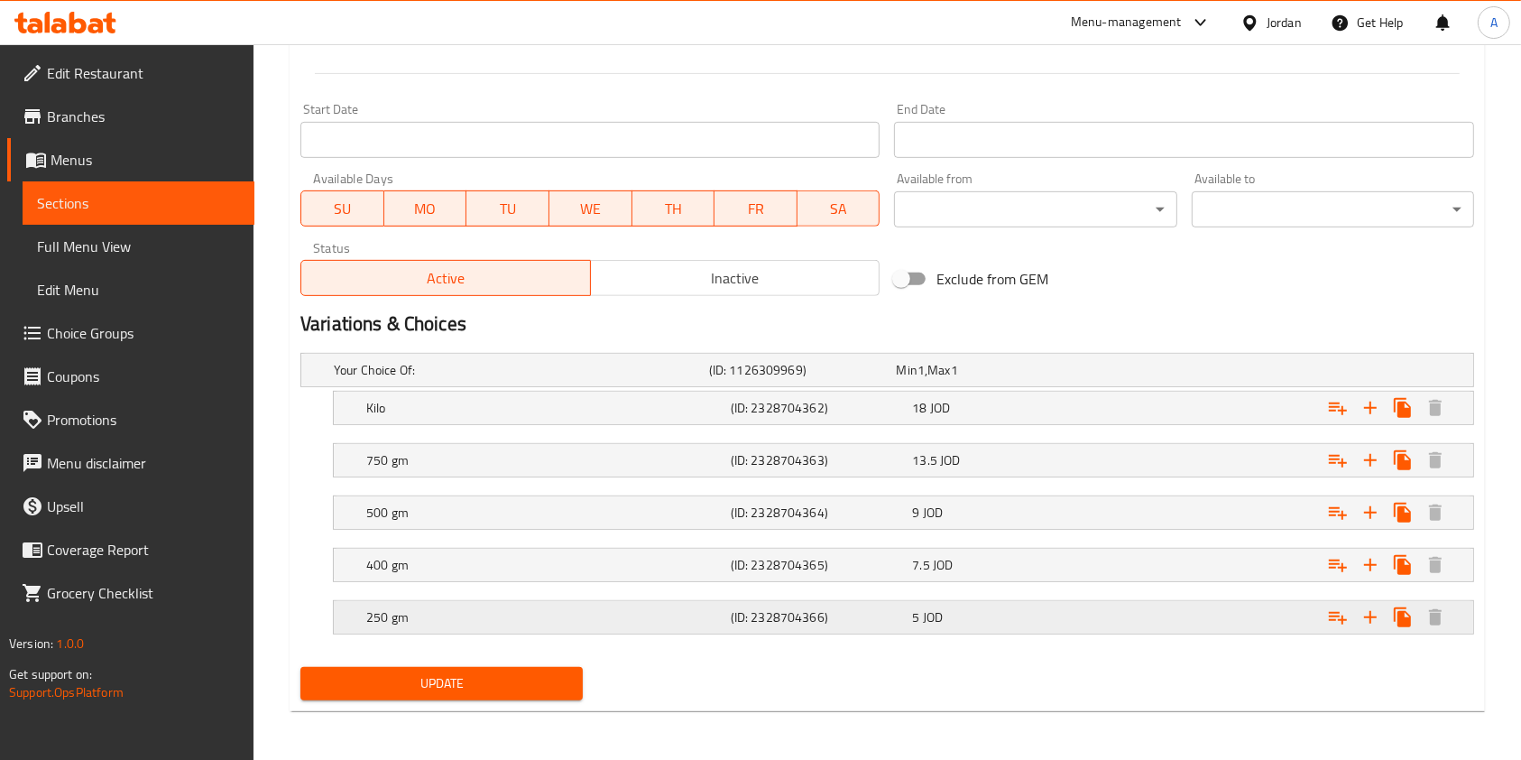
click at [956, 617] on div "5 JOD" at bounding box center [999, 617] width 175 height 18
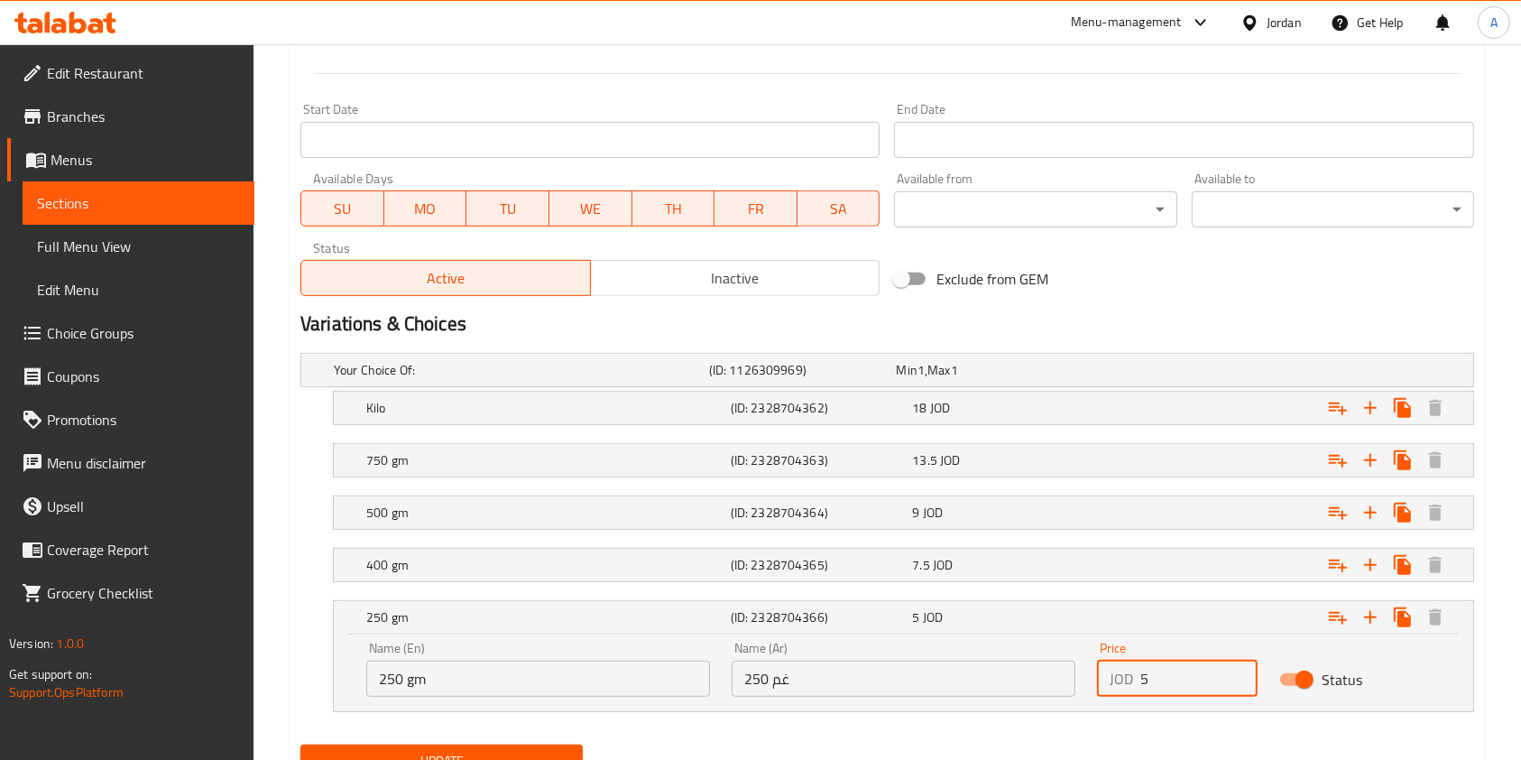
click at [1177, 671] on input "5" at bounding box center [1199, 679] width 117 height 36
type input "5.75"
click at [1121, 563] on div "Expand" at bounding box center [1273, 565] width 365 height 40
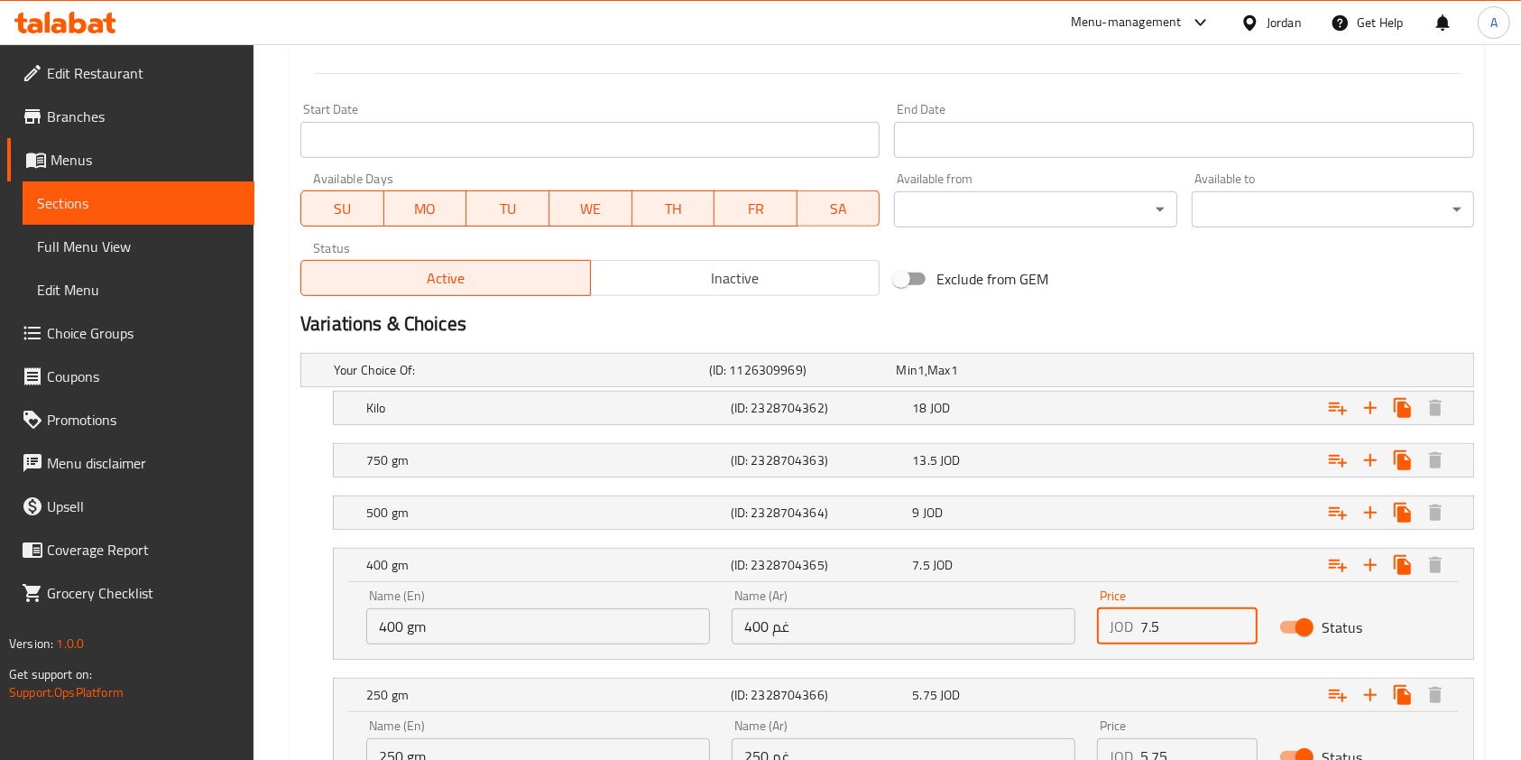
click at [1185, 617] on input "7.5" at bounding box center [1199, 626] width 117 height 36
type input "7"
type input "8.25"
click at [1107, 512] on div "Expand" at bounding box center [1273, 513] width 365 height 40
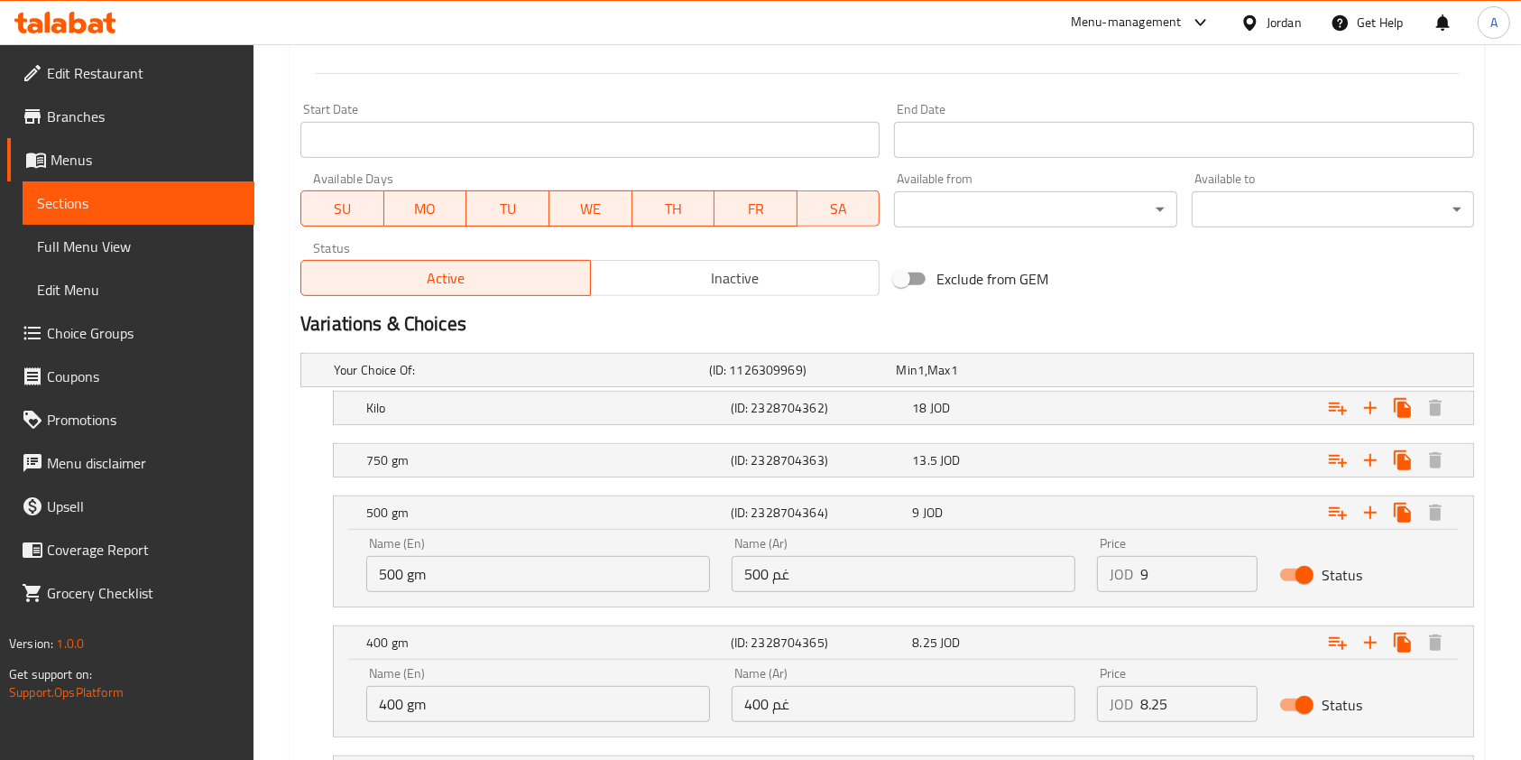
click at [1173, 593] on div "Price JOD 9 Price" at bounding box center [1177, 564] width 182 height 77
click at [1167, 577] on input "9" at bounding box center [1199, 574] width 117 height 36
type input "9.75"
click at [1178, 460] on div "Expand" at bounding box center [1273, 460] width 365 height 40
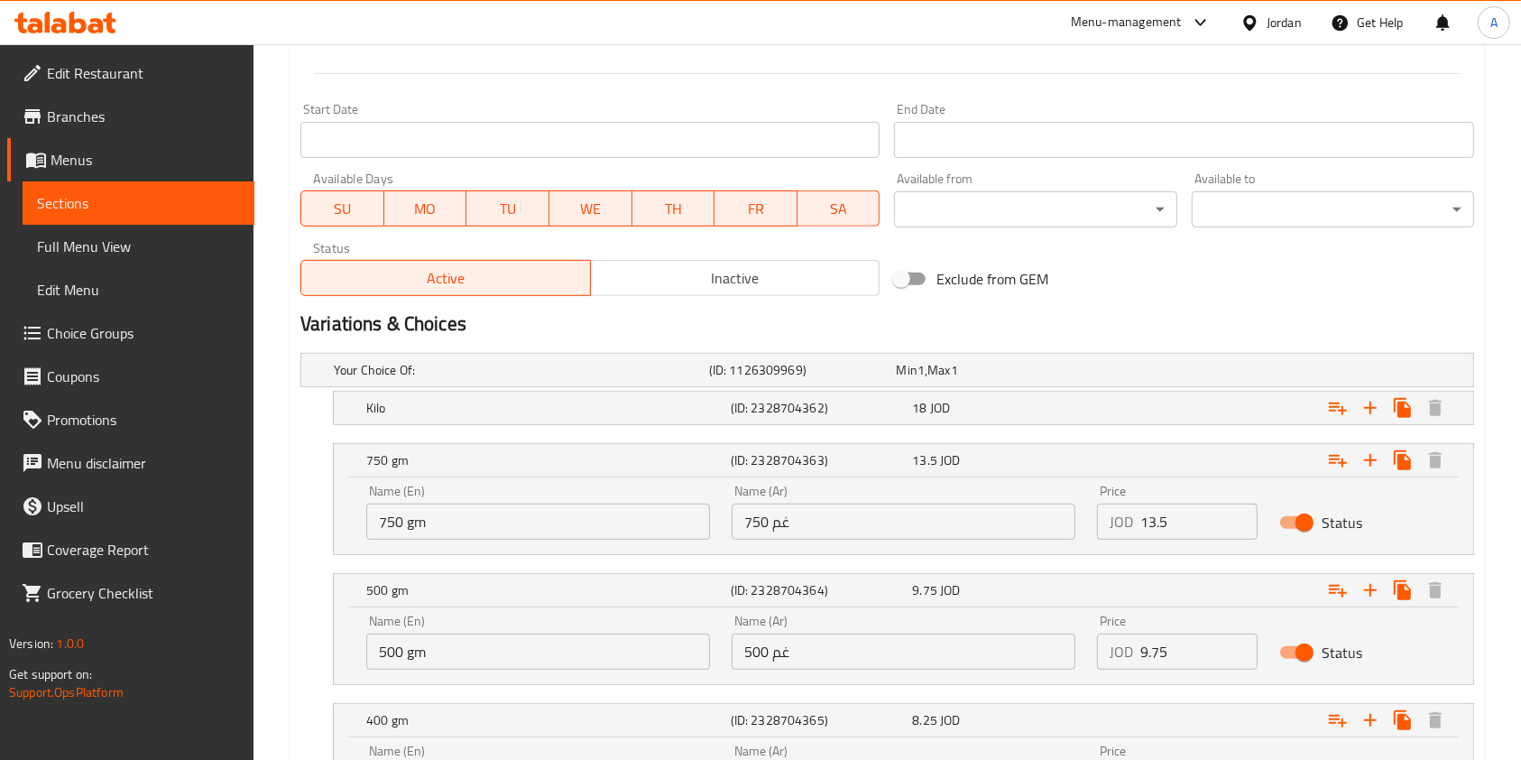
click at [1185, 531] on input "13.5" at bounding box center [1199, 521] width 117 height 36
type input "1"
type input "14.5"
click at [1191, 412] on div "Expand" at bounding box center [1273, 408] width 365 height 40
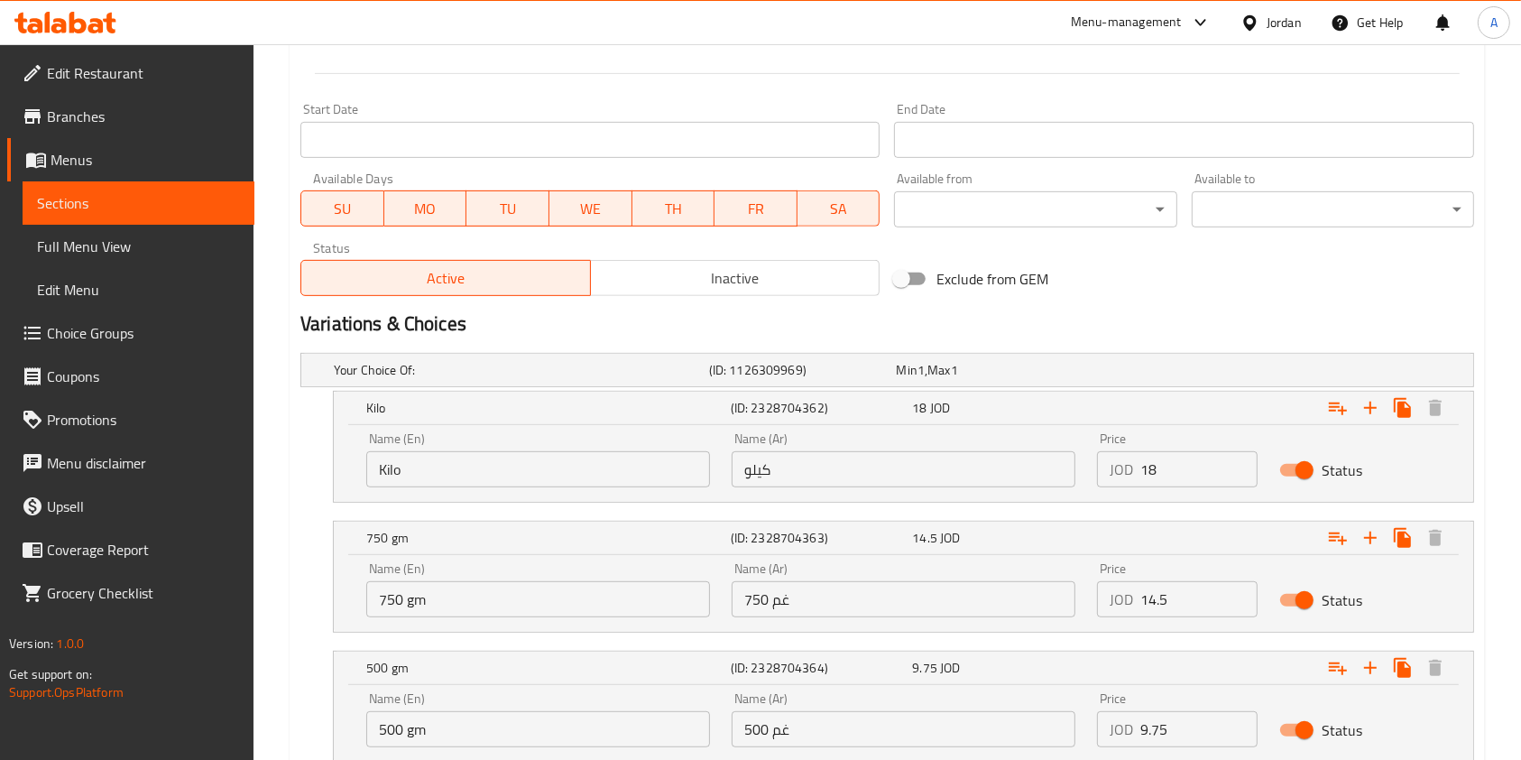
click at [1191, 468] on input "18" at bounding box center [1199, 469] width 117 height 36
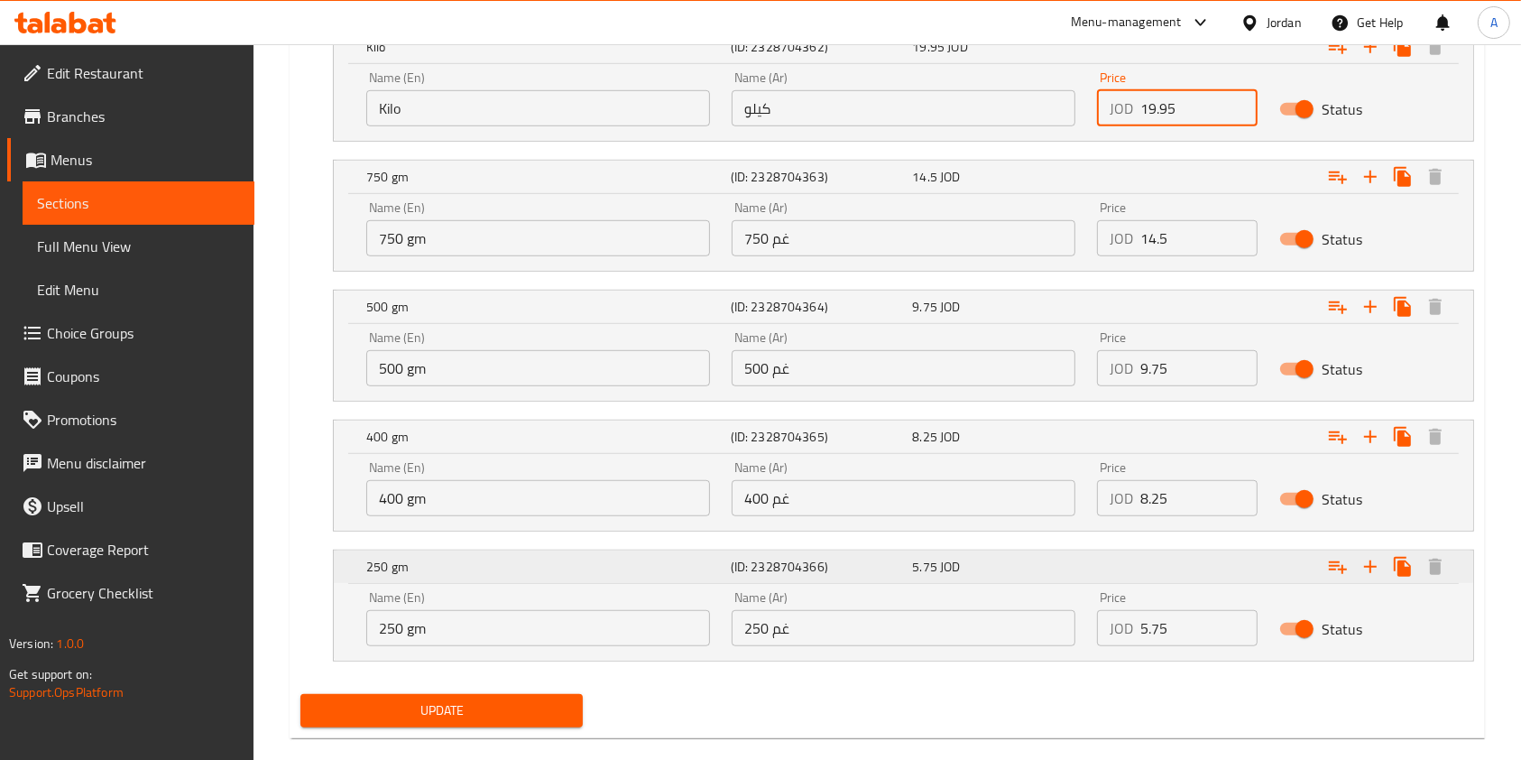
scroll to position [1125, 0]
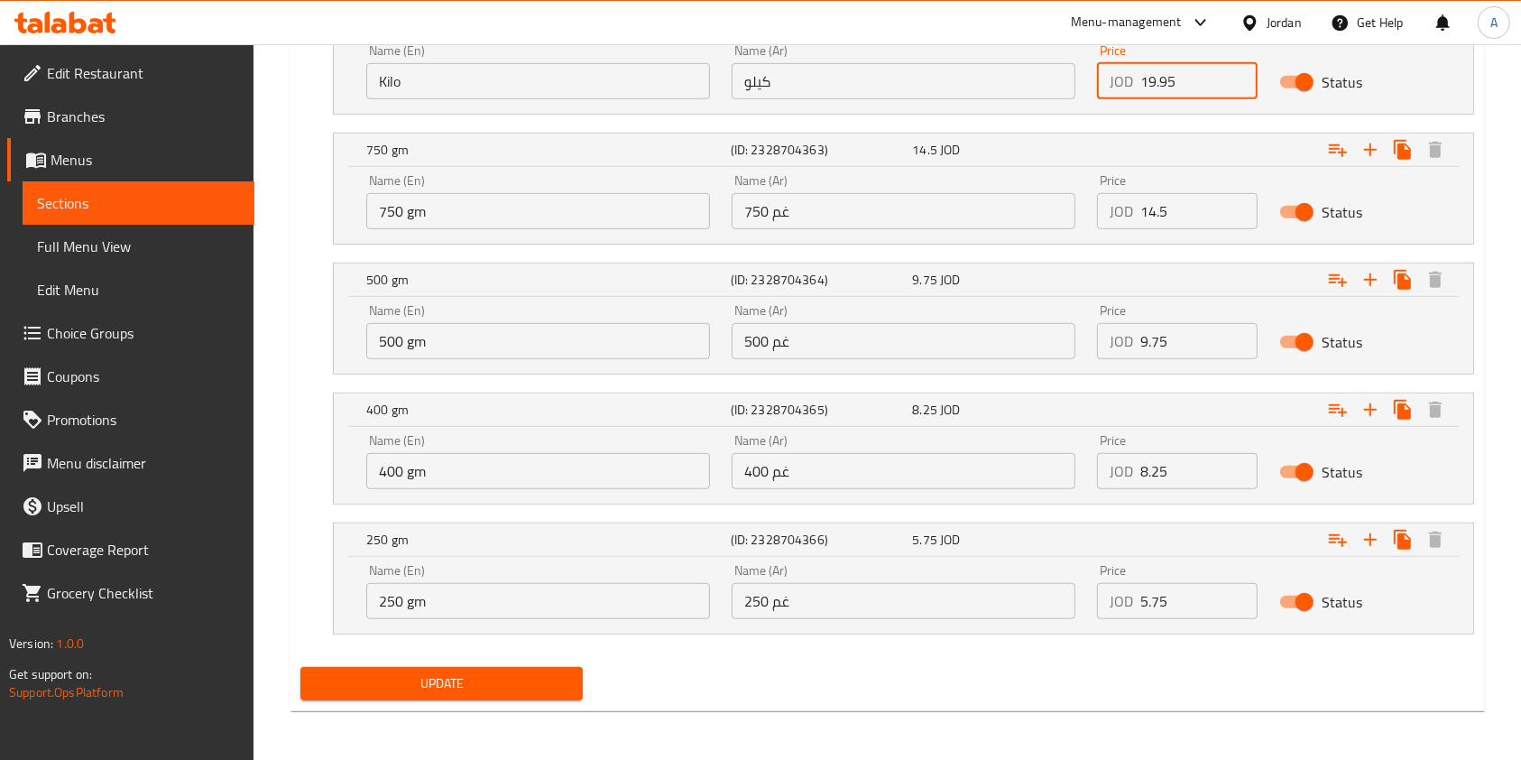
type input "19.95"
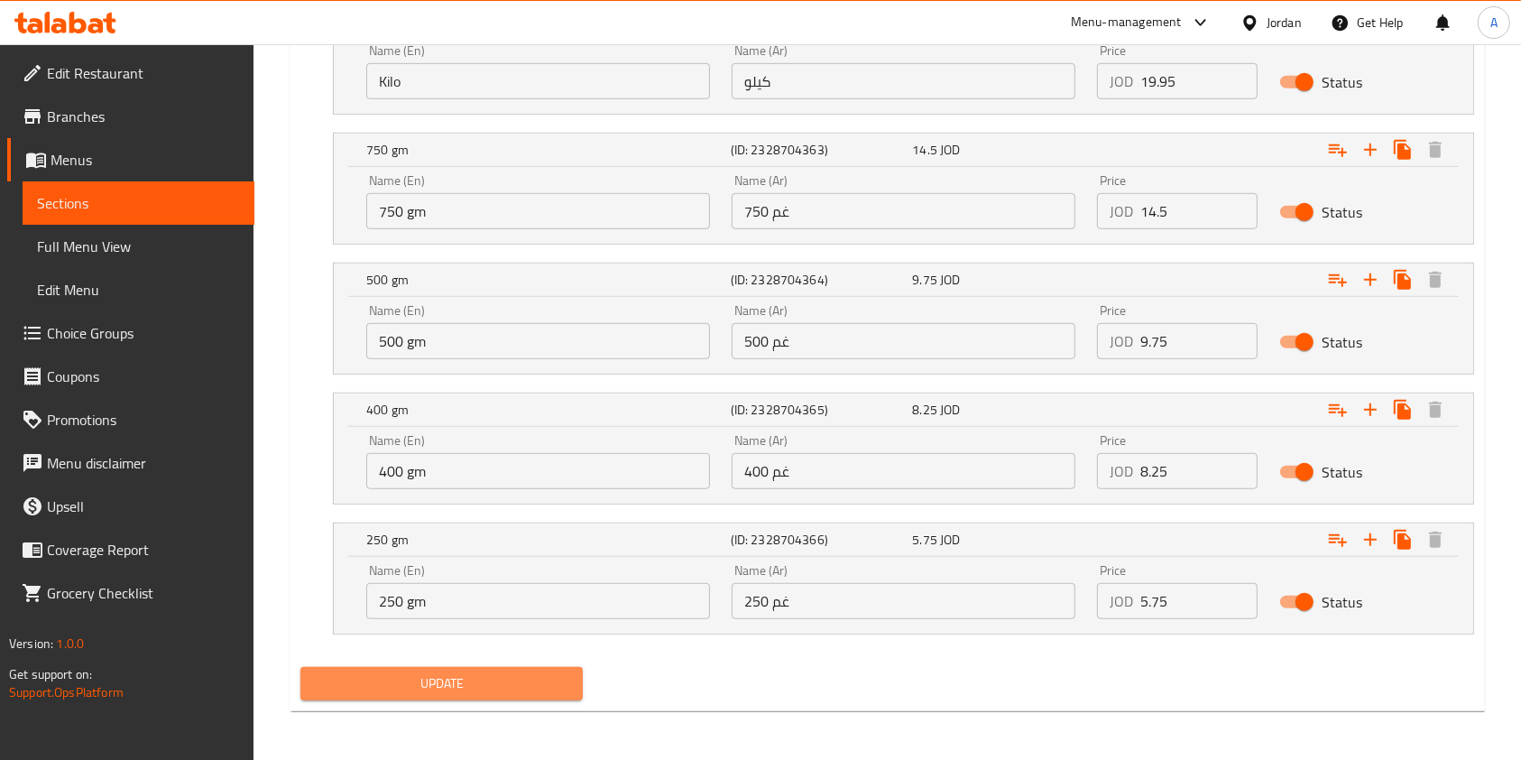
click at [477, 694] on button "Update" at bounding box center [441, 683] width 282 height 33
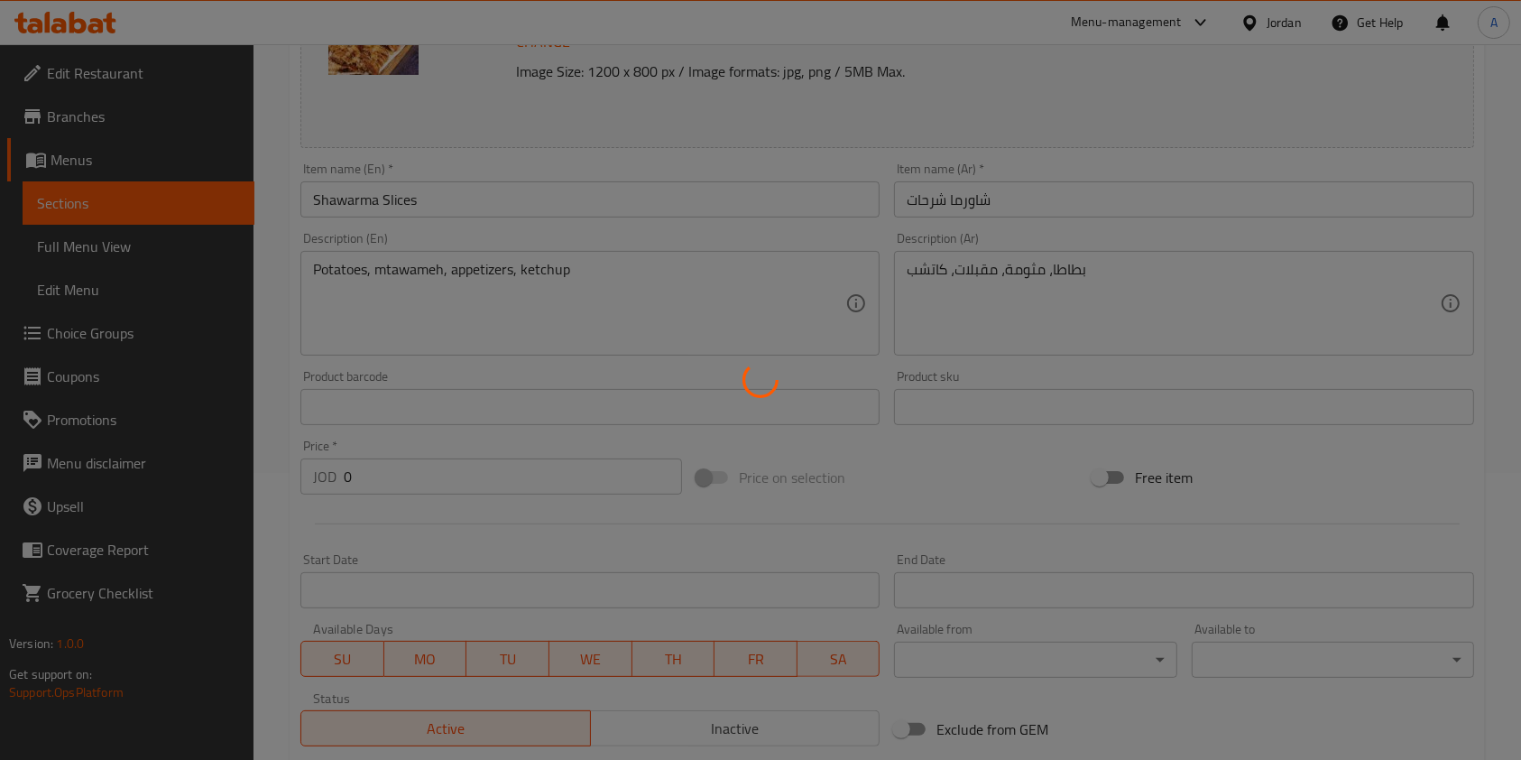
scroll to position [0, 0]
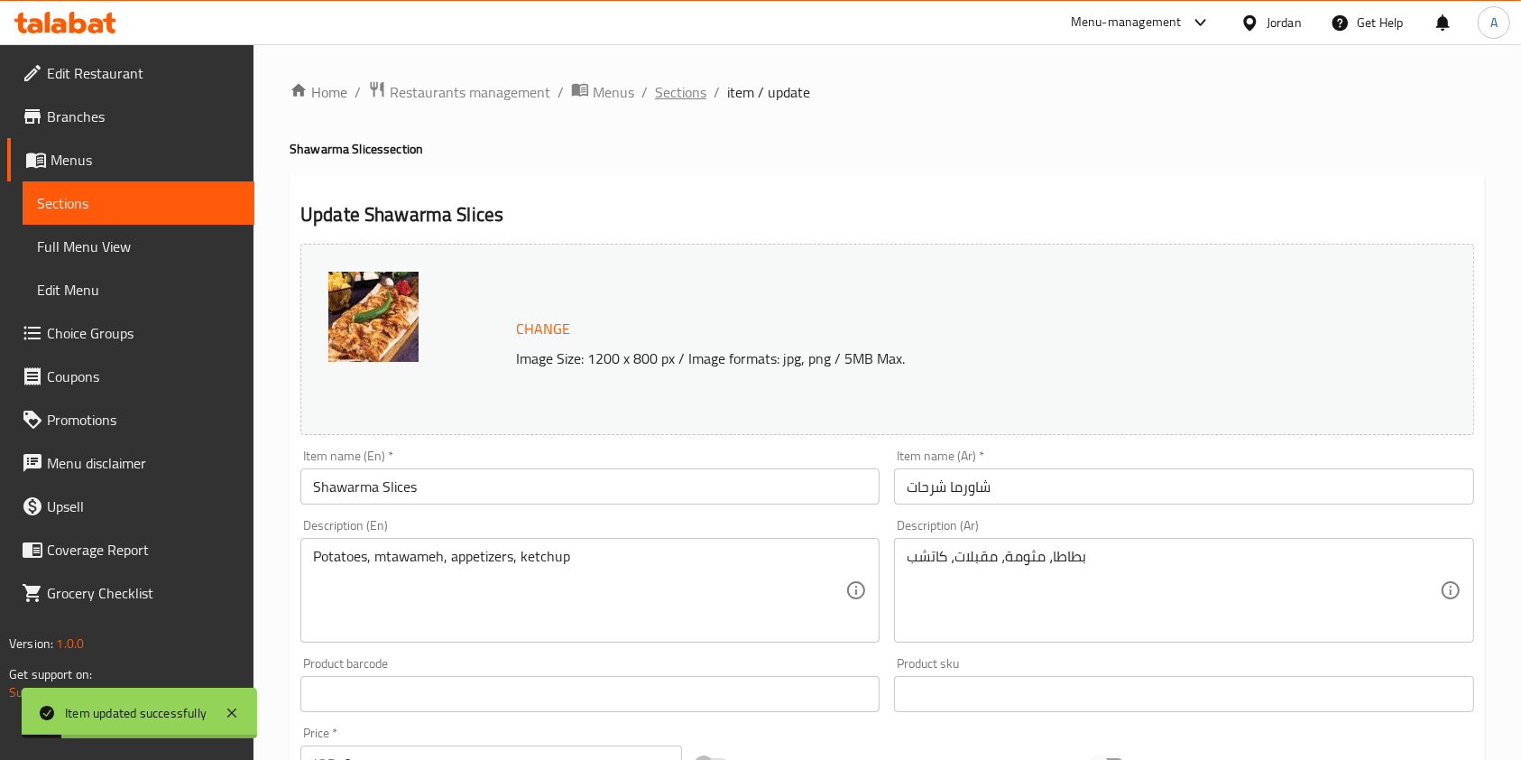
click at [686, 93] on span "Sections" at bounding box center [680, 92] width 51 height 22
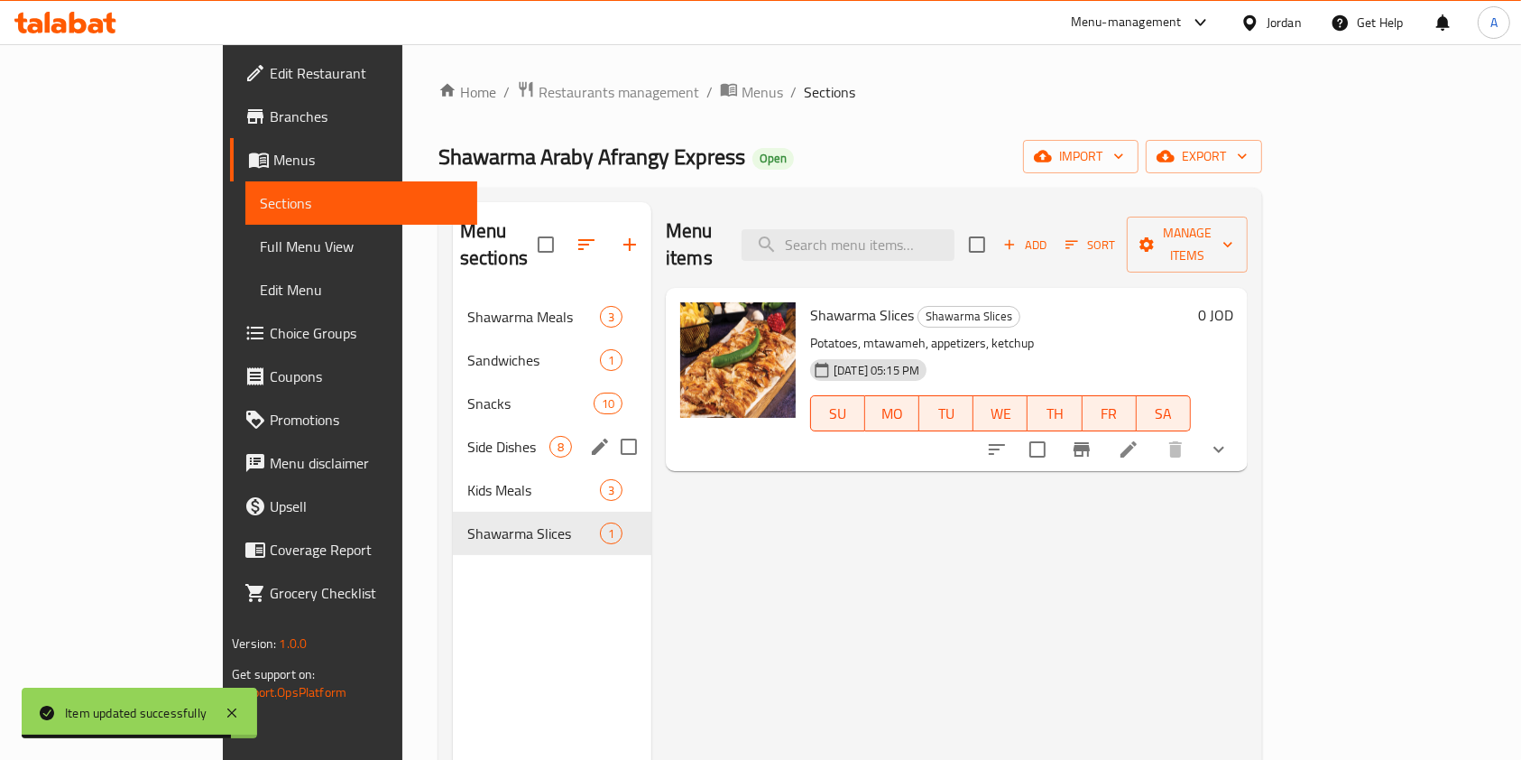
click at [453, 431] on div "Side Dishes 8" at bounding box center [552, 446] width 199 height 43
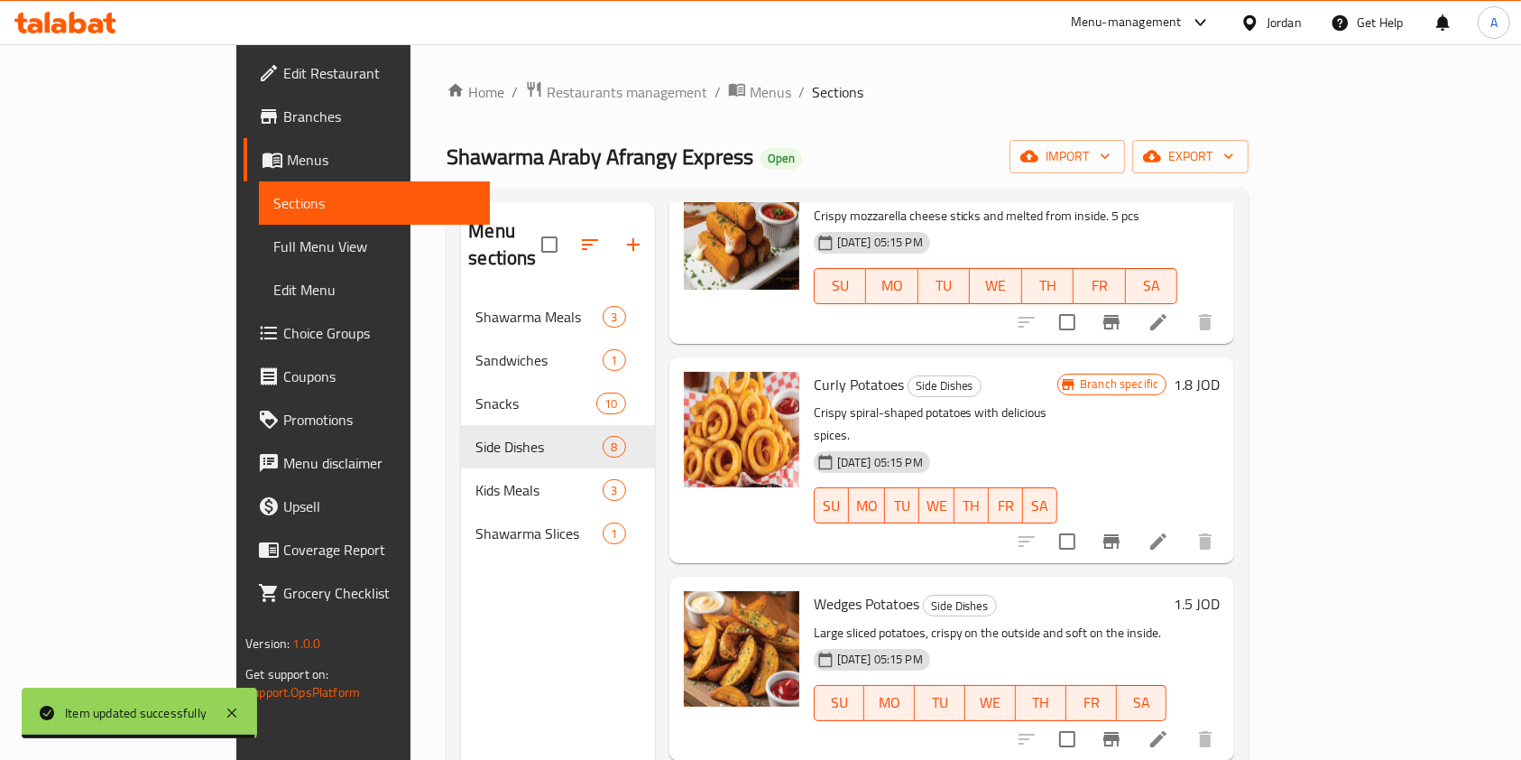
scroll to position [862, 0]
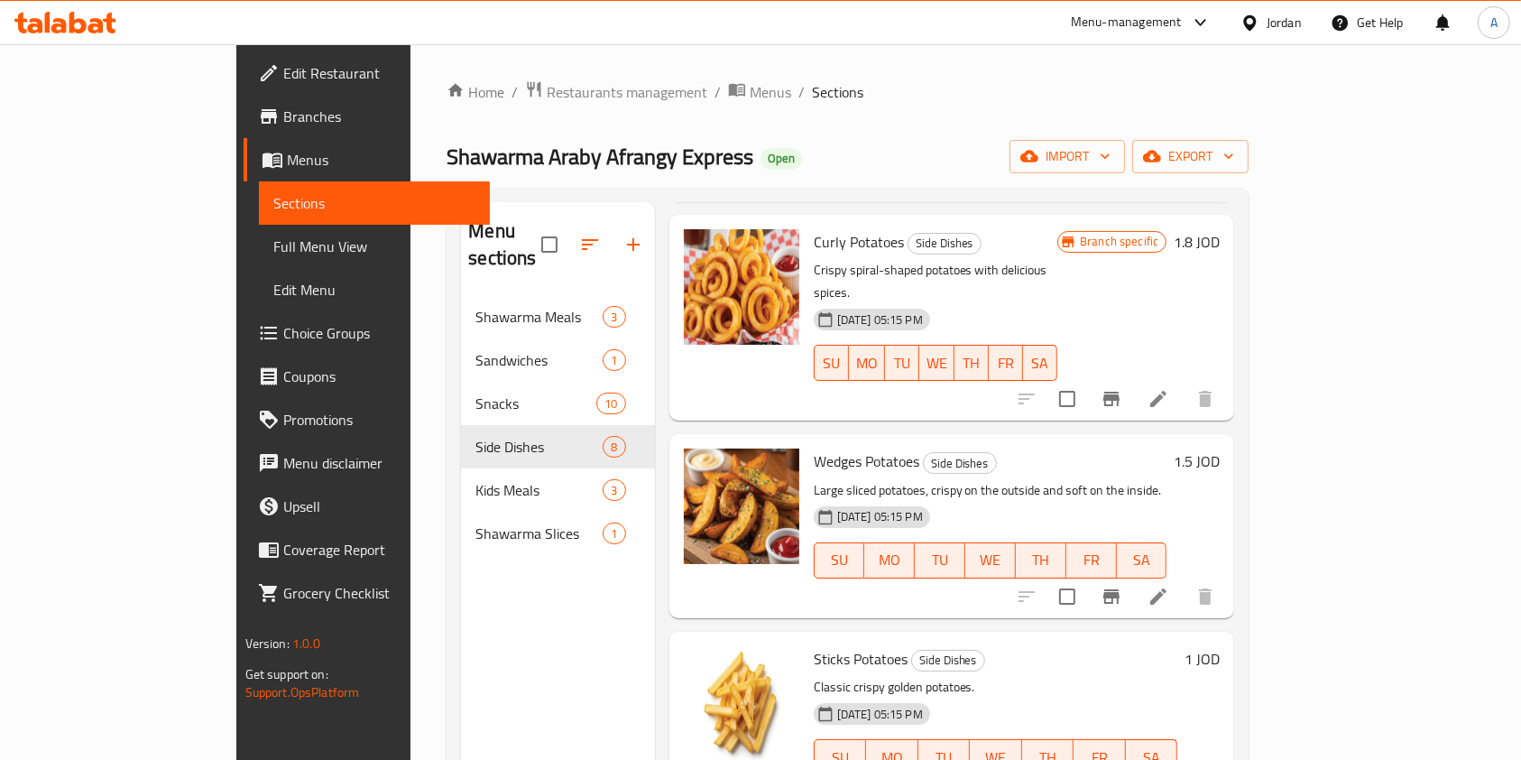
click at [1220, 448] on h6 "1.5 JOD" at bounding box center [1197, 460] width 46 height 25
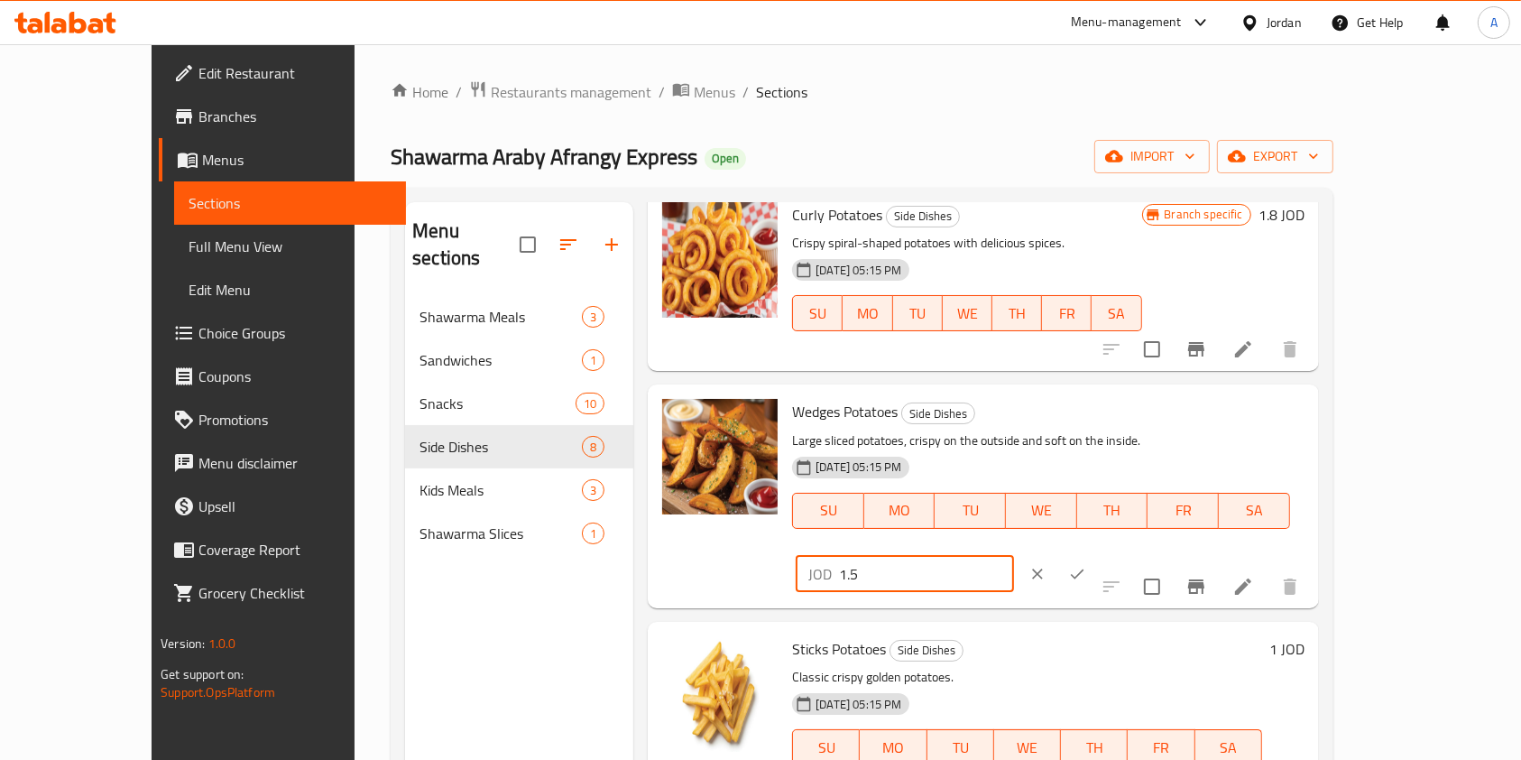
click at [1014, 556] on input "1.5" at bounding box center [926, 574] width 175 height 36
type input "1.95"
click at [1086, 565] on icon "ok" at bounding box center [1077, 574] width 18 height 18
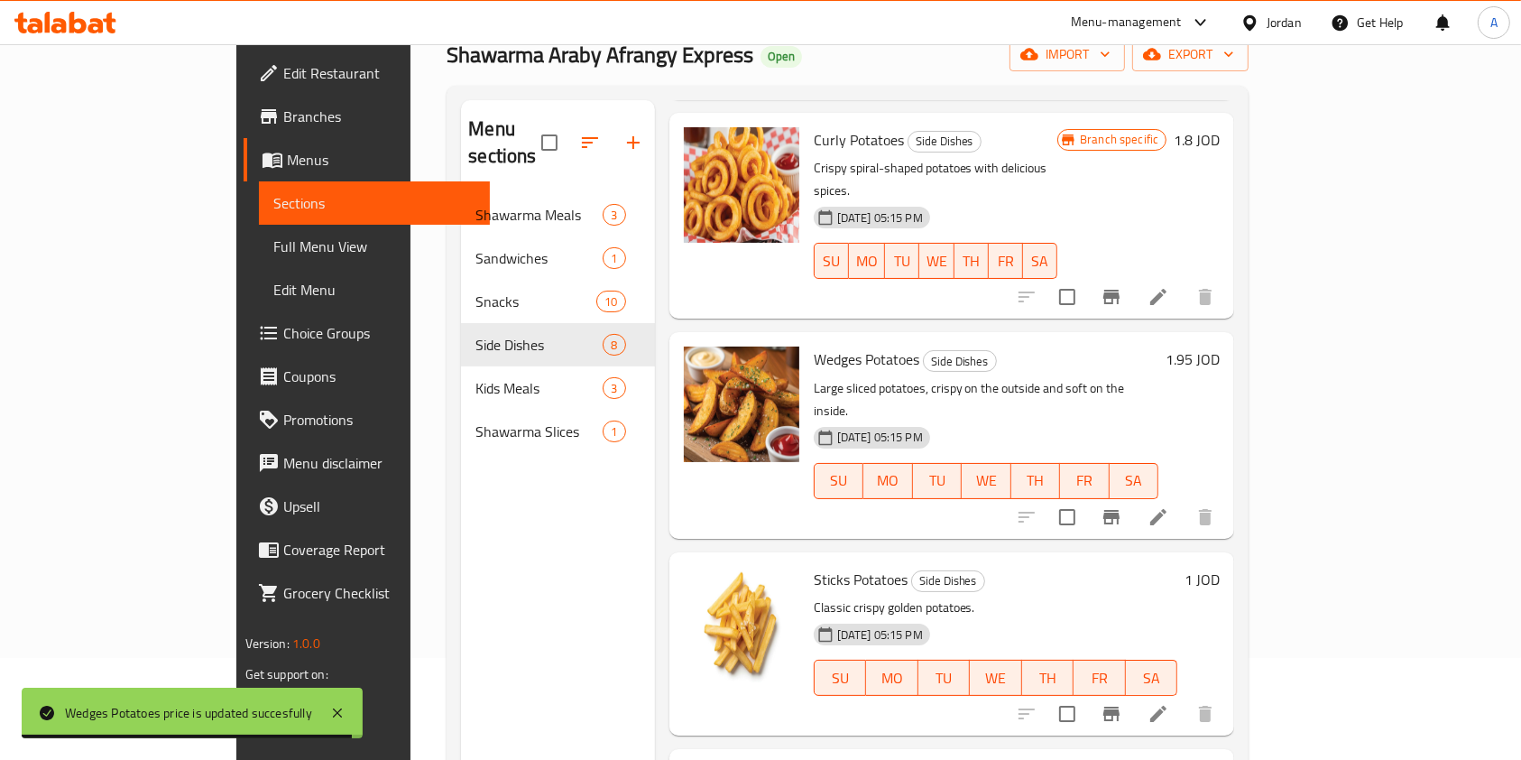
scroll to position [103, 0]
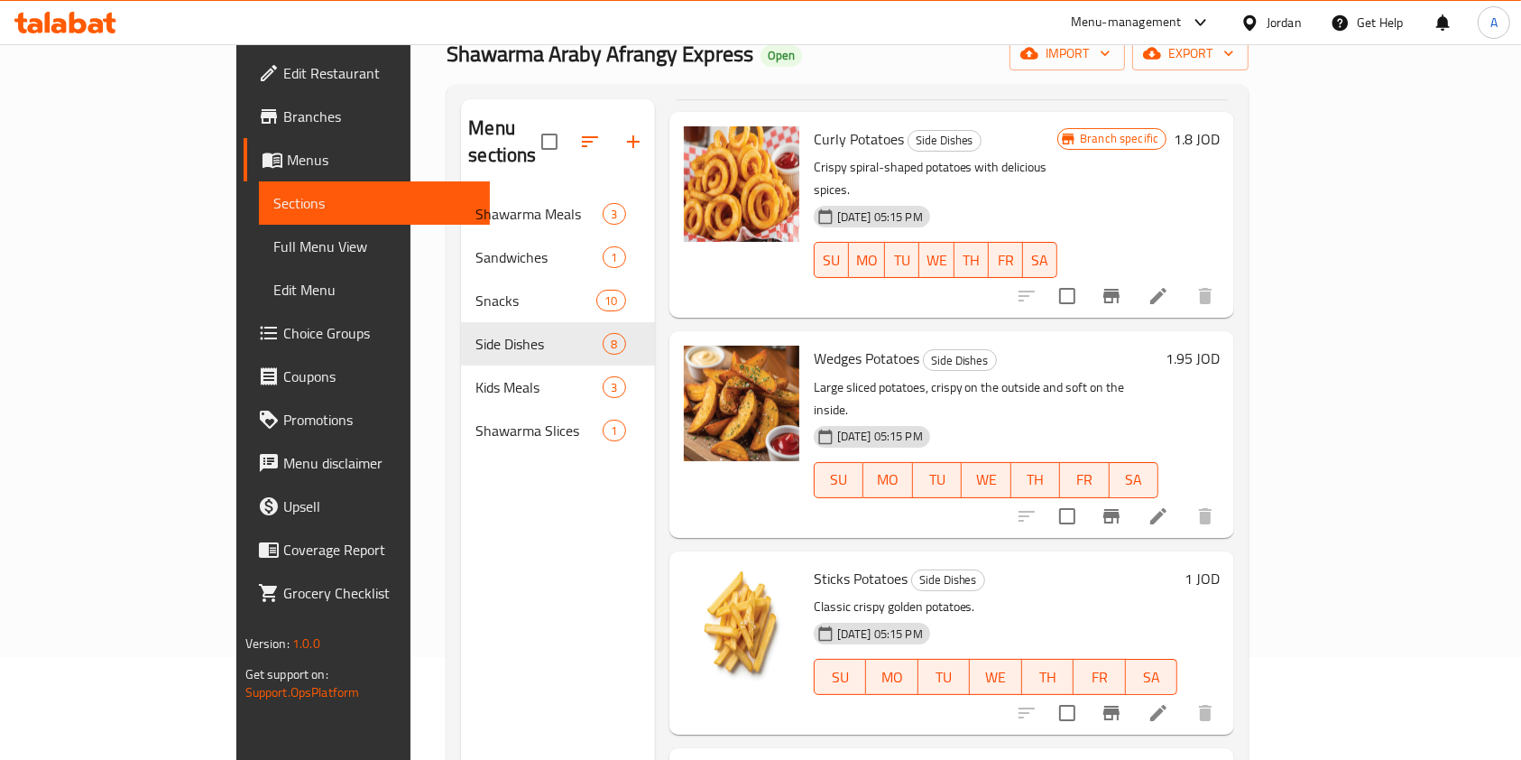
click at [1220, 566] on h6 "1 JOD" at bounding box center [1202, 578] width 35 height 25
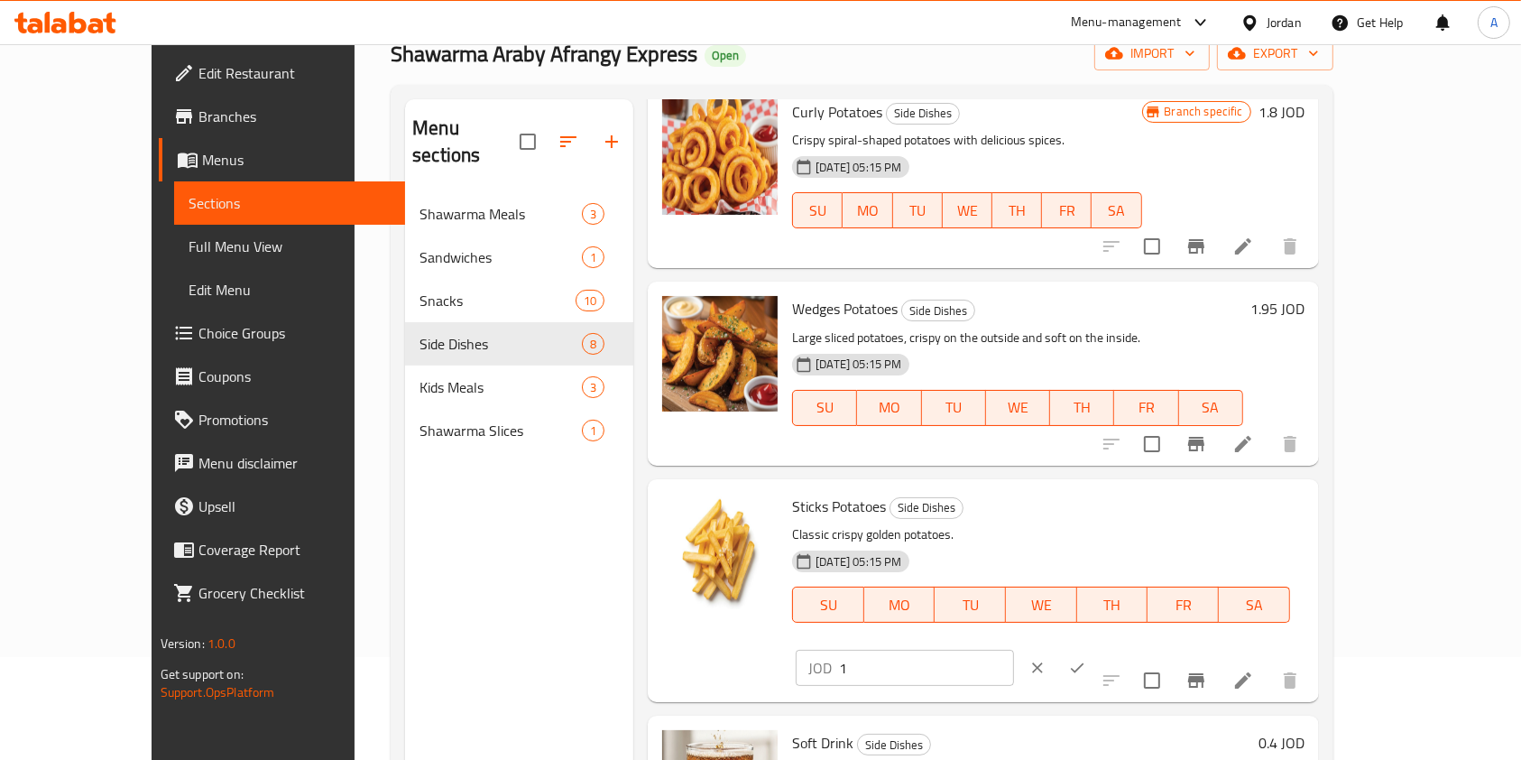
click at [1014, 650] on input "1" at bounding box center [926, 668] width 175 height 36
type input "1.25"
click at [1086, 659] on icon "ok" at bounding box center [1077, 668] width 18 height 18
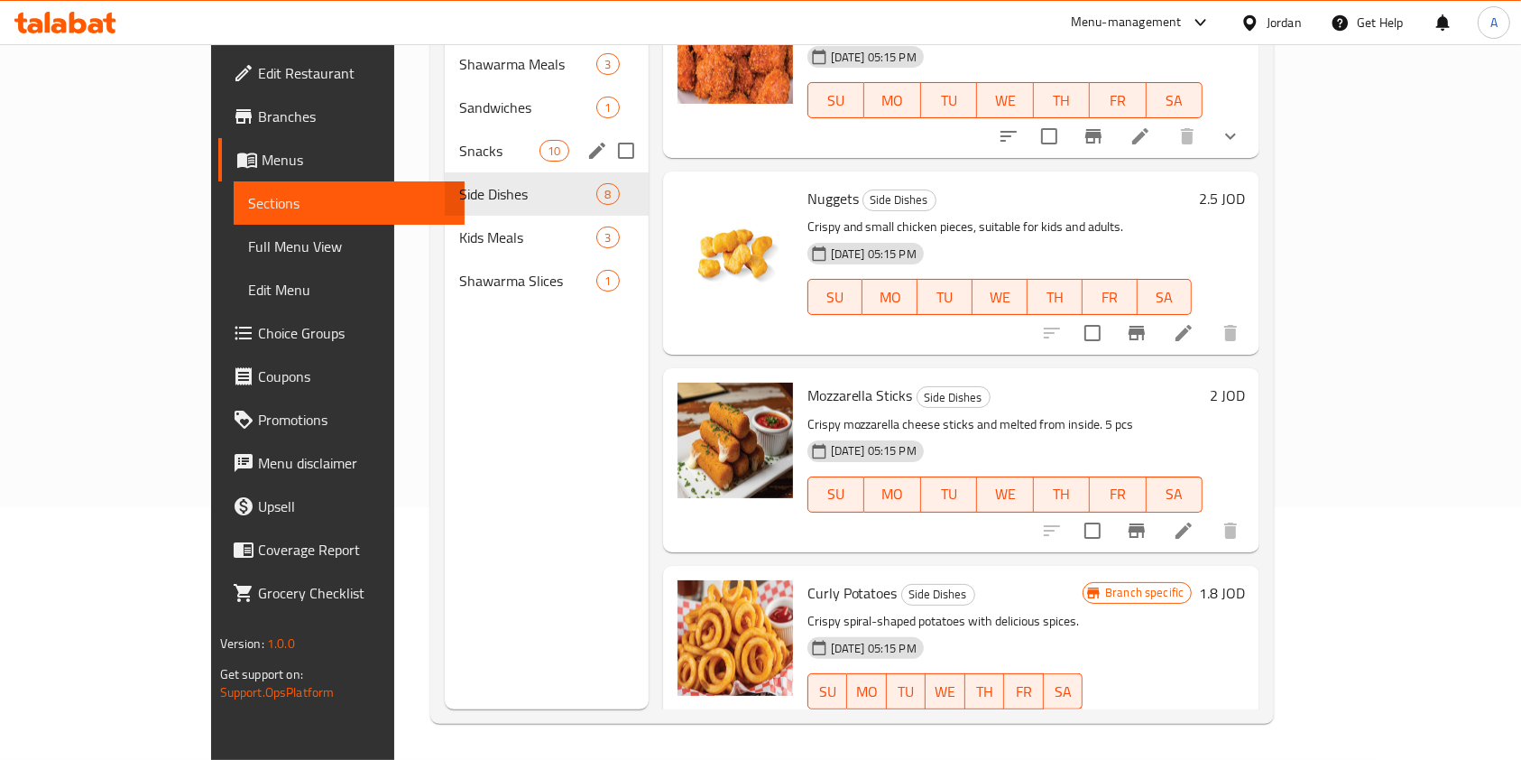
scroll to position [0, 0]
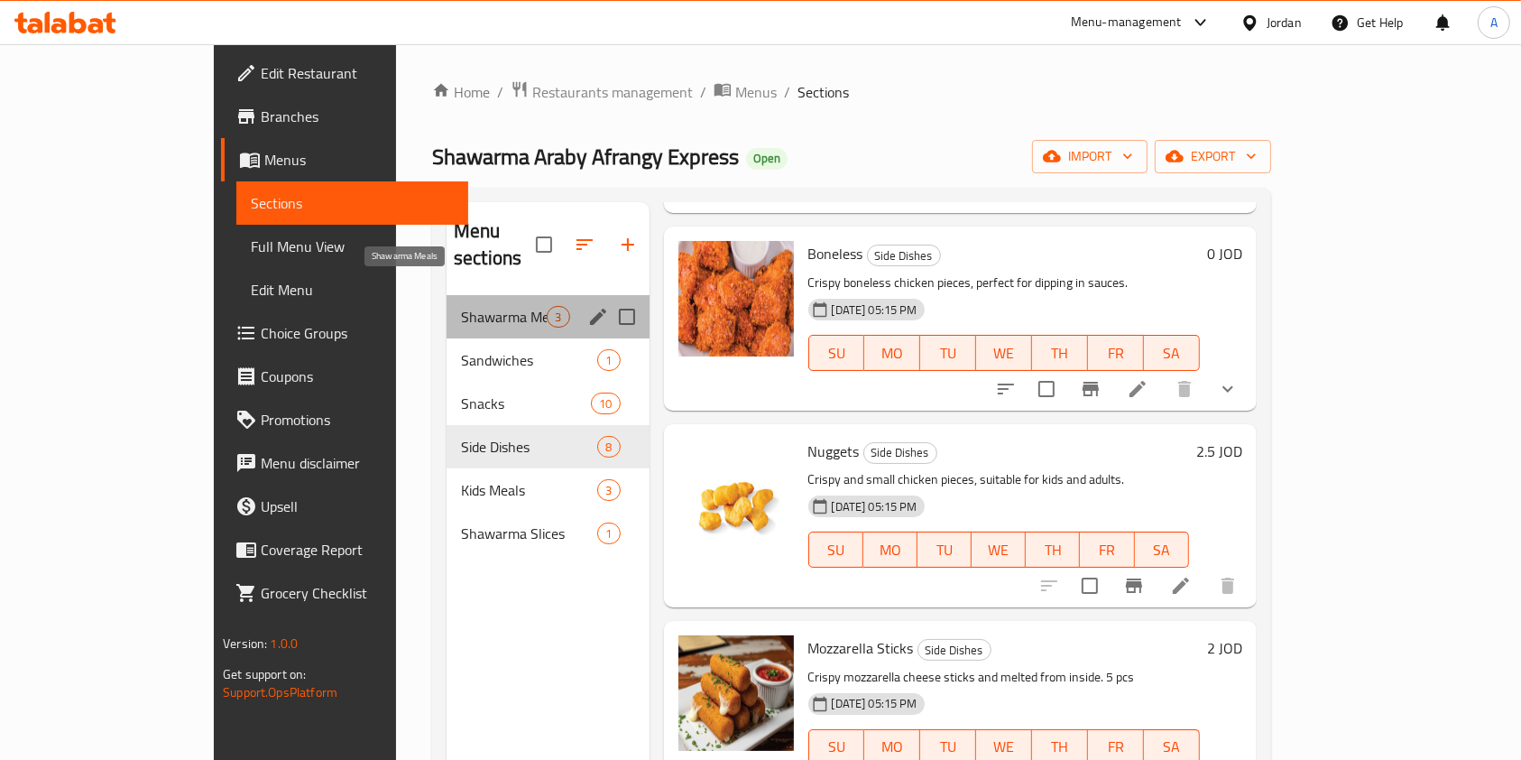
click at [461, 306] on span "Shawarma Meals" at bounding box center [504, 317] width 86 height 22
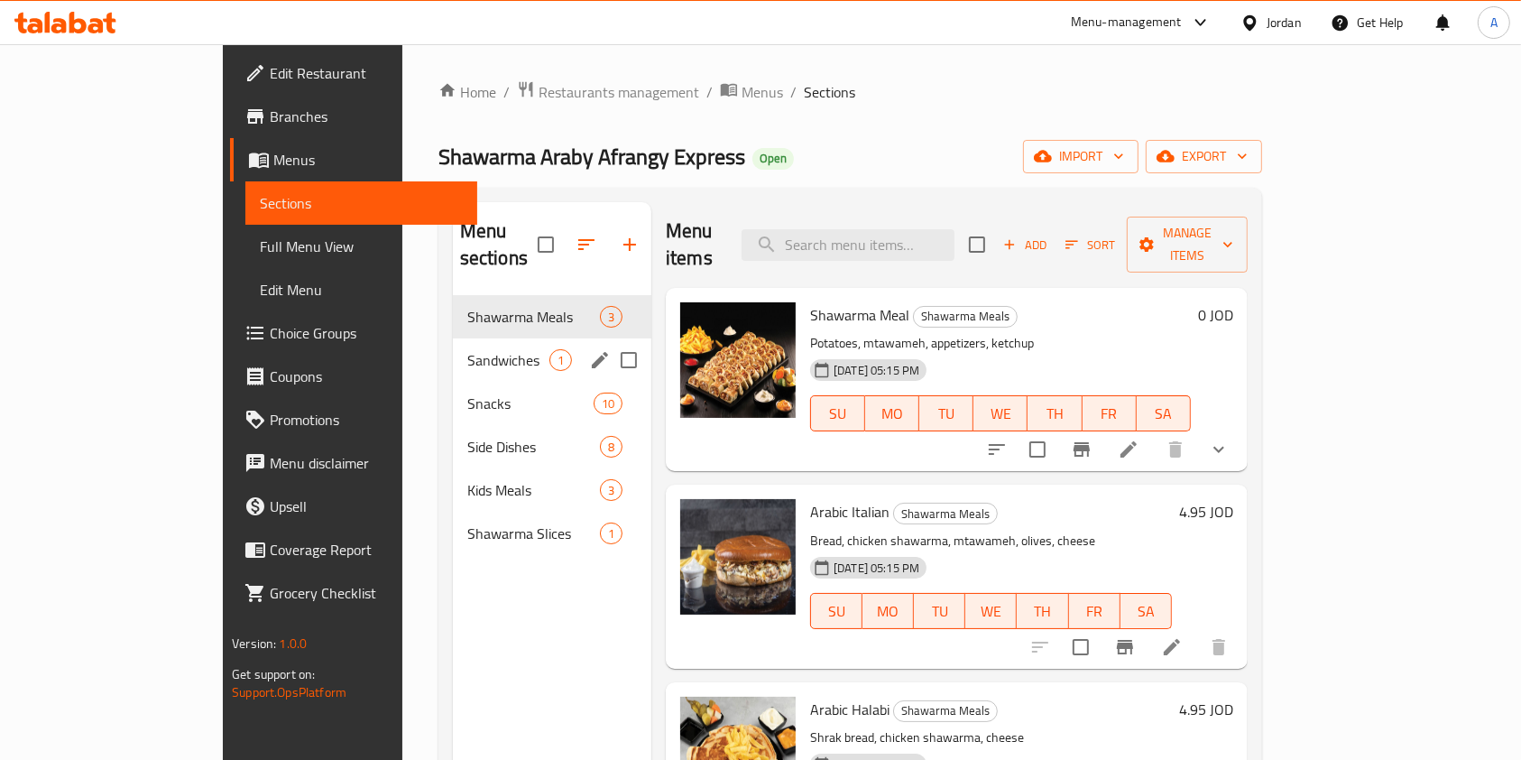
click at [453, 338] on div "Sandwiches 1" at bounding box center [552, 359] width 199 height 43
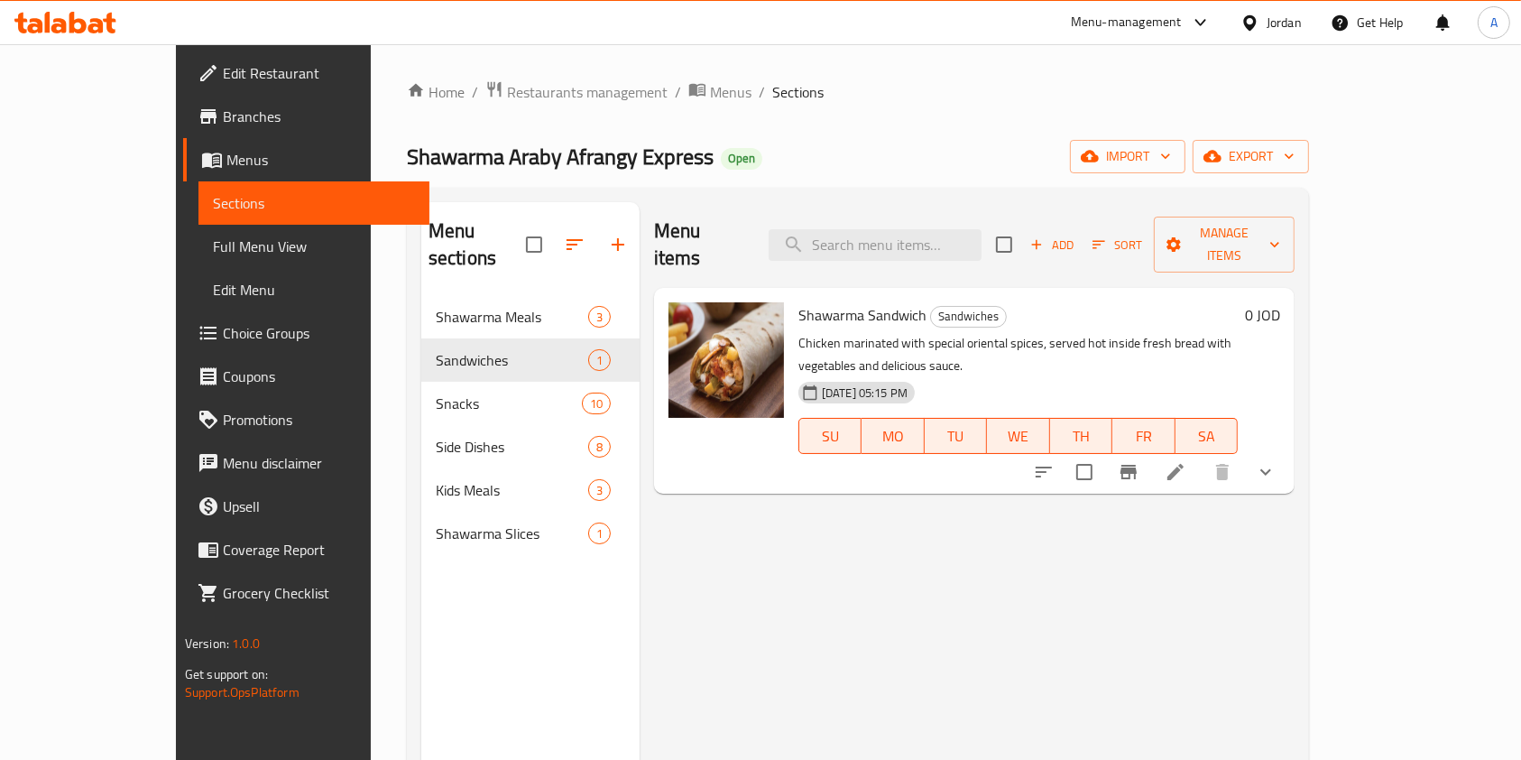
click at [1345, 65] on div "Home / Restaurants management / Menus / Sections Shawarma Araby Afrangy Express…" at bounding box center [858, 528] width 975 height 968
click at [507, 88] on span "Restaurants management" at bounding box center [587, 92] width 161 height 22
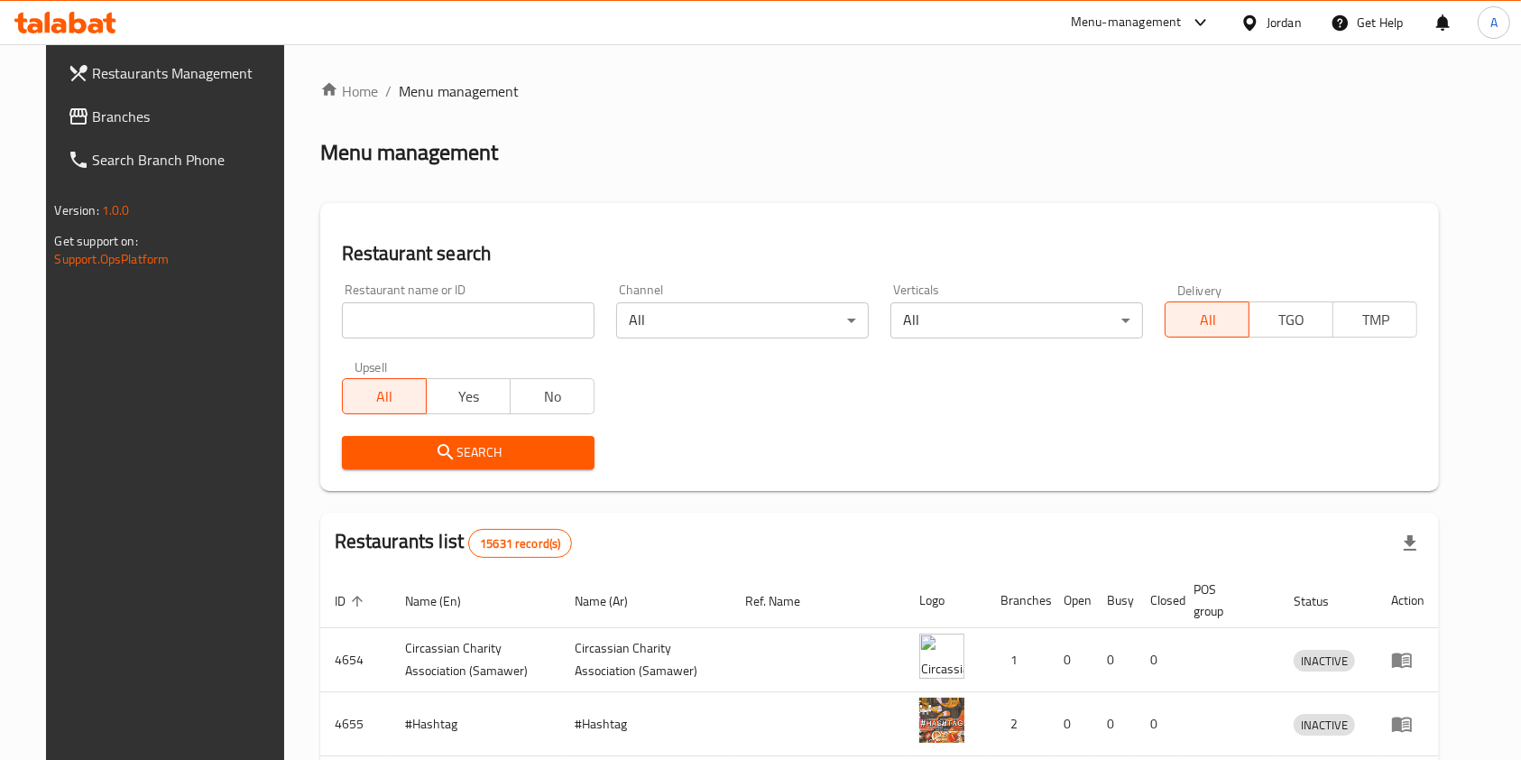
click at [470, 323] on input "search" at bounding box center [468, 320] width 253 height 36
type input "ل"
type input "black stacks"
click button "Search" at bounding box center [468, 452] width 253 height 33
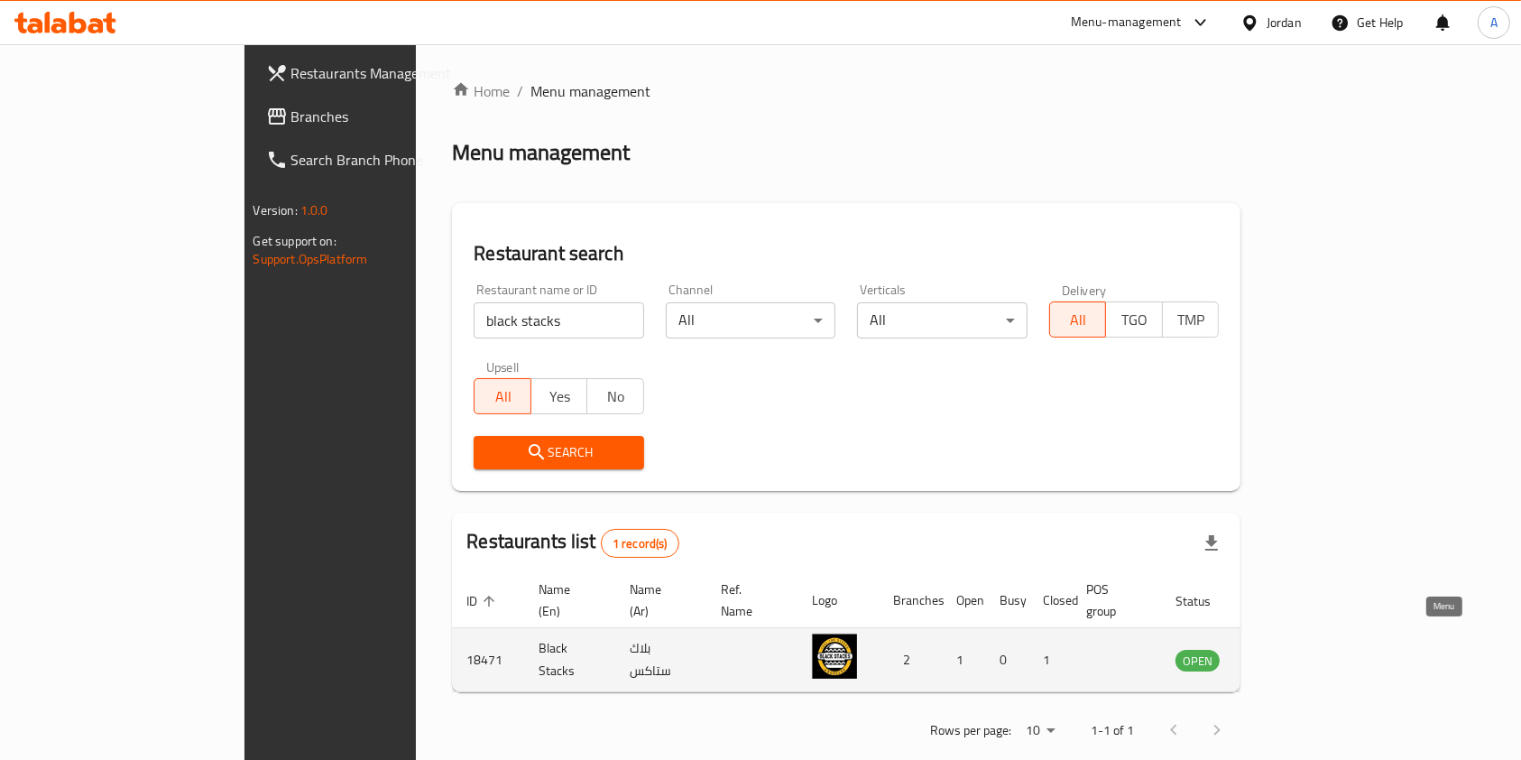
click at [1292, 649] on icon "enhanced table" at bounding box center [1281, 660] width 22 height 22
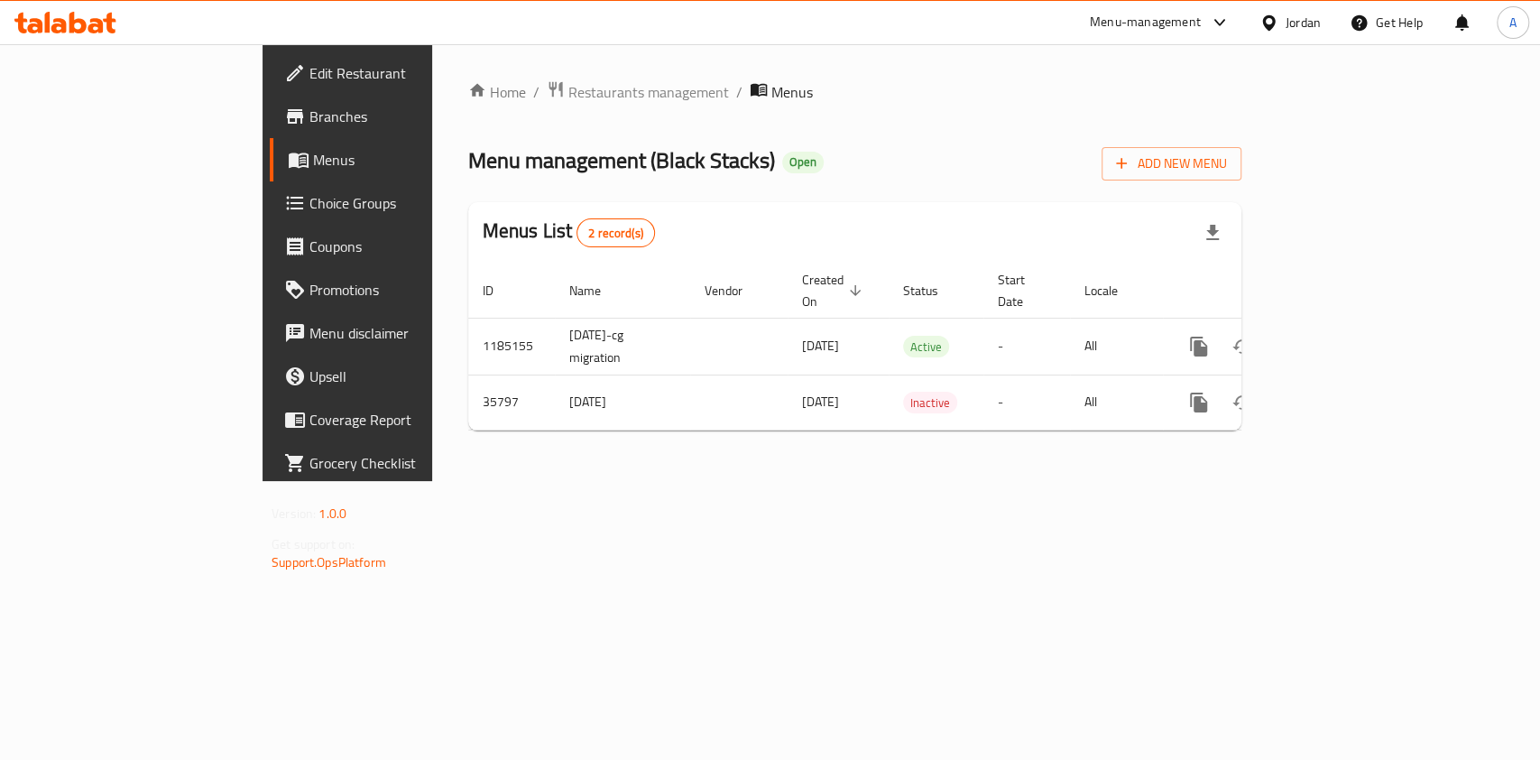
click at [309, 126] on span "Branches" at bounding box center [407, 117] width 196 height 22
